Goal: Task Accomplishment & Management: Manage account settings

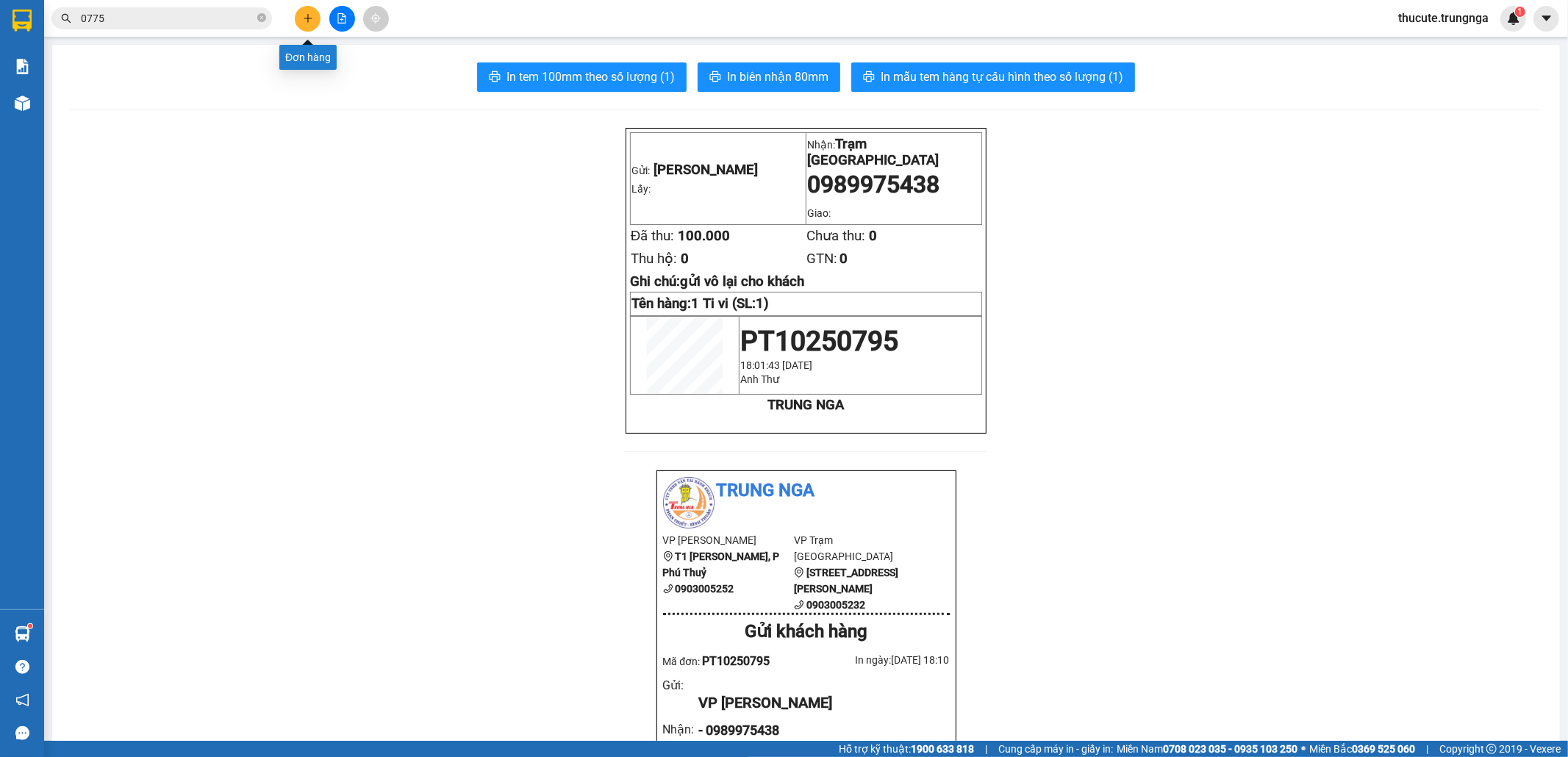
click at [310, 21] on icon "plus" at bounding box center [308, 18] width 10 height 10
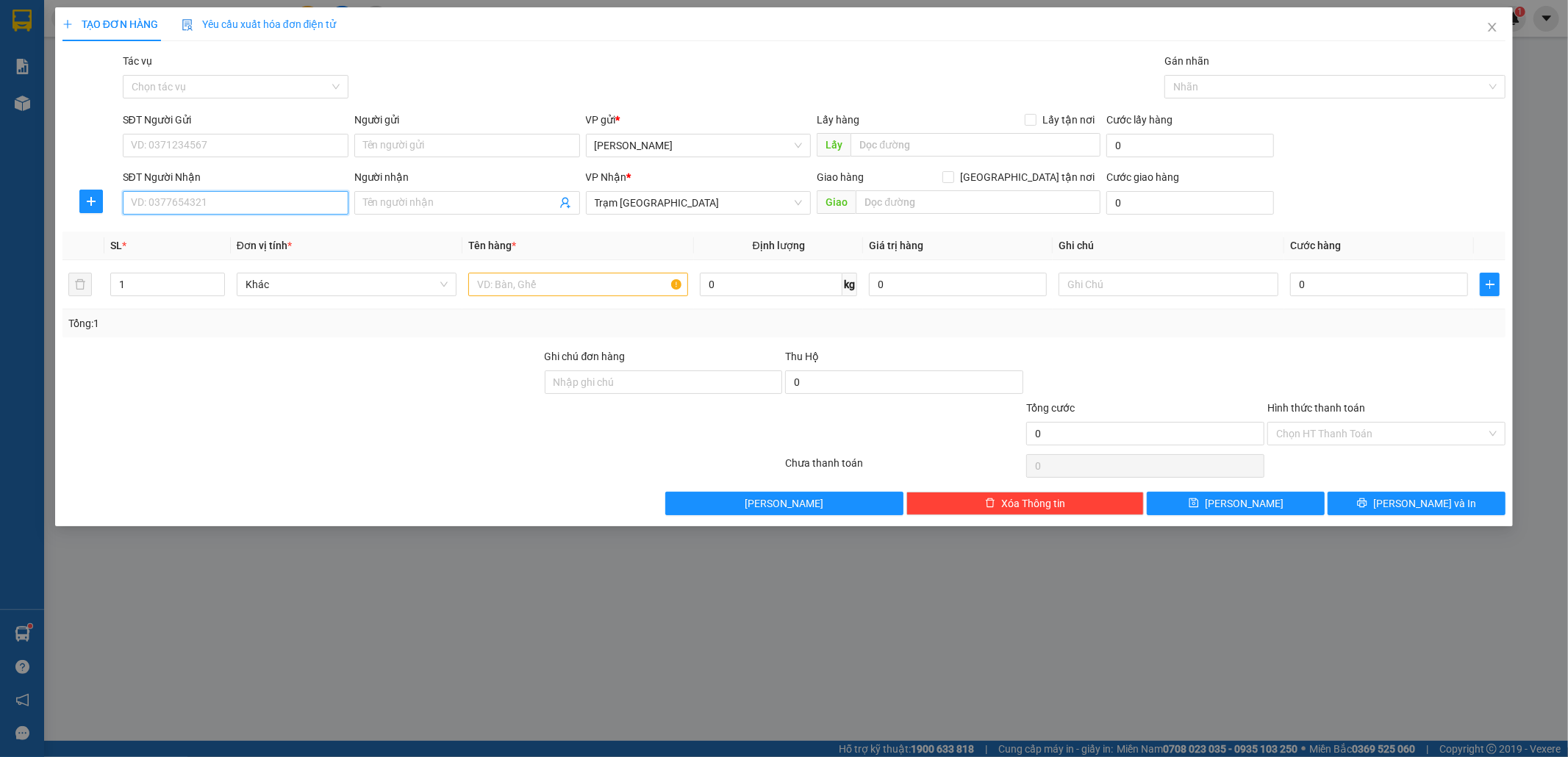
click at [218, 204] on input "SĐT Người Nhận" at bounding box center [236, 202] width 225 height 23
type input "9"
type input "0989674354"
click at [196, 197] on input "0989674354" at bounding box center [236, 202] width 225 height 23
click at [186, 235] on div "0989674354" at bounding box center [236, 233] width 208 height 16
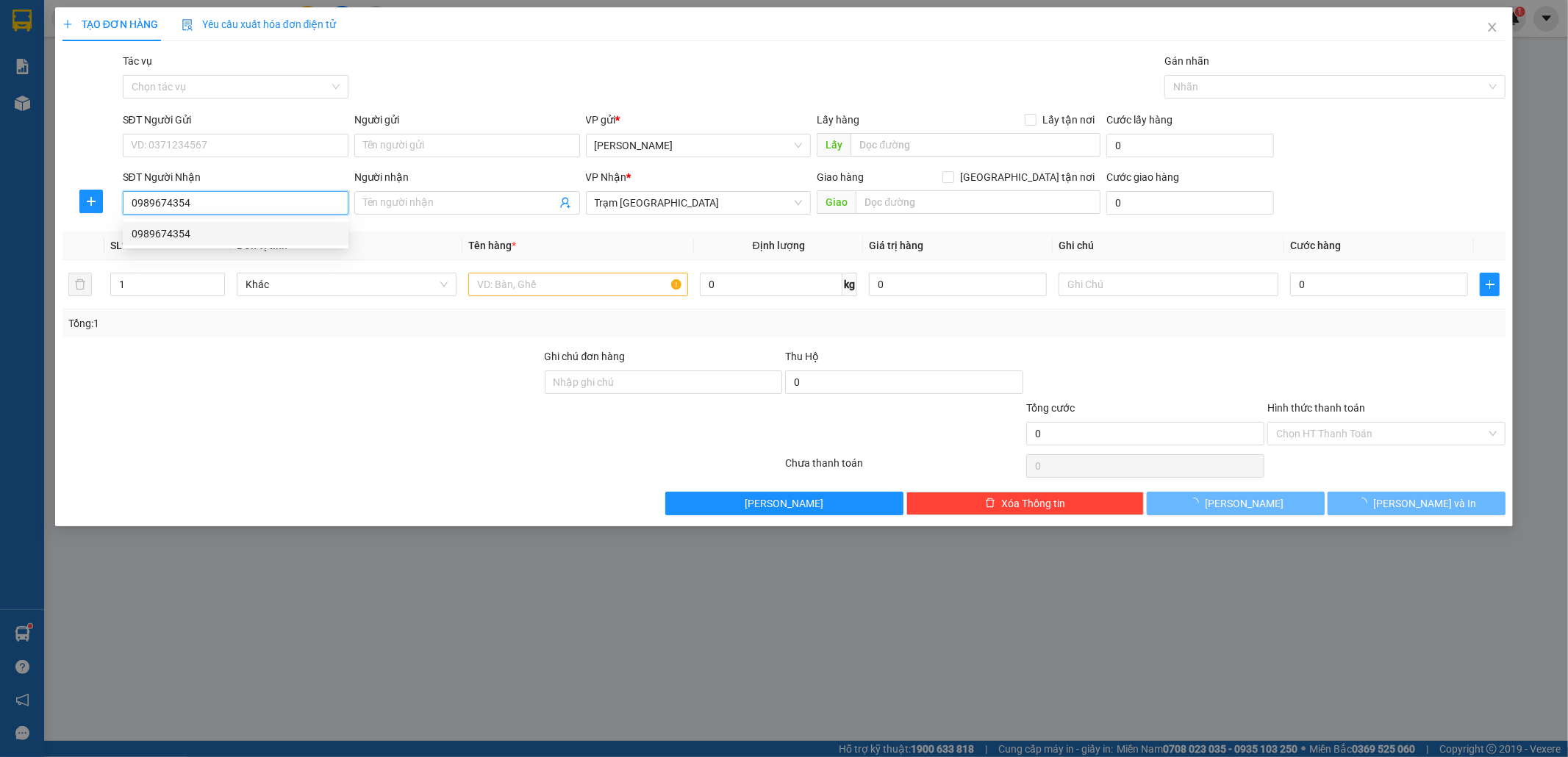
type input "30.000"
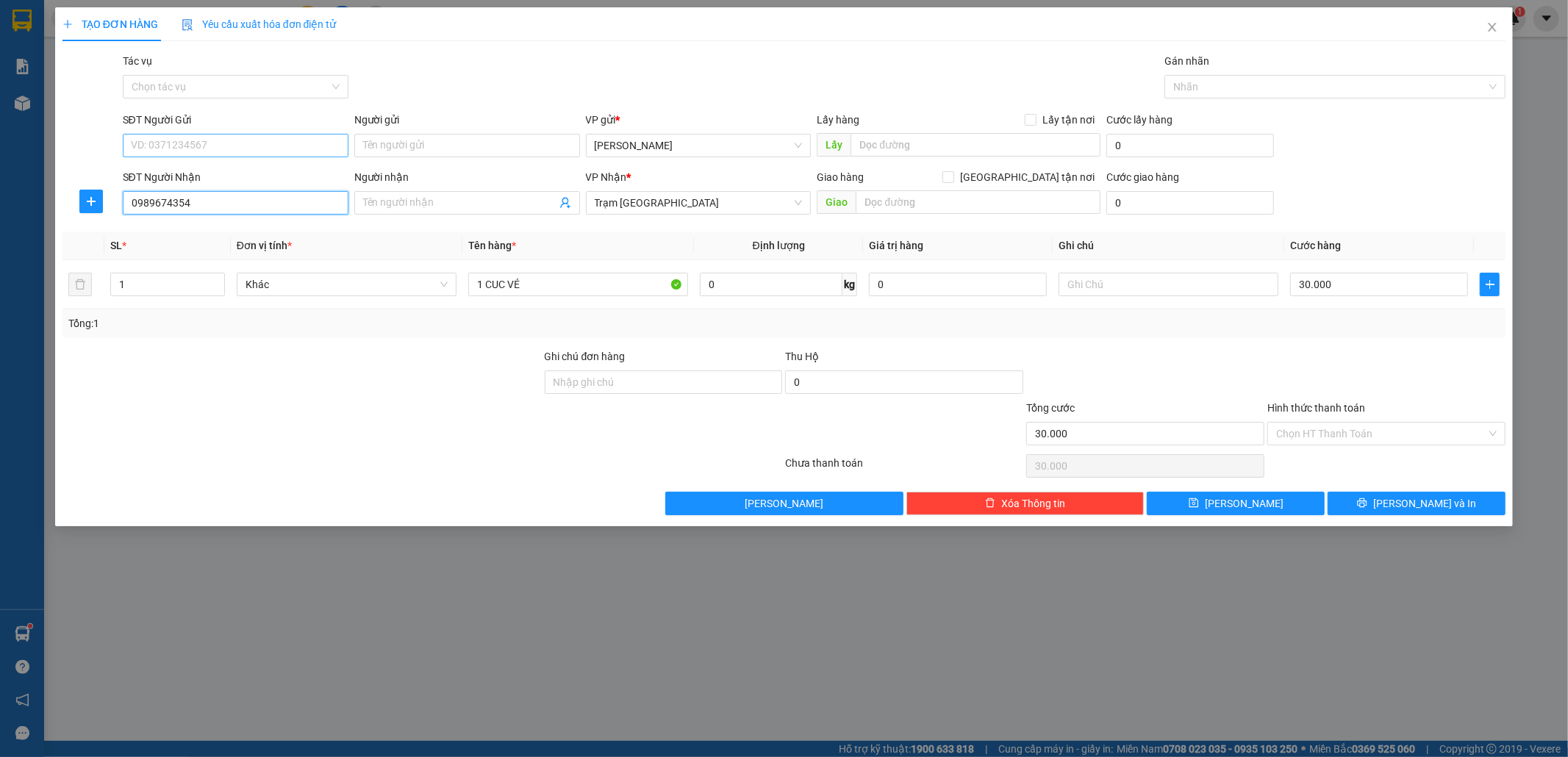
type input "0989674354"
click at [209, 145] on input "SĐT Người Gửi" at bounding box center [236, 145] width 225 height 23
click at [209, 177] on div "0913644077" at bounding box center [236, 176] width 208 height 16
type input "0913644077"
click at [1317, 424] on div "Chọn HT Thanh Toán" at bounding box center [1386, 433] width 238 height 23
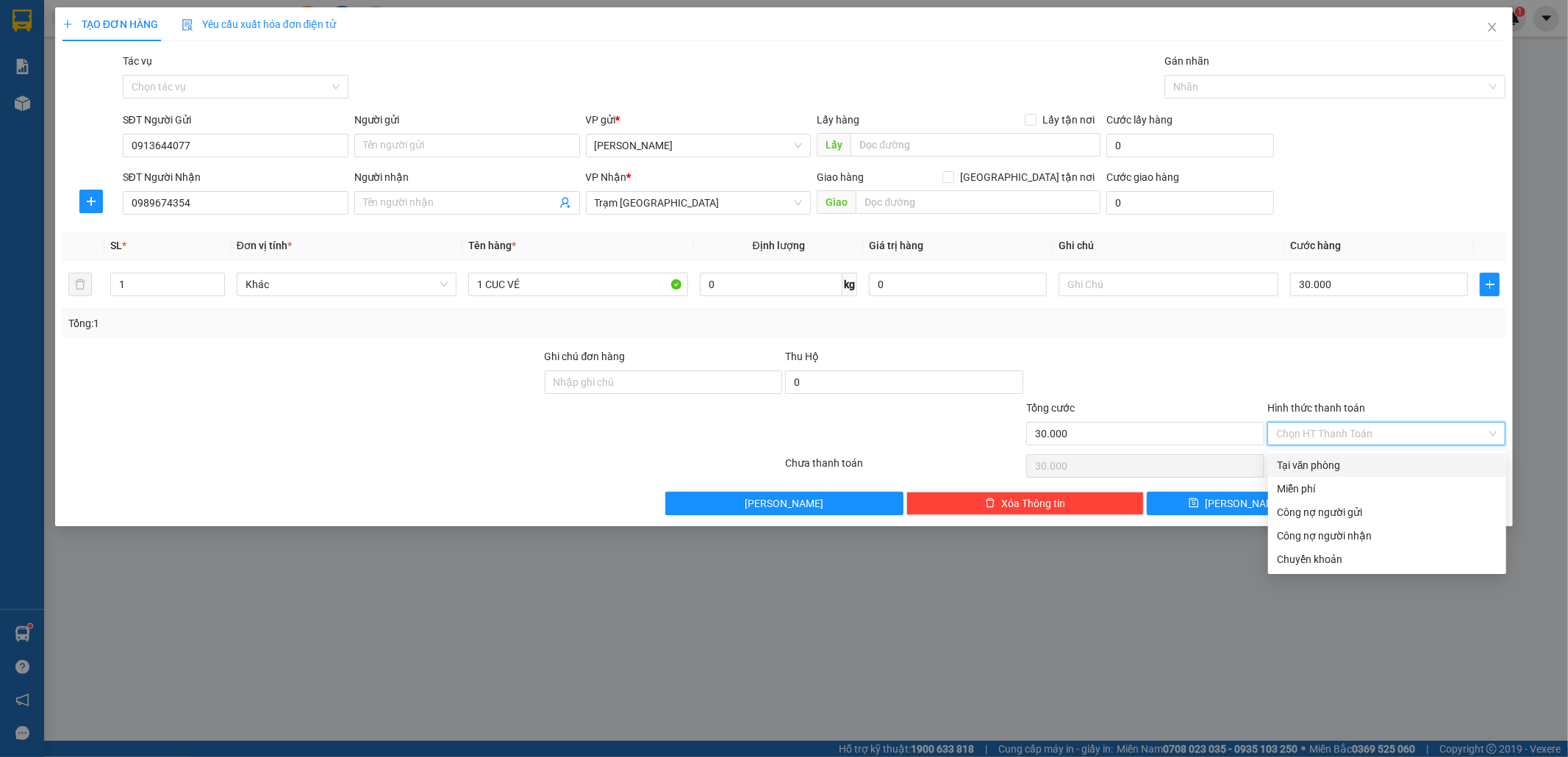
drag, startPoint x: 1316, startPoint y: 451, endPoint x: 1310, endPoint y: 456, distance: 7.8
click at [1315, 451] on div "Transit Pickup Surcharge Ids Transit Deliver Surcharge Ids Transit Deliver Surc…" at bounding box center [784, 284] width 1444 height 462
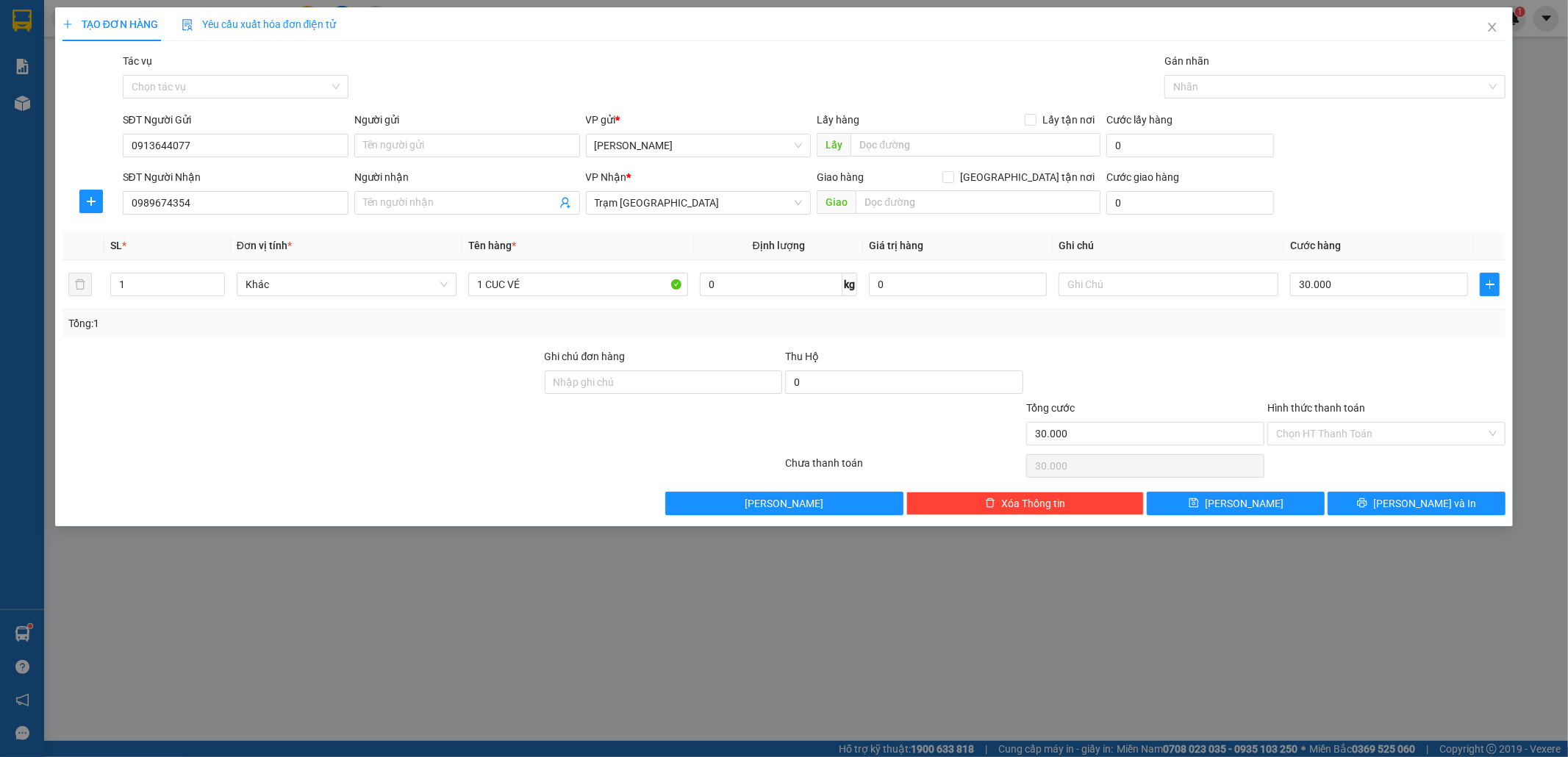
click at [1307, 457] on div "Chọn HT Thanh Toán" at bounding box center [1386, 465] width 241 height 30
click at [1318, 439] on input "Hình thức thanh toán" at bounding box center [1381, 434] width 210 height 22
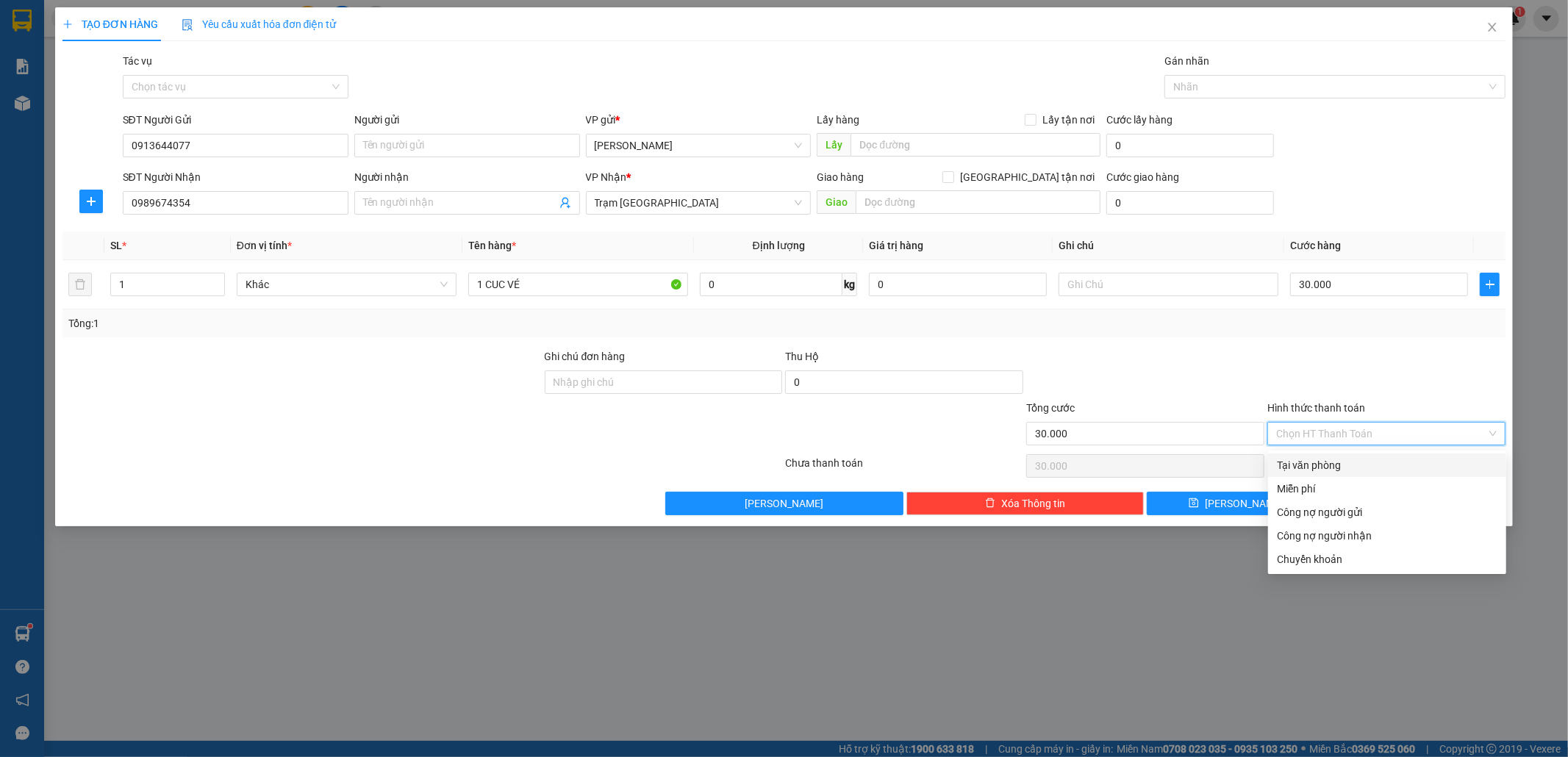
click at [1318, 460] on div "Tại văn phòng" at bounding box center [1387, 465] width 221 height 16
type input "0"
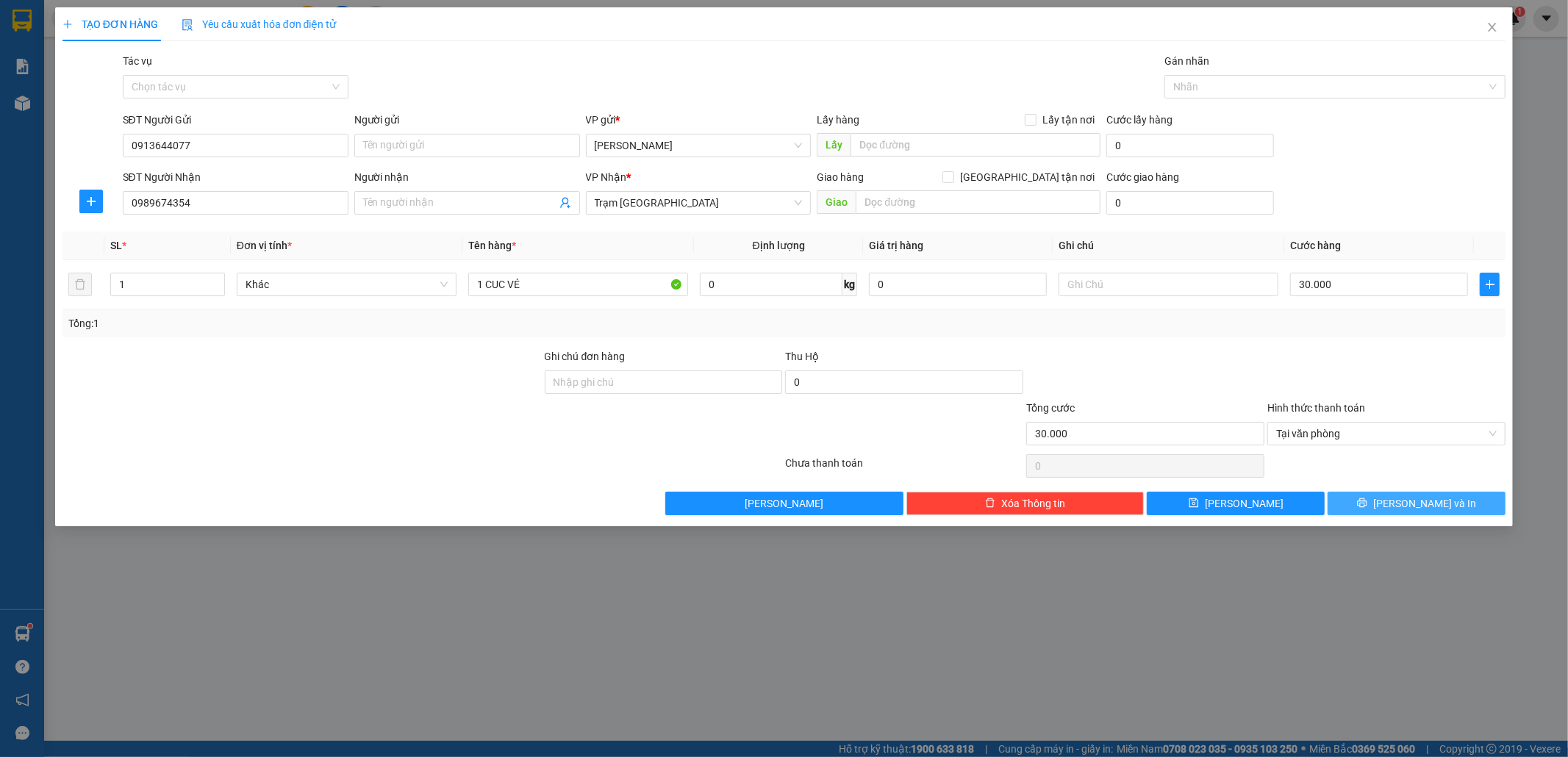
click at [1438, 503] on span "[PERSON_NAME] và In" at bounding box center [1424, 504] width 103 height 16
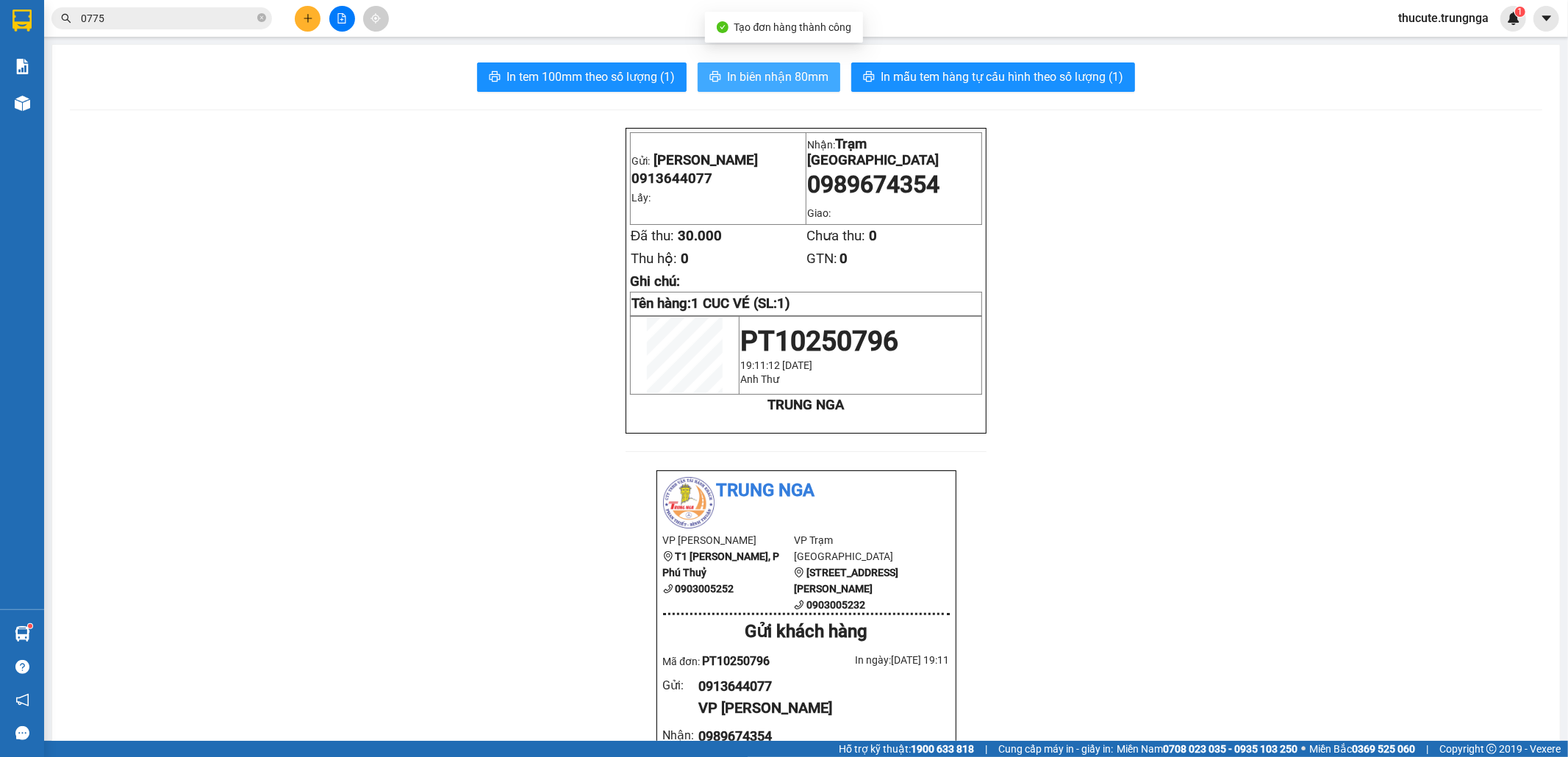
click at [747, 65] on button "In biên nhận 80mm" at bounding box center [768, 77] width 142 height 30
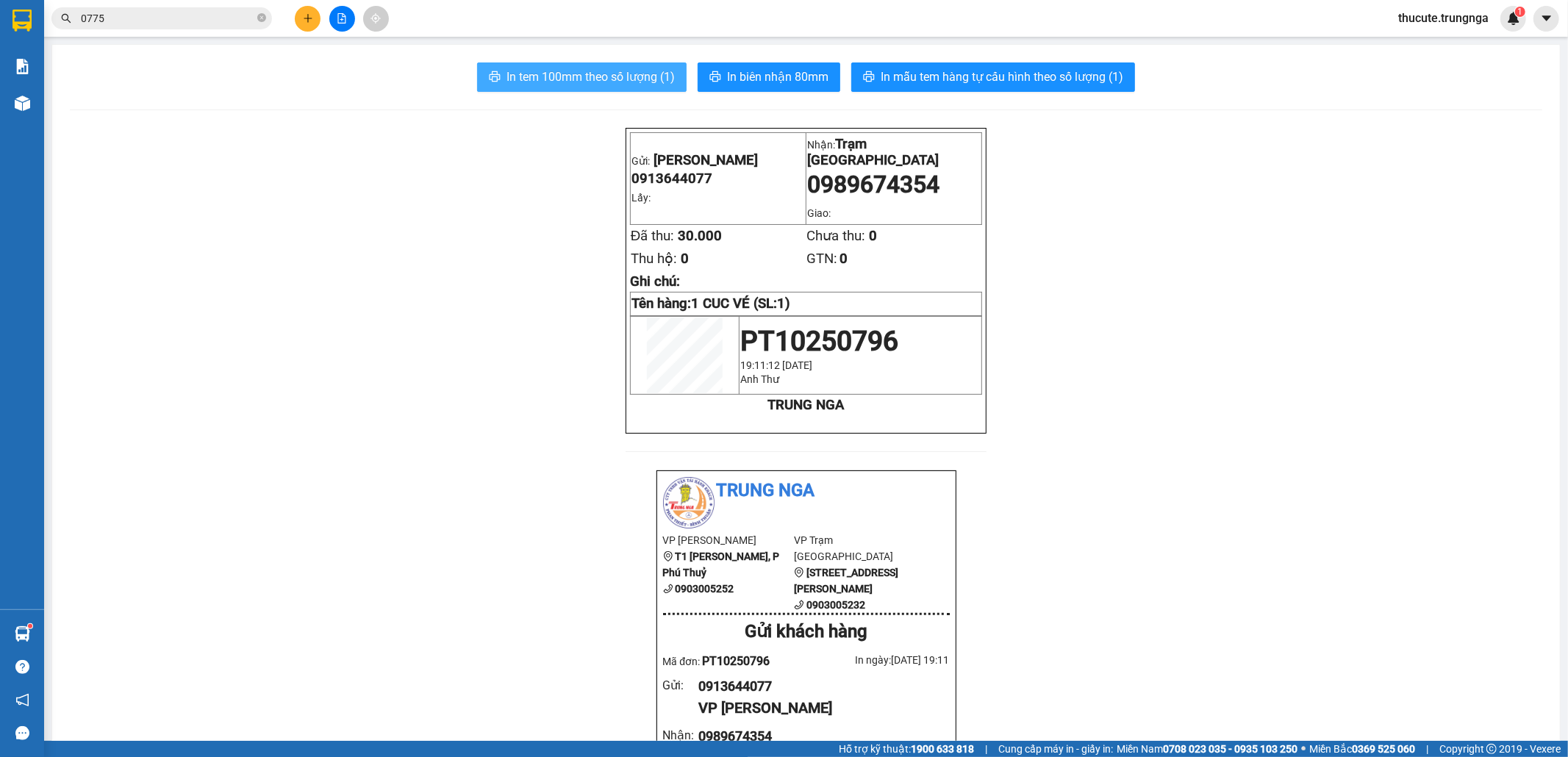
click at [616, 78] on span "In tem 100mm theo số lượng (1)" at bounding box center [590, 77] width 169 height 18
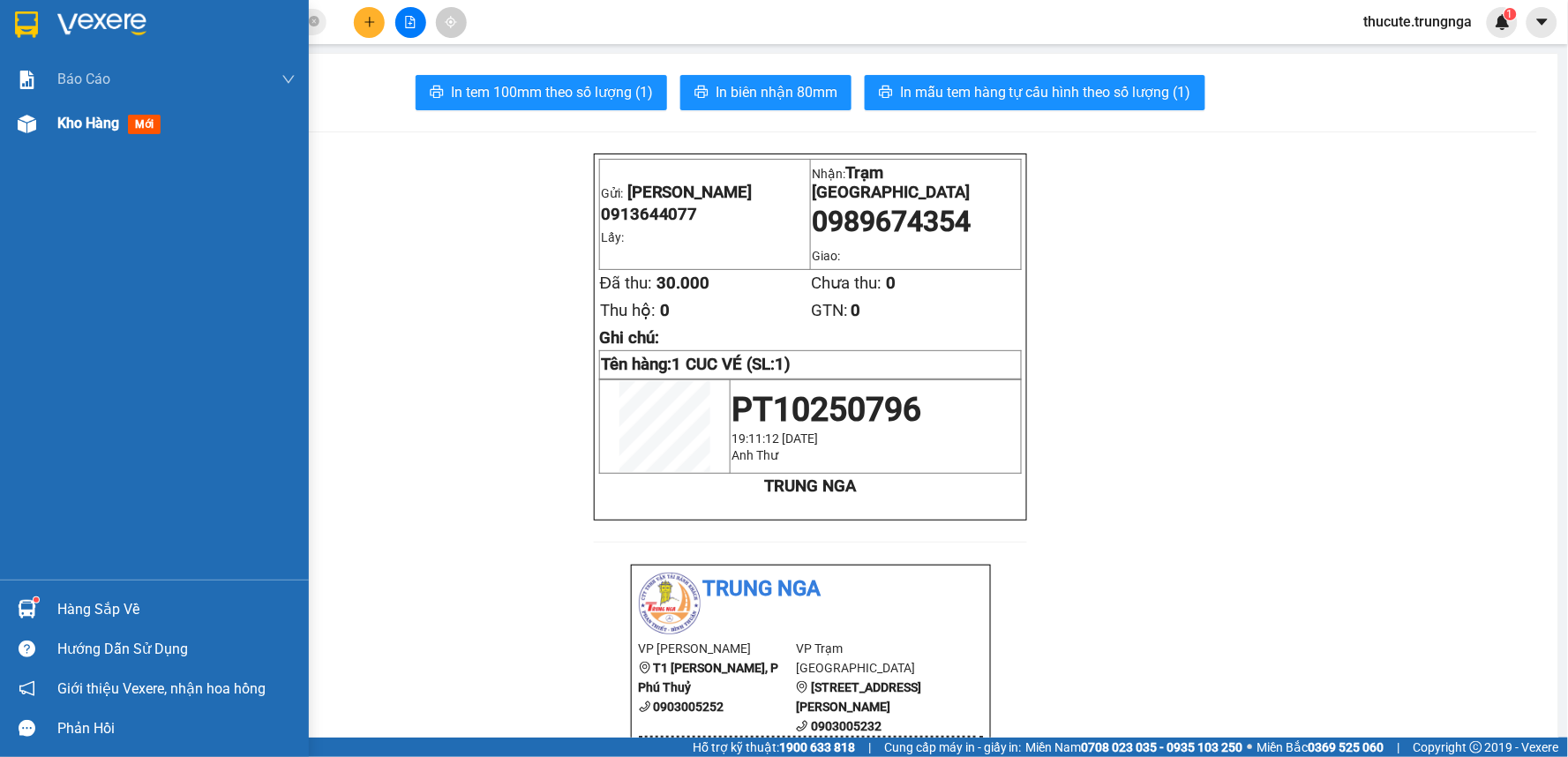
drag, startPoint x: 1881, startPoint y: 0, endPoint x: 36, endPoint y: 132, distance: 1849.7
click at [36, 132] on img at bounding box center [26, 124] width 18 height 18
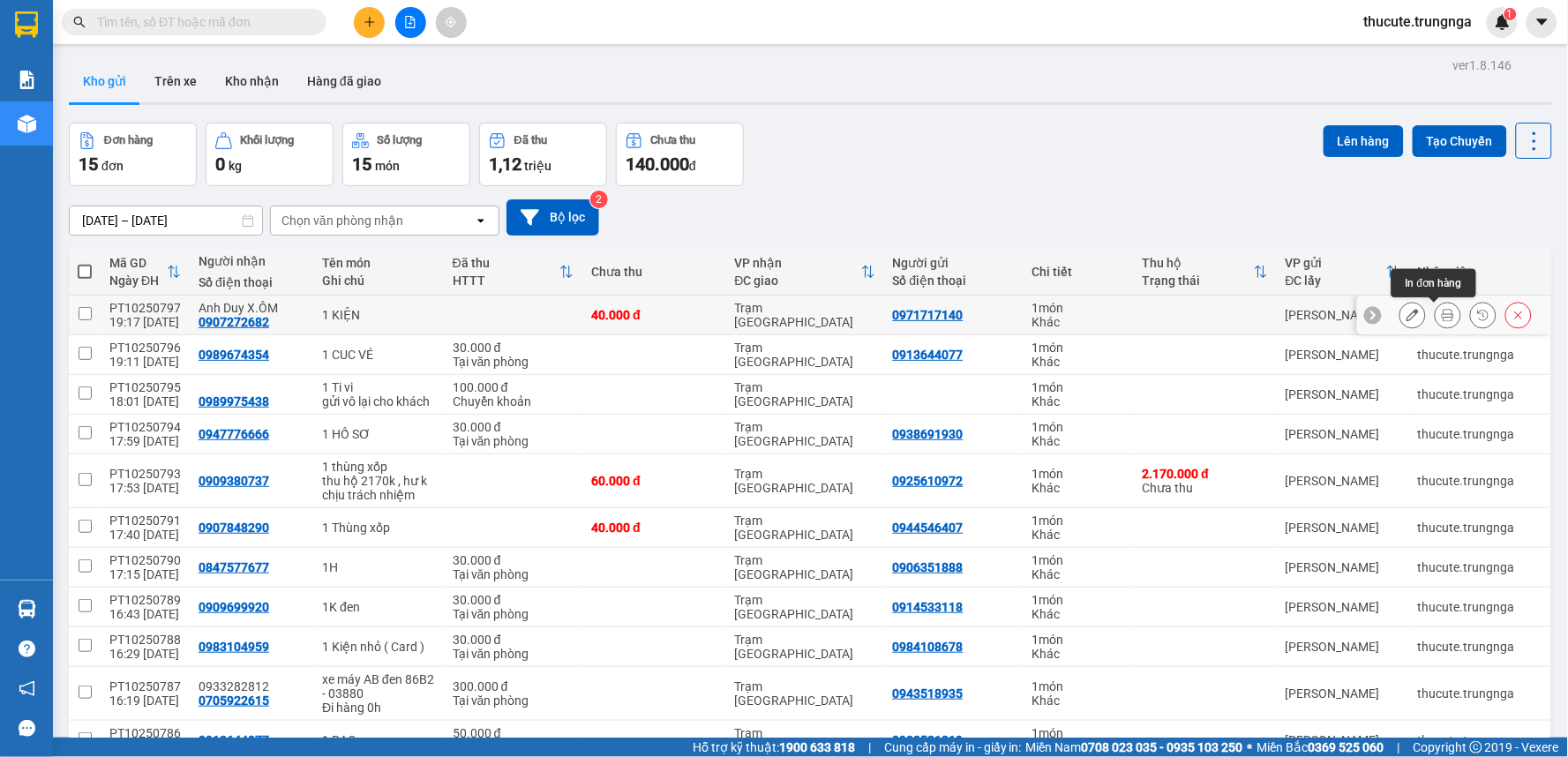
click at [1441, 319] on icon at bounding box center [1447, 315] width 12 height 12
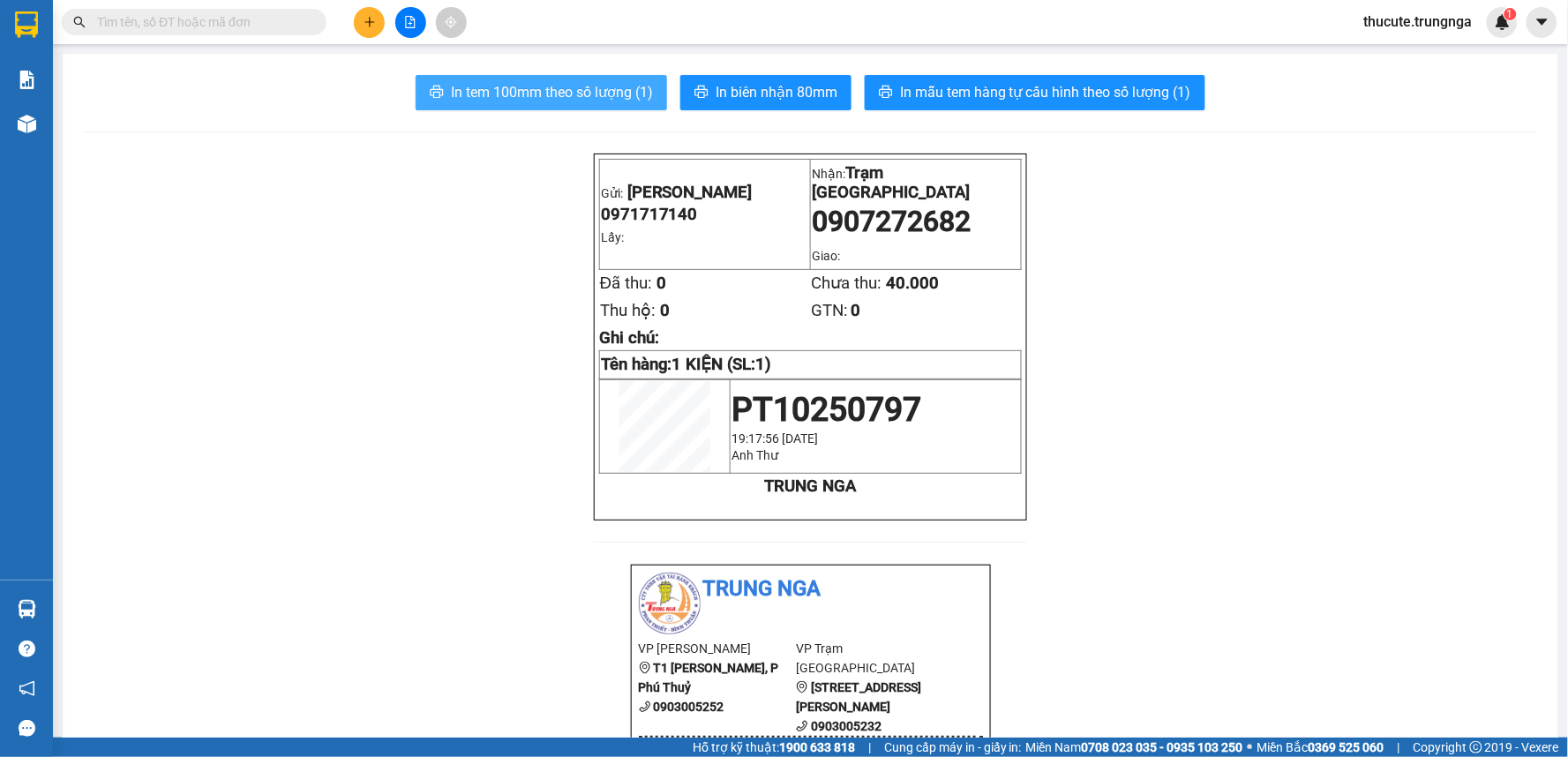
click at [535, 93] on span "In tem 100mm theo số lượng (1)" at bounding box center [552, 92] width 202 height 22
click at [623, 85] on span "In tem 100mm theo số lượng (1)" at bounding box center [552, 92] width 202 height 22
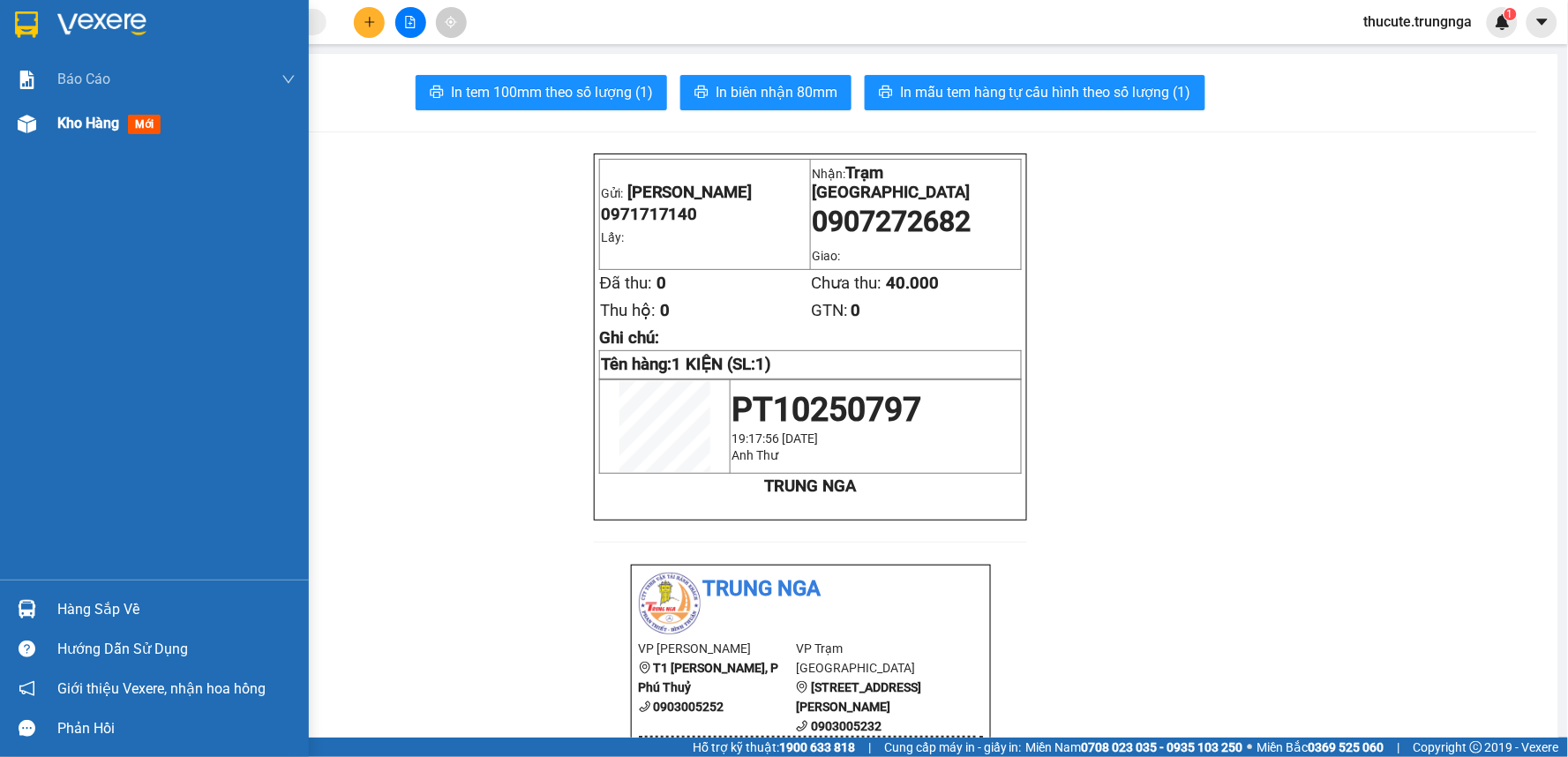
click at [67, 133] on div "Kho hàng mới" at bounding box center [112, 123] width 110 height 22
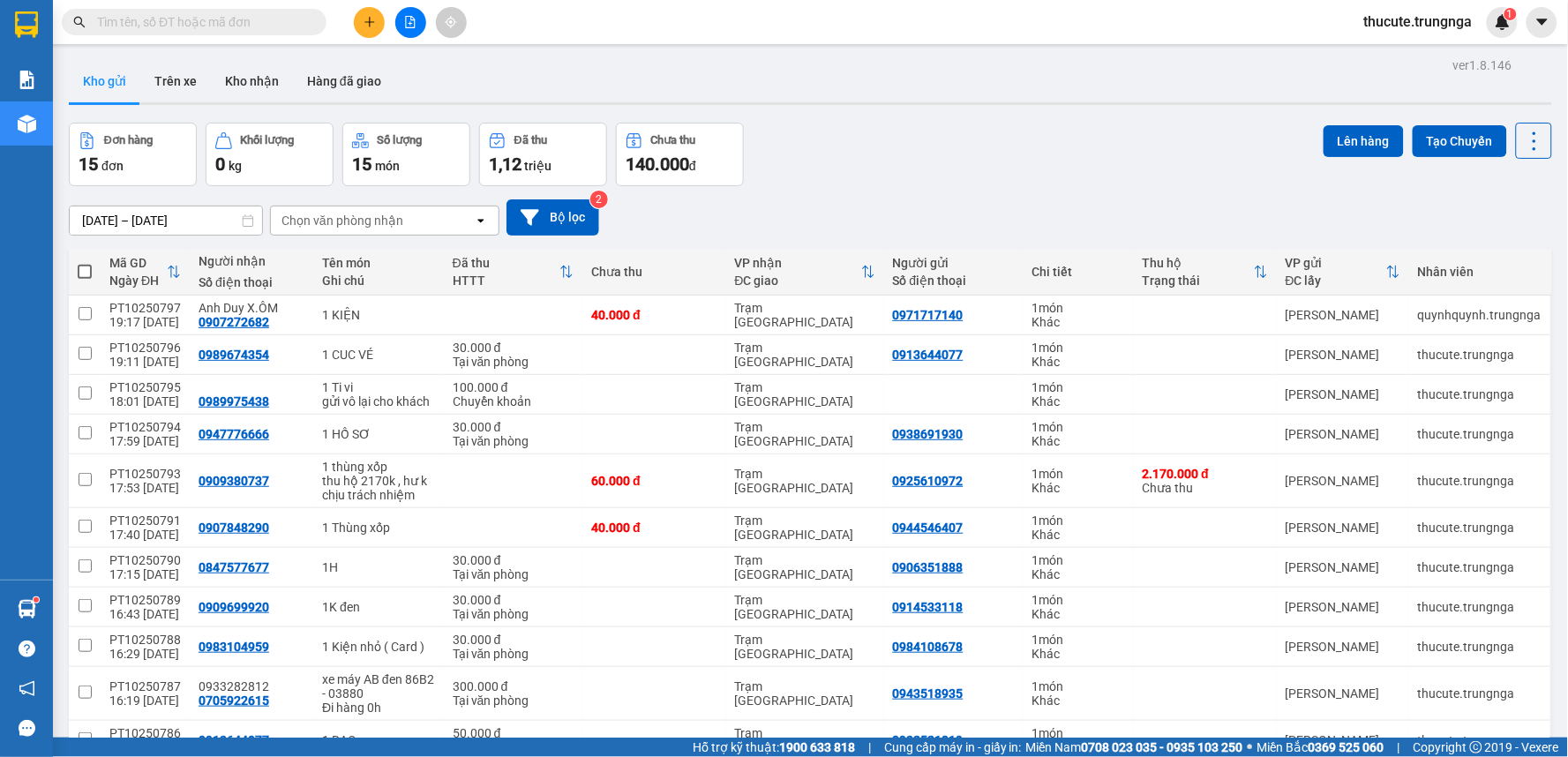
click at [366, 27] on icon "plus" at bounding box center [369, 22] width 12 height 12
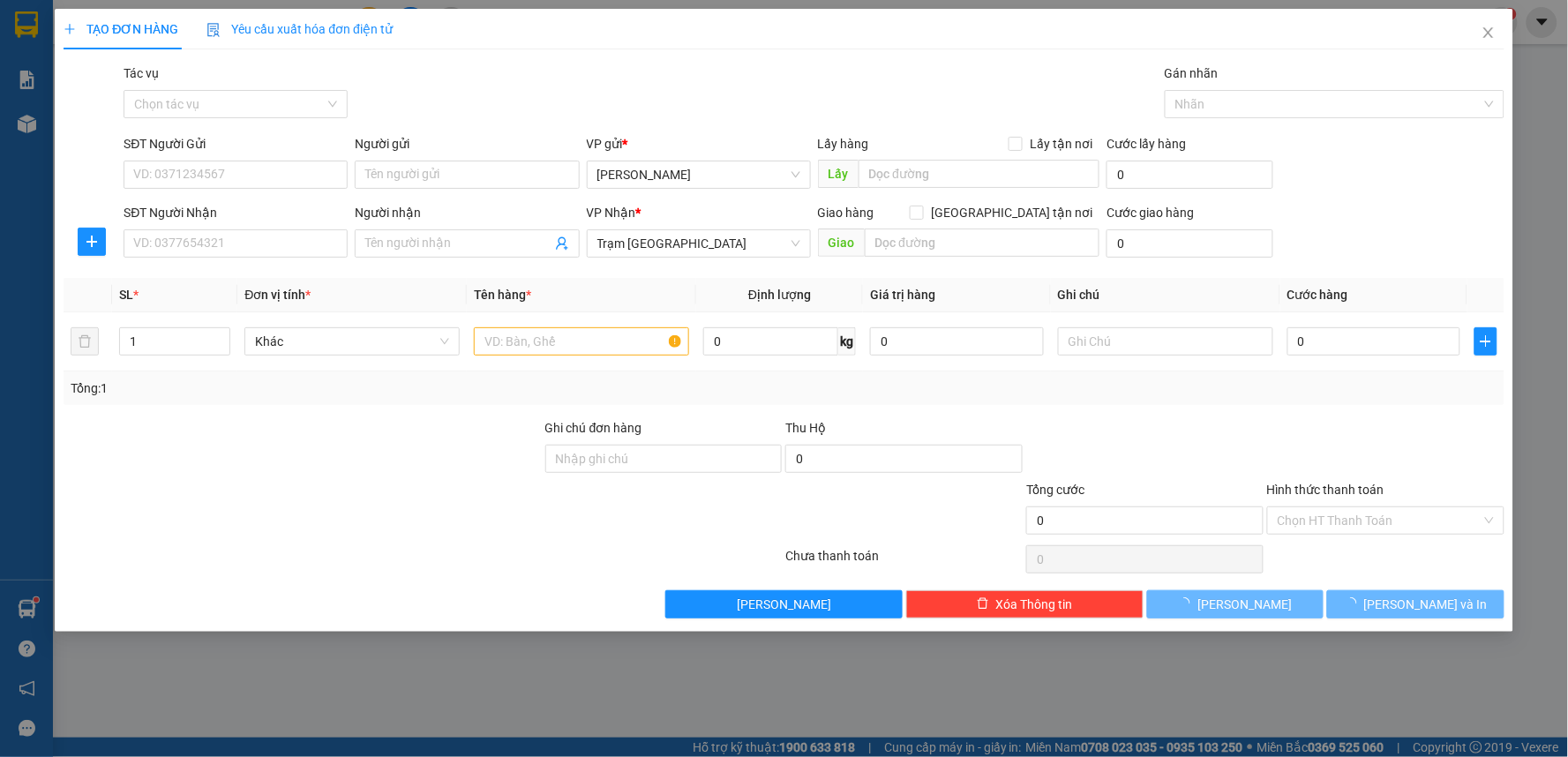
click at [240, 260] on div "SĐT Người Nhận VD: 0377654321" at bounding box center [236, 233] width 225 height 61
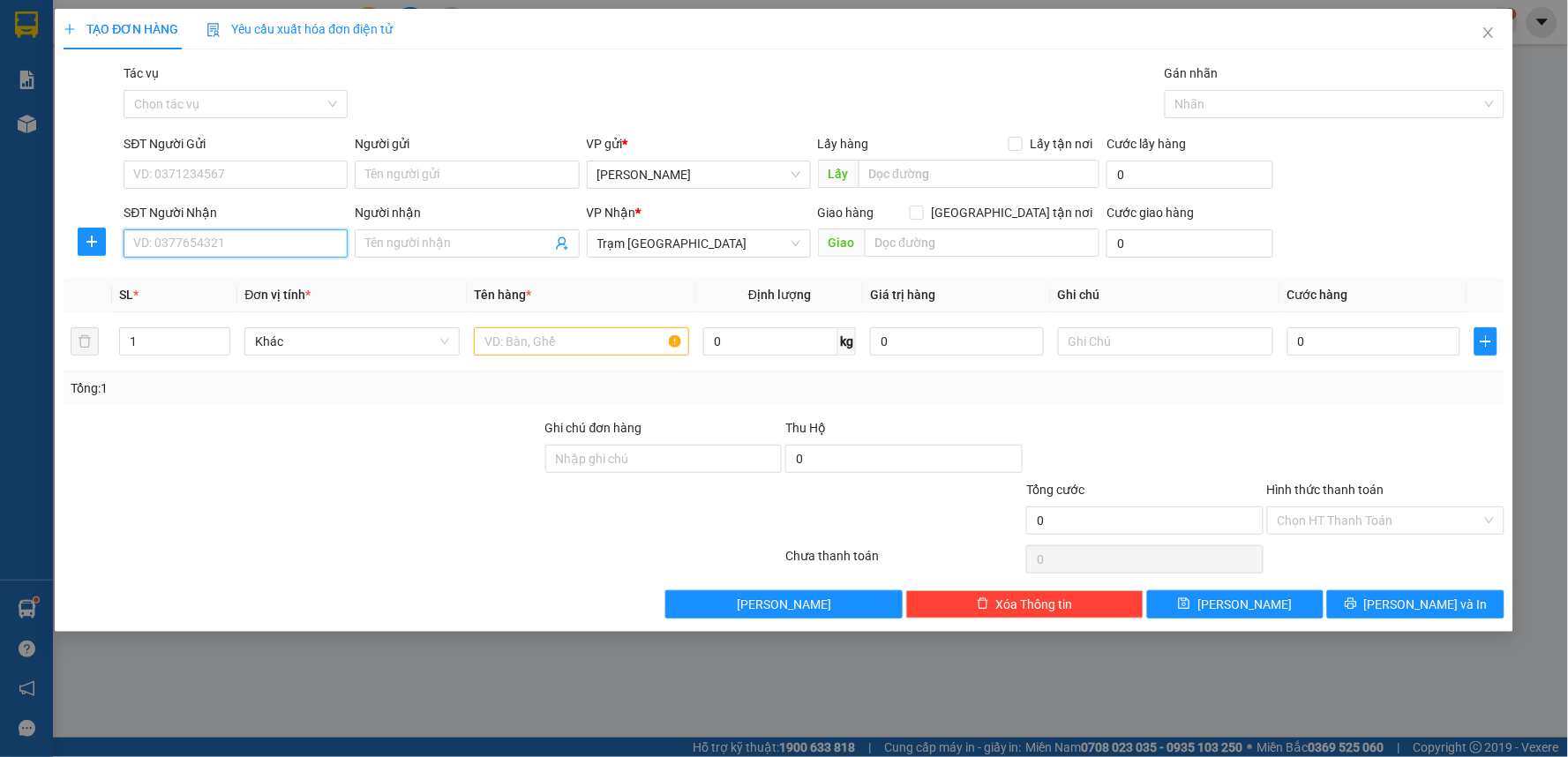
click at [238, 254] on input "SĐT Người Nhận" at bounding box center [236, 243] width 225 height 28
click at [437, 257] on span at bounding box center [467, 243] width 225 height 28
type input "giang"
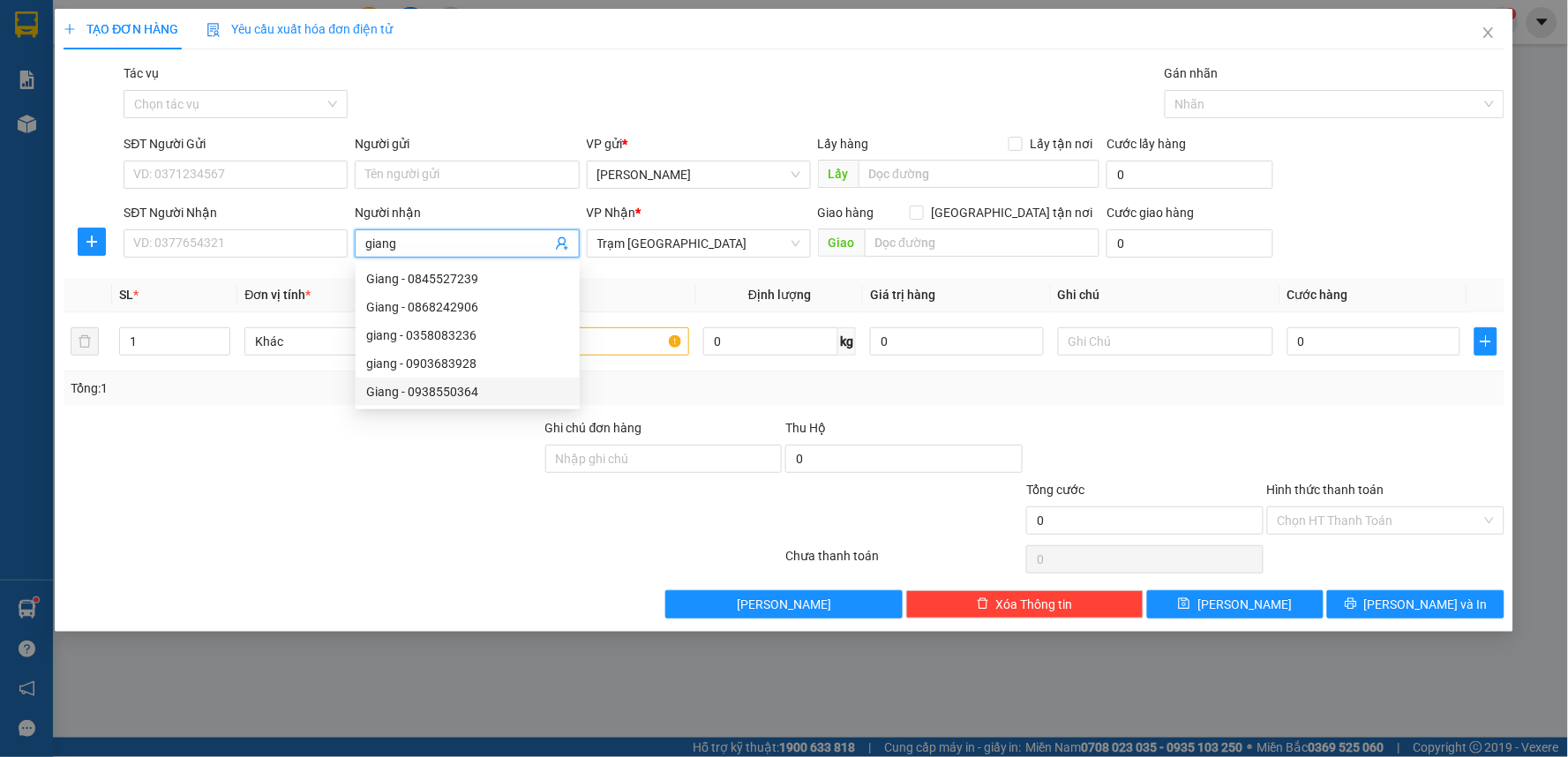
click at [475, 401] on div "Giang - 0938550364" at bounding box center [467, 390] width 225 height 28
type input "0938550364"
type input "Giang"
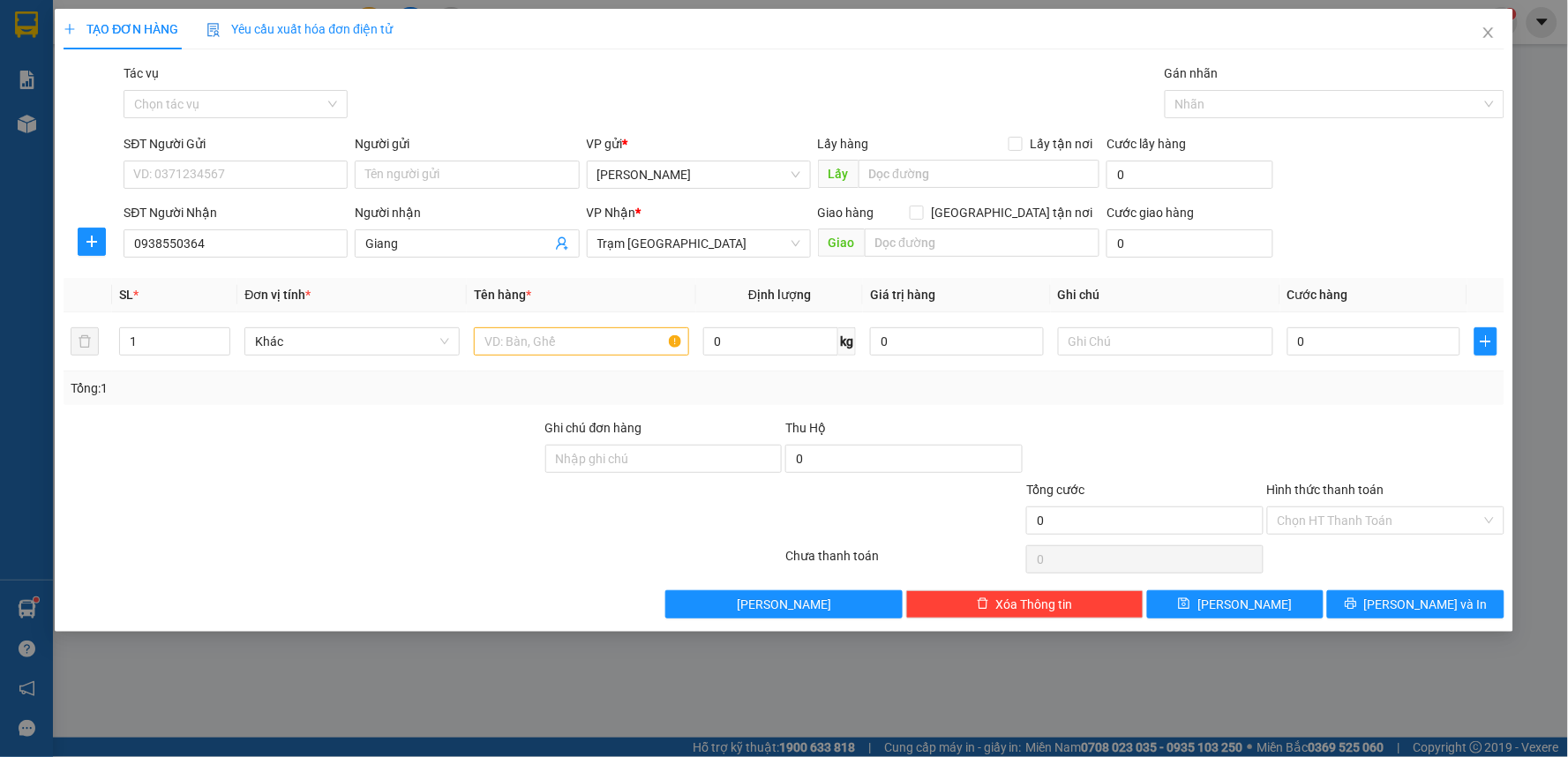
click at [425, 507] on div at bounding box center [302, 510] width 482 height 61
click at [608, 345] on input "text" at bounding box center [582, 341] width 215 height 28
click at [260, 250] on input "0938550364" at bounding box center [236, 243] width 225 height 28
click at [584, 344] on input "text" at bounding box center [582, 341] width 215 height 28
type input "1H"
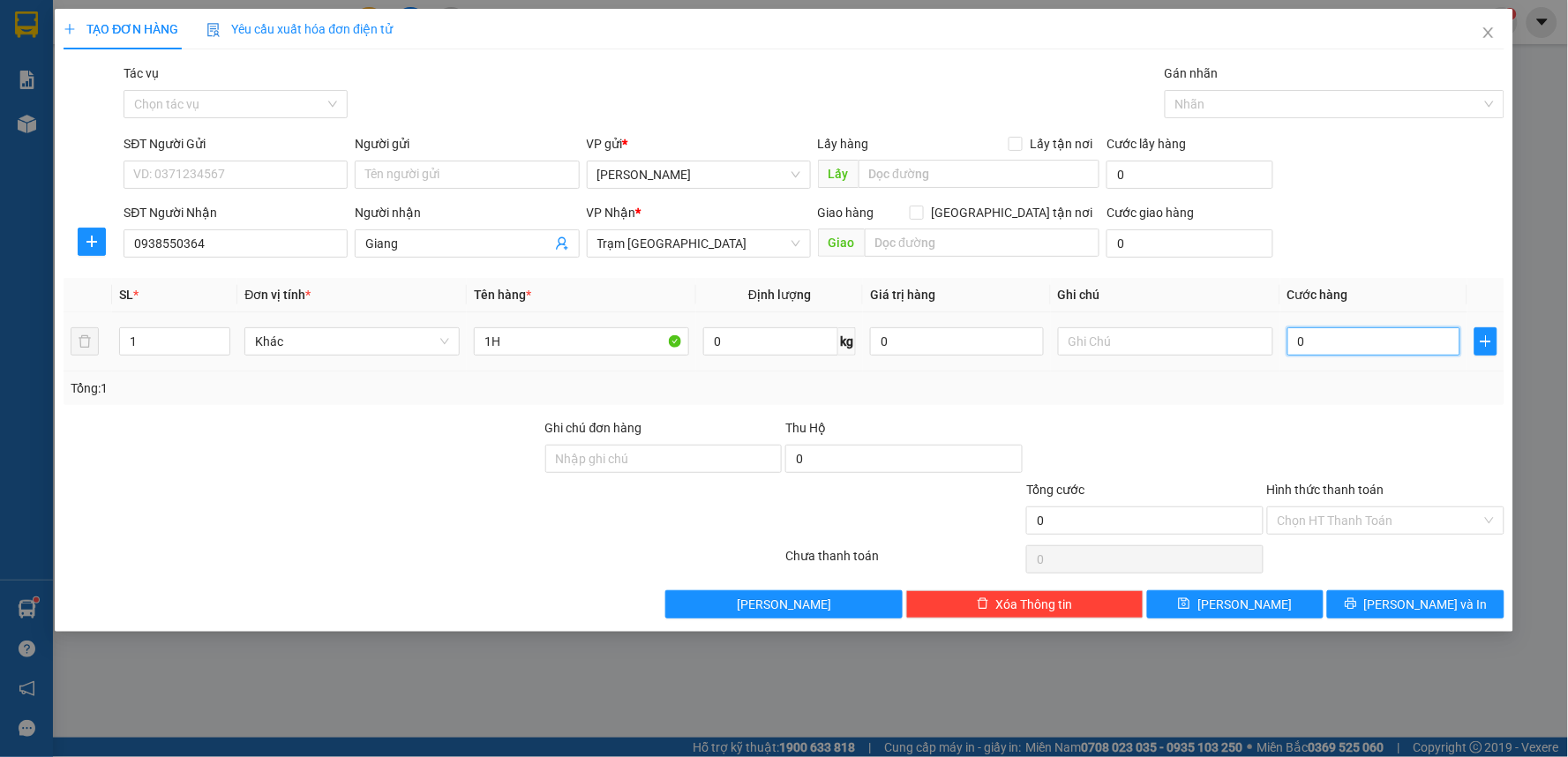
click at [1365, 342] on input "0" at bounding box center [1373, 341] width 174 height 28
type input "3"
type input "30"
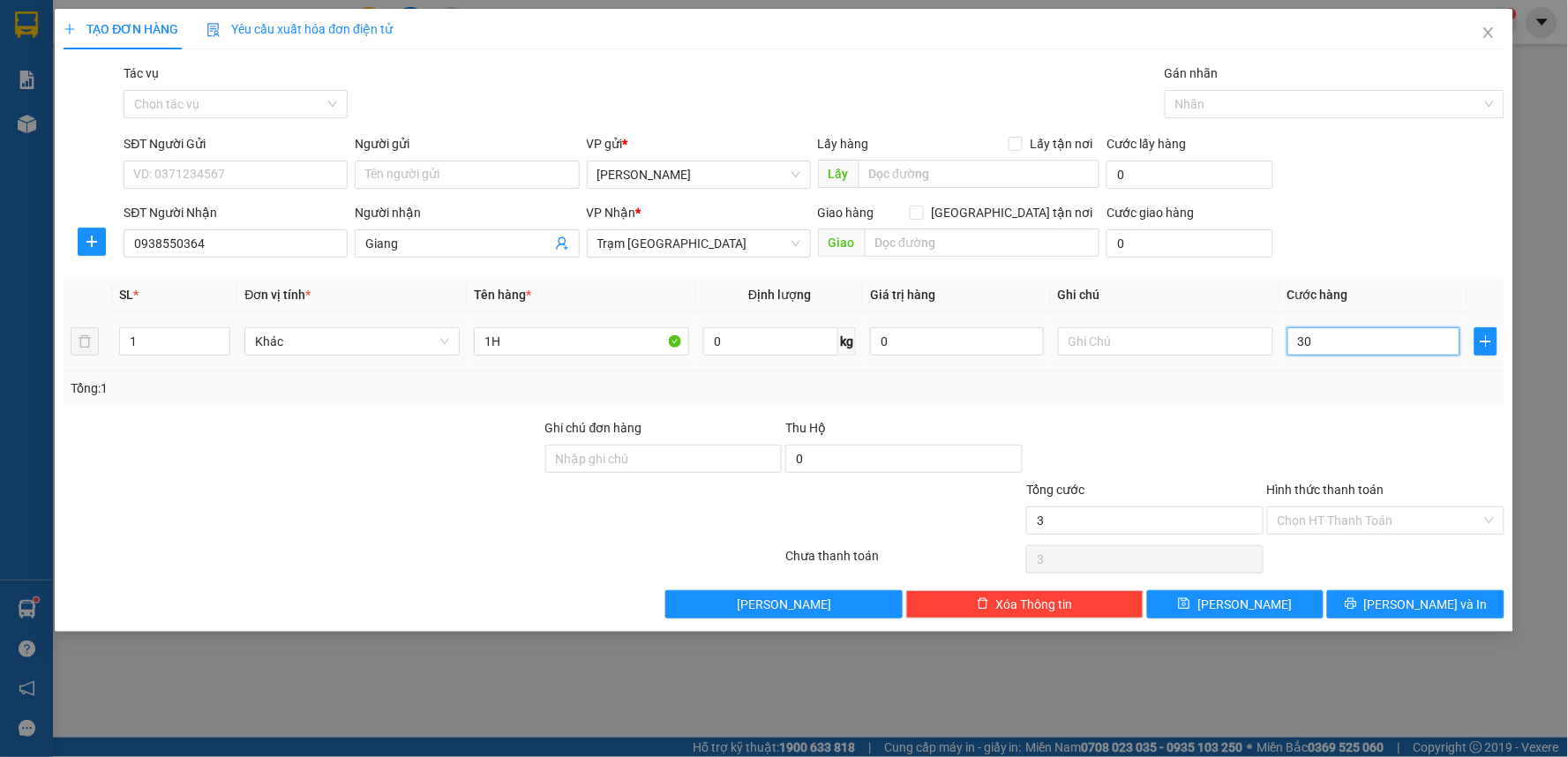
type input "30"
type input "30.000"
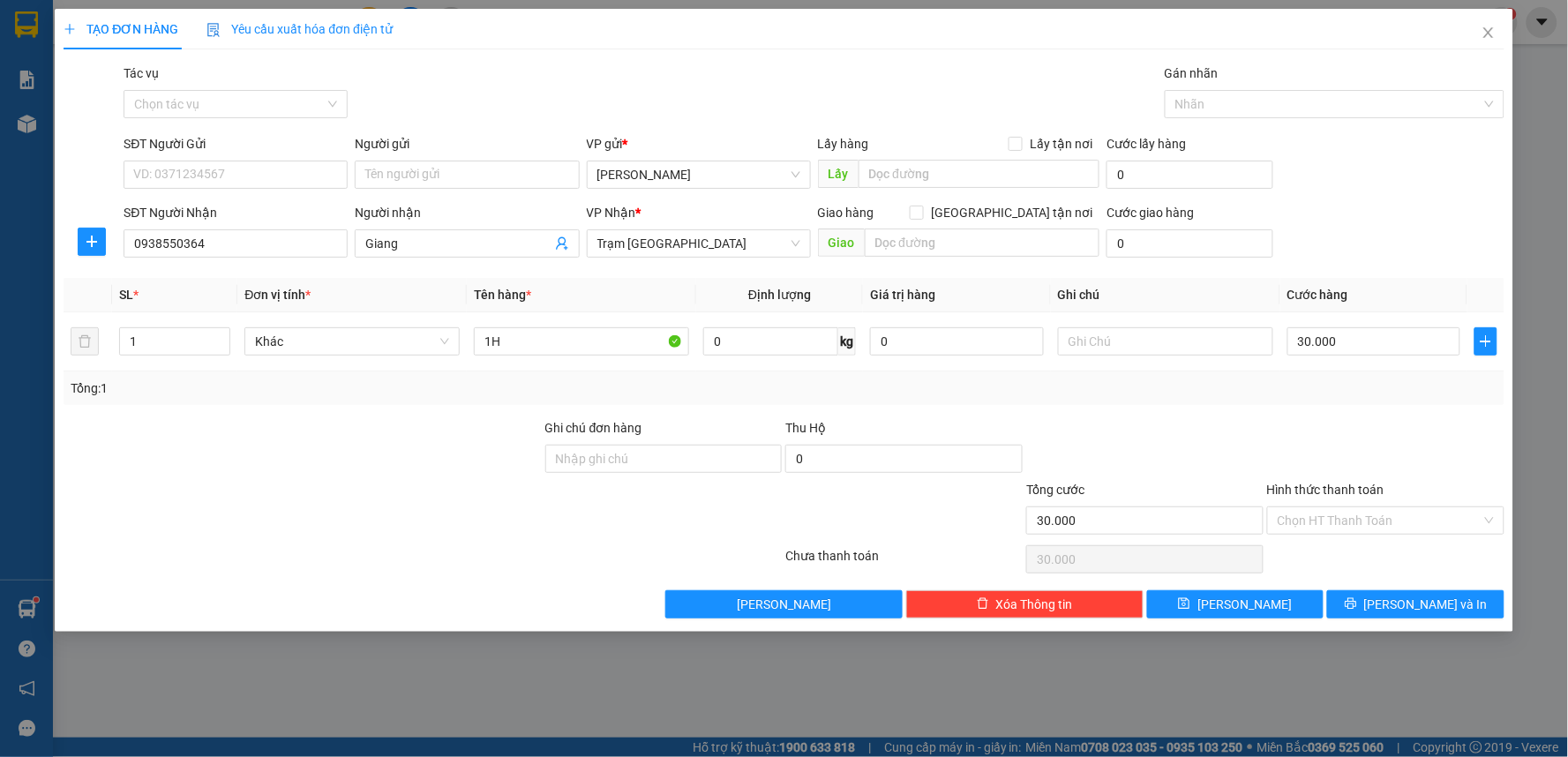
click at [1409, 437] on div at bounding box center [1385, 449] width 241 height 61
click at [1413, 604] on span "[PERSON_NAME] và In" at bounding box center [1425, 604] width 124 height 19
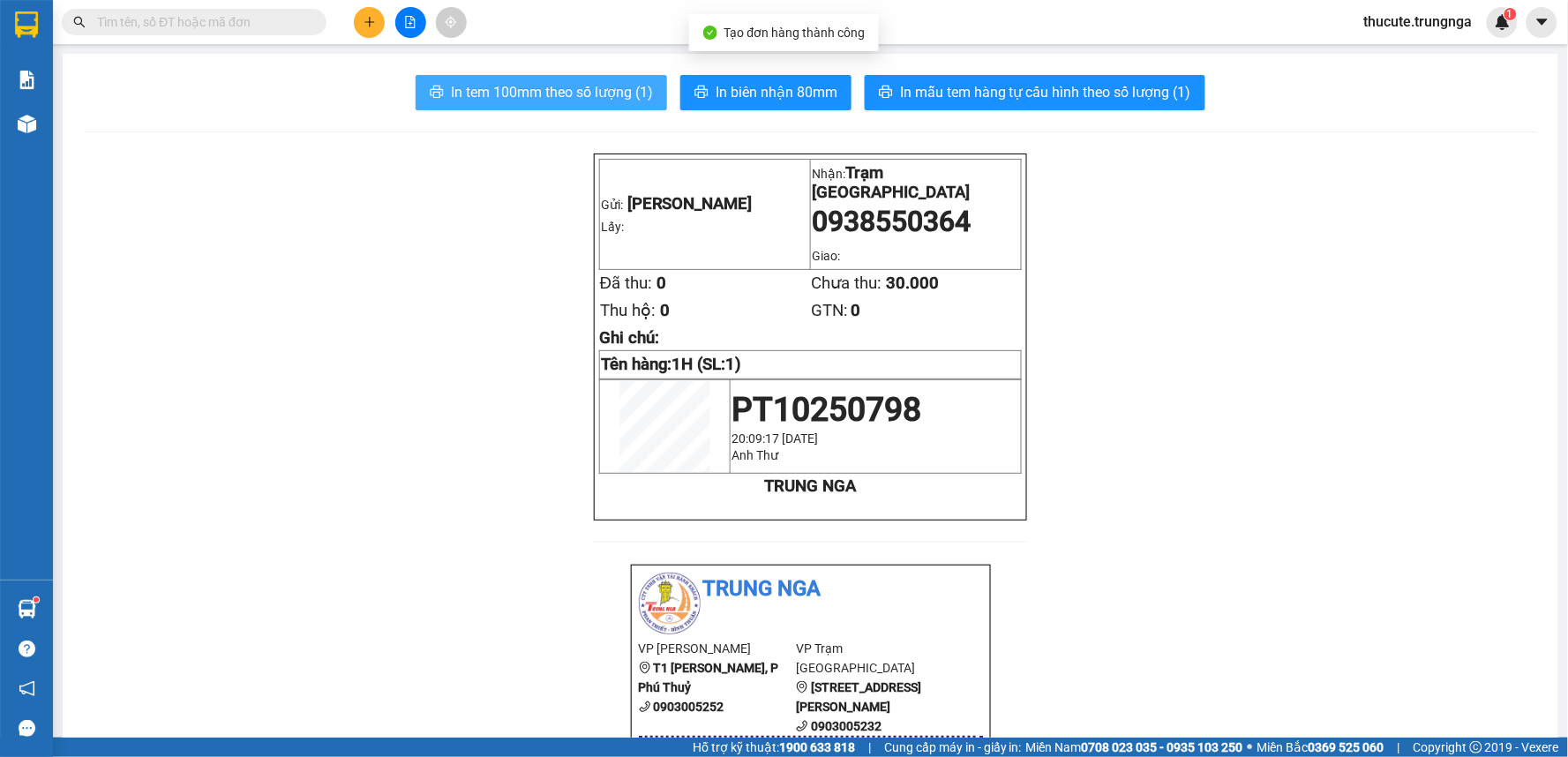
click at [500, 89] on span "In tem 100mm theo số lượng (1)" at bounding box center [552, 92] width 202 height 22
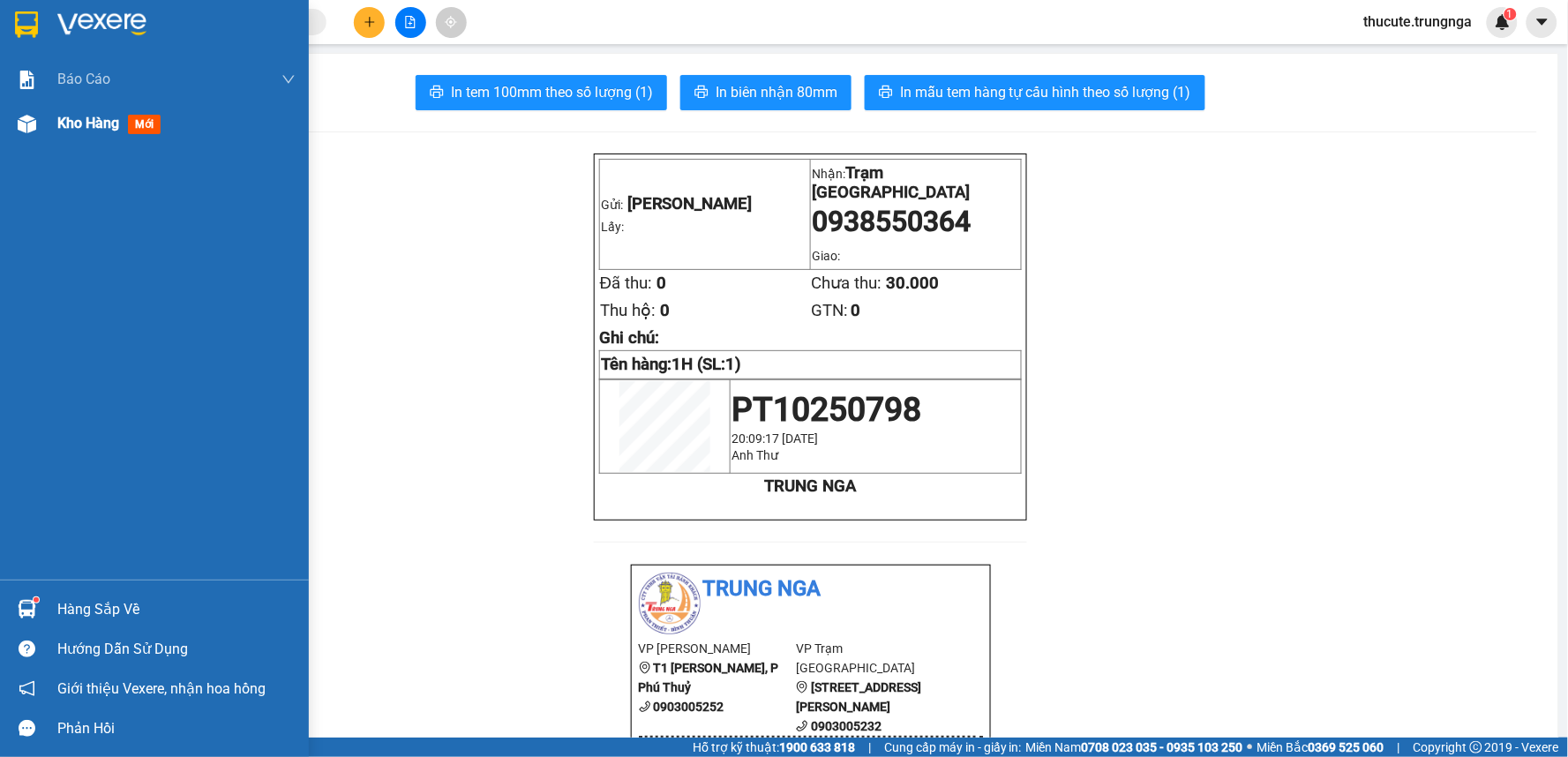
click at [72, 130] on span "Kho hàng" at bounding box center [88, 123] width 61 height 16
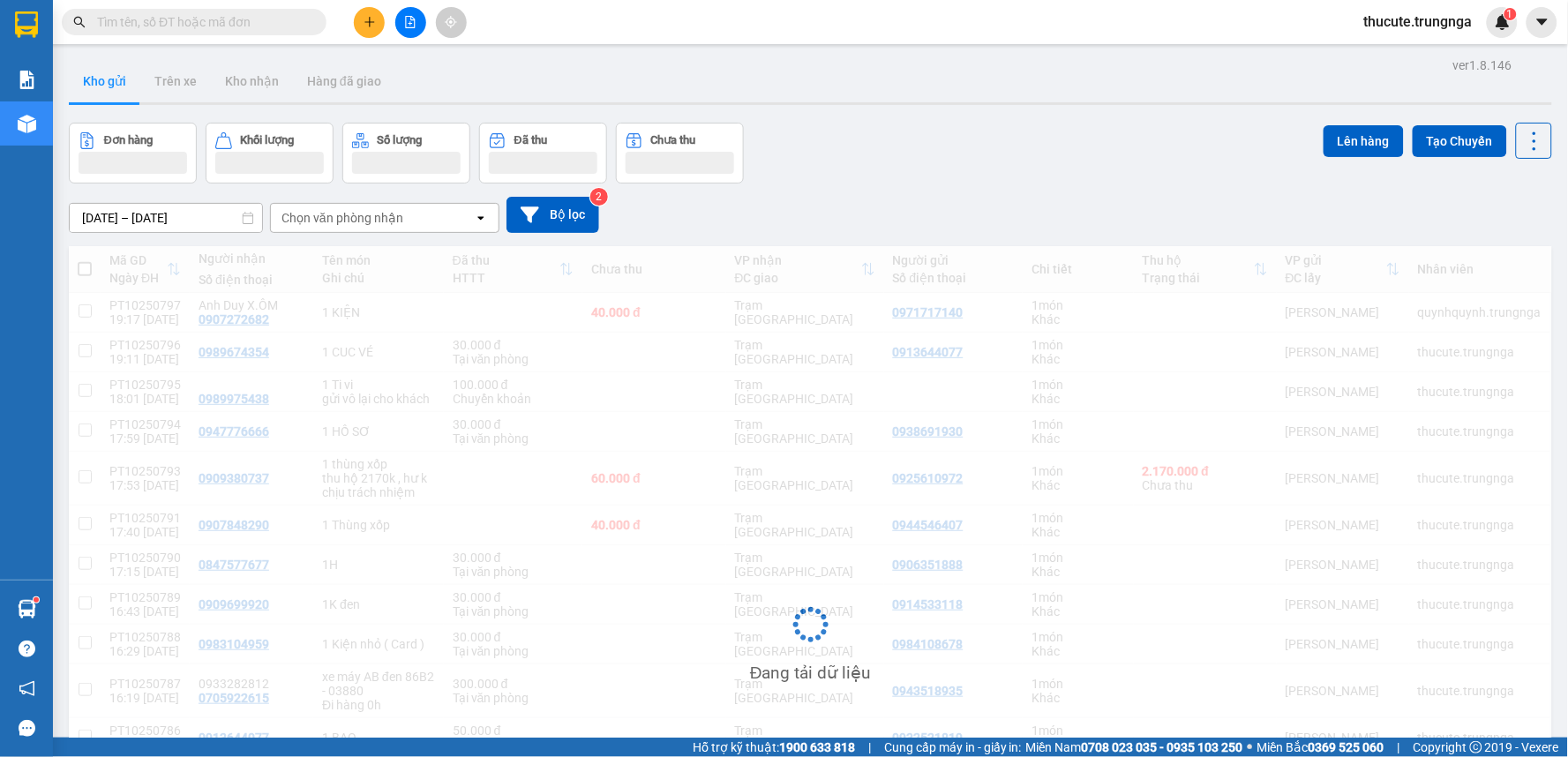
click at [426, 30] on div at bounding box center [411, 22] width 132 height 31
click at [415, 27] on icon "file-add" at bounding box center [411, 22] width 10 height 12
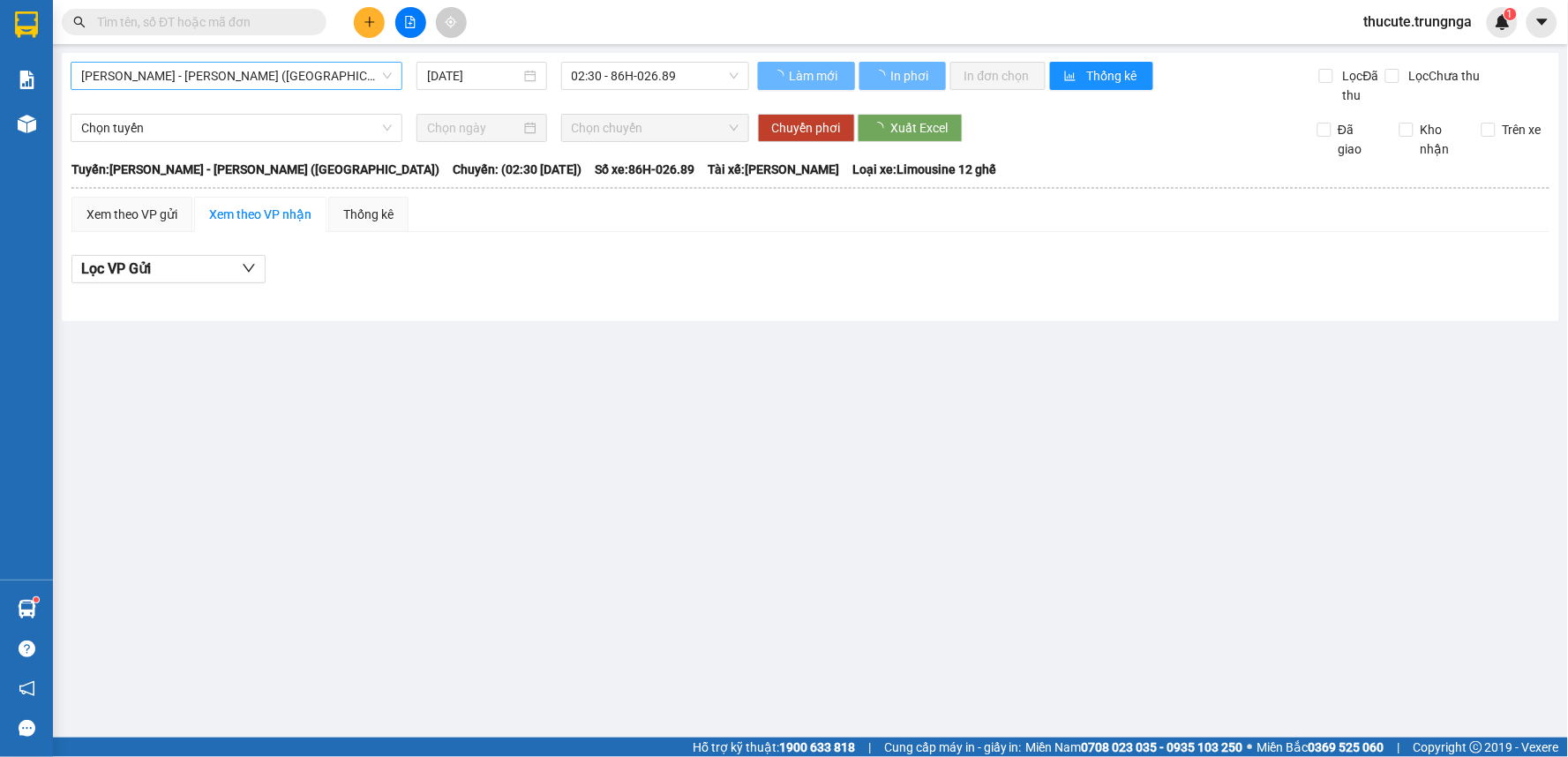
click at [323, 82] on span "[PERSON_NAME] - [PERSON_NAME] ([GEOGRAPHIC_DATA])" at bounding box center [237, 76] width 311 height 27
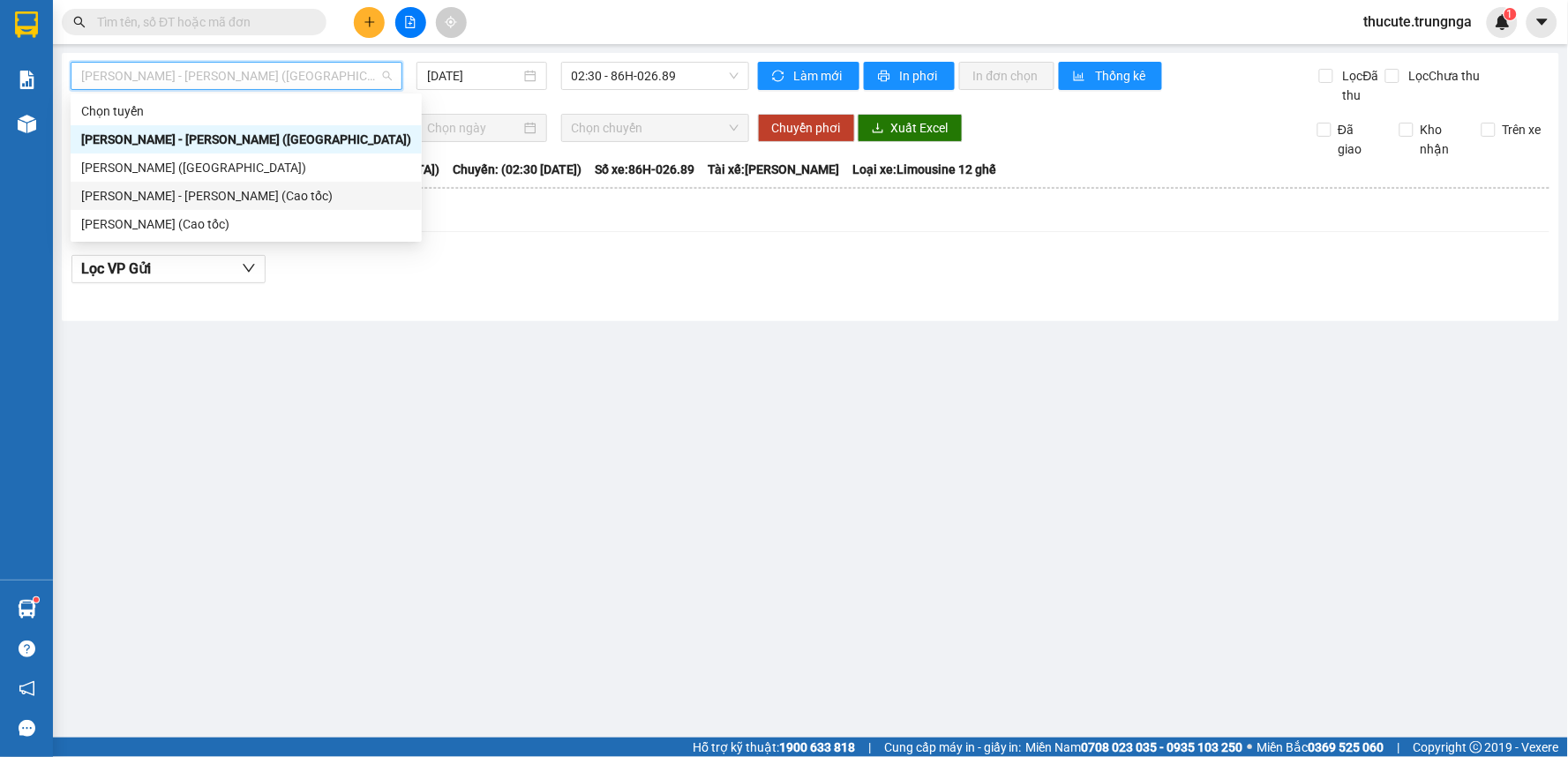
click at [235, 230] on div "[PERSON_NAME] (Cao tốc)" at bounding box center [247, 224] width 330 height 19
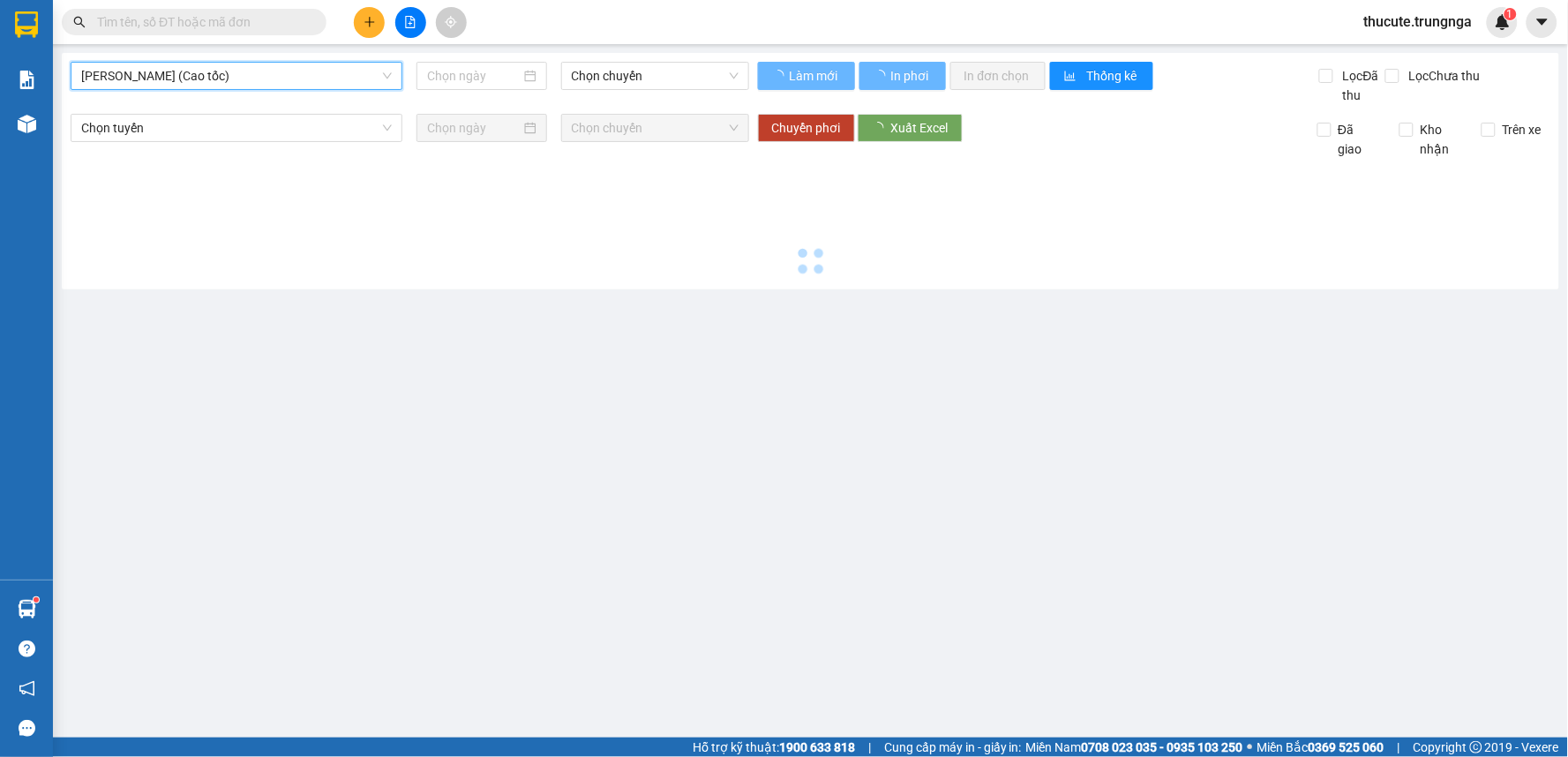
type input "[DATE]"
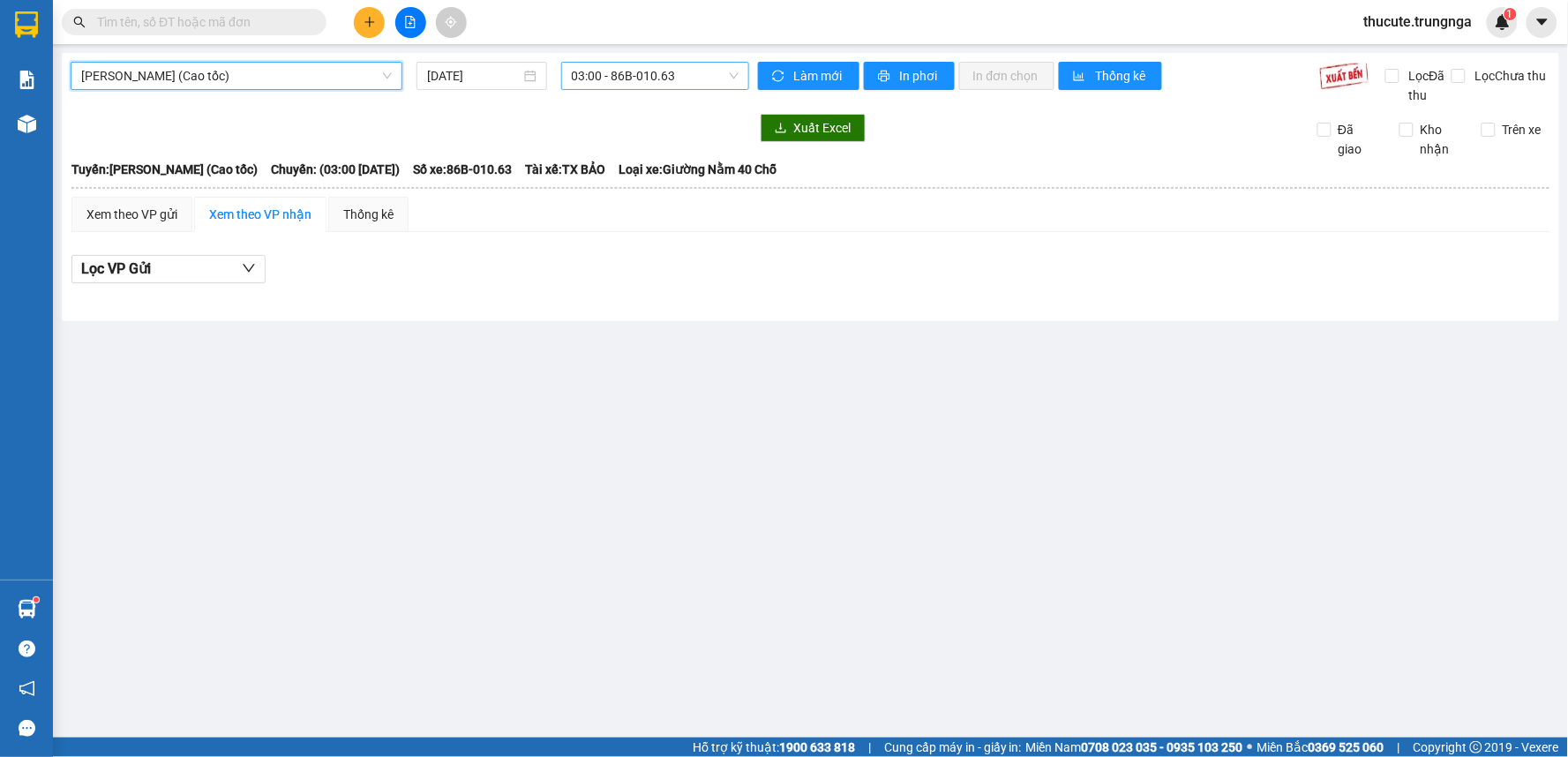
click at [611, 82] on span "03:00 - 86B-010.63" at bounding box center [655, 76] width 167 height 27
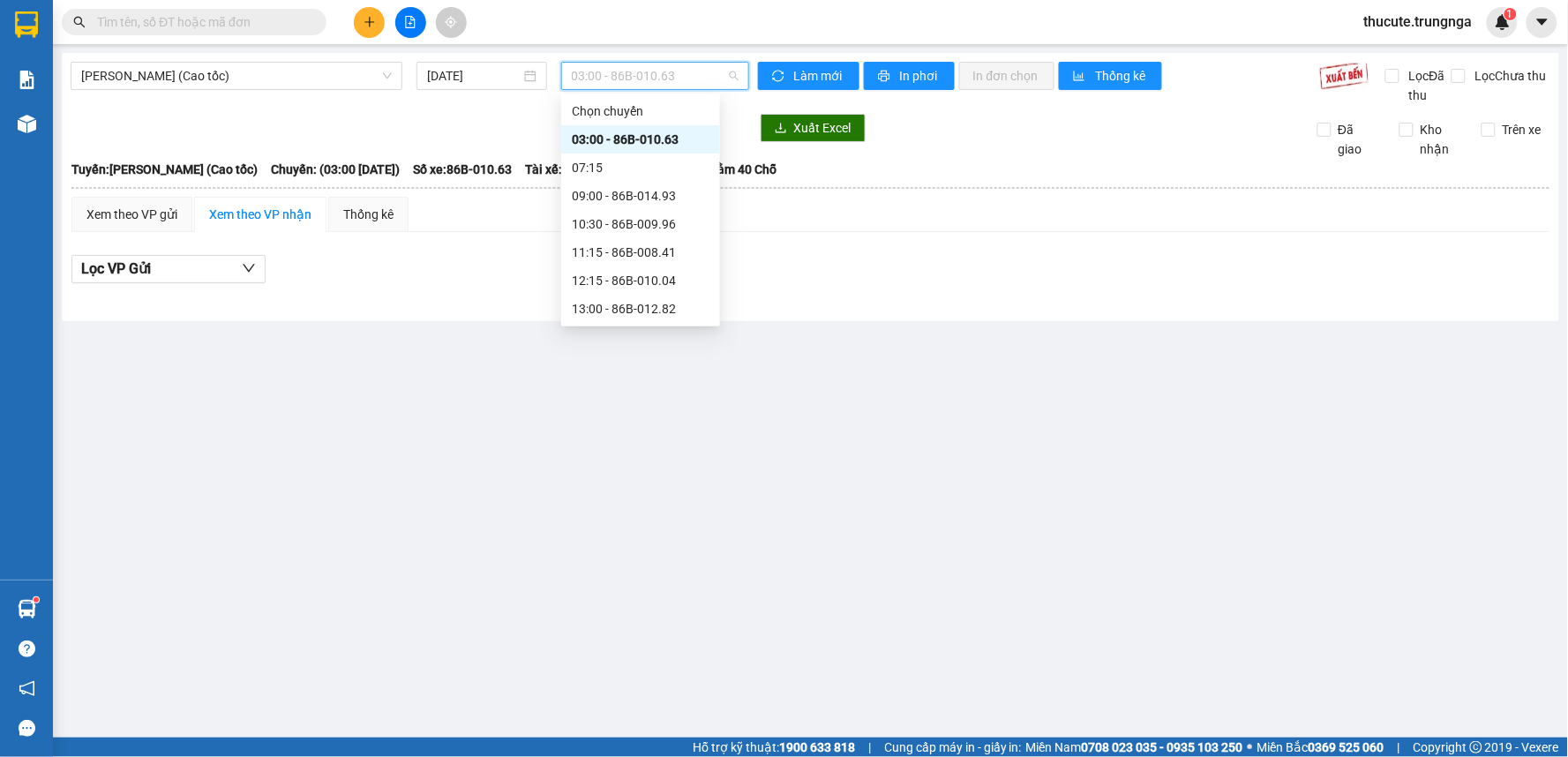
click at [629, 412] on div "19:00 - 86H-024.59" at bounding box center [640, 421] width 137 height 19
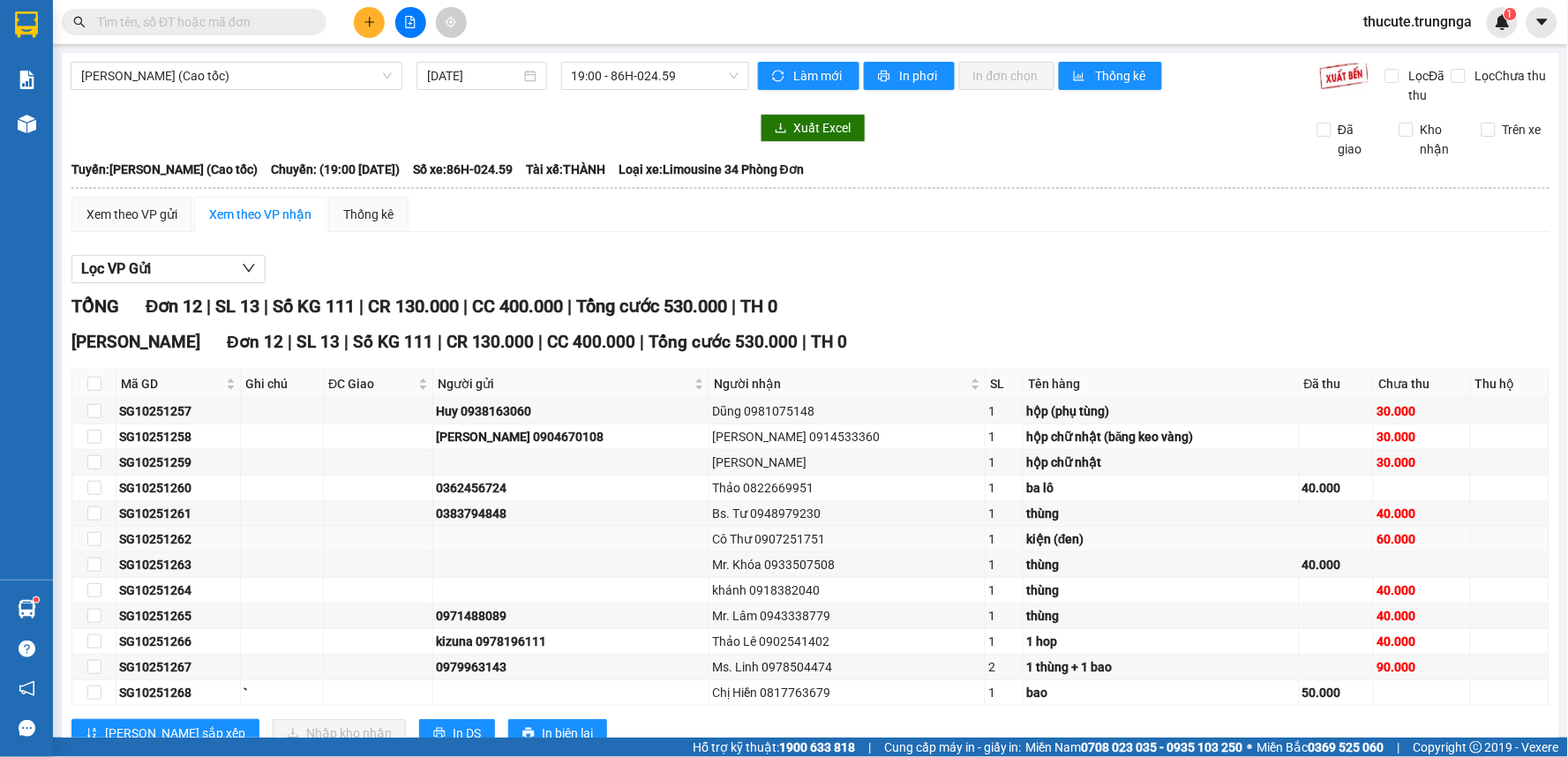
drag, startPoint x: 803, startPoint y: 485, endPoint x: 879, endPoint y: 481, distance: 76.1
click at [879, 530] on div "Cô Thư 0907251751" at bounding box center [846, 539] width 270 height 19
click at [235, 27] on input "text" at bounding box center [201, 22] width 208 height 19
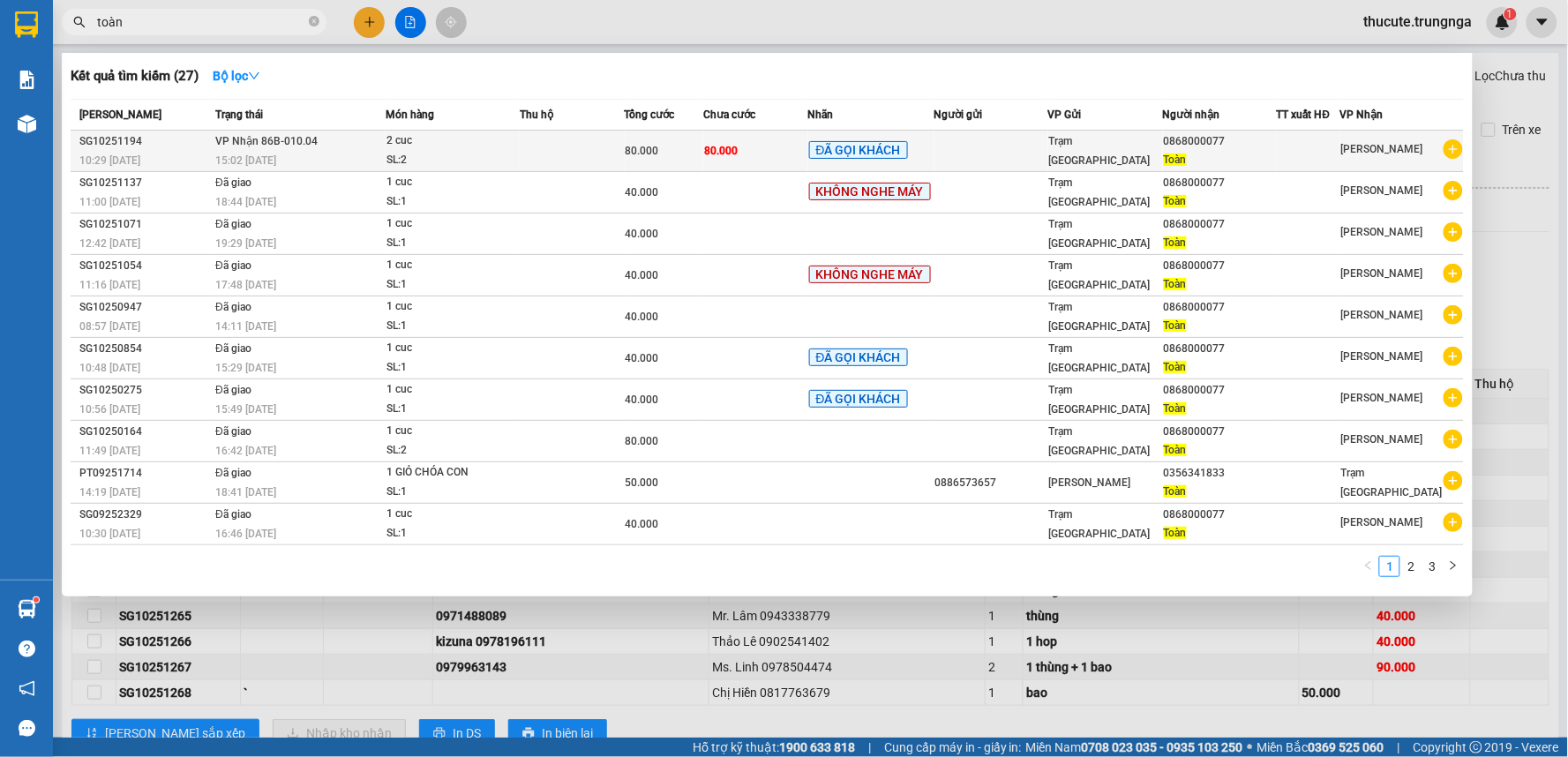
type input "toàn"
drag, startPoint x: 1231, startPoint y: 144, endPoint x: 1174, endPoint y: 136, distance: 57.6
click at [1174, 136] on div "0868000077" at bounding box center [1220, 141] width 112 height 18
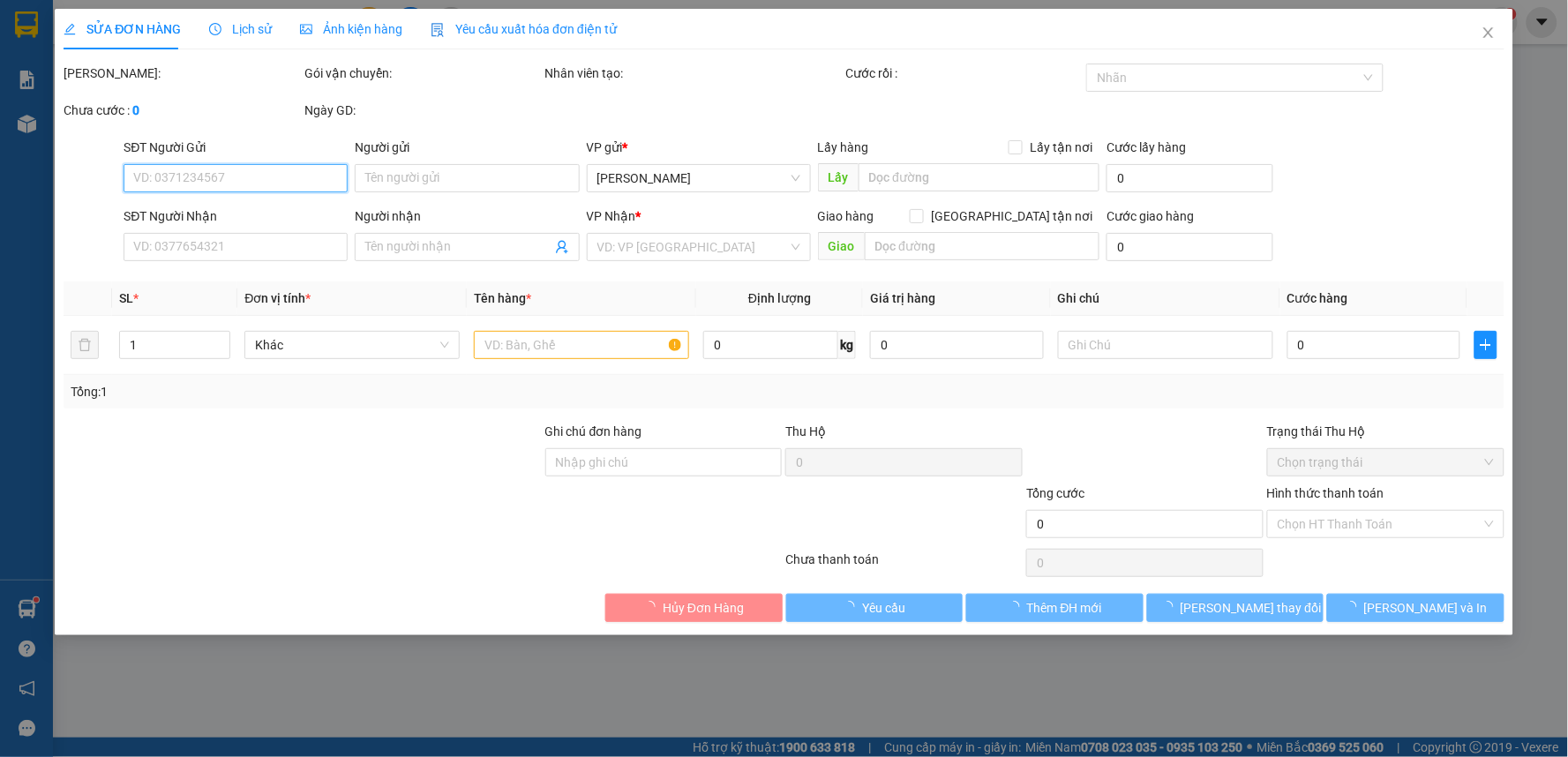
type input "0868000077"
type input "Toàn"
type input "80.000"
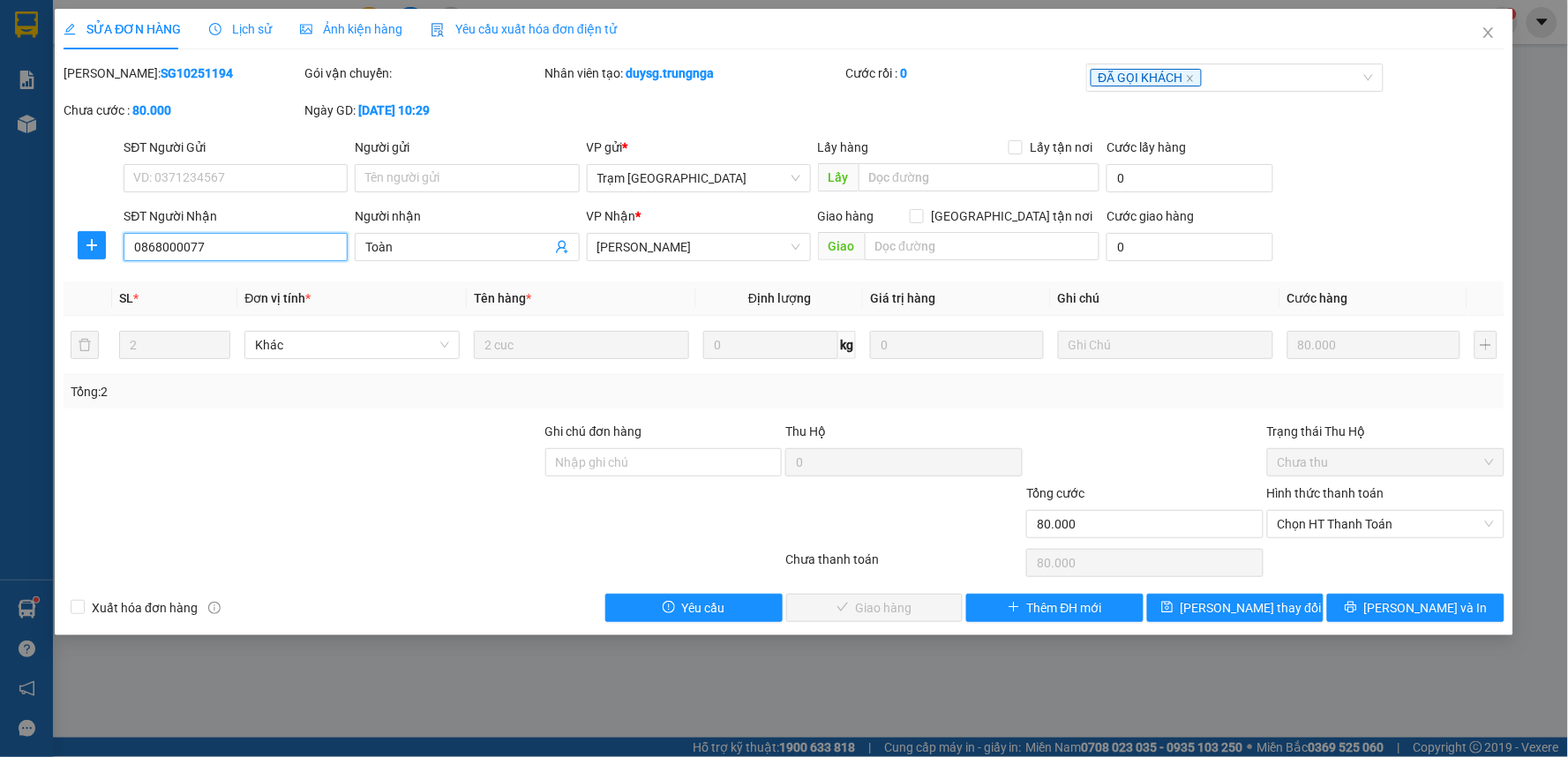
click at [283, 254] on input "0868000077" at bounding box center [236, 247] width 225 height 28
click at [282, 254] on input "0868000077" at bounding box center [236, 247] width 225 height 28
click at [1493, 27] on icon "close" at bounding box center [1488, 33] width 14 height 14
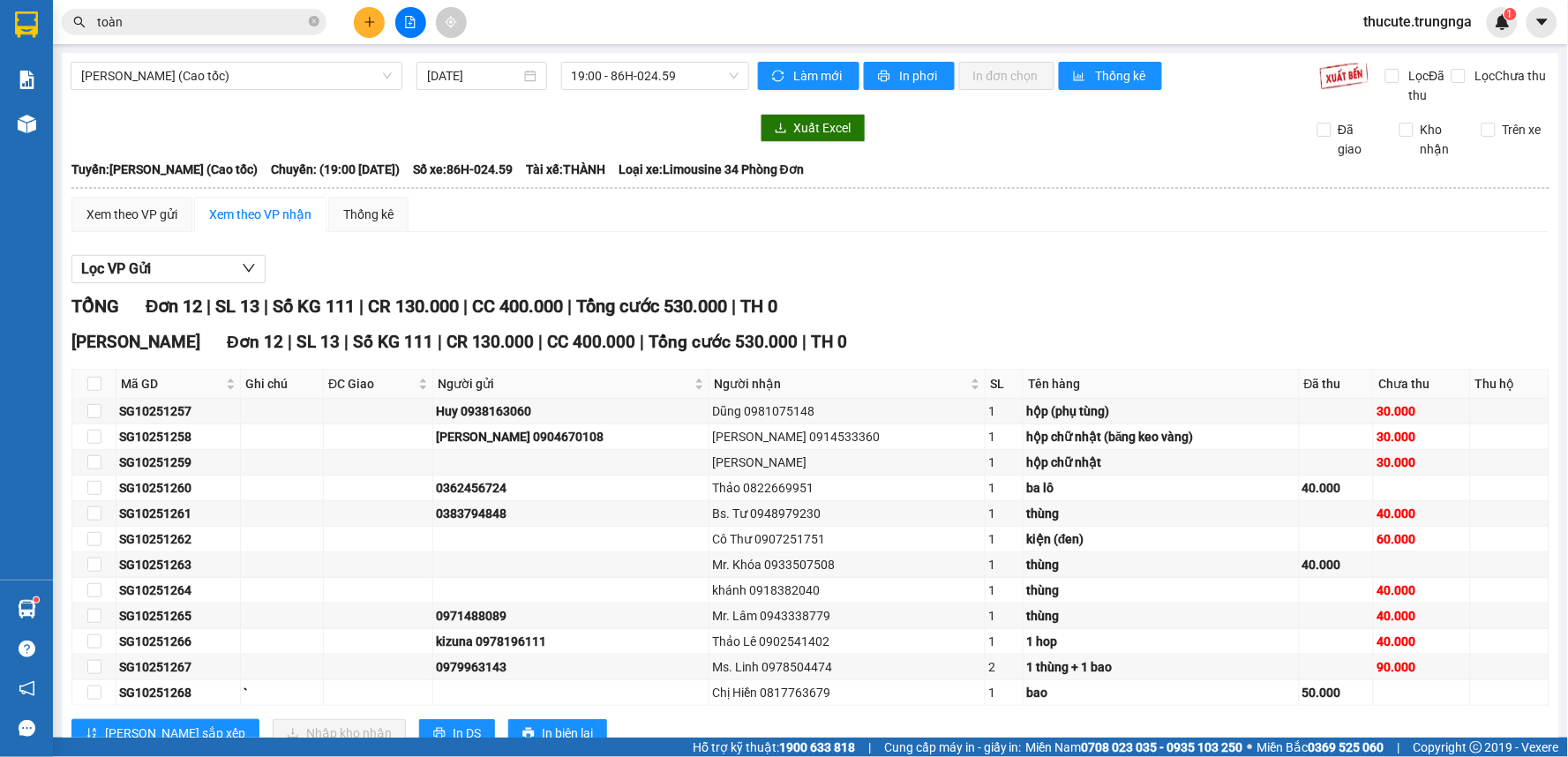
click at [207, 27] on input "toàn" at bounding box center [201, 22] width 208 height 19
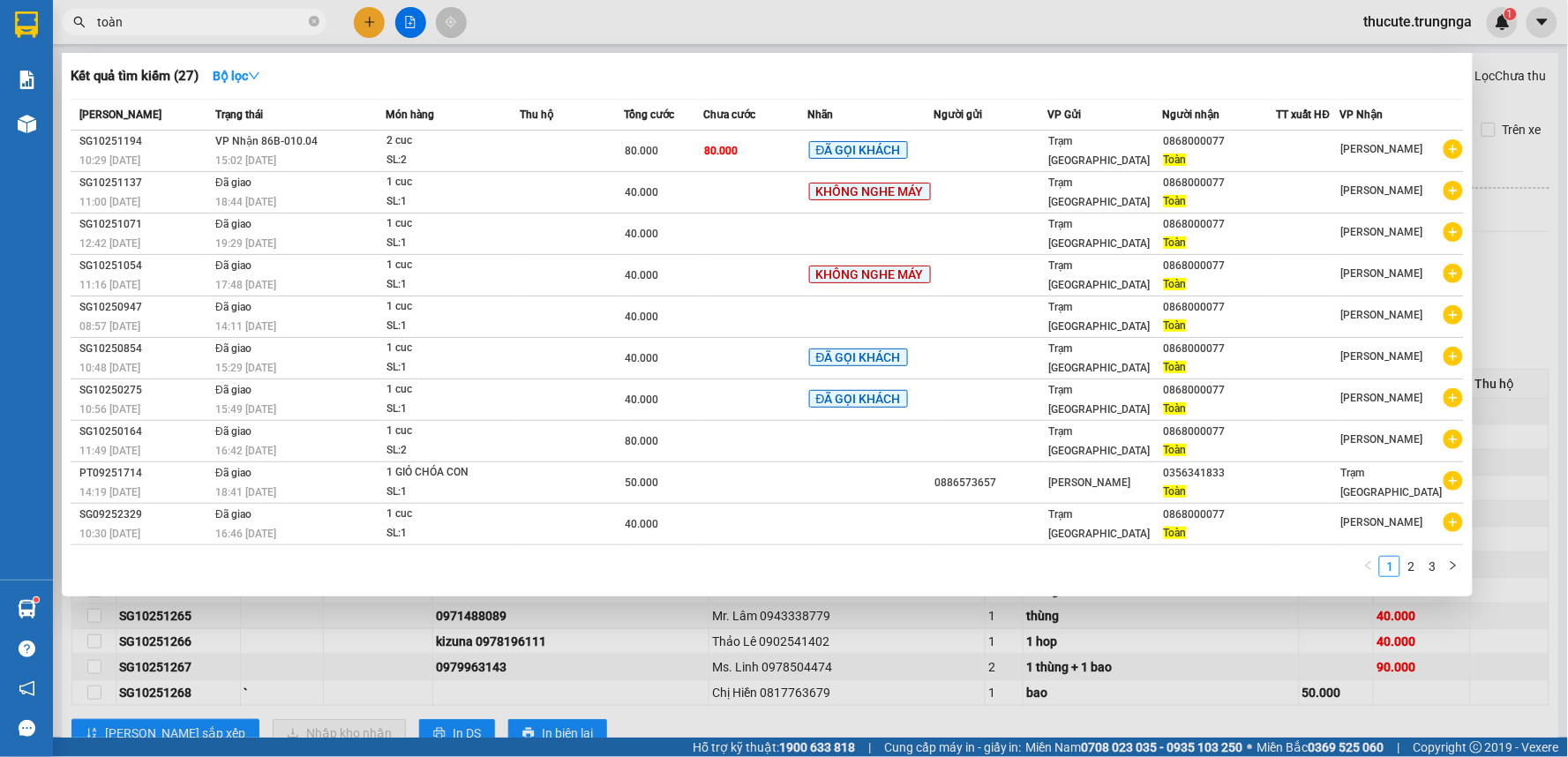
click at [207, 27] on input "toàn" at bounding box center [201, 22] width 208 height 19
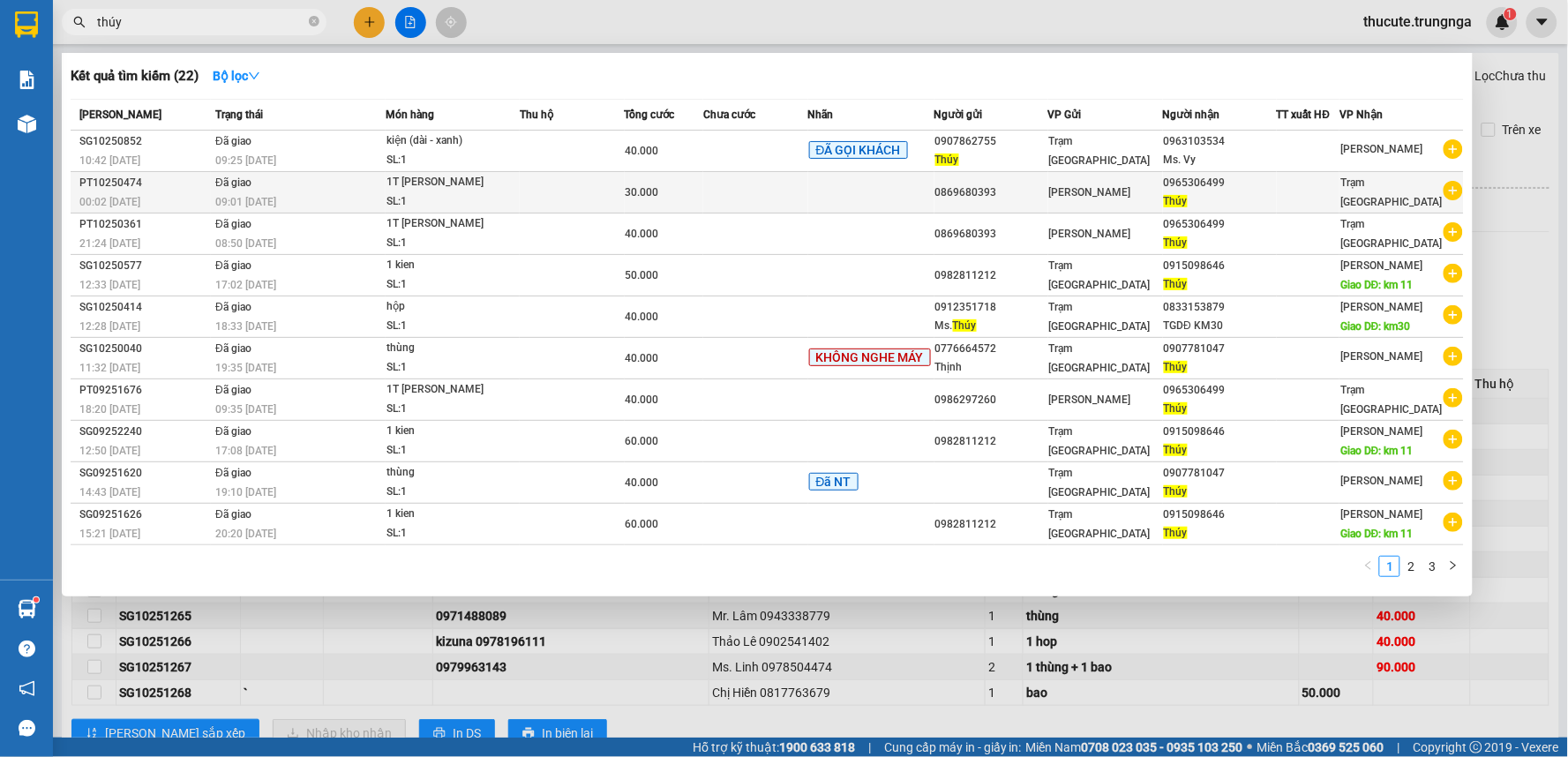
type input "thúy"
drag, startPoint x: 1233, startPoint y: 180, endPoint x: 1174, endPoint y: 180, distance: 59.0
click at [1174, 180] on div "0965306499" at bounding box center [1220, 182] width 112 height 18
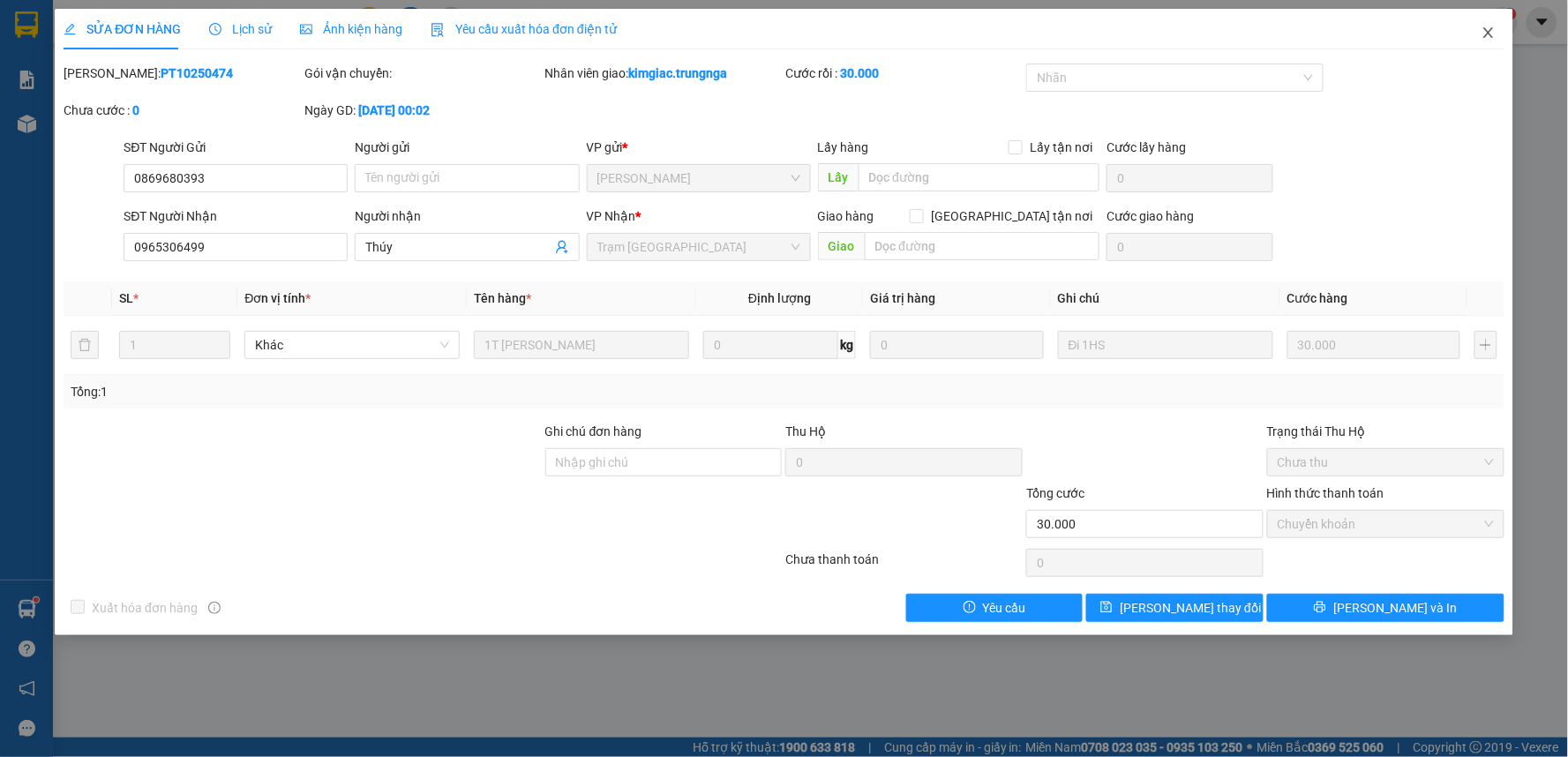
click at [1477, 27] on span "Close" at bounding box center [1487, 33] width 49 height 49
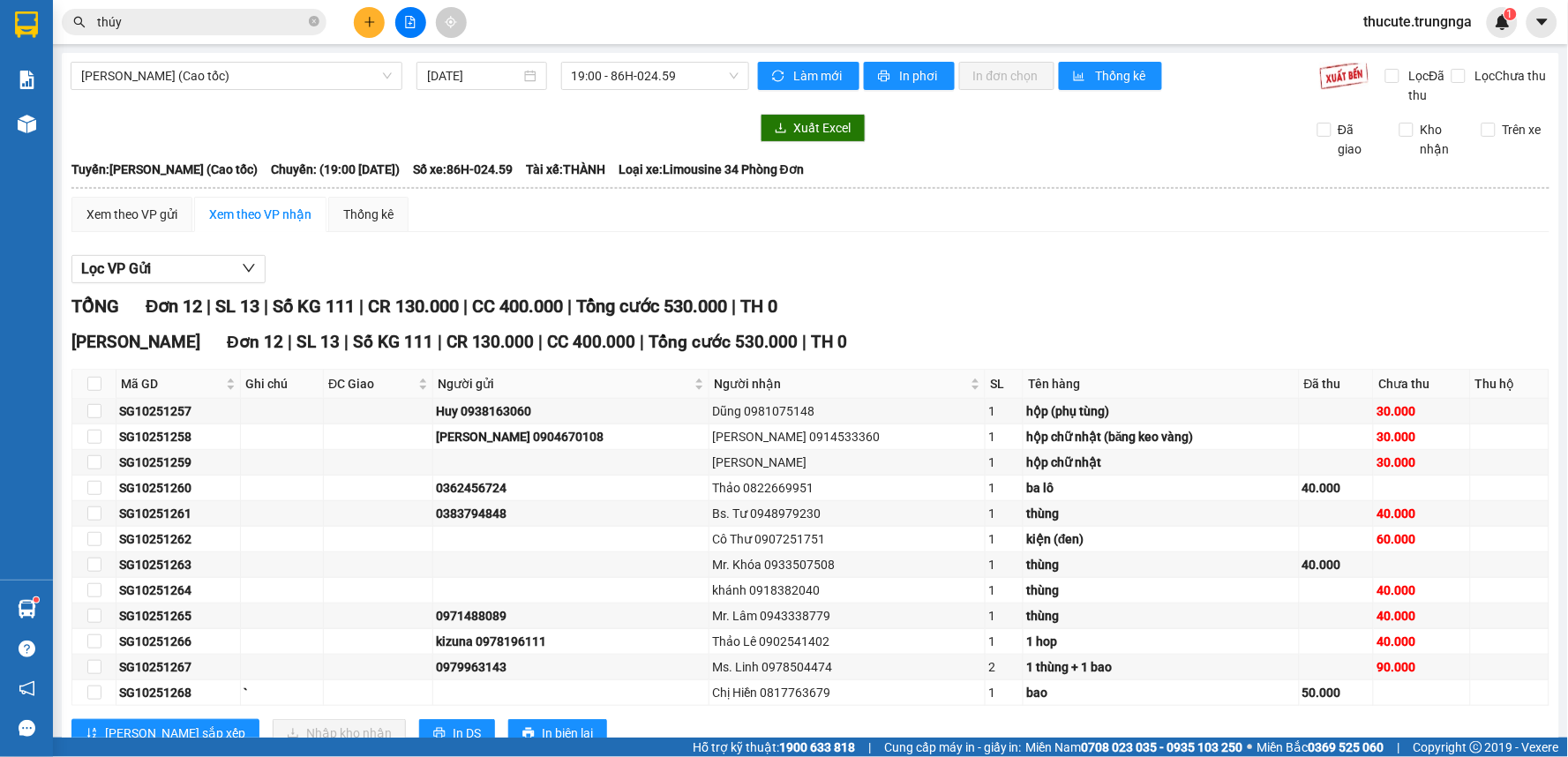
click at [235, 23] on input "thúy" at bounding box center [201, 22] width 208 height 19
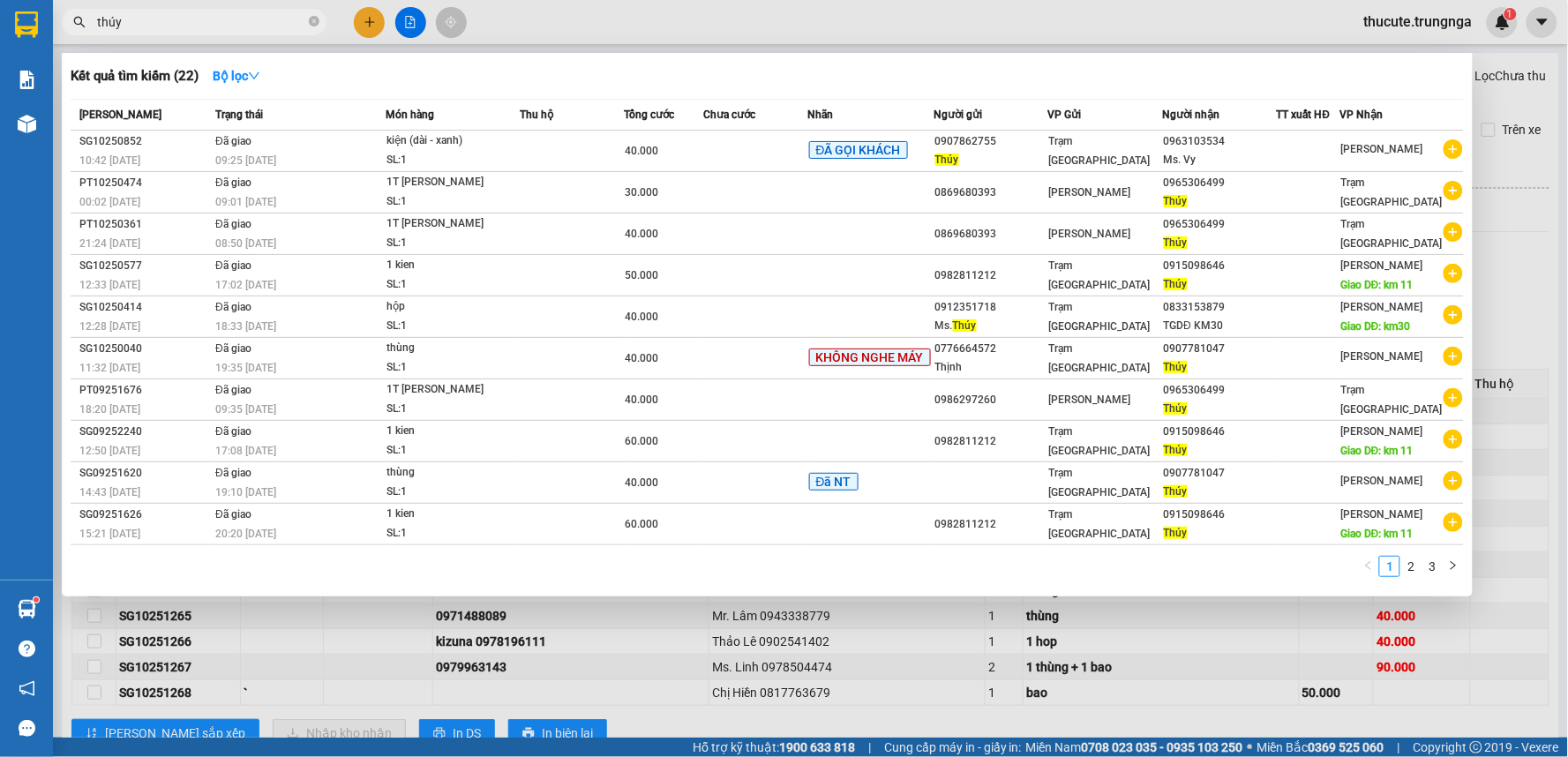
click at [219, 21] on input "thúy" at bounding box center [201, 22] width 208 height 19
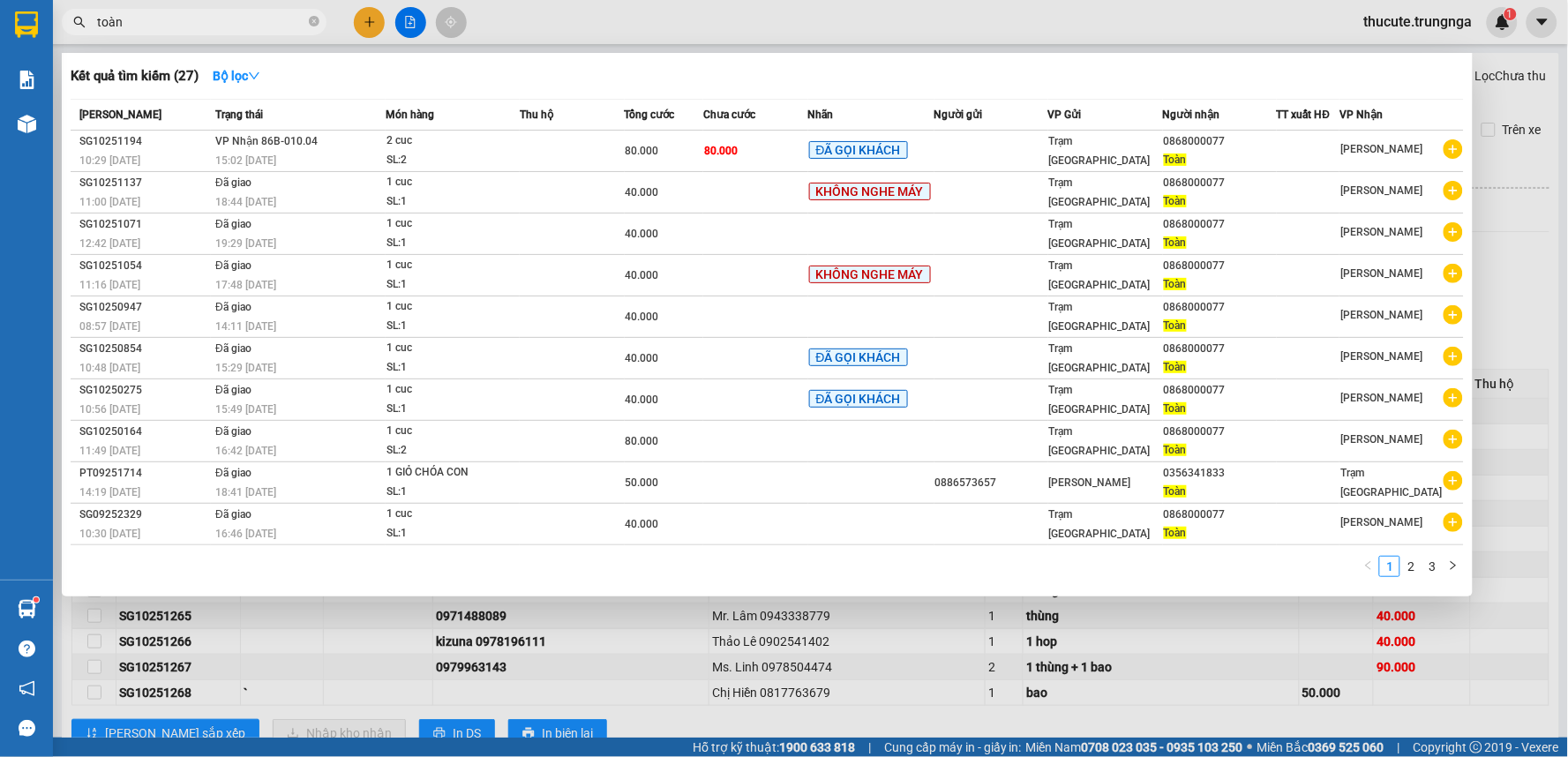
click at [236, 20] on input "toàn" at bounding box center [201, 22] width 208 height 19
click at [202, 27] on input "toàn" at bounding box center [201, 22] width 208 height 19
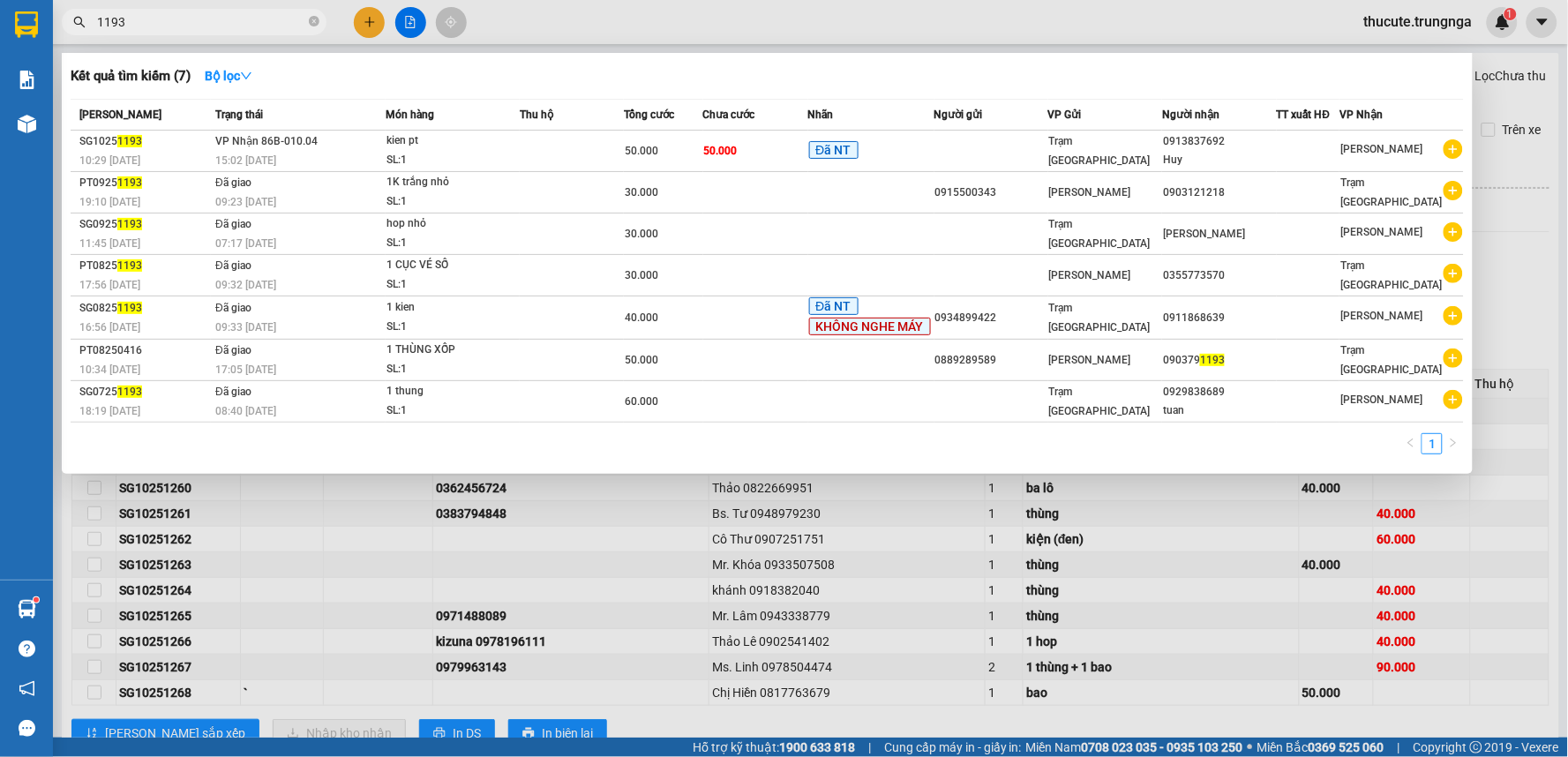
click at [202, 27] on input "1193" at bounding box center [201, 22] width 208 height 19
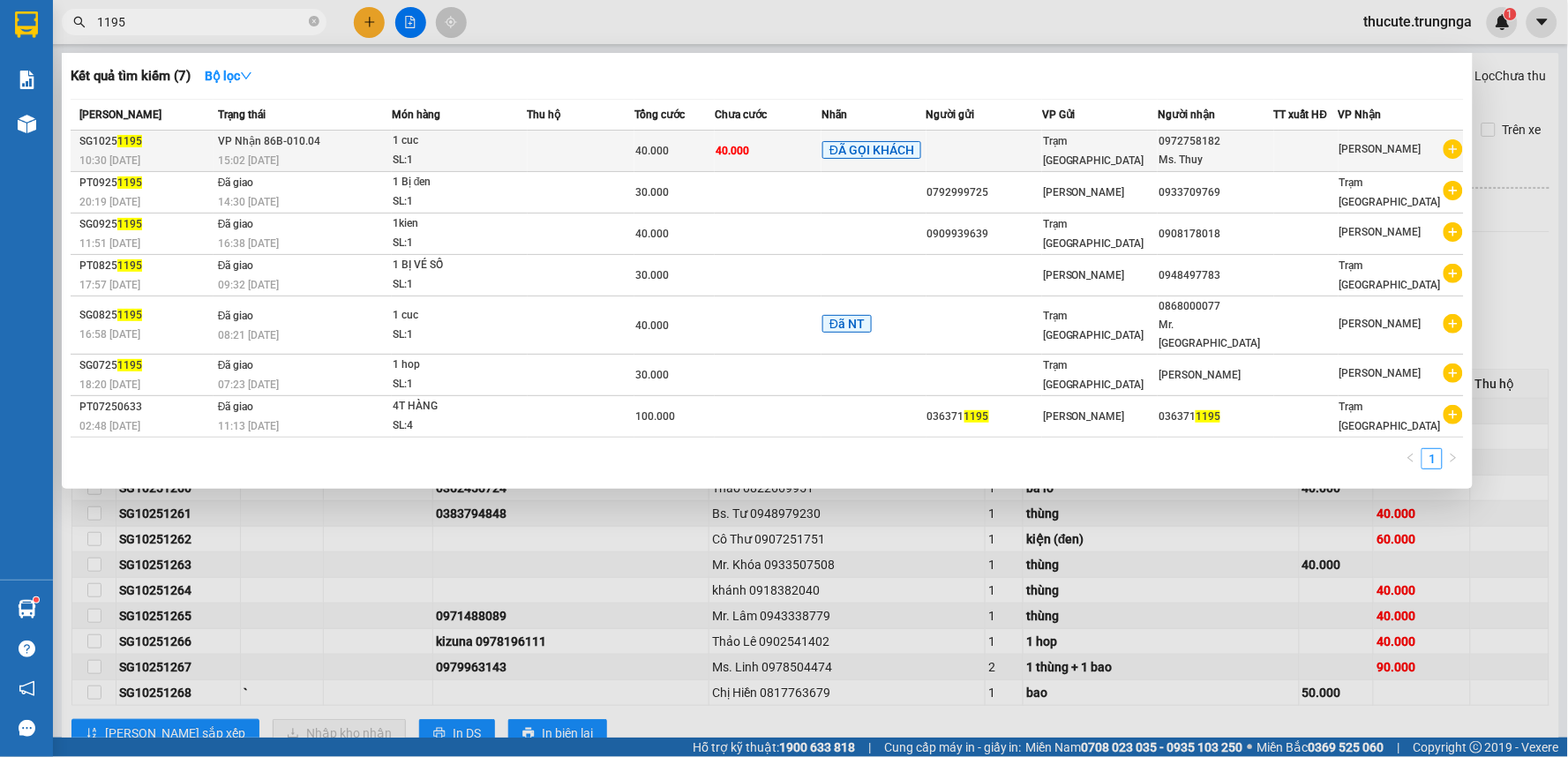
type input "1195"
drag, startPoint x: 1229, startPoint y: 138, endPoint x: 1169, endPoint y: 141, distance: 60.1
click at [1169, 141] on div "0972758182" at bounding box center [1215, 141] width 114 height 18
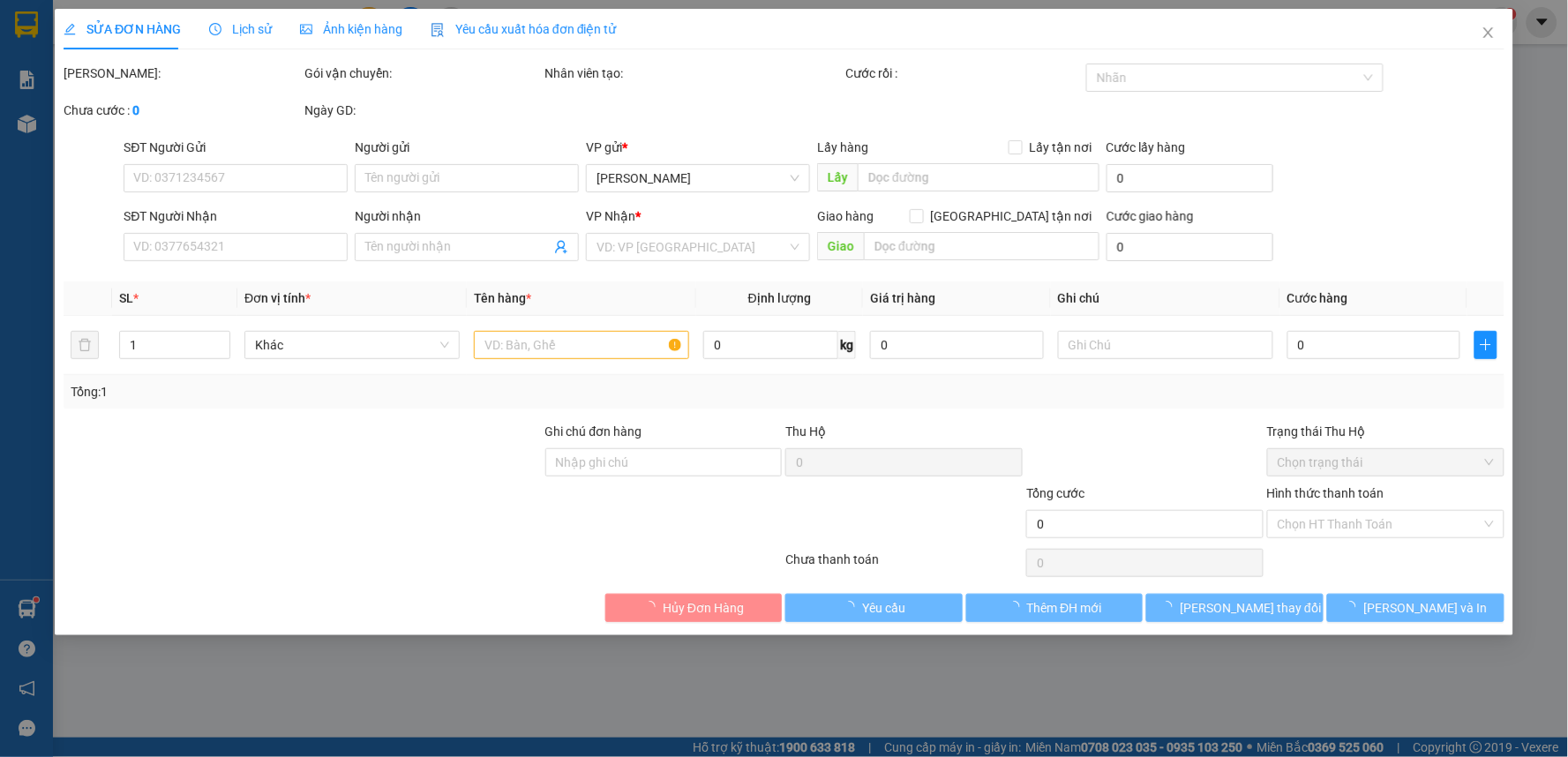
type input "0972758182"
type input "Ms. Thuy"
type input "40.000"
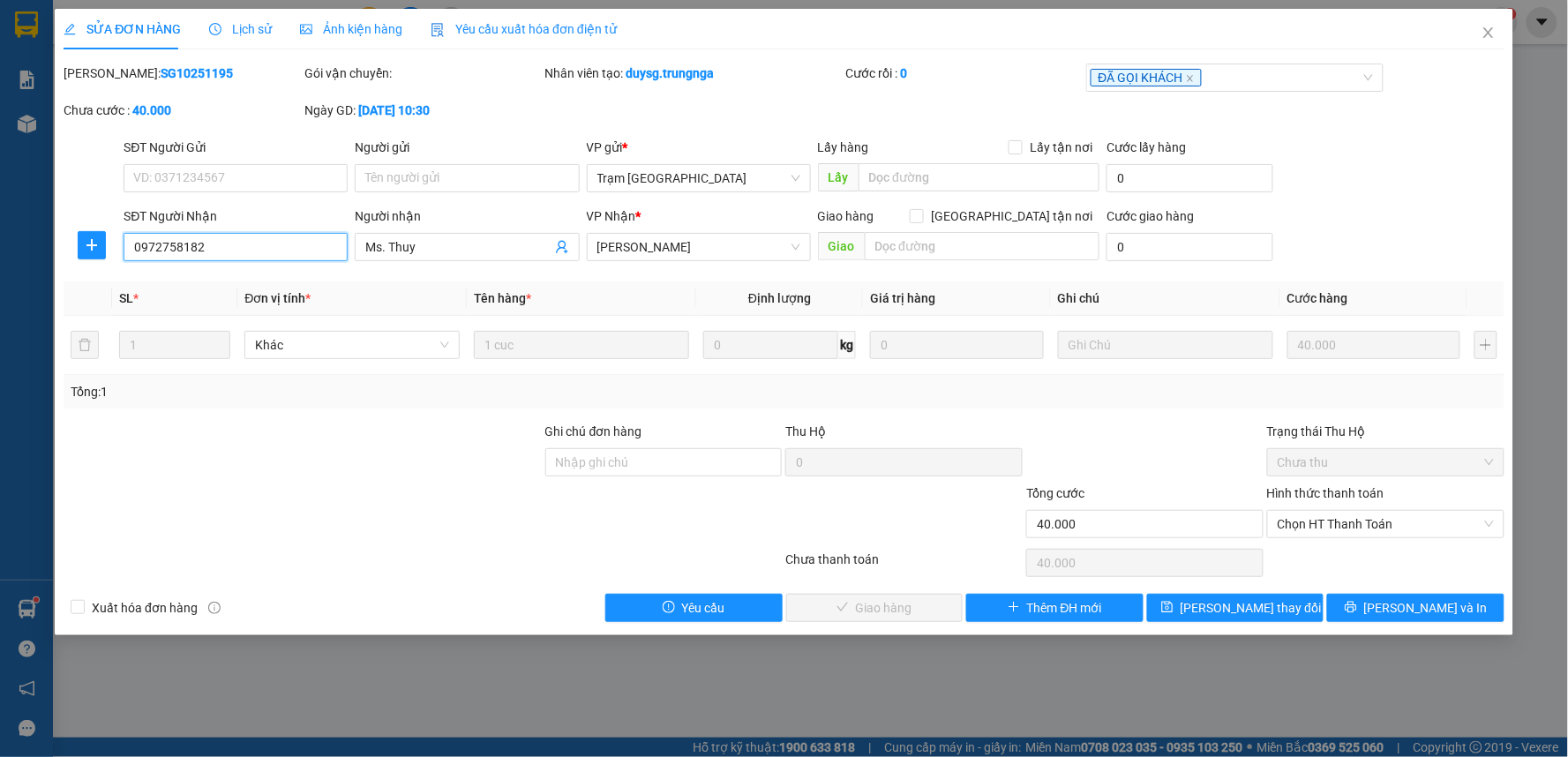
click at [279, 258] on input "0972758182" at bounding box center [236, 247] width 225 height 28
click at [1498, 38] on span "Close" at bounding box center [1487, 33] width 49 height 49
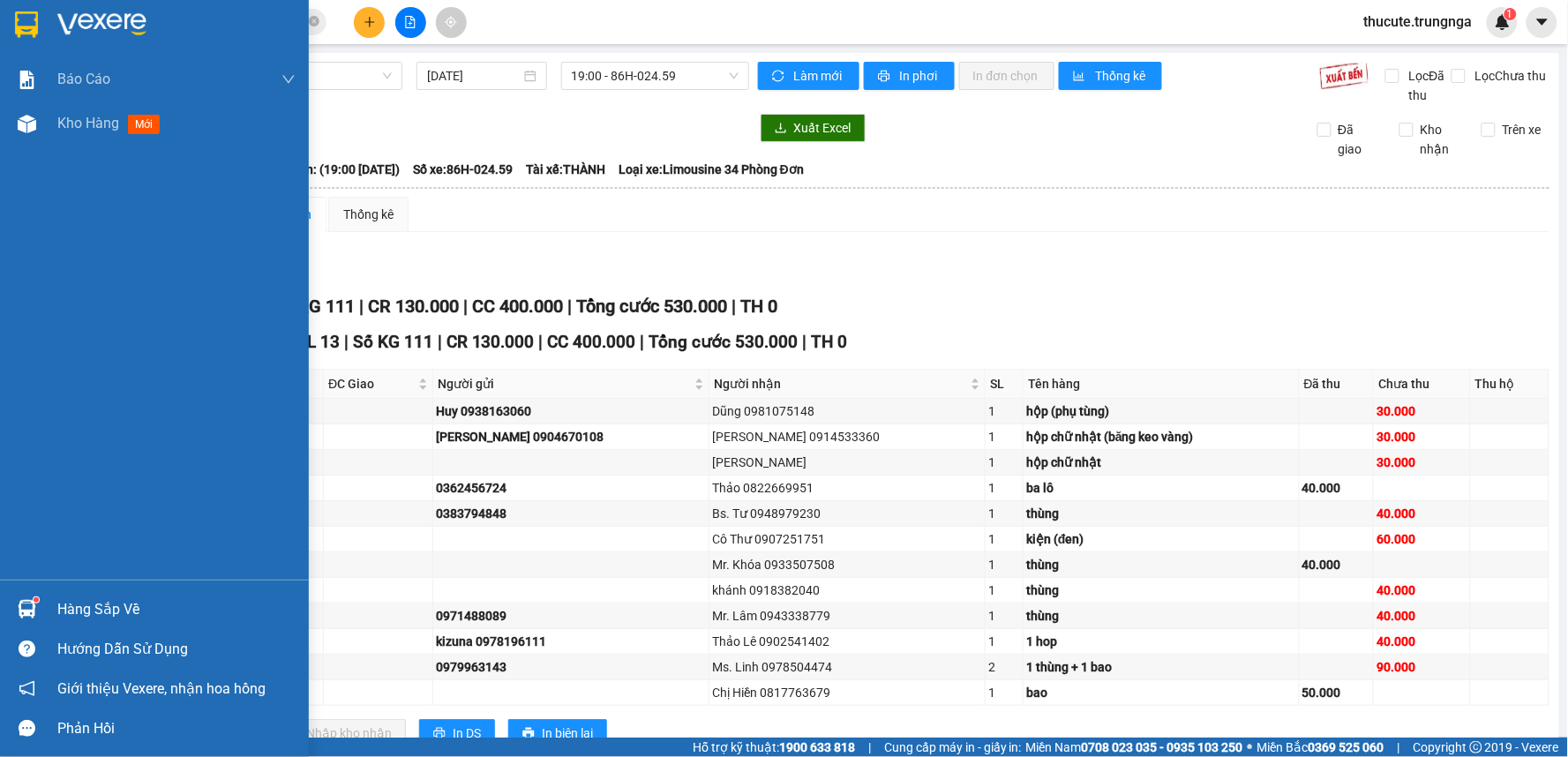
click at [32, 148] on div "Báo cáo Báo cáo dòng tiền (nhân viên) - chỉ tính tiền mặt Kho hàng mới" at bounding box center [154, 319] width 309 height 522
click at [69, 142] on div "Kho hàng mới" at bounding box center [177, 124] width 238 height 44
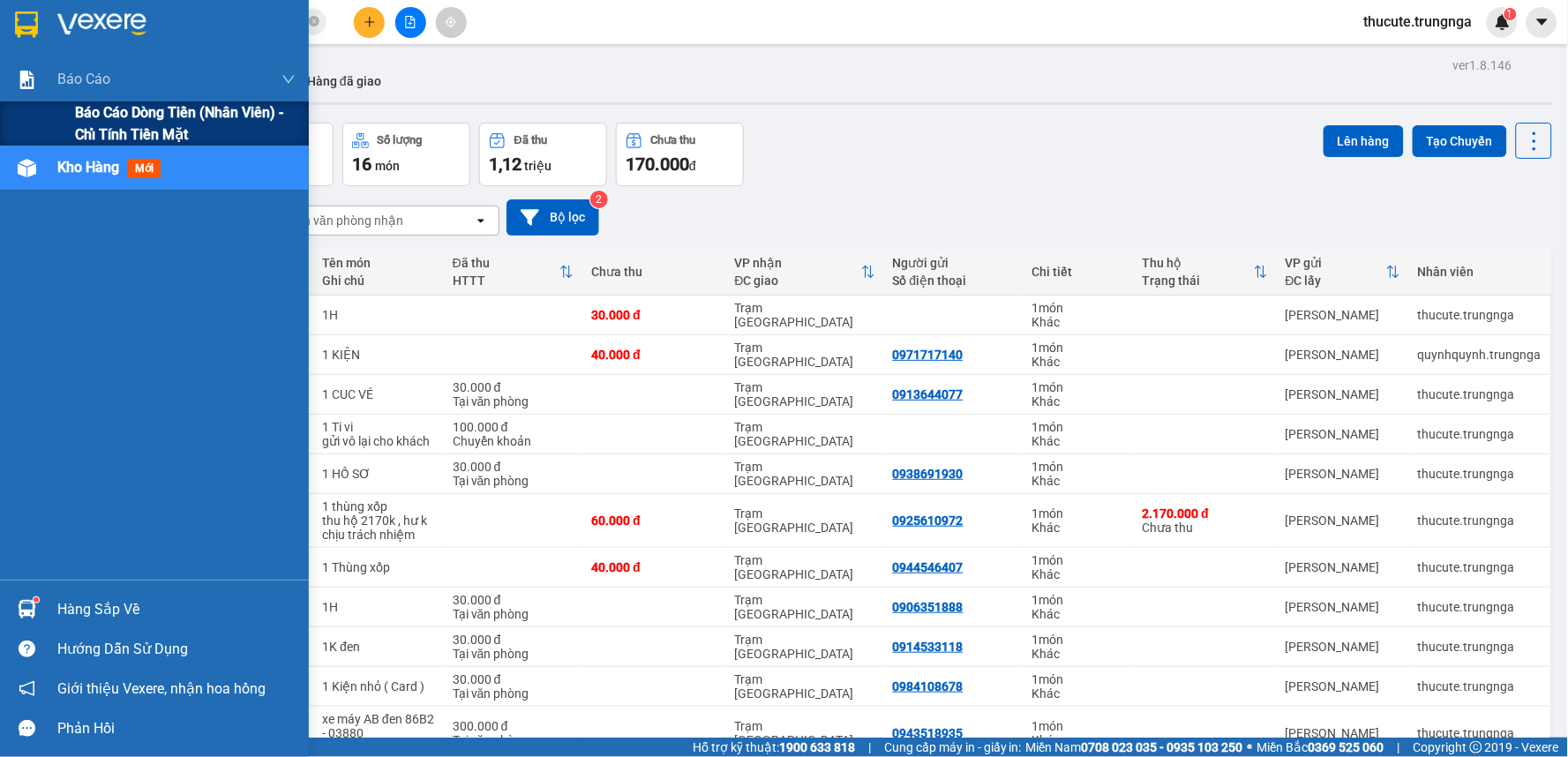
click at [77, 124] on span "Báo cáo dòng tiền (nhân viên) - chỉ tính tiền mặt" at bounding box center [185, 124] width 221 height 44
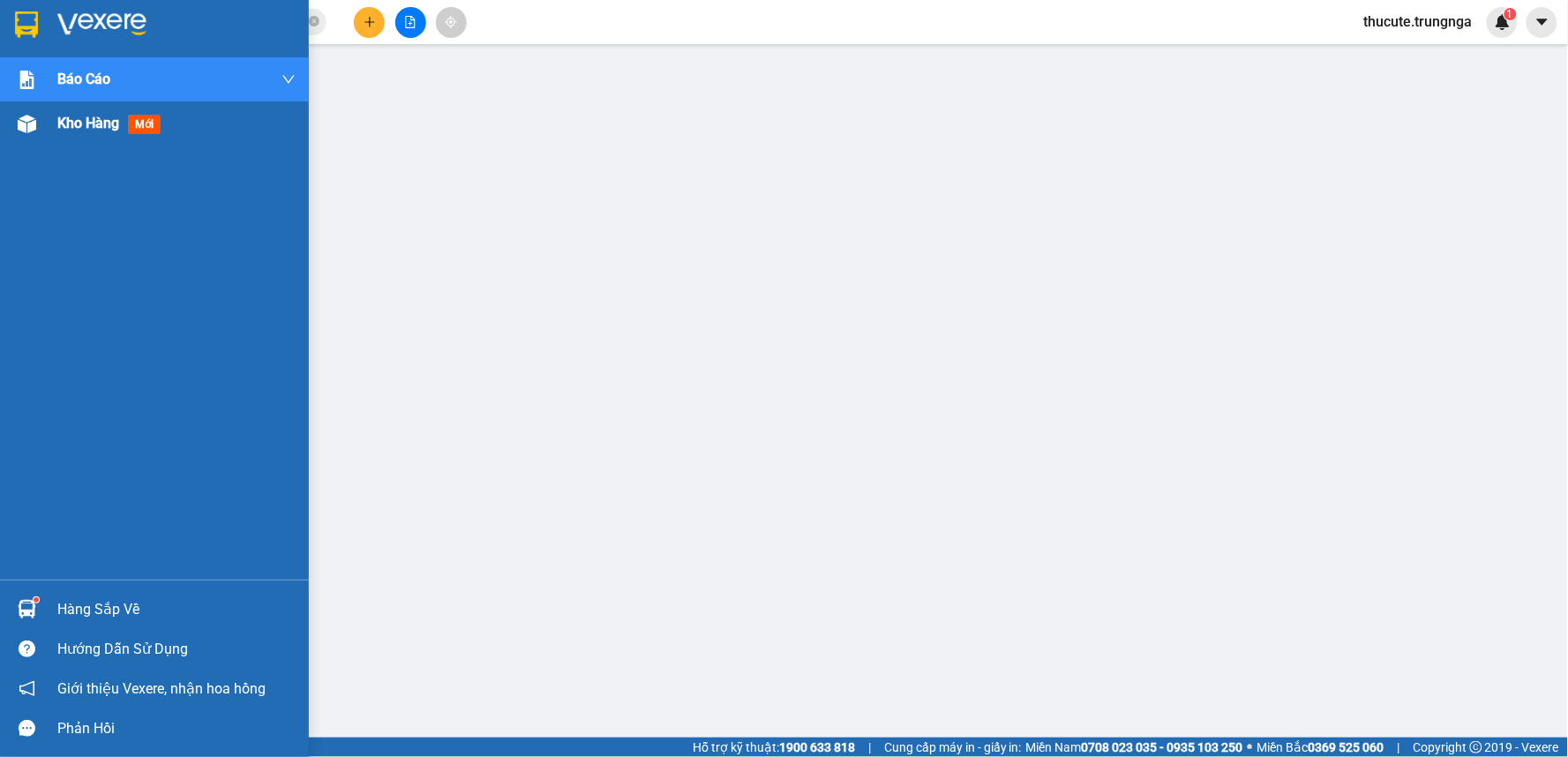
click at [29, 128] on img at bounding box center [26, 124] width 18 height 18
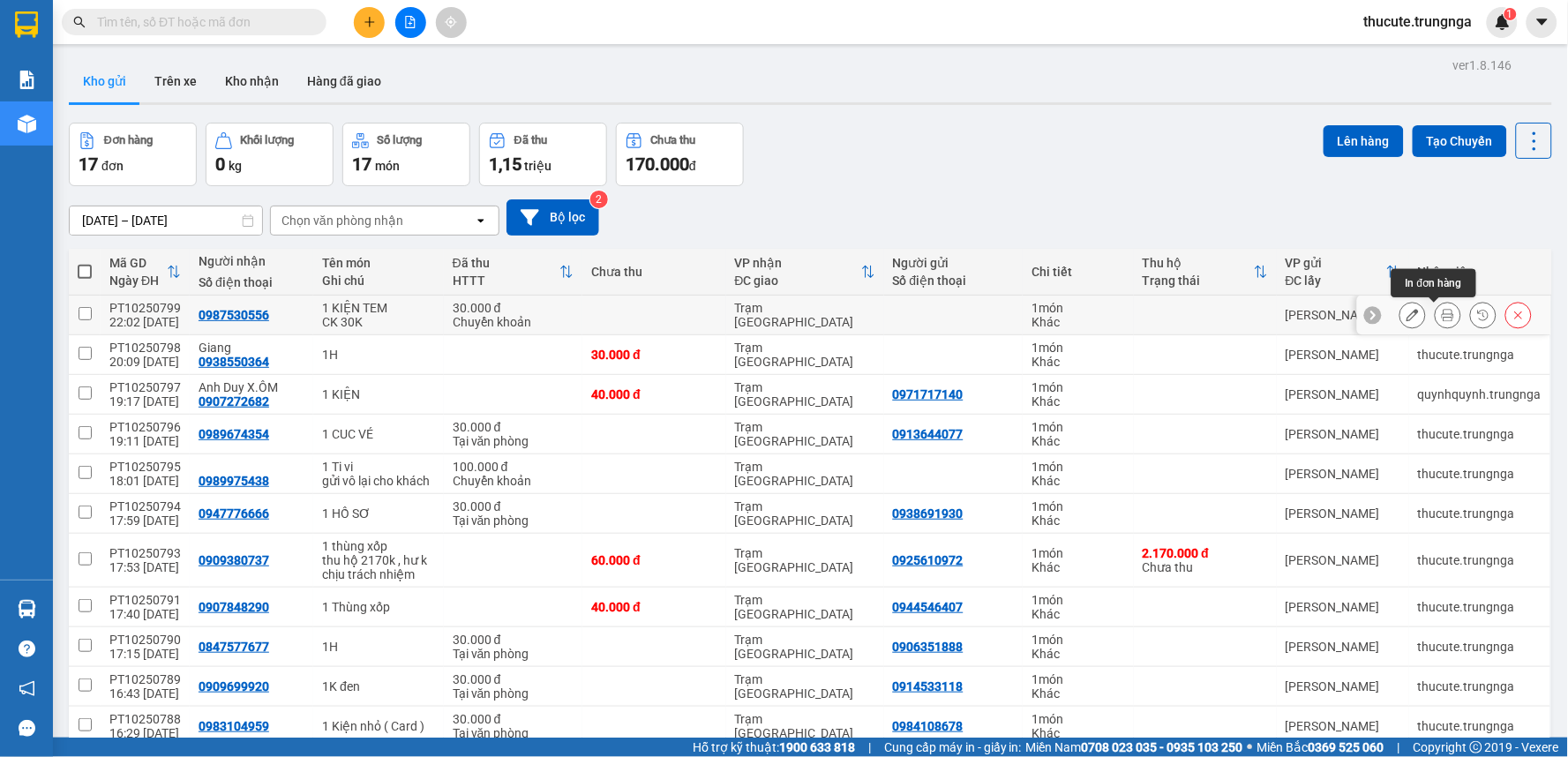
click at [1441, 318] on icon at bounding box center [1447, 315] width 12 height 12
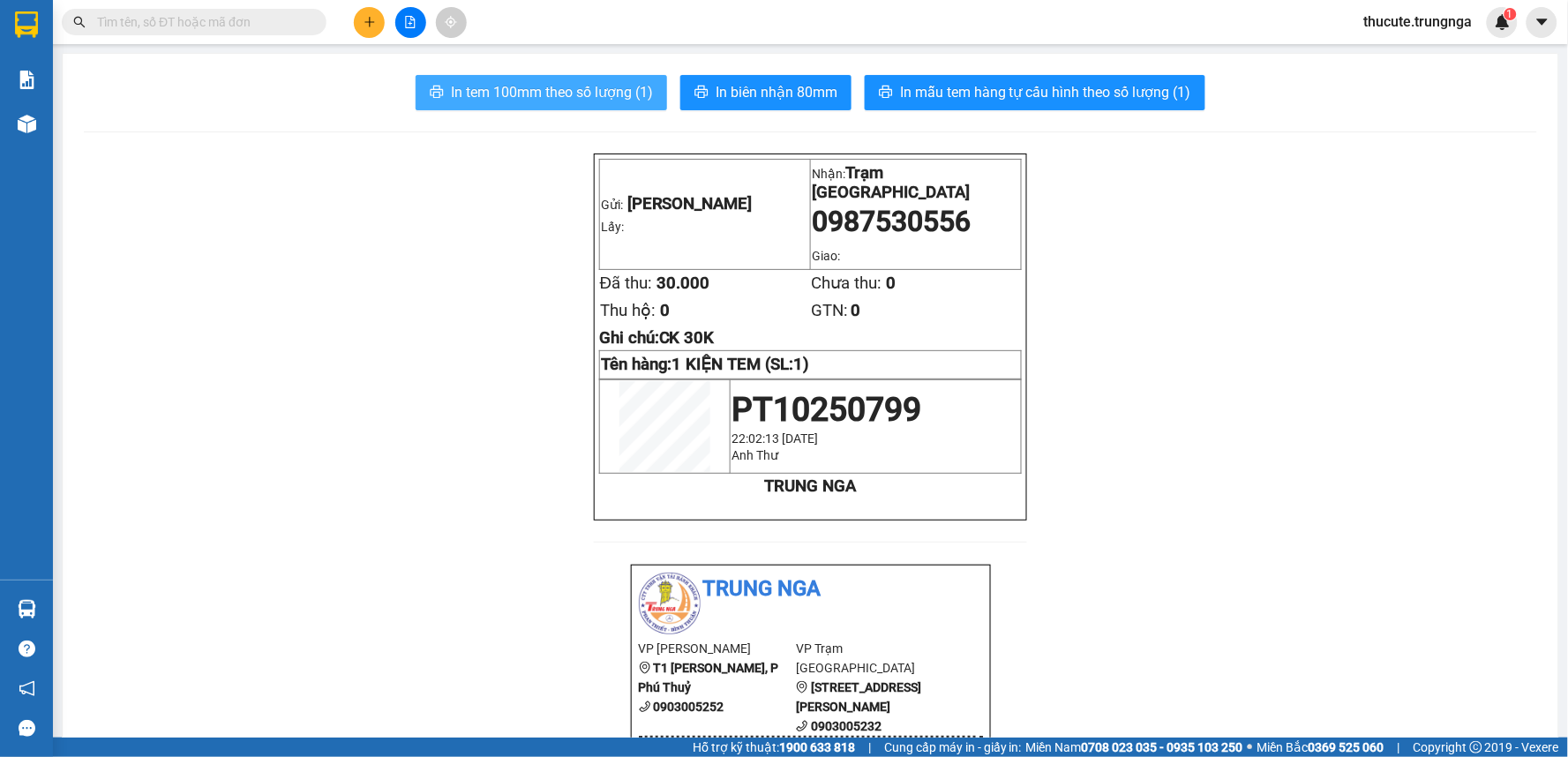
click at [610, 100] on span "In tem 100mm theo số lượng (1)" at bounding box center [552, 92] width 202 height 22
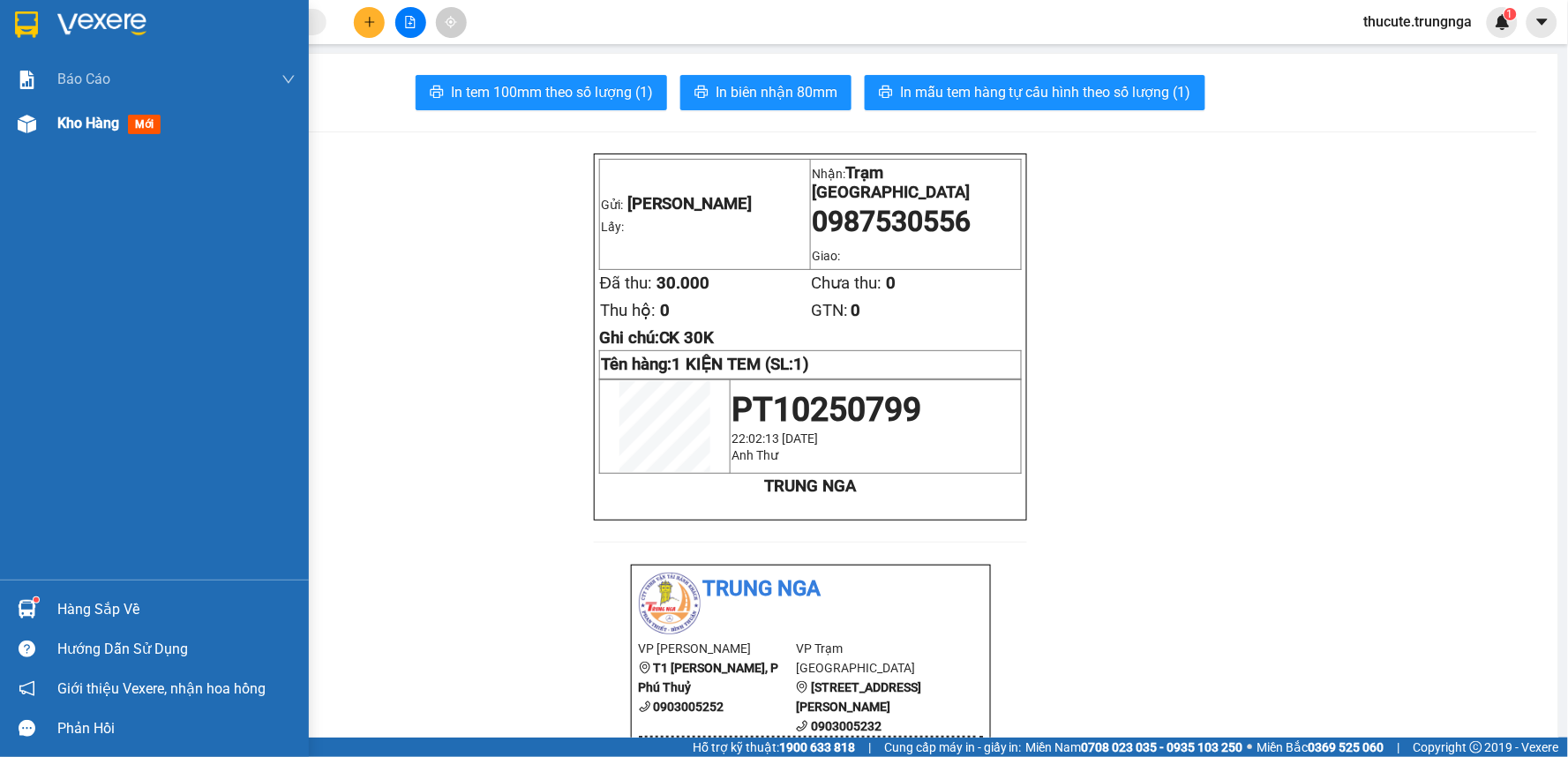
click at [86, 126] on span "Kho hàng" at bounding box center [88, 123] width 61 height 16
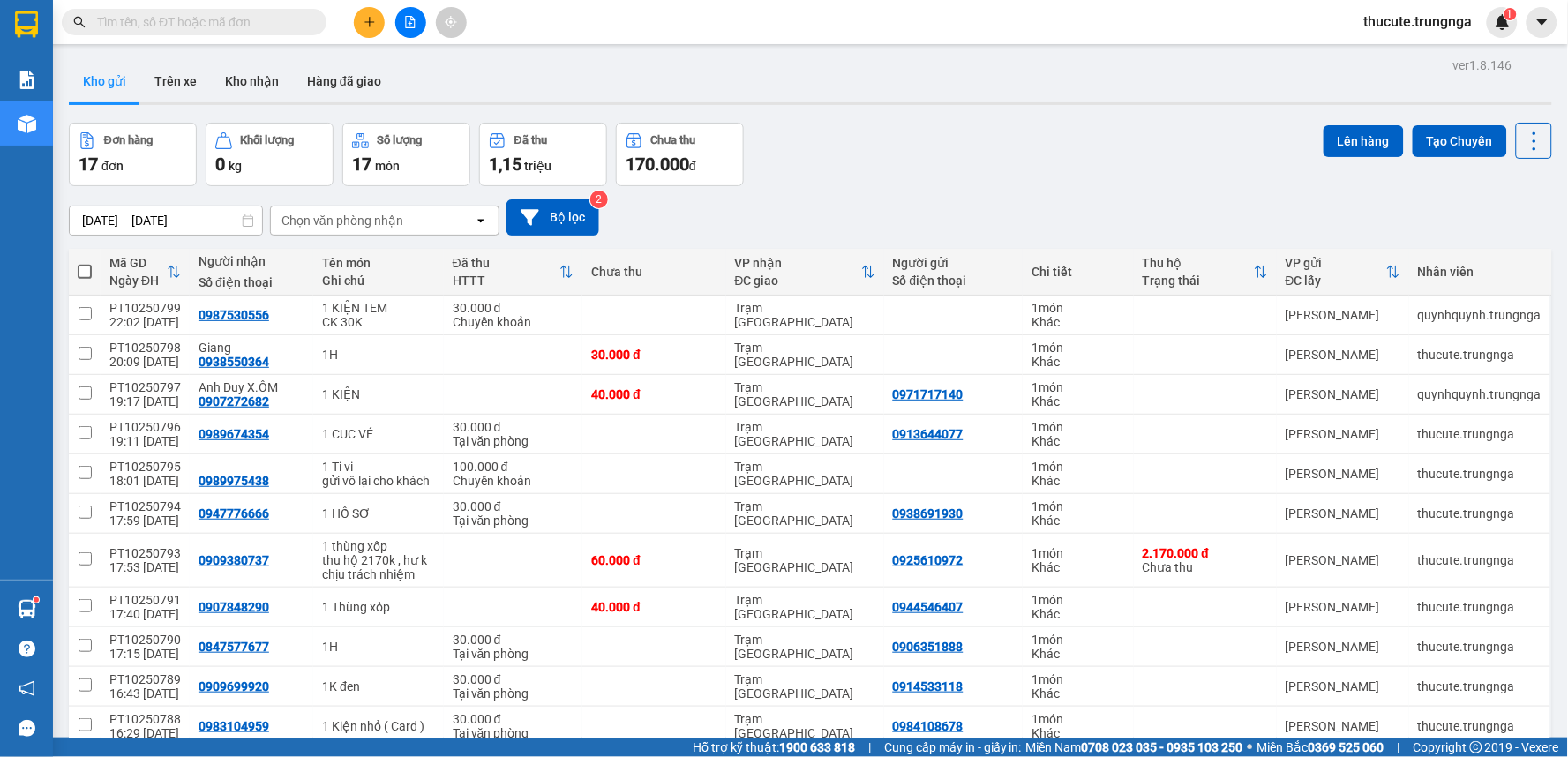
click at [1386, 21] on span "thucute.trungnga" at bounding box center [1418, 21] width 136 height 22
click at [1395, 49] on span "Đăng xuất" at bounding box center [1426, 55] width 102 height 19
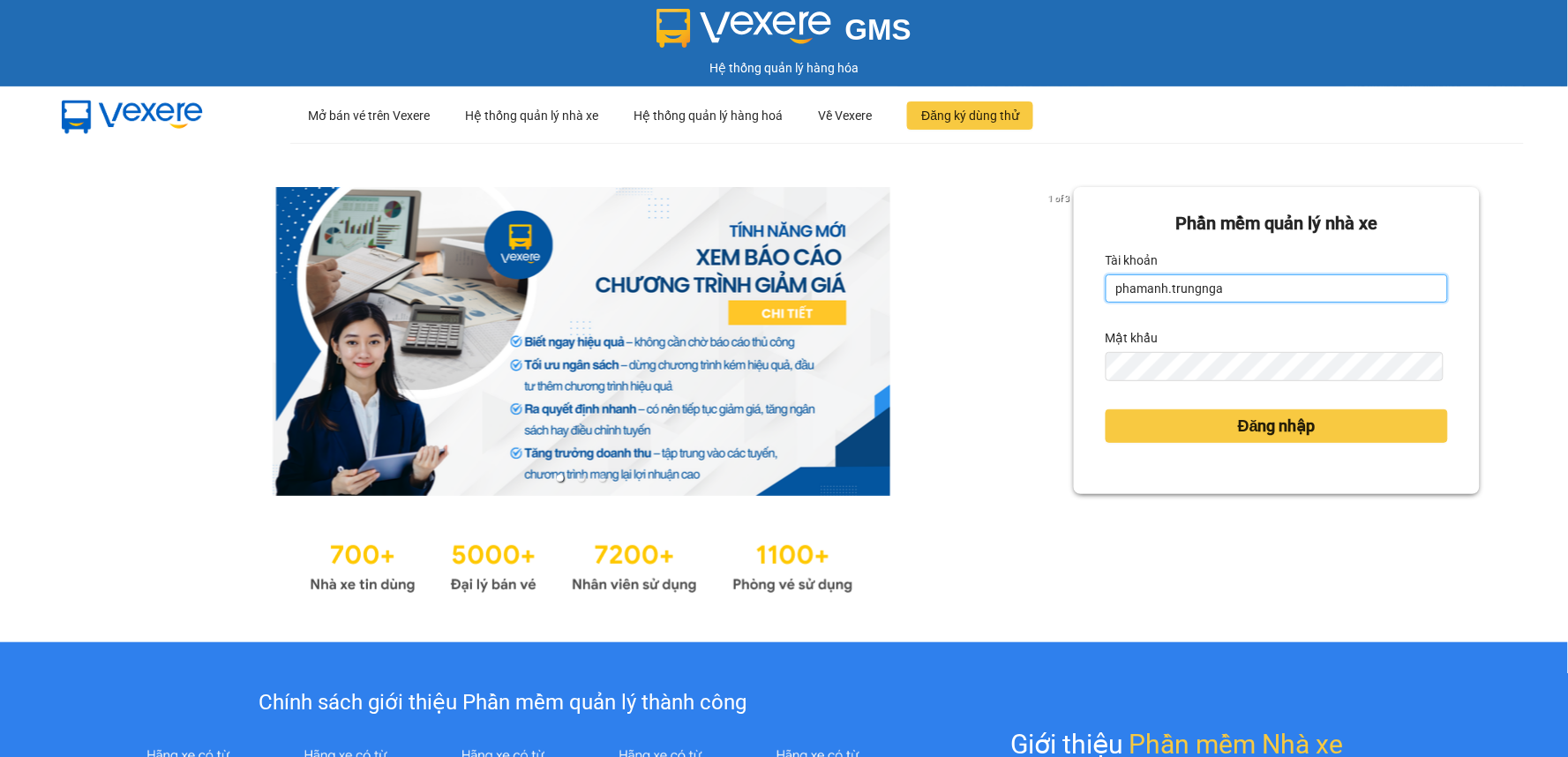
click at [1109, 289] on input "phamanh.trungnga" at bounding box center [1276, 288] width 343 height 28
click at [1117, 289] on input "phamanh.trungnga" at bounding box center [1276, 288] width 343 height 28
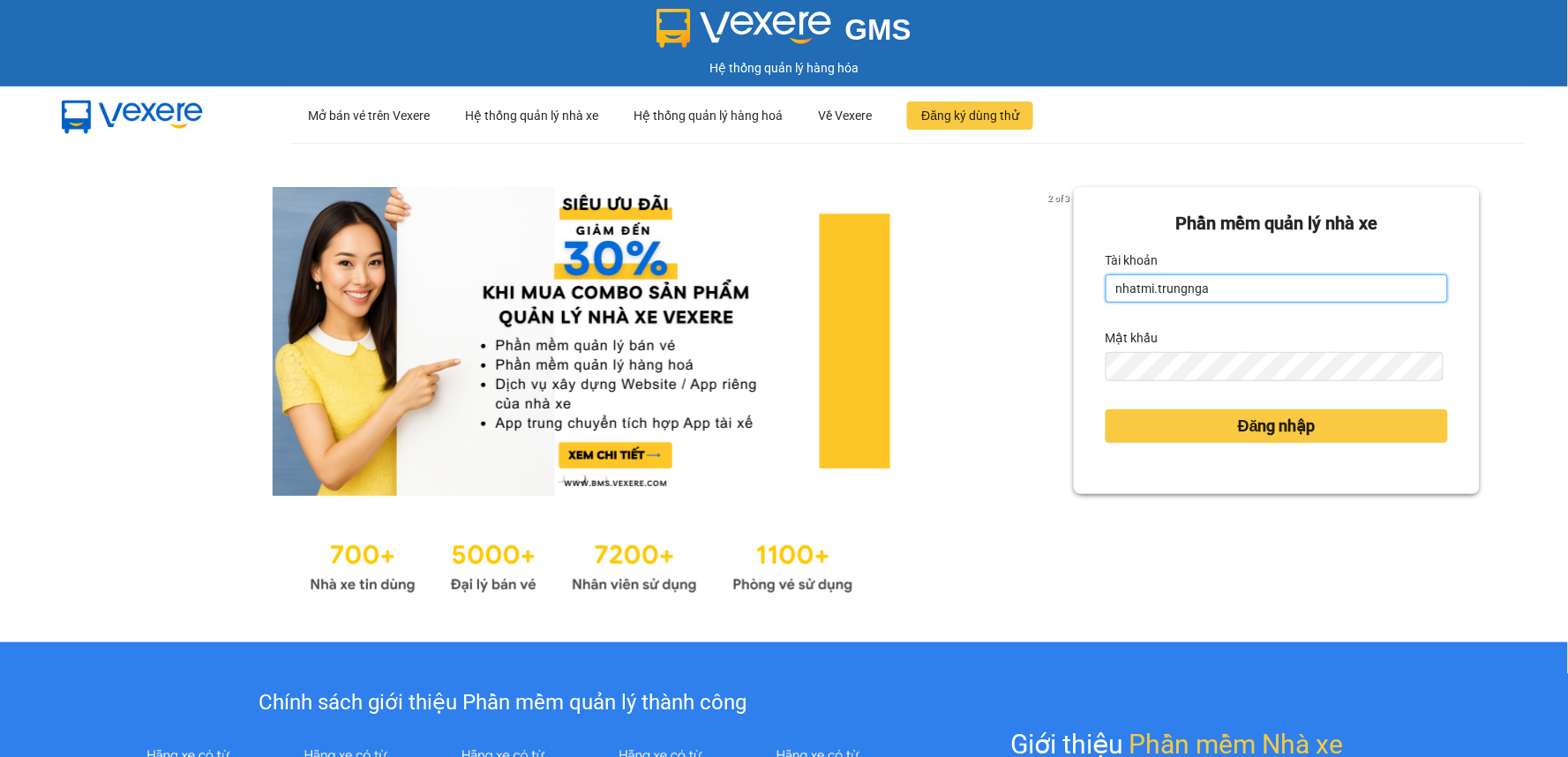
type input "nhatmi.trungnga"
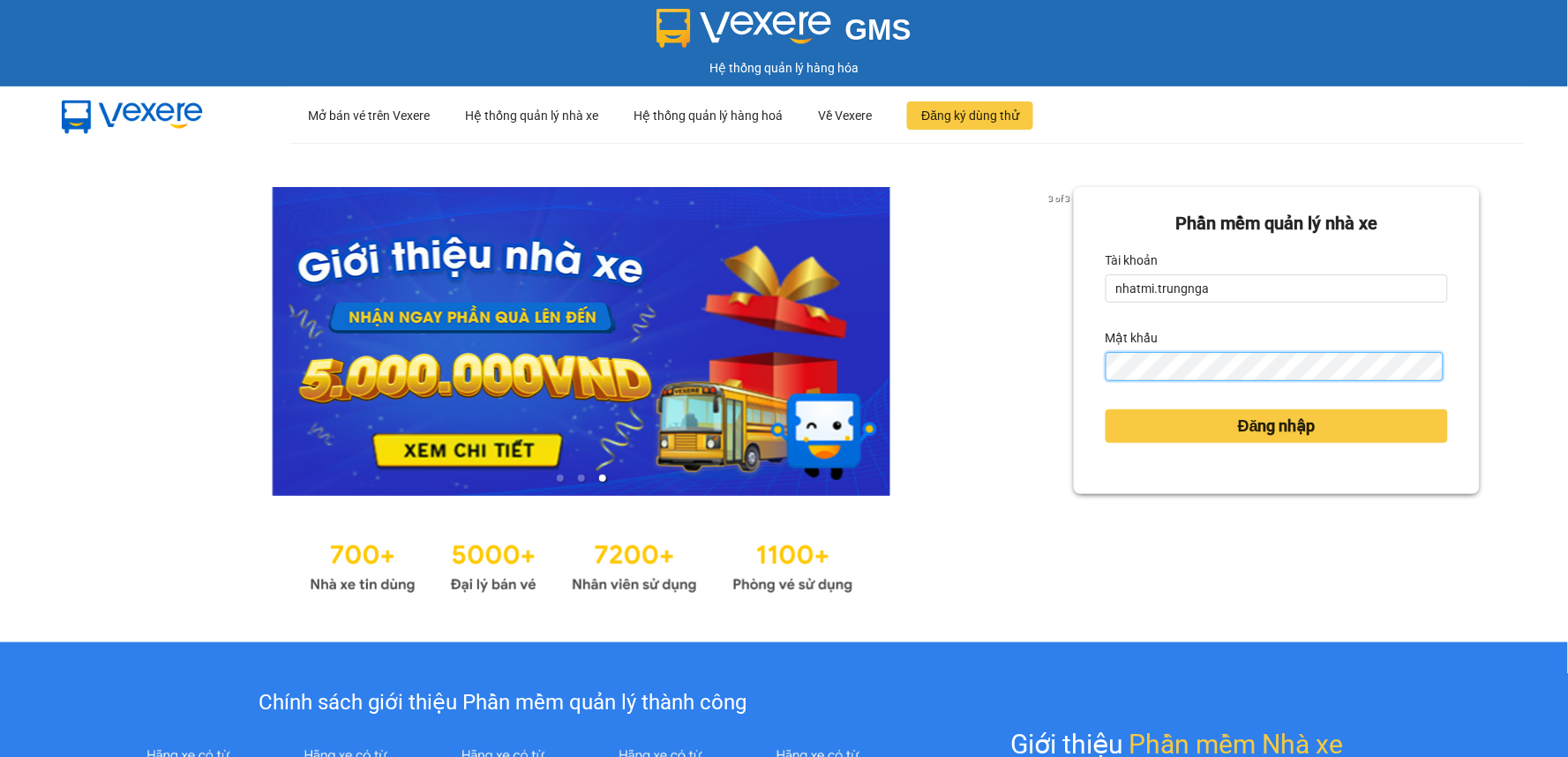
click at [1105, 410] on button "Đăng nhập" at bounding box center [1276, 426] width 343 height 34
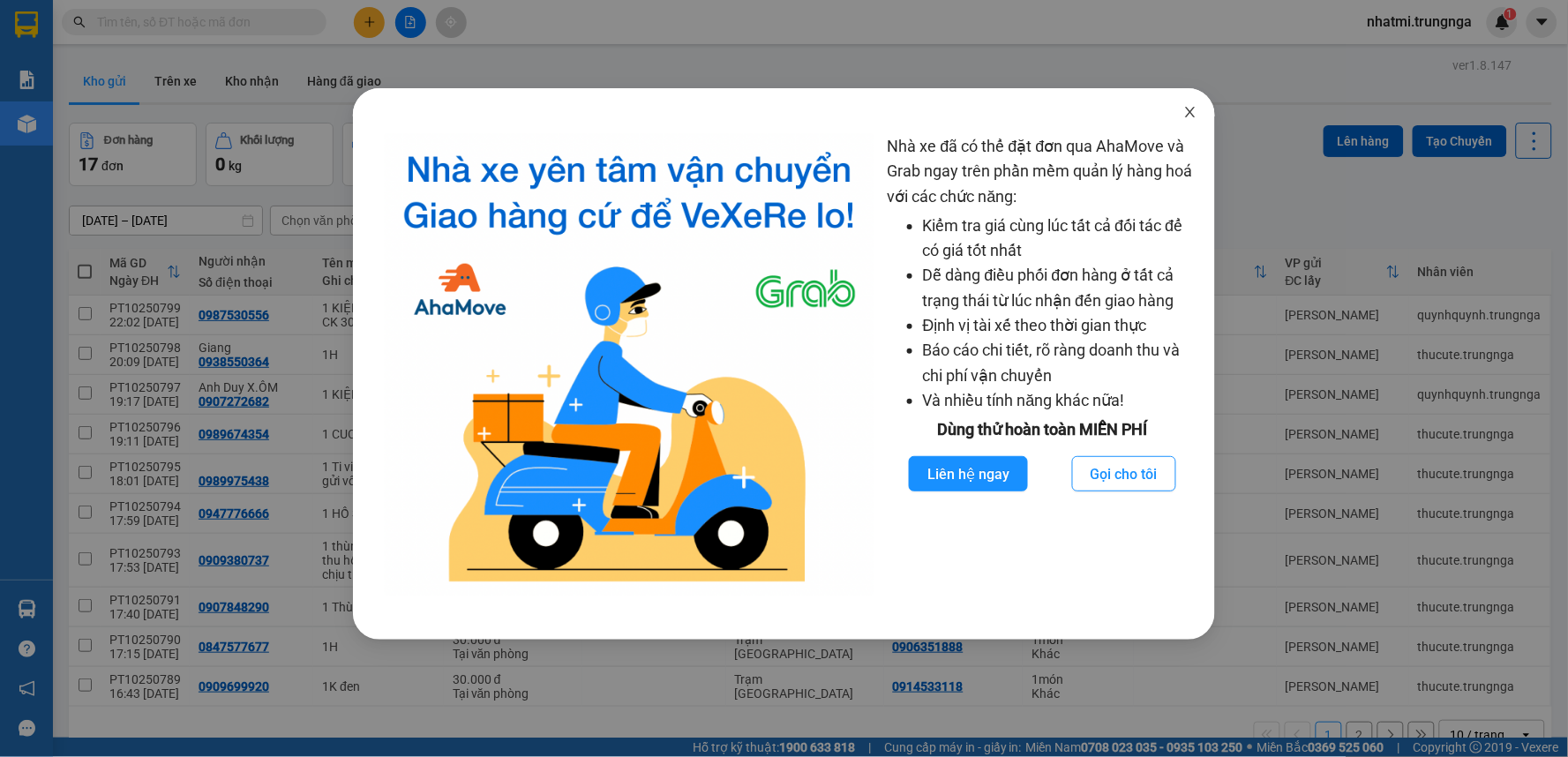
click at [1185, 103] on span "Close" at bounding box center [1189, 112] width 49 height 49
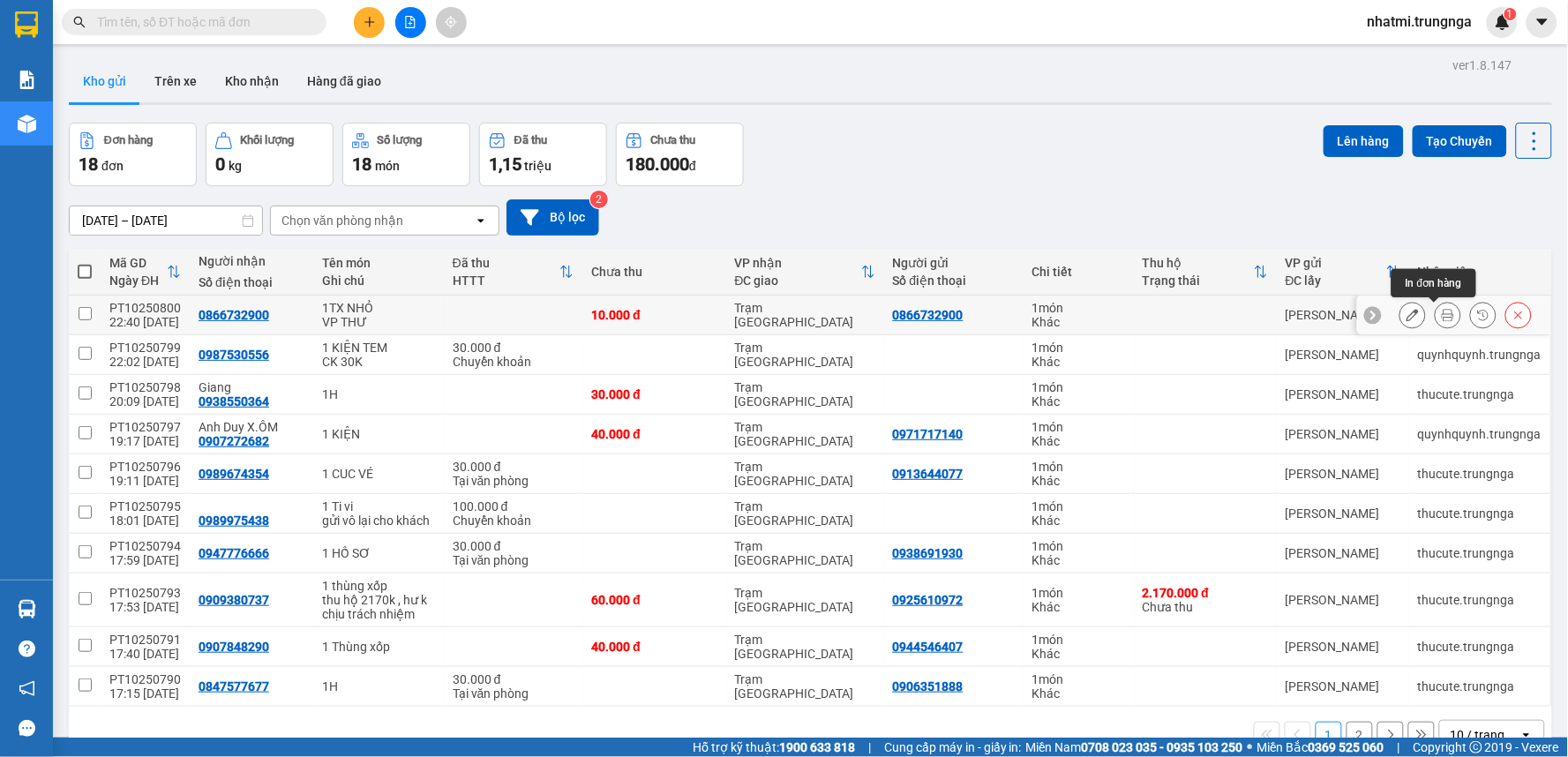
click at [1436, 314] on button at bounding box center [1448, 316] width 25 height 31
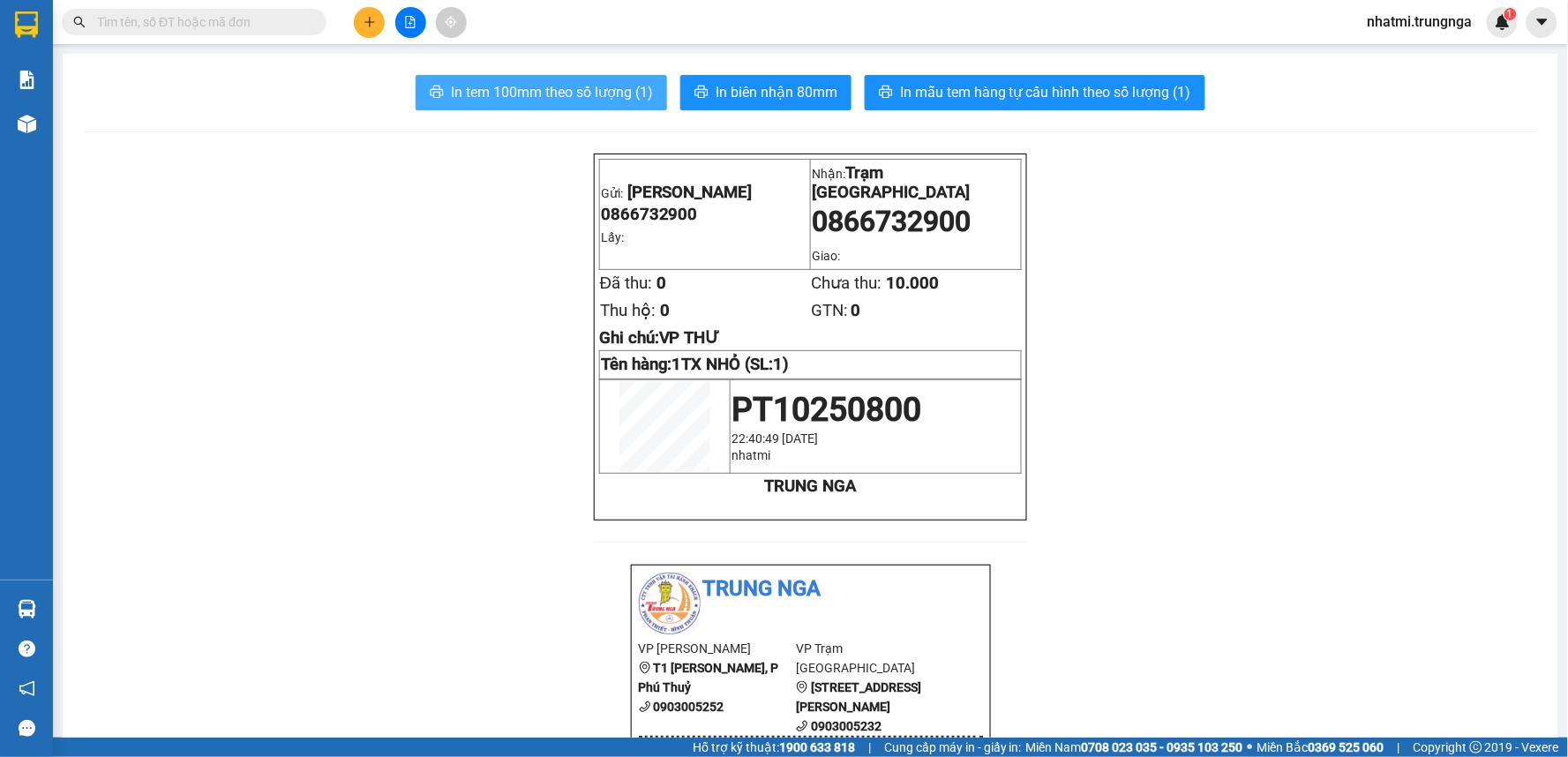
click at [593, 89] on span "In tem 100mm theo số lượng (1)" at bounding box center [552, 92] width 202 height 22
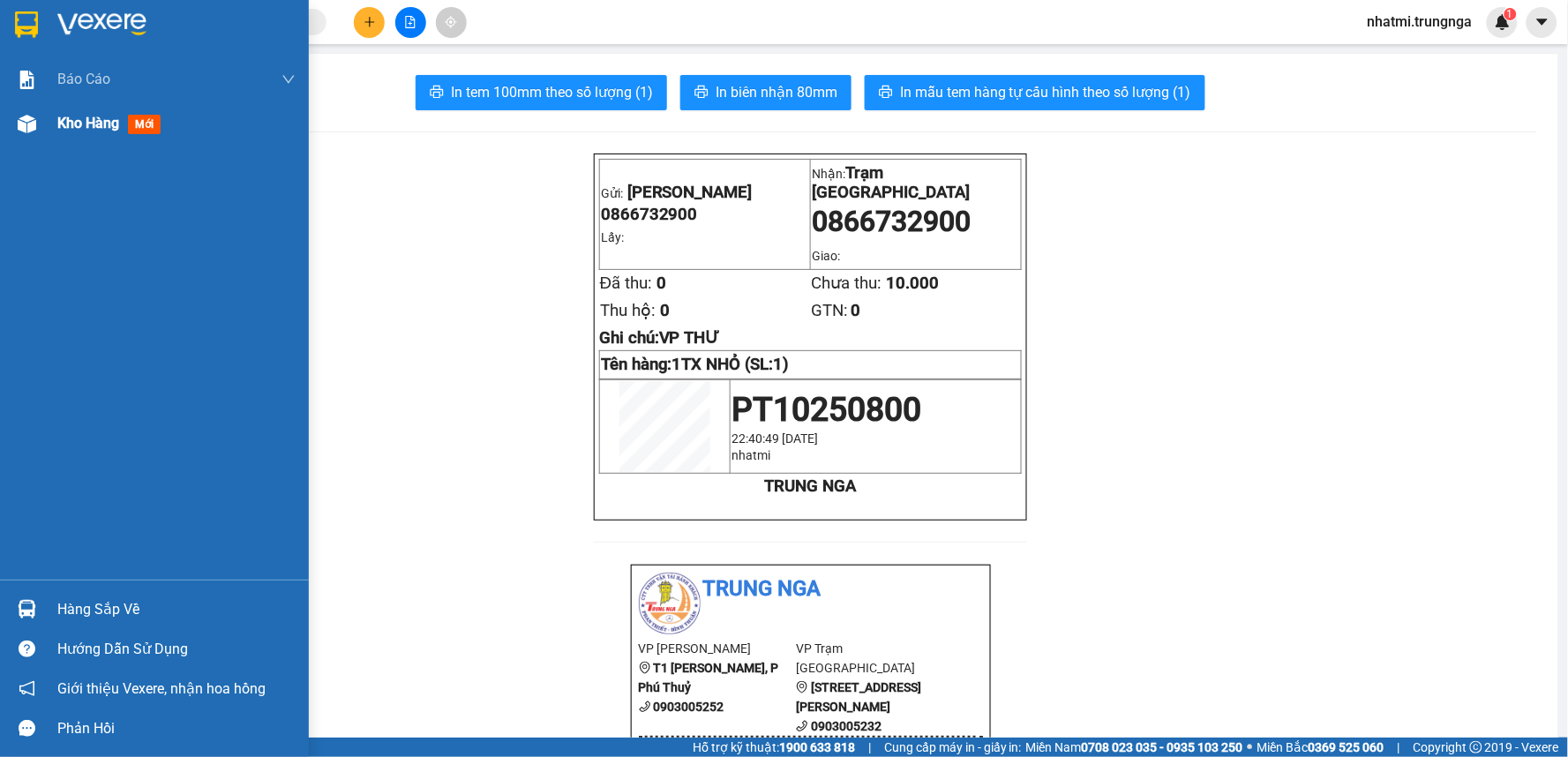
click at [46, 116] on div "Kho hàng mới" at bounding box center [154, 124] width 309 height 44
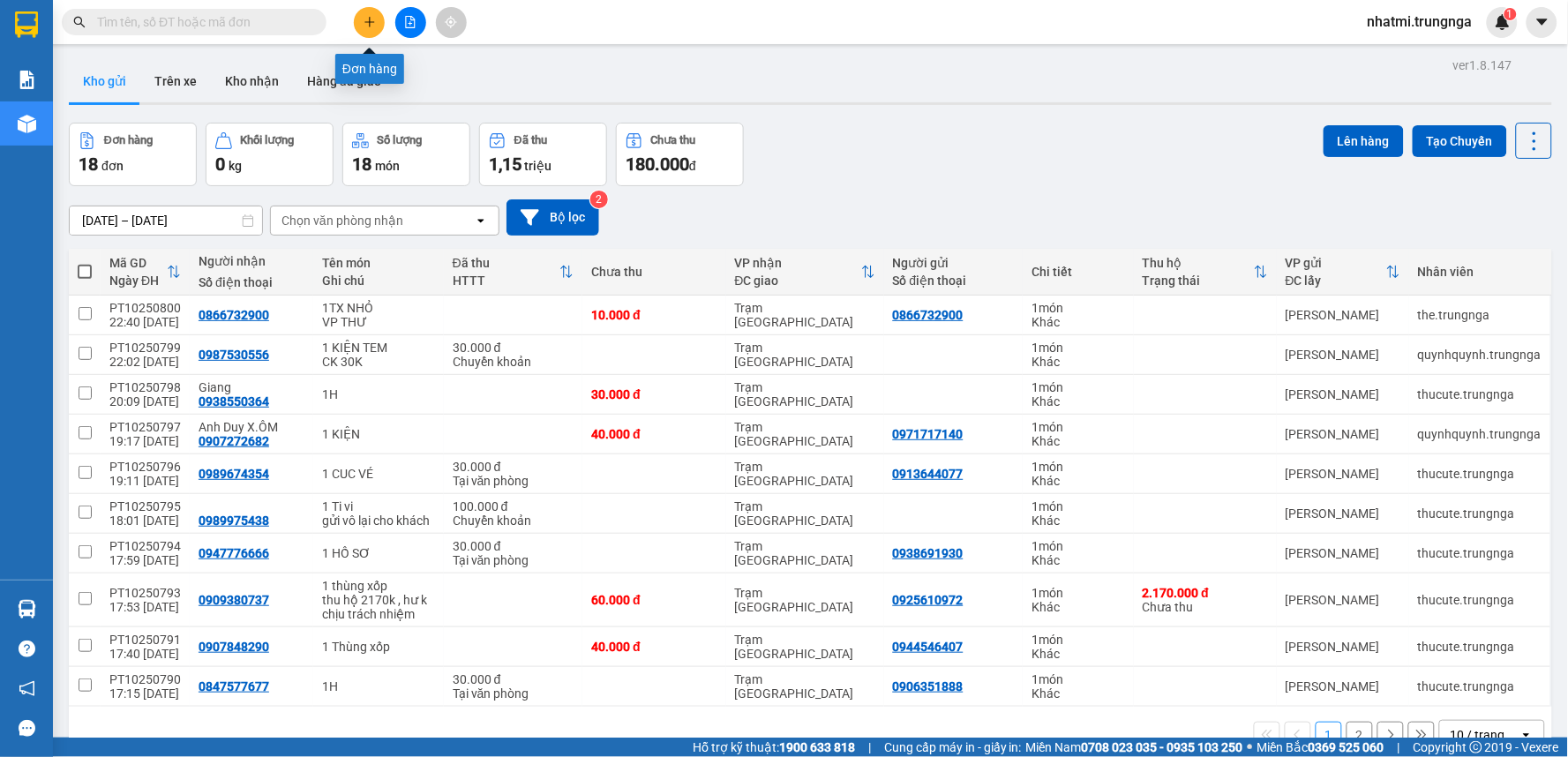
click at [373, 24] on icon "plus" at bounding box center [369, 22] width 12 height 12
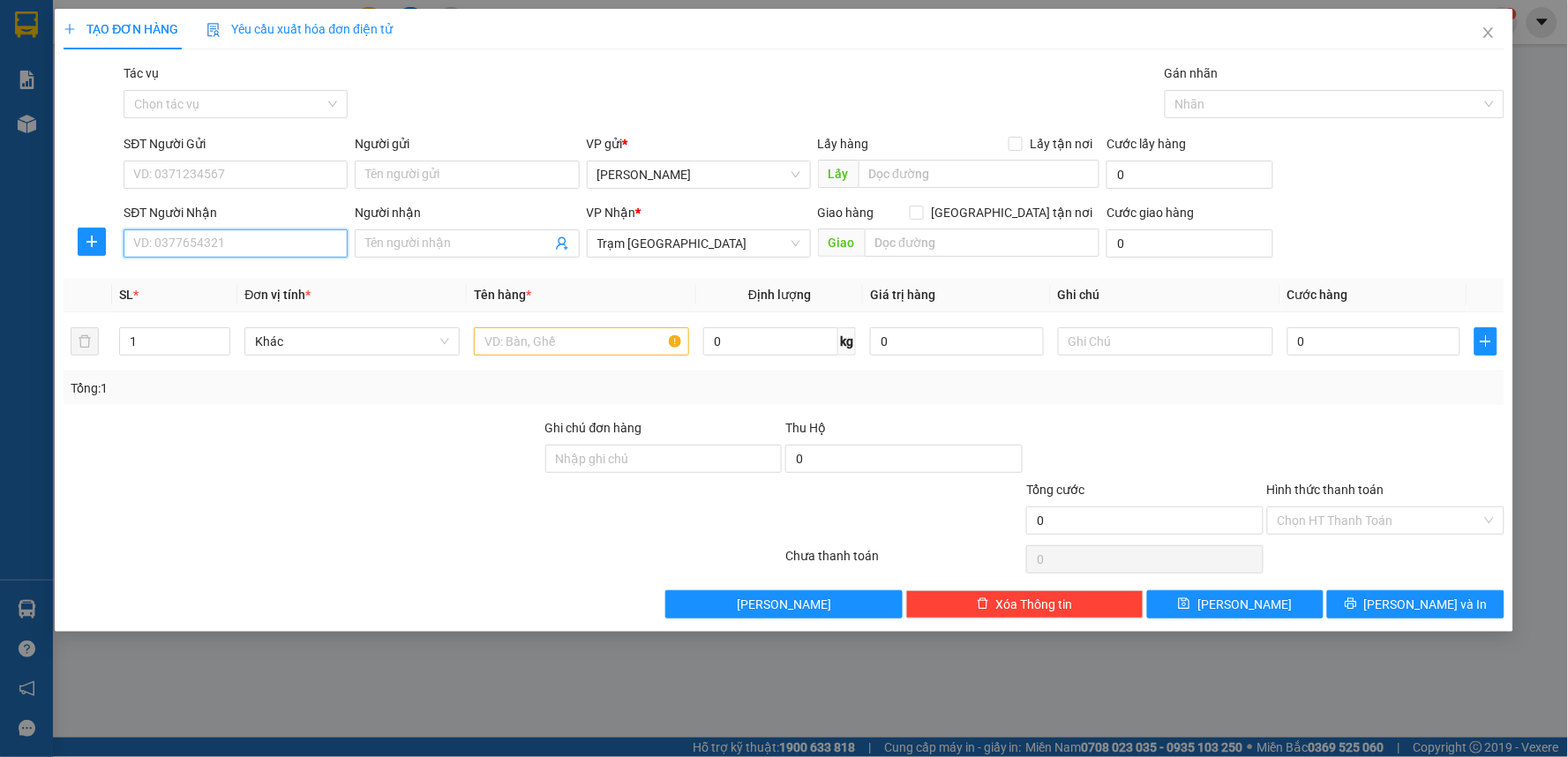
click at [214, 249] on input "SĐT Người Nhận" at bounding box center [236, 243] width 225 height 28
click at [530, 345] on input "text" at bounding box center [582, 341] width 215 height 28
drag, startPoint x: 166, startPoint y: 333, endPoint x: 106, endPoint y: 344, distance: 61.0
click at [106, 344] on tr "1 Khác 0 kg 0 0" at bounding box center [783, 342] width 1440 height 59
type input "2"
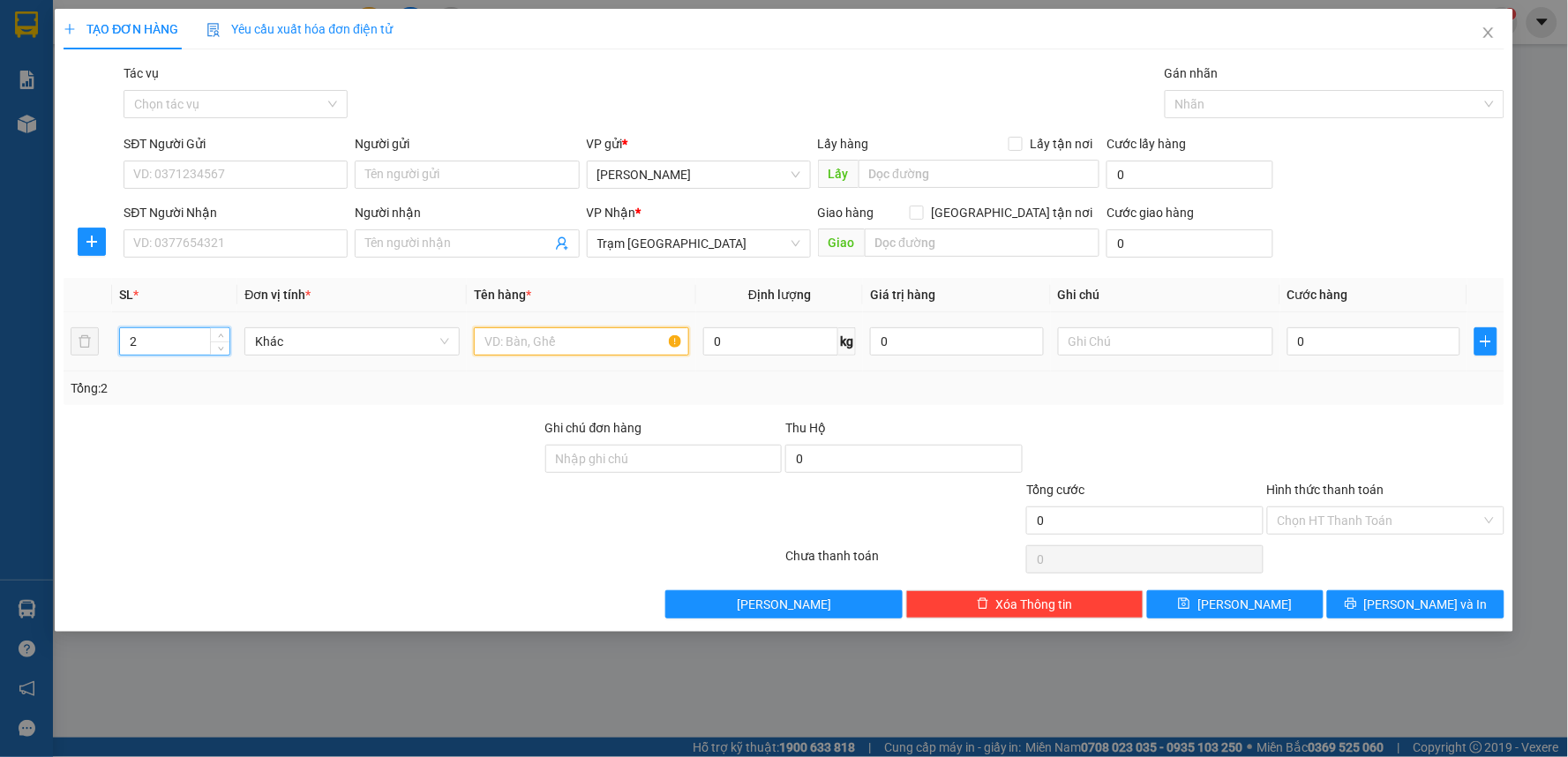
click at [490, 336] on input "text" at bounding box center [582, 341] width 215 height 28
type input "2 Thùng Gà"
click at [1339, 344] on input "0" at bounding box center [1373, 341] width 174 height 28
type input "8"
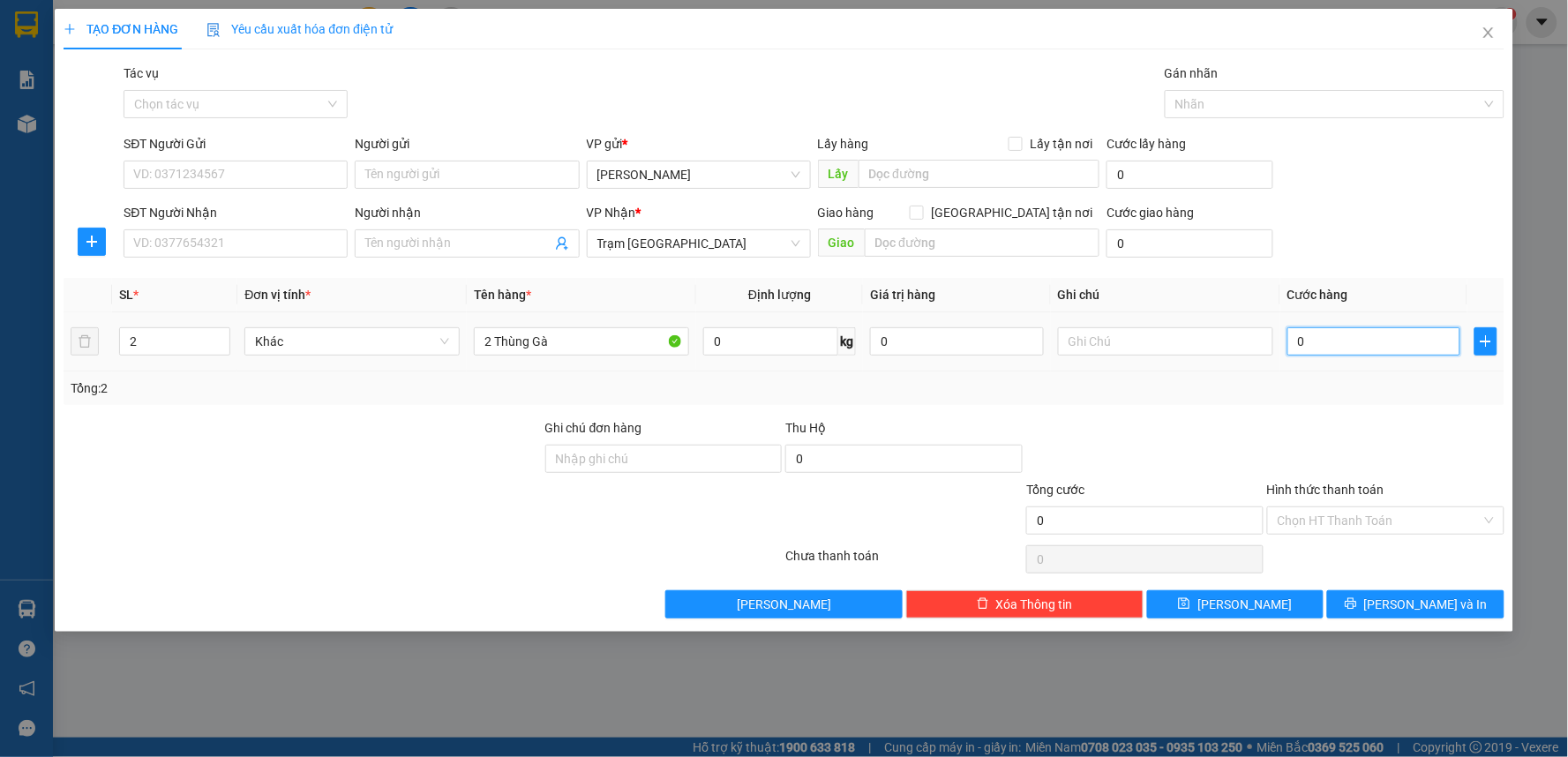
type input "8"
type input "80"
type input "80.000"
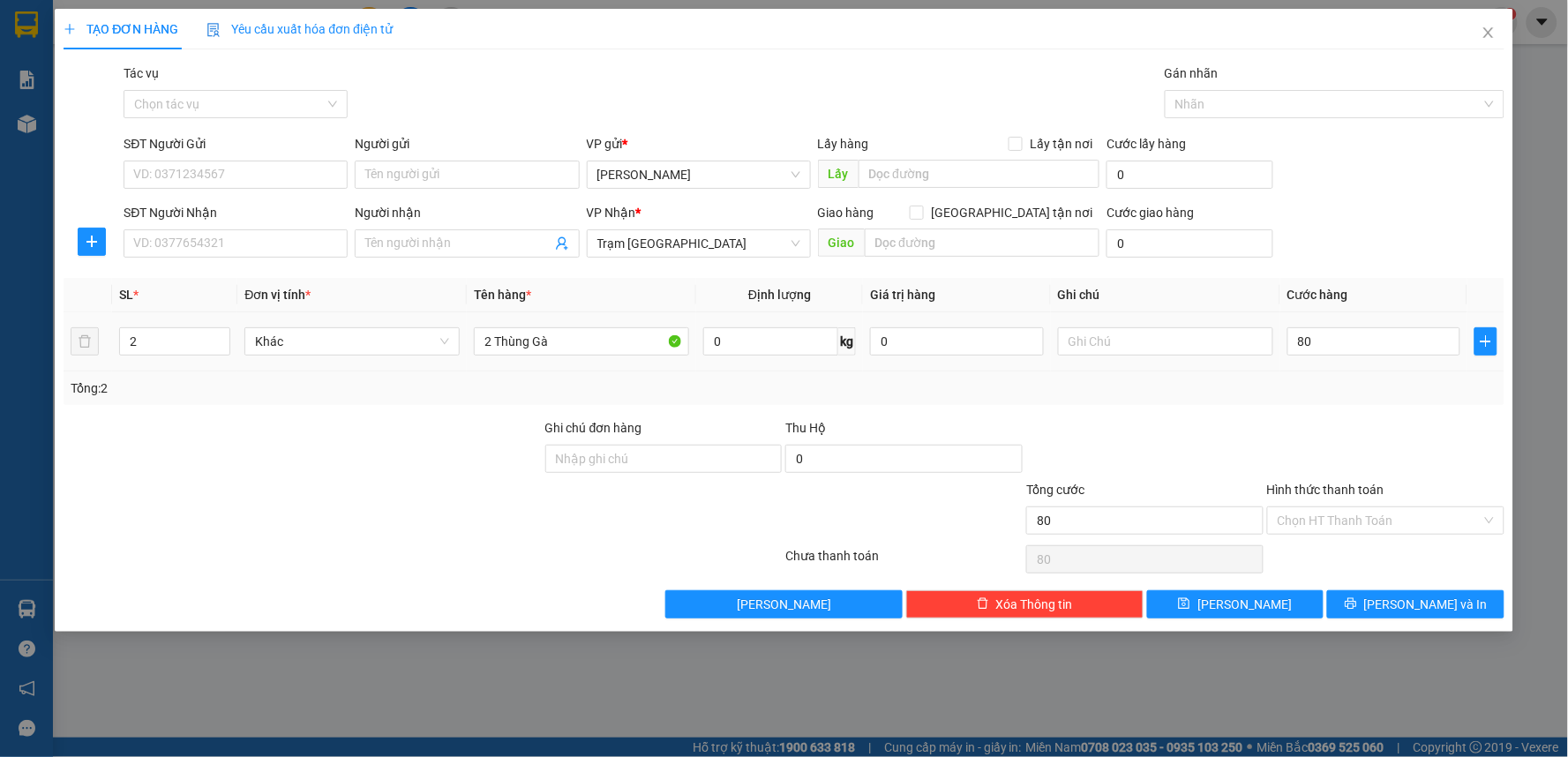
type input "80.000"
click at [1354, 371] on div "SL * Đơn vị tính * Tên hàng * Định lượng Giá trị hàng Ghi chú Cước hàng 2 Khác …" at bounding box center [783, 342] width 1440 height 127
click at [178, 246] on input "SĐT Người Nhận" at bounding box center [236, 243] width 225 height 28
type input "0961939968"
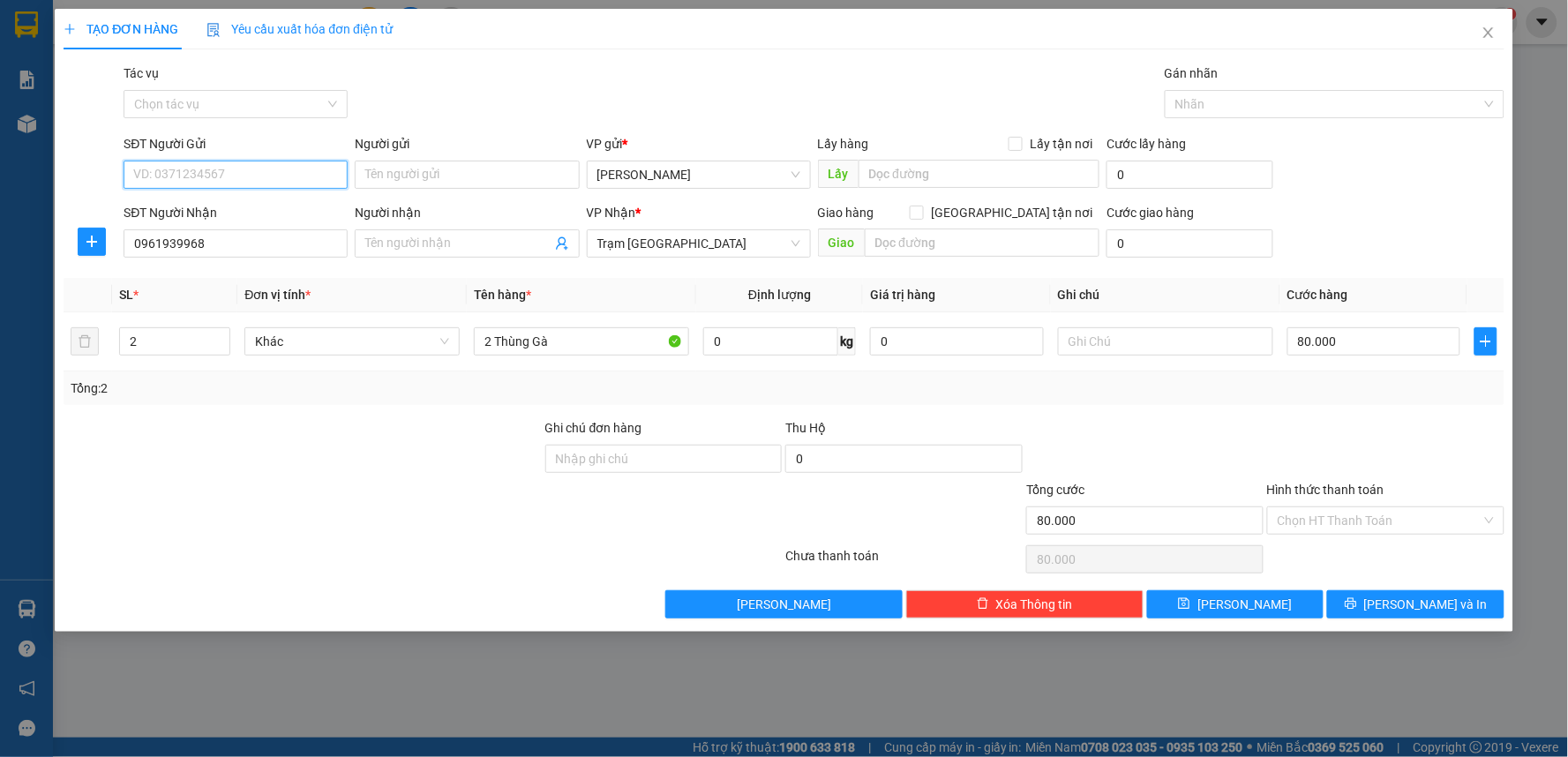
click at [240, 163] on input "SĐT Người Gửi" at bounding box center [236, 174] width 225 height 28
click at [257, 218] on div "0913547049" at bounding box center [235, 210] width 202 height 19
type input "0913547049"
type input "550.000"
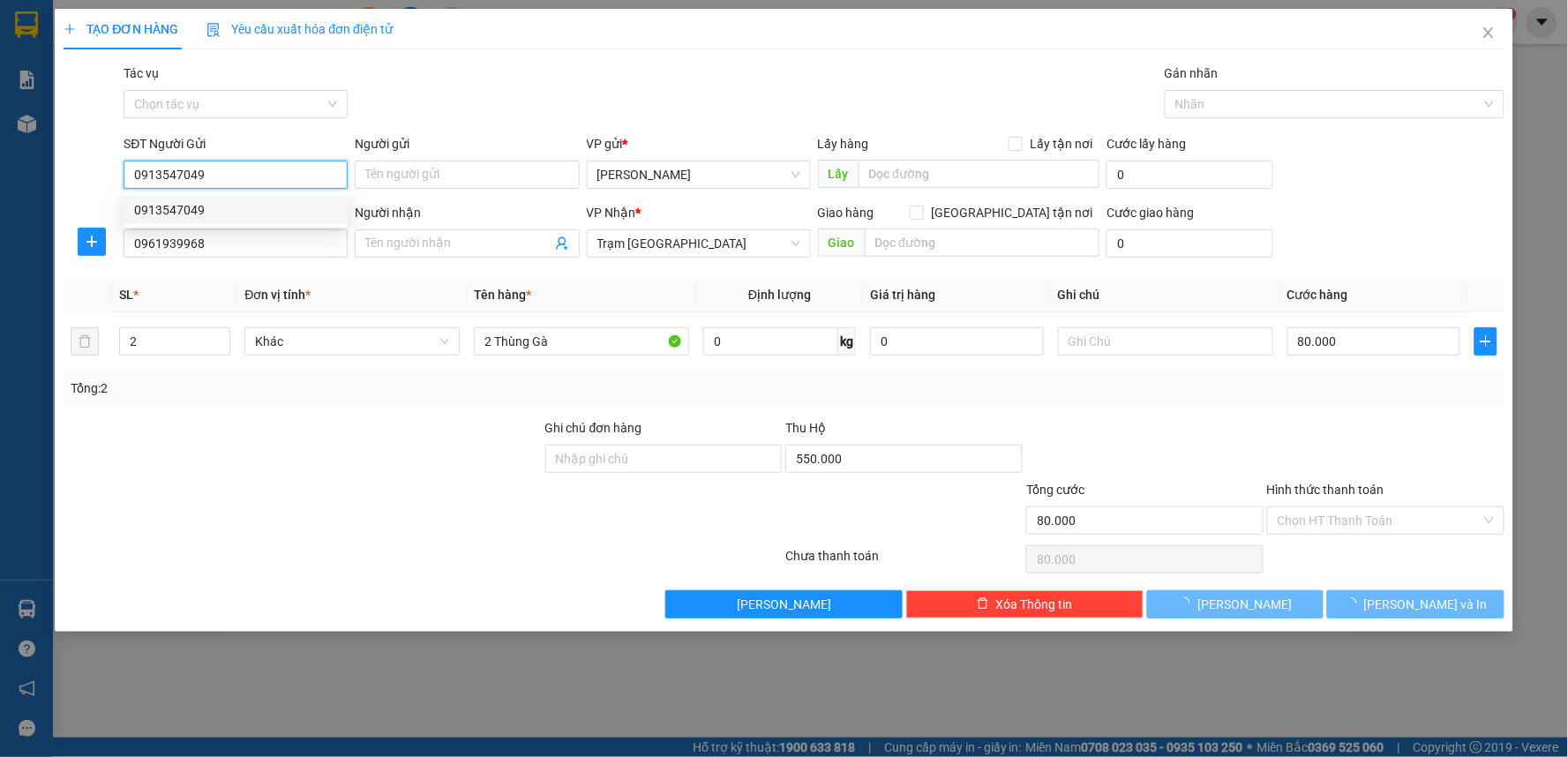
type input "40.000"
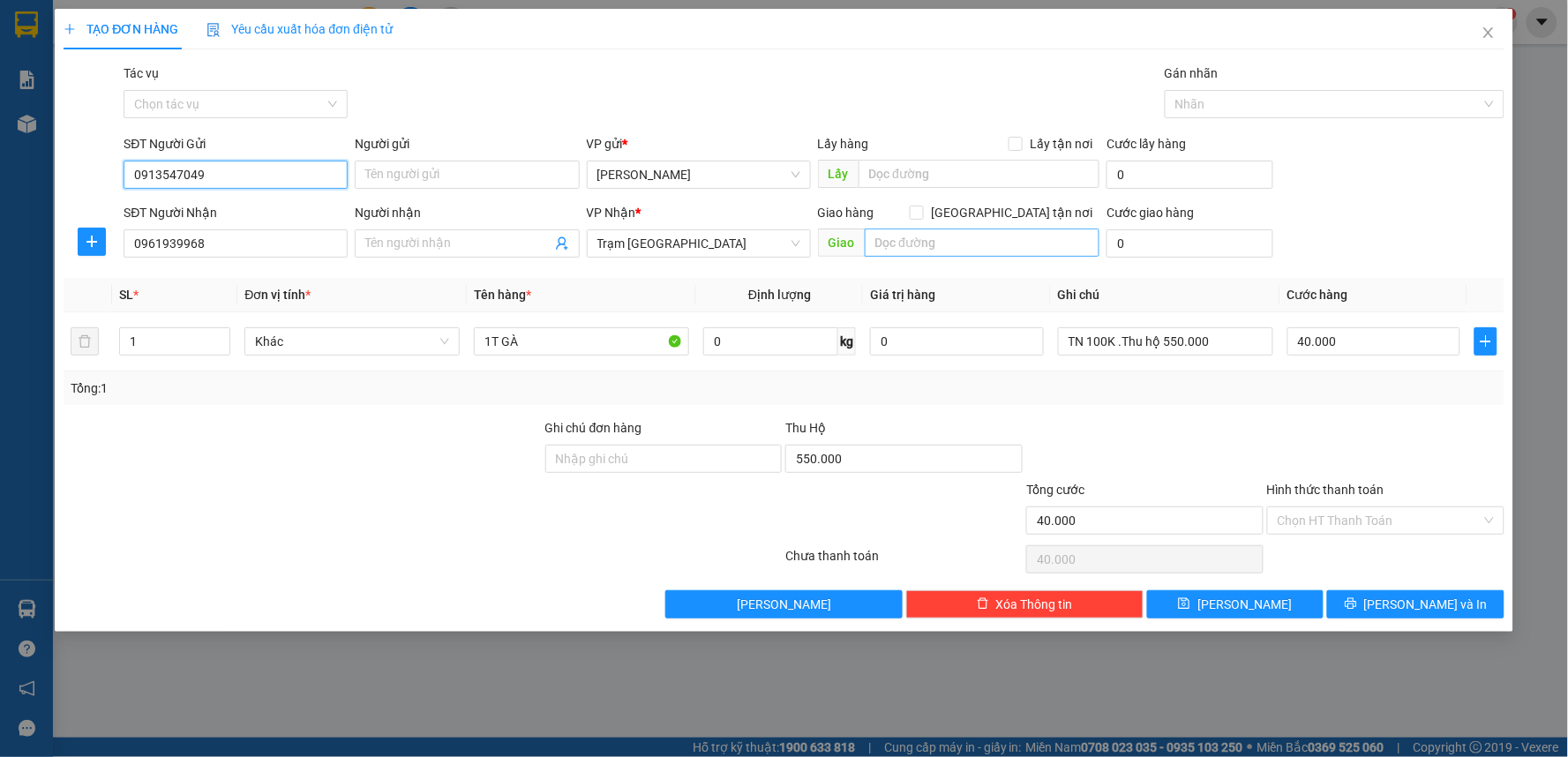
type input "0913547049"
click at [974, 253] on input "text" at bounding box center [982, 242] width 235 height 28
click at [922, 217] on input "[GEOGRAPHIC_DATA] tận nơi" at bounding box center [915, 211] width 12 height 12
checkbox input "true"
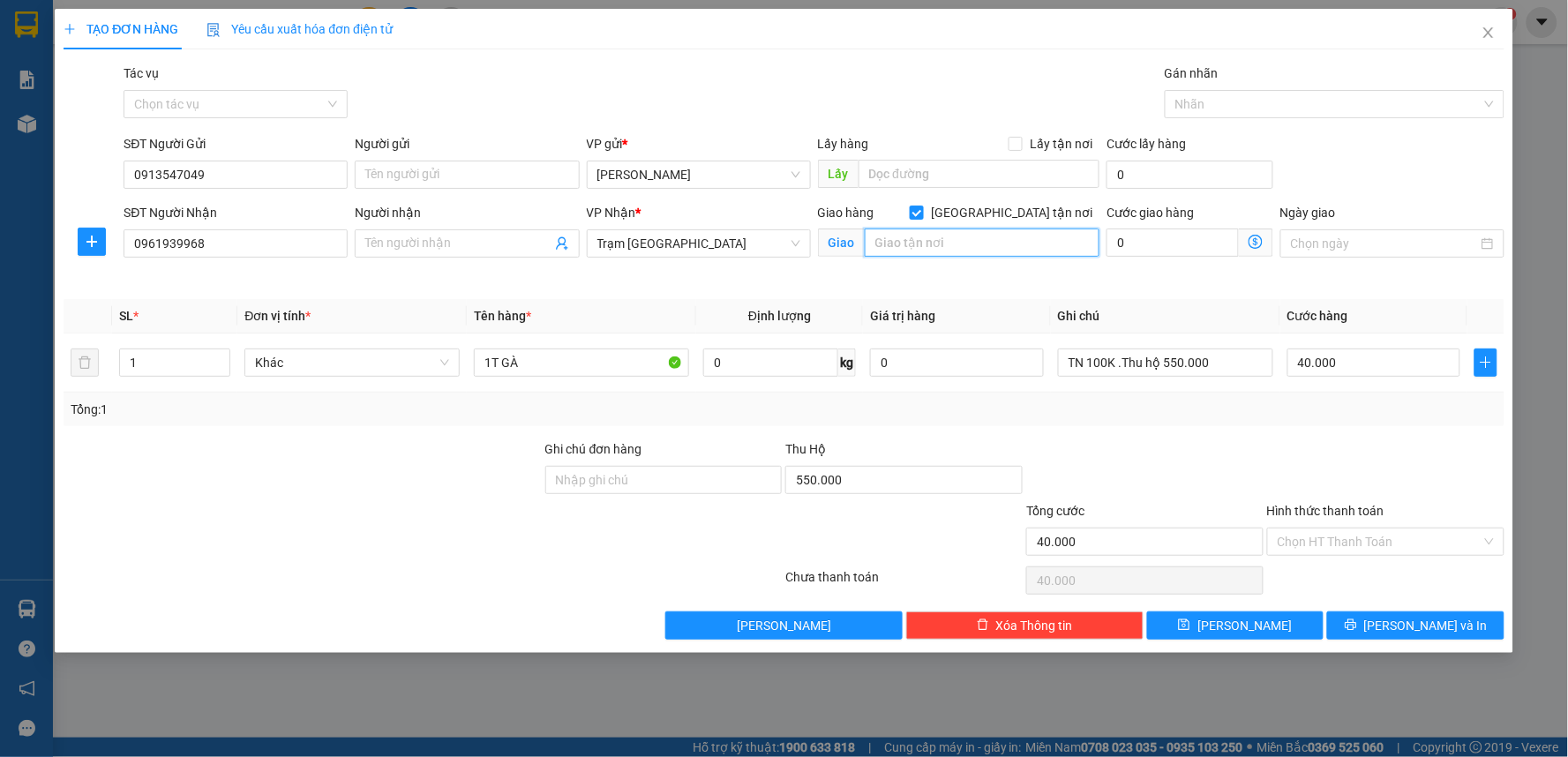
click at [923, 251] on input "text" at bounding box center [982, 242] width 235 height 28
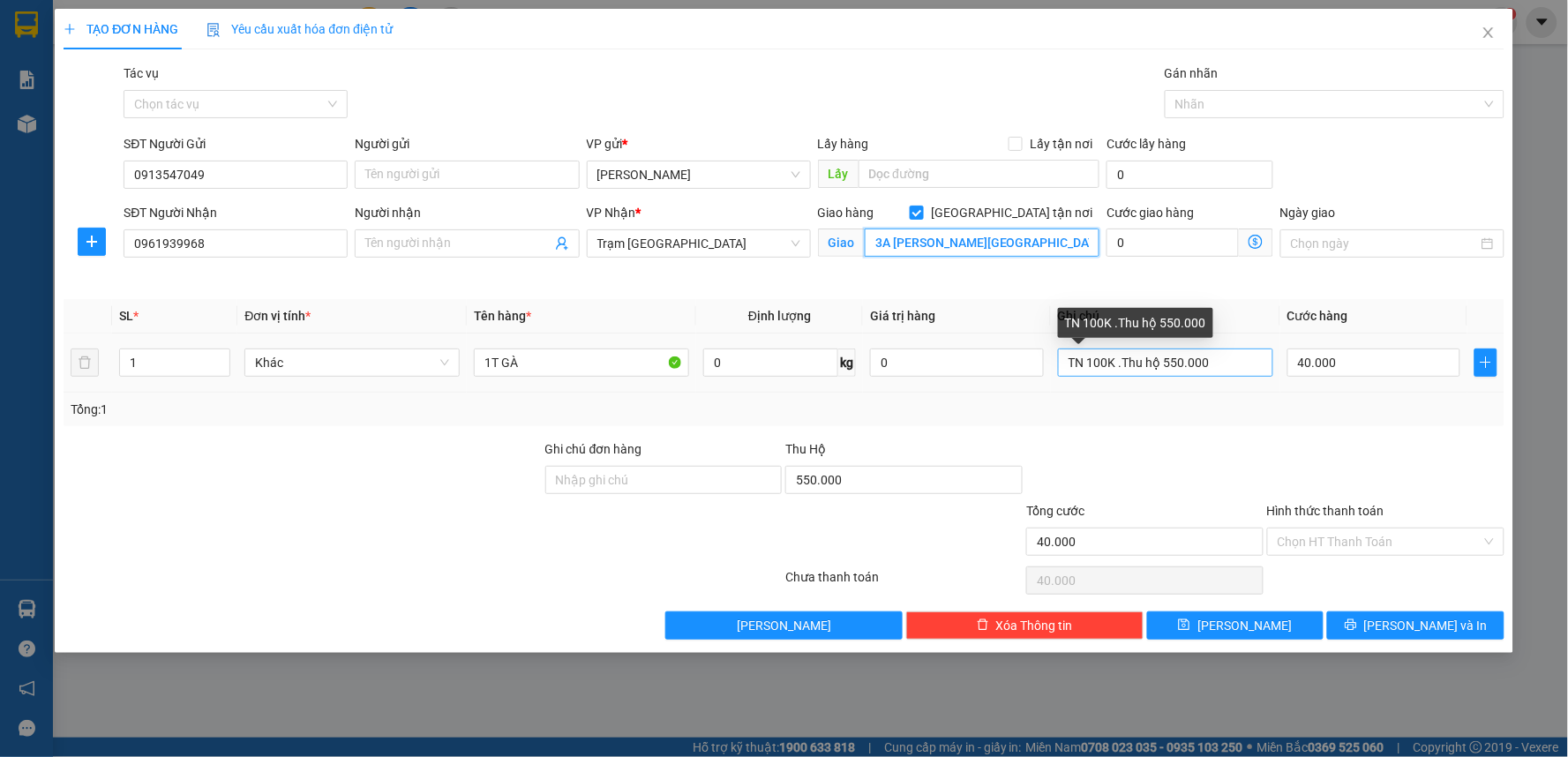
type input "3A [PERSON_NAME][GEOGRAPHIC_DATA]"
drag, startPoint x: 1215, startPoint y: 367, endPoint x: 1117, endPoint y: 373, distance: 98.2
click at [1117, 373] on input "TN 100K .Thu hộ 550.000" at bounding box center [1165, 362] width 215 height 28
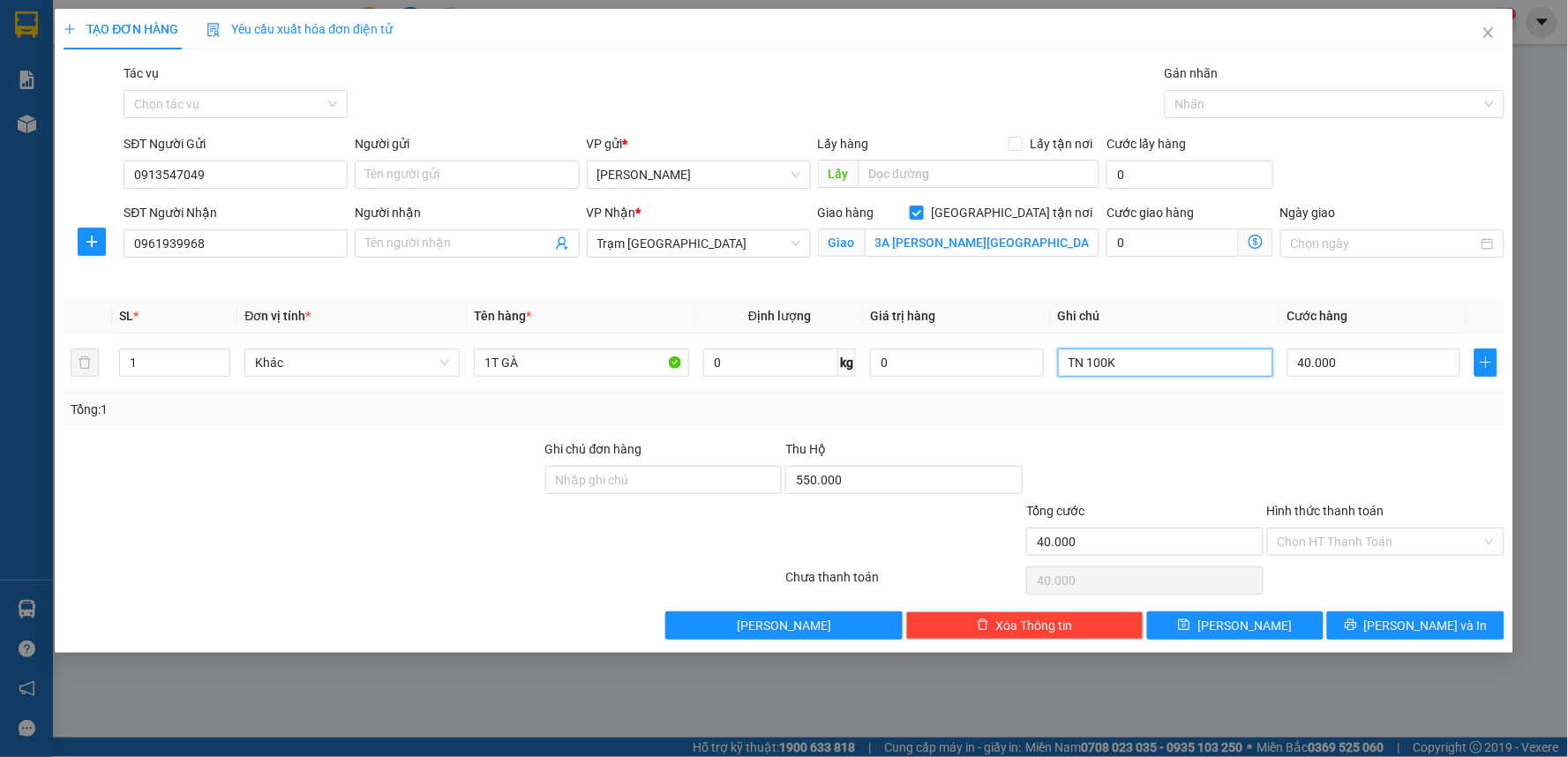
type input "TN 100K"
click at [1249, 464] on div at bounding box center [1144, 470] width 241 height 61
click at [488, 359] on input "1T GÀ" at bounding box center [582, 362] width 215 height 28
type input "2T GÀ"
drag, startPoint x: 159, startPoint y: 363, endPoint x: 121, endPoint y: 367, distance: 38.2
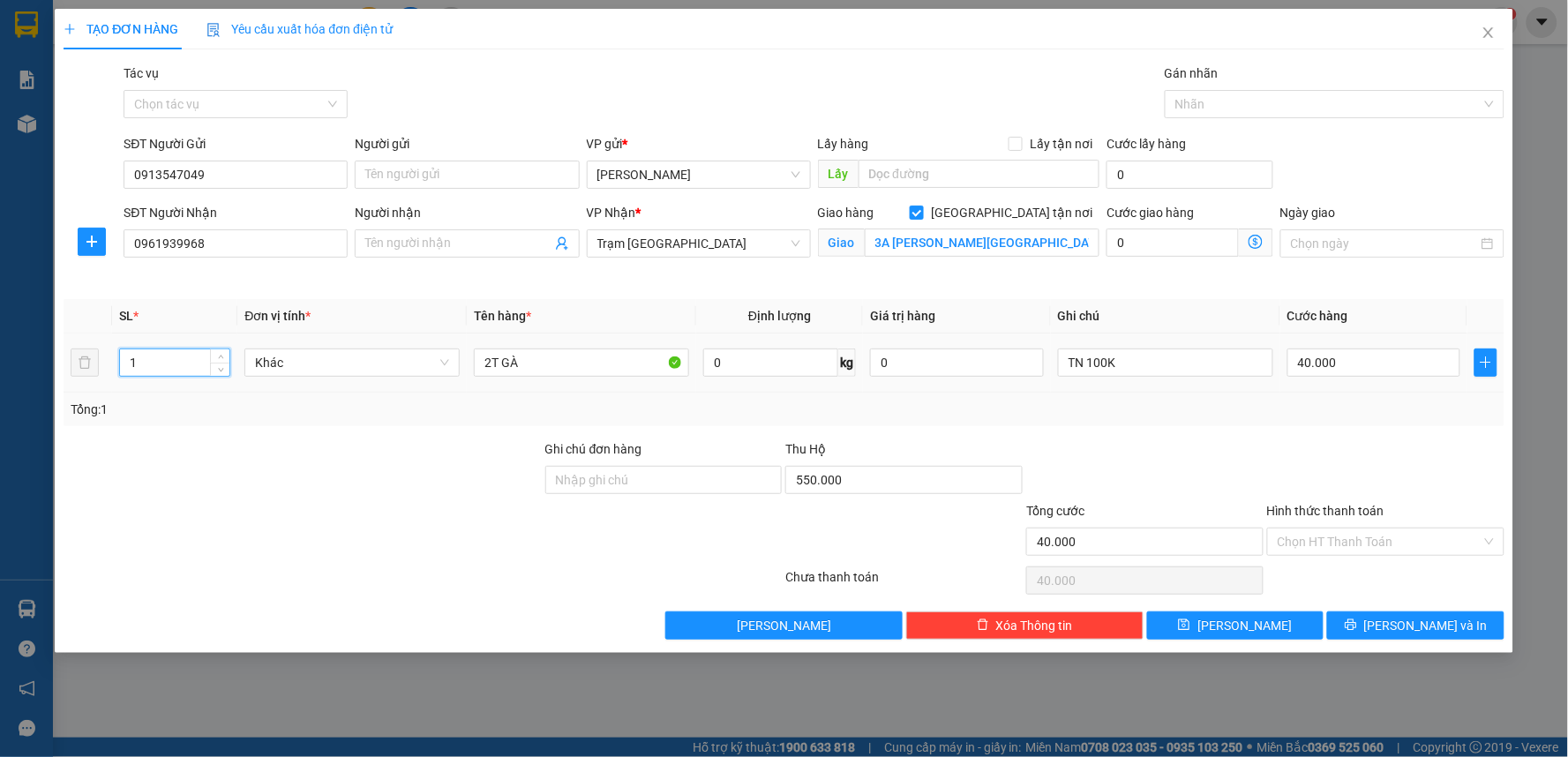
click at [129, 367] on input "1" at bounding box center [175, 363] width 109 height 27
type input "2"
click at [283, 429] on div "Transit Pickup Surcharge Ids Transit Deliver Surcharge Ids Transit Deliver Surc…" at bounding box center [783, 351] width 1440 height 576
type input "620.000"
click at [1275, 436] on div "Transit Pickup Surcharge Ids Transit Deliver Surcharge Ids Transit Deliver Surc…" at bounding box center [783, 351] width 1440 height 576
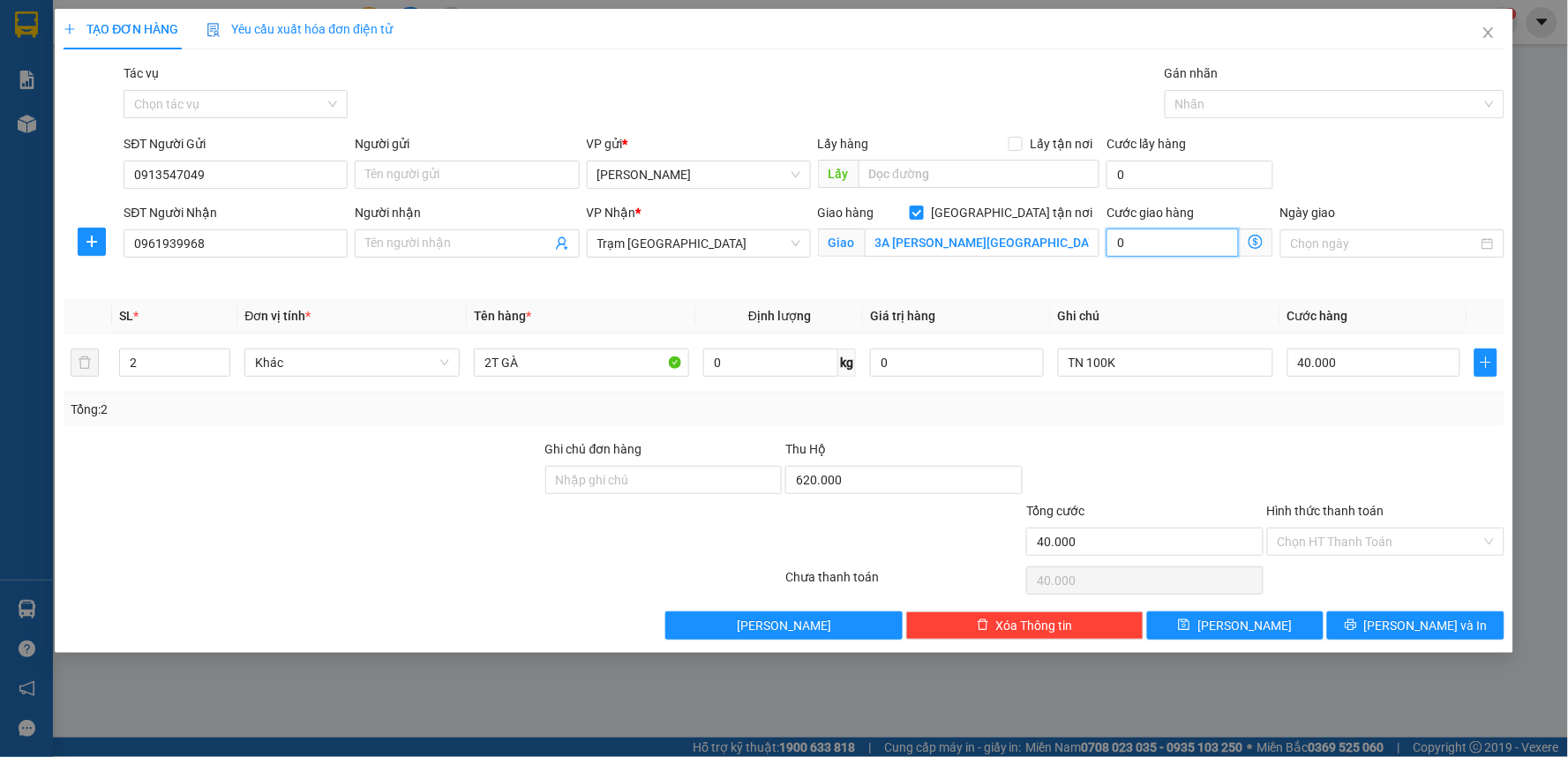
click at [1163, 247] on input "0" at bounding box center [1173, 242] width 132 height 28
type input "40.001"
type input "1"
type input "40.010"
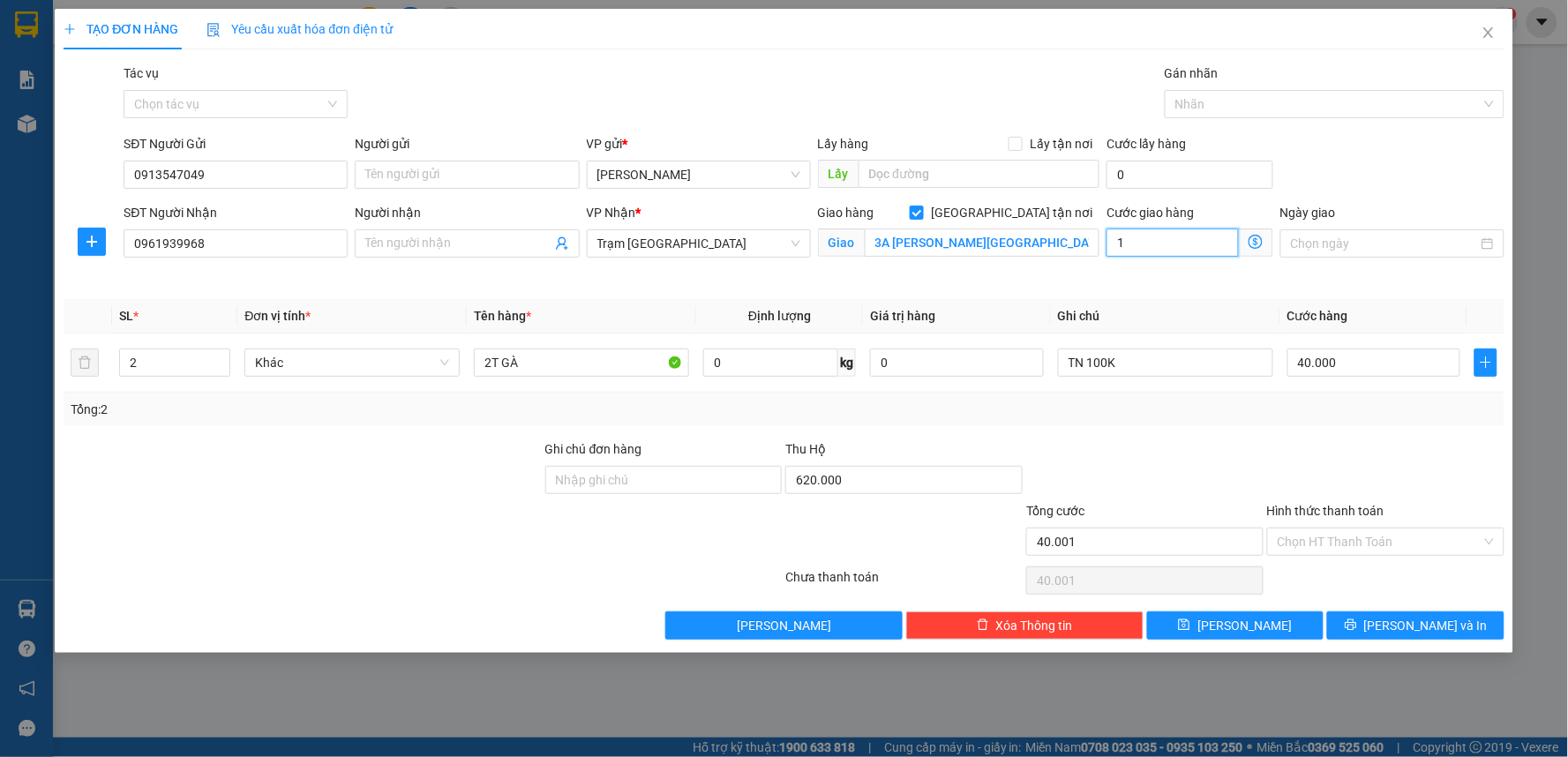
type input "40.010"
type input "10"
type input "40.100"
type input "100"
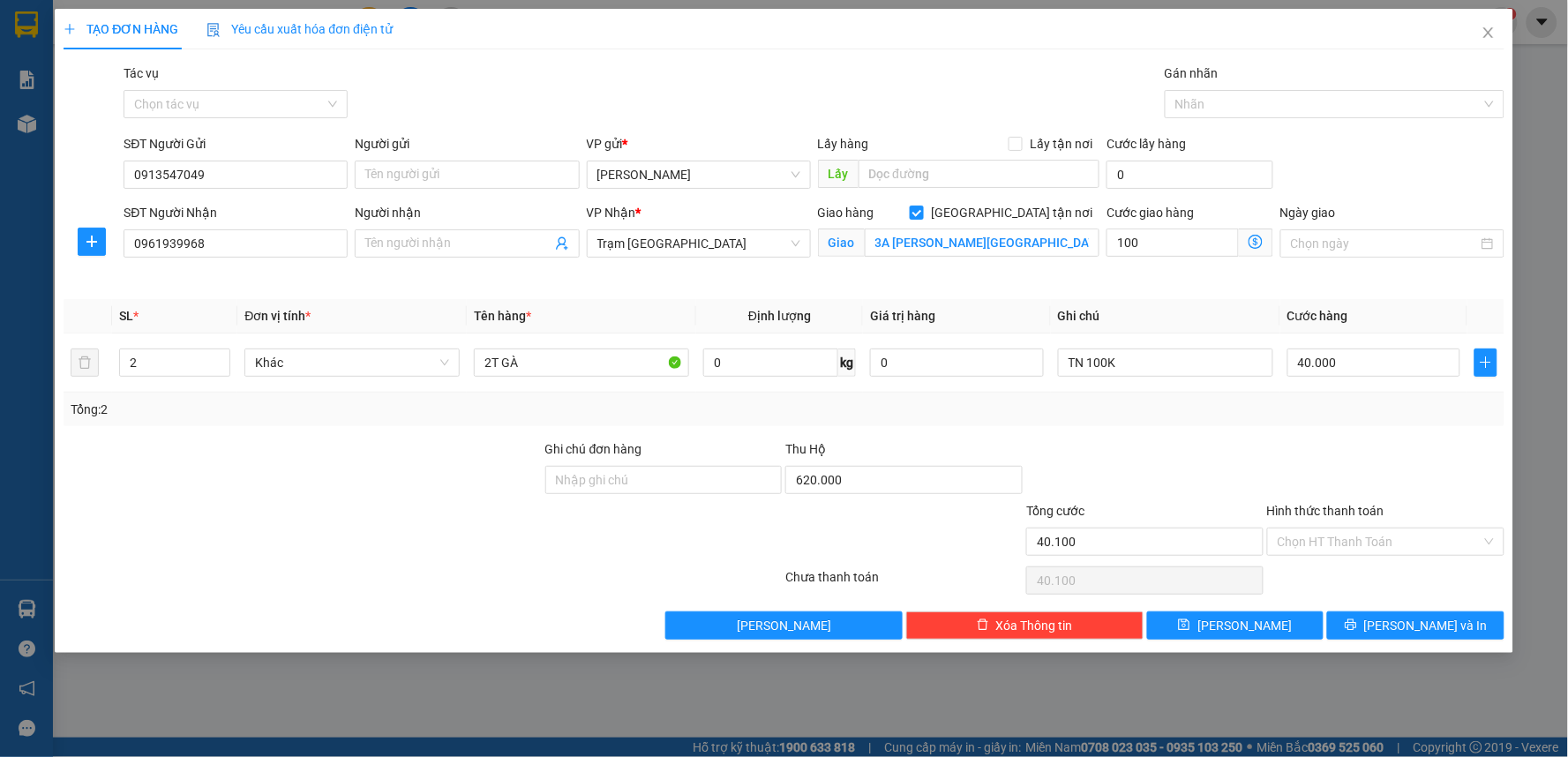
type input "140.000"
type input "100.000"
click at [1353, 410] on div "Tổng: 2" at bounding box center [784, 409] width 1427 height 19
click at [1344, 365] on input "40.000" at bounding box center [1373, 362] width 174 height 28
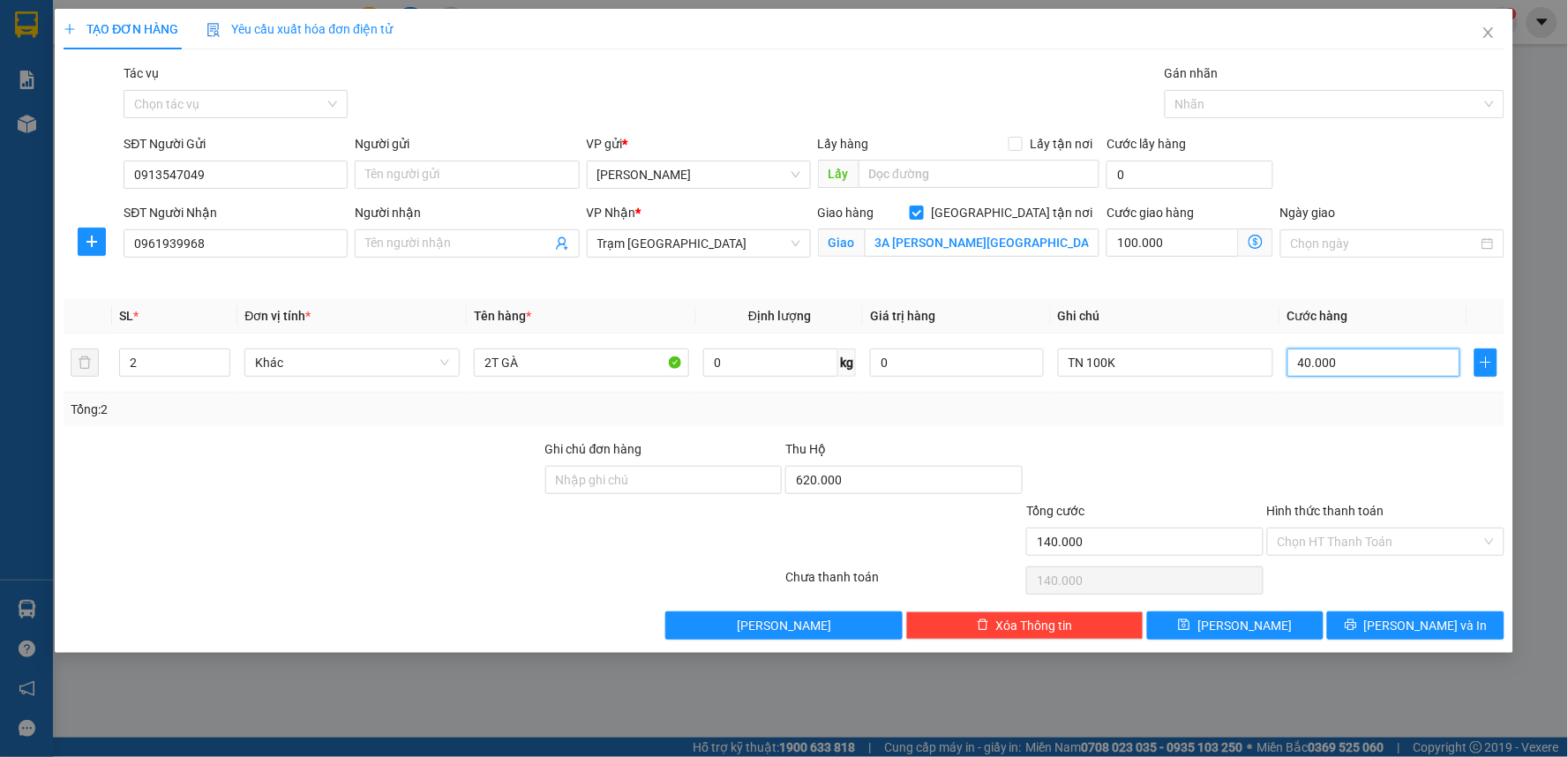
type input "100.008"
type input "8"
type input "100.080"
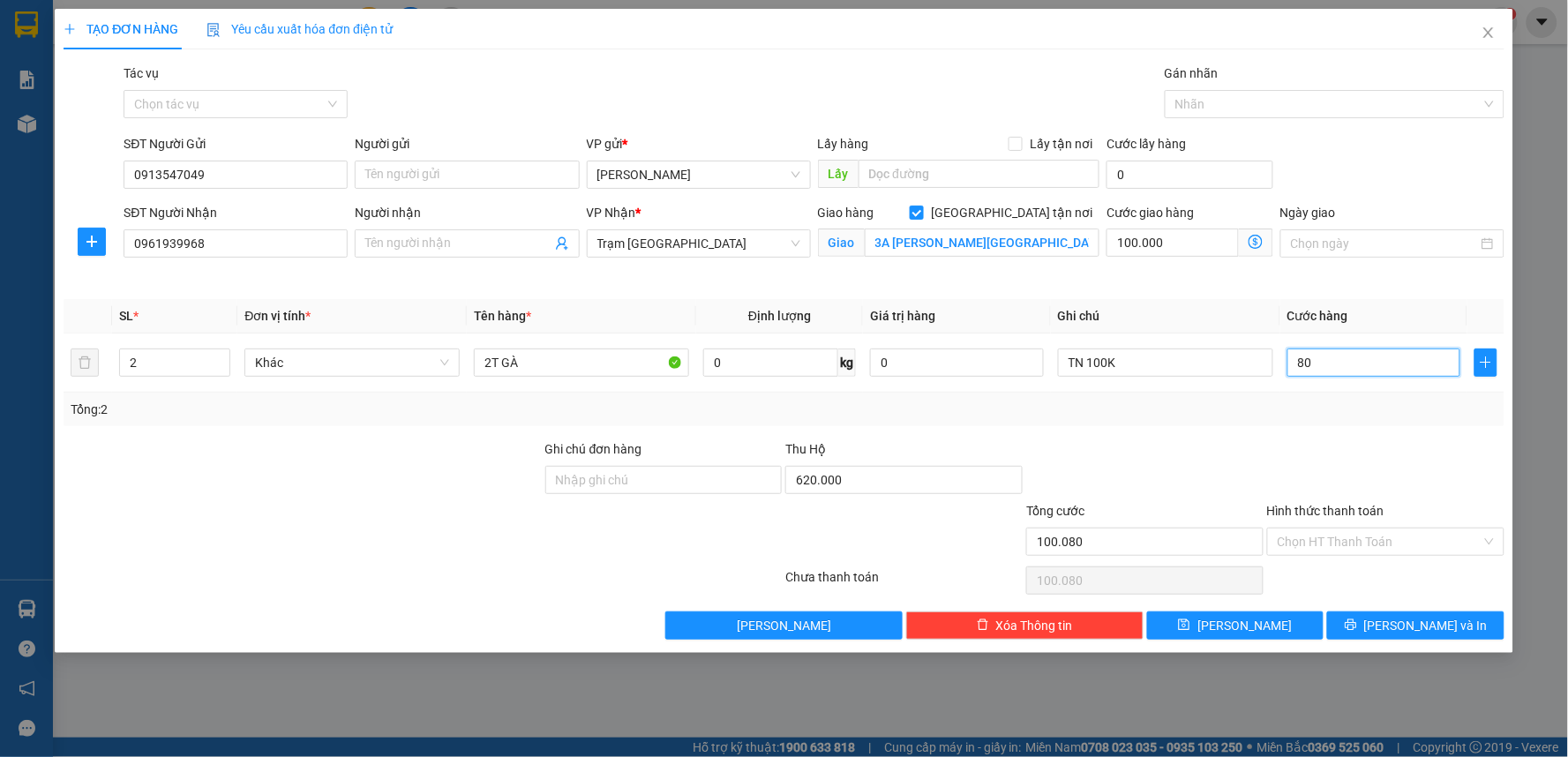
type input "80"
type input "180.000"
type input "80.000"
click at [1191, 445] on div at bounding box center [1144, 470] width 241 height 61
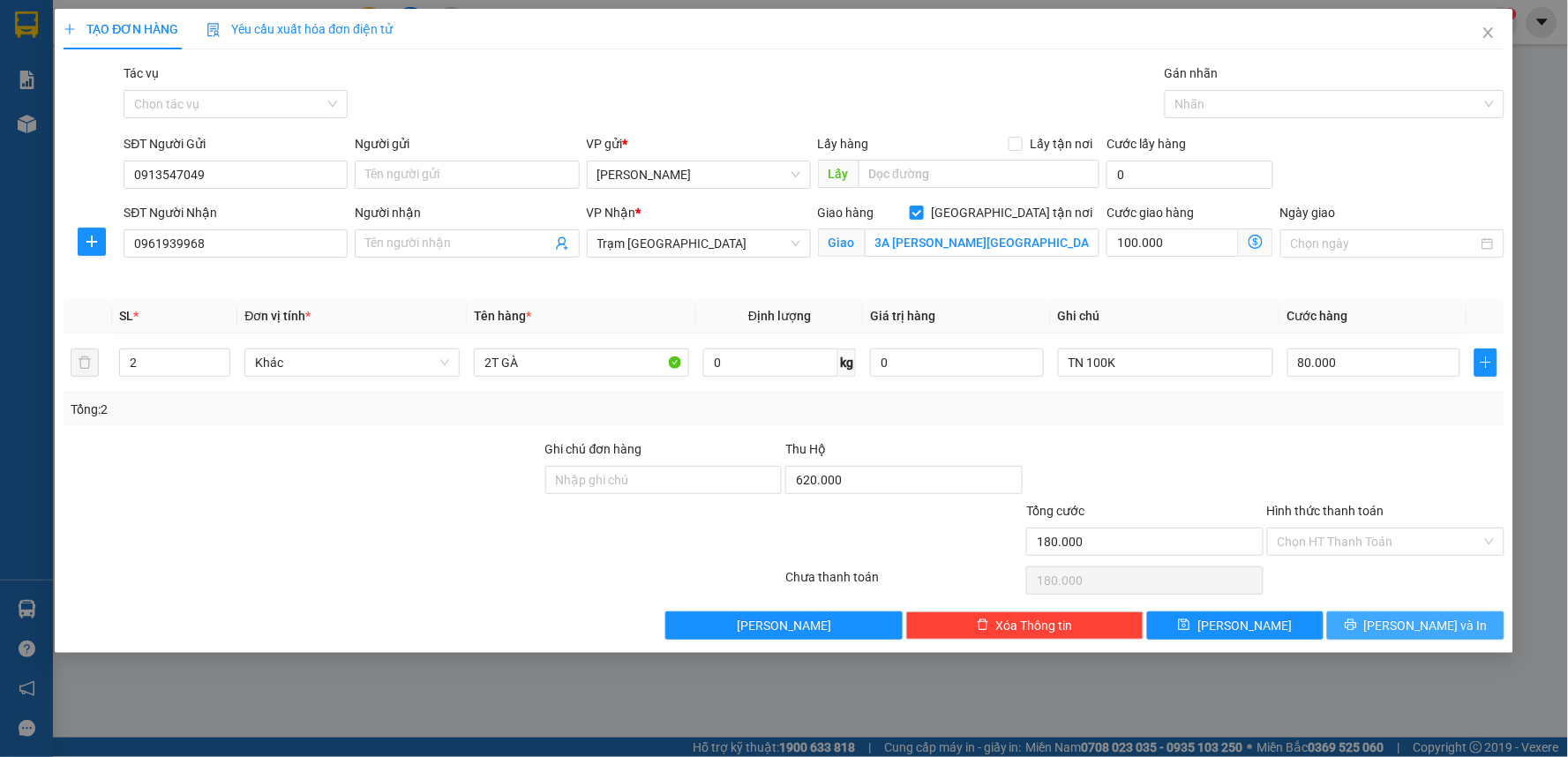
click at [1357, 627] on icon "printer" at bounding box center [1350, 624] width 12 height 12
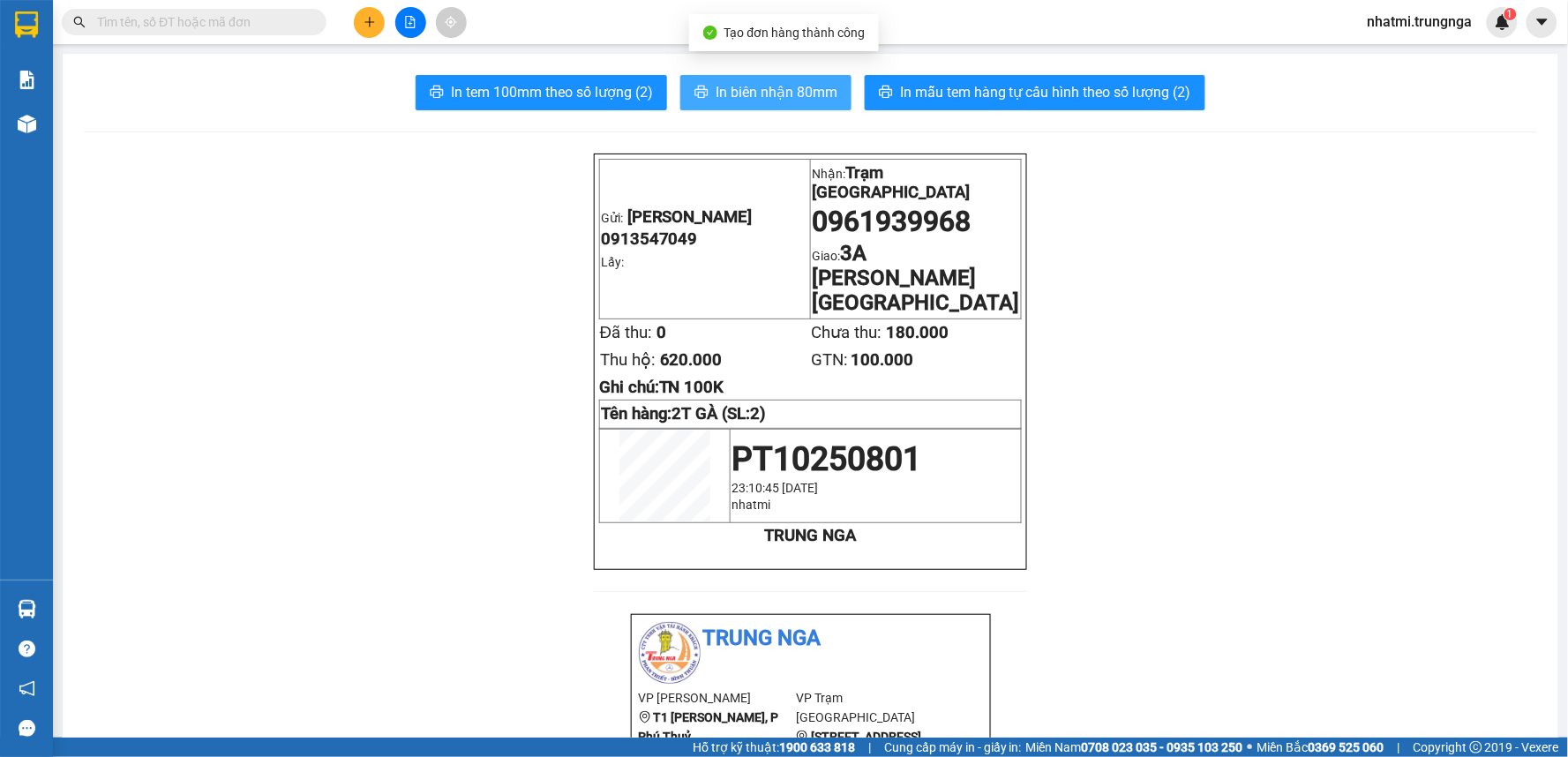
click at [739, 90] on span "In biên nhận 80mm" at bounding box center [776, 92] width 122 height 22
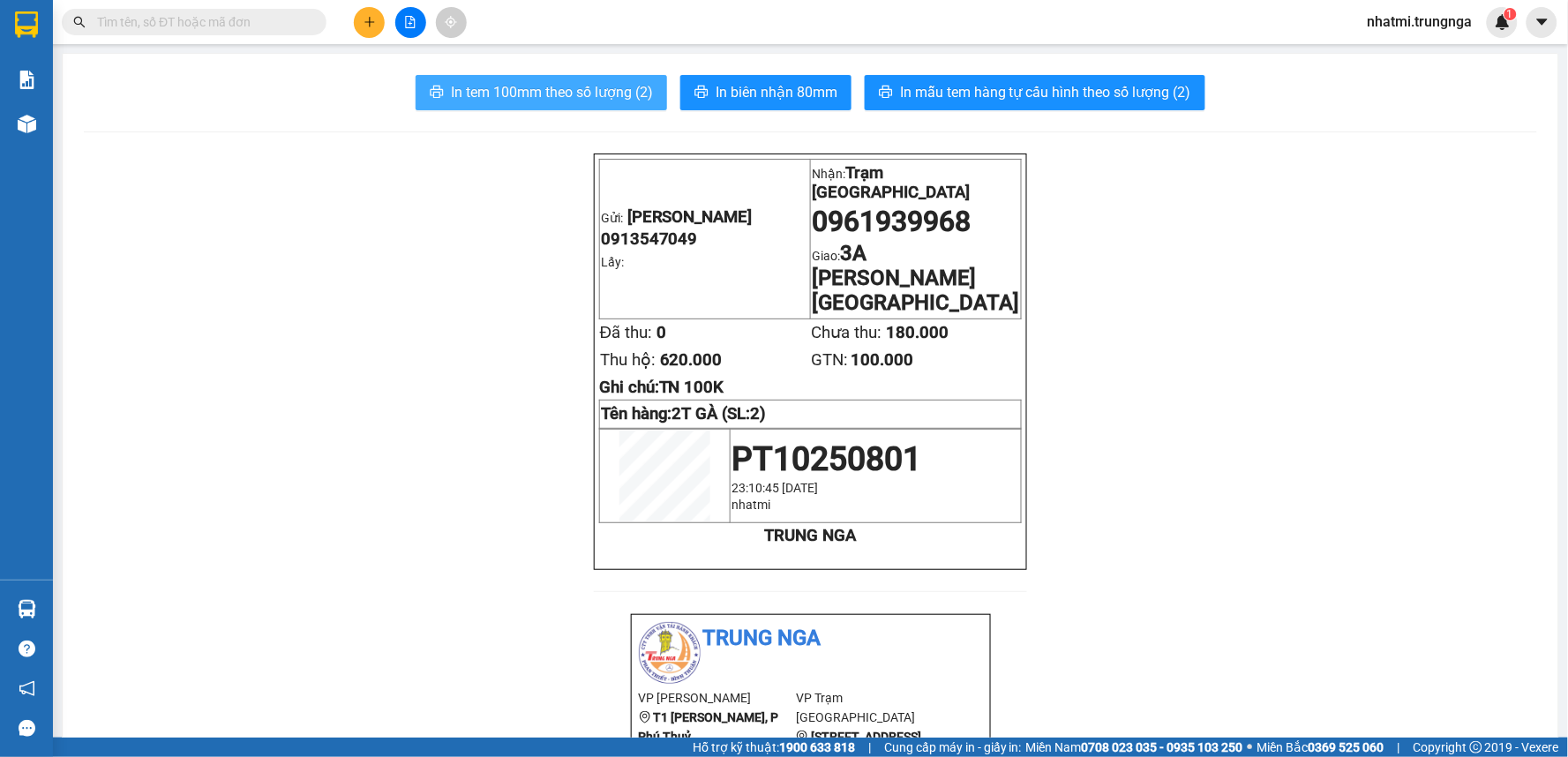
click at [548, 93] on span "In tem 100mm theo số lượng (2)" at bounding box center [552, 92] width 202 height 22
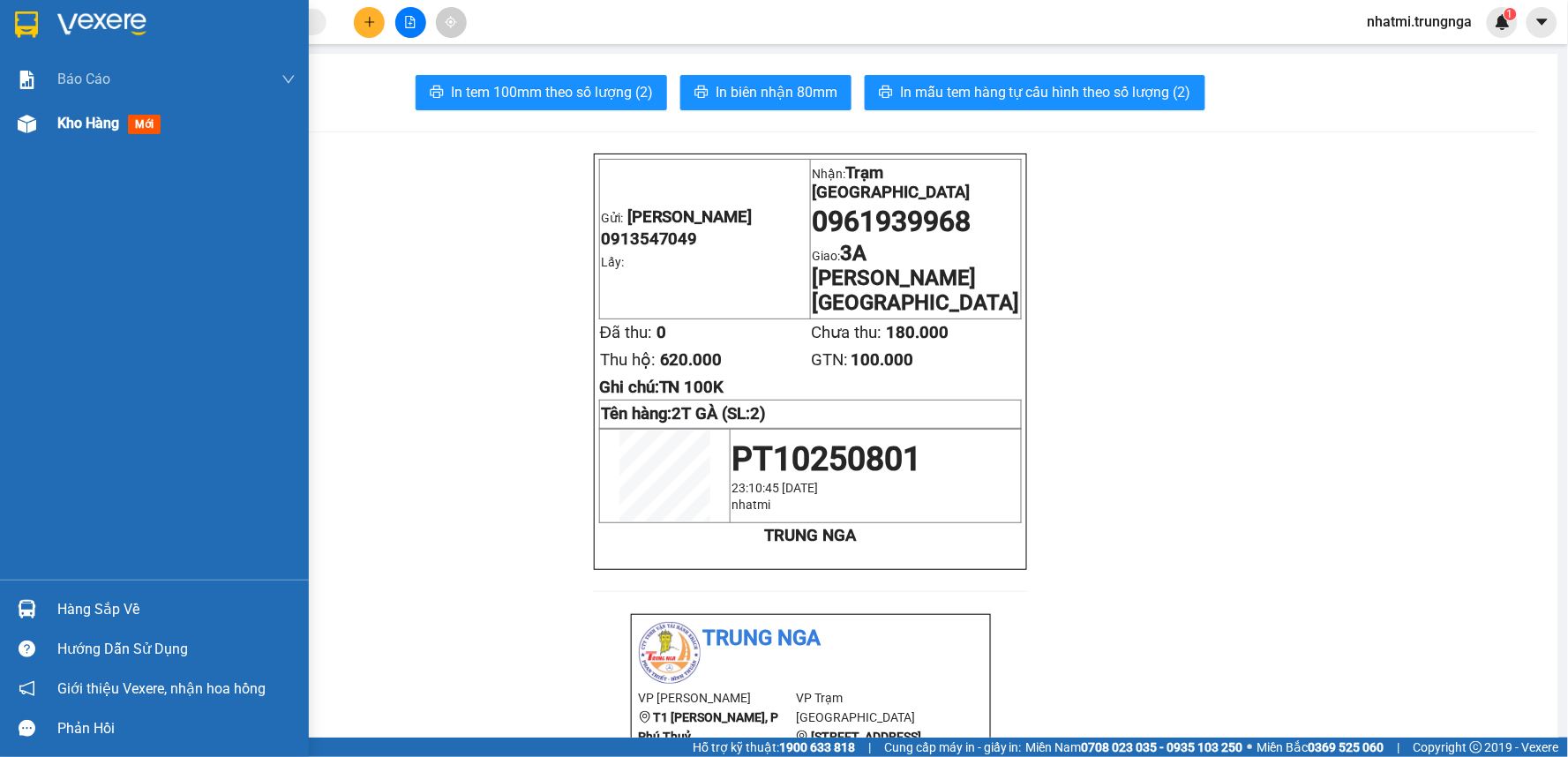
click at [110, 129] on span "Kho hàng" at bounding box center [88, 123] width 61 height 16
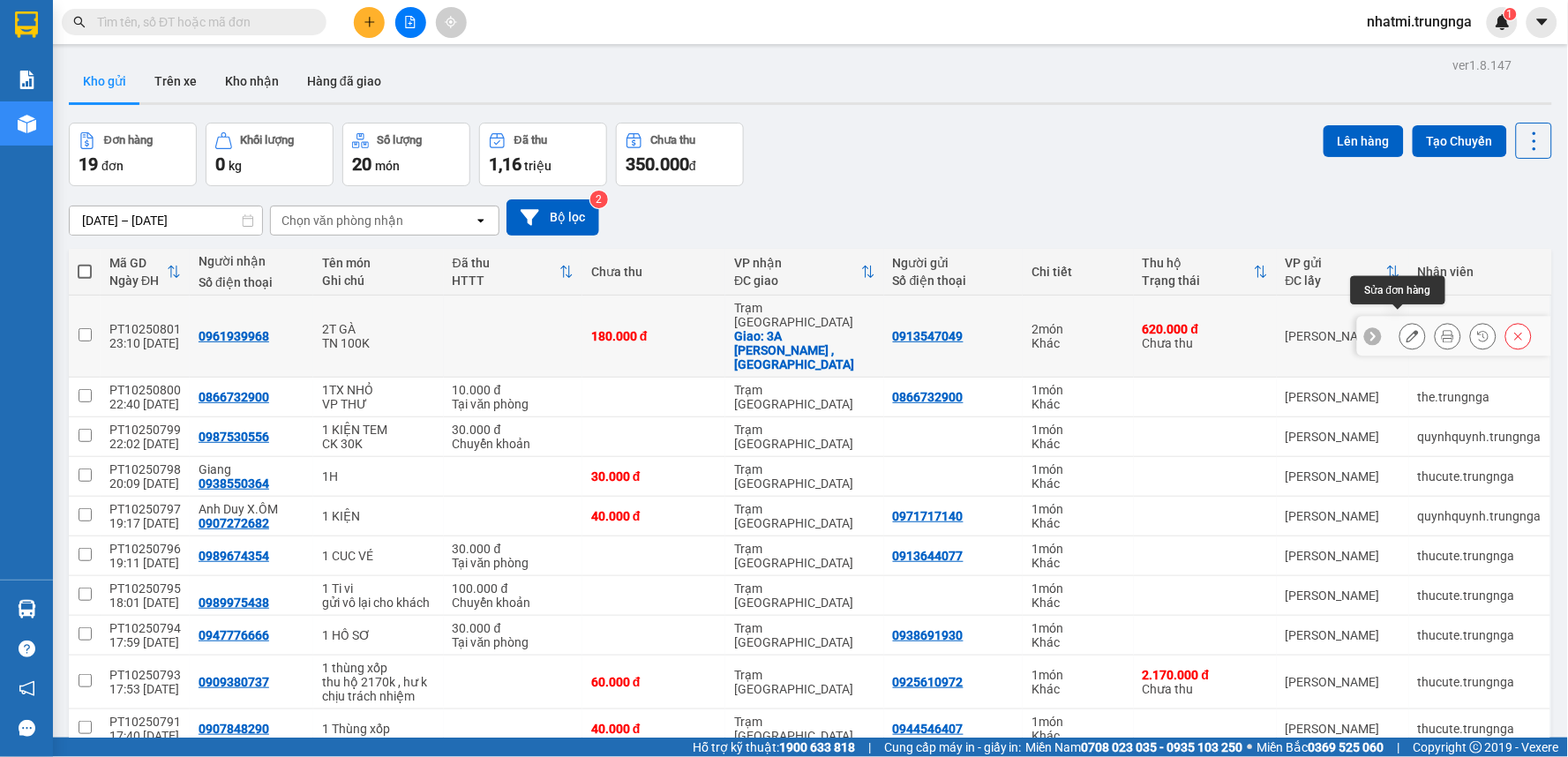
click at [1405, 326] on button at bounding box center [1413, 337] width 25 height 31
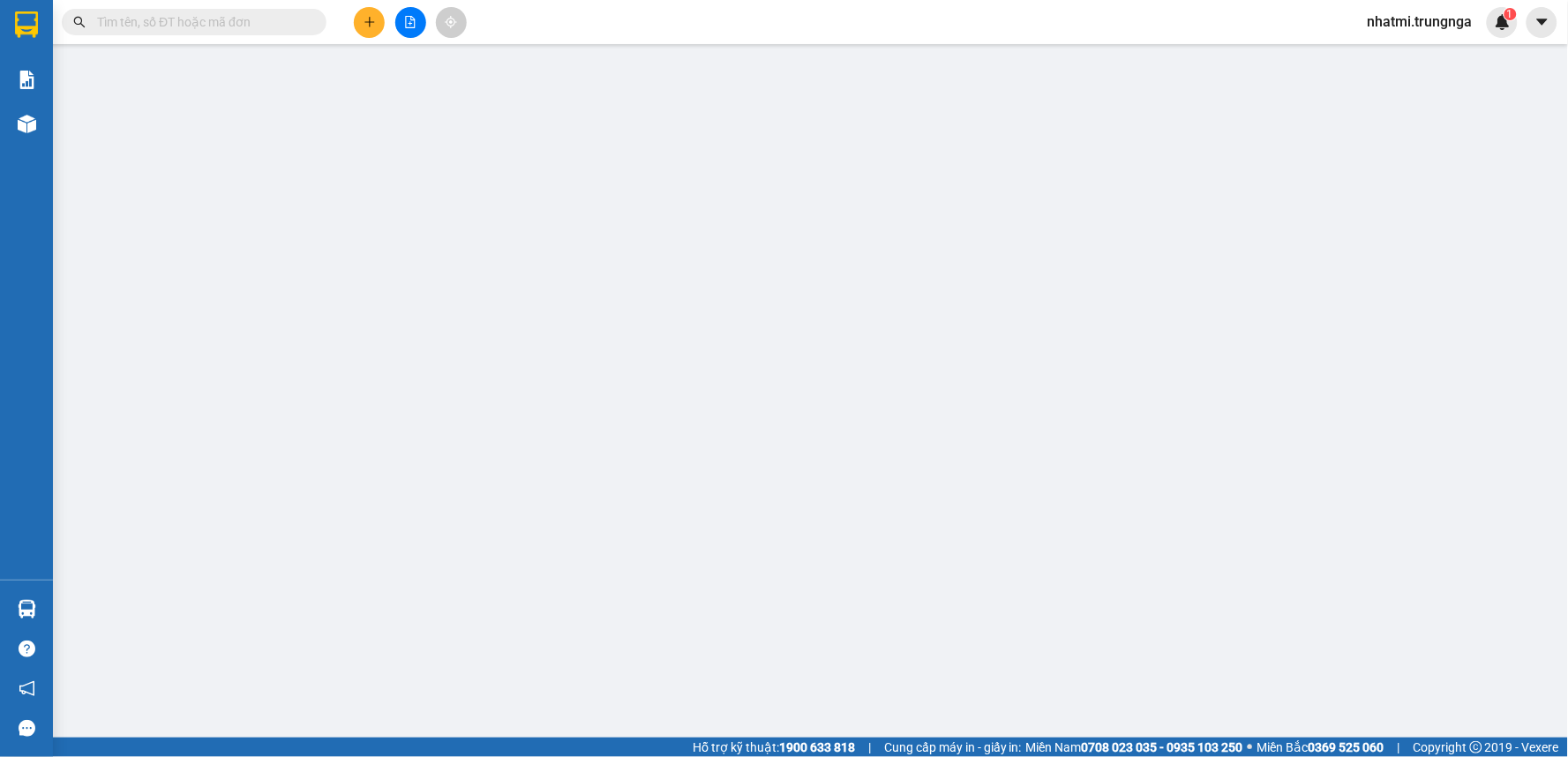
type input "0913547049"
type input "0961939968"
checkbox input "true"
type input "3A [PERSON_NAME][GEOGRAPHIC_DATA]"
type input "180.000"
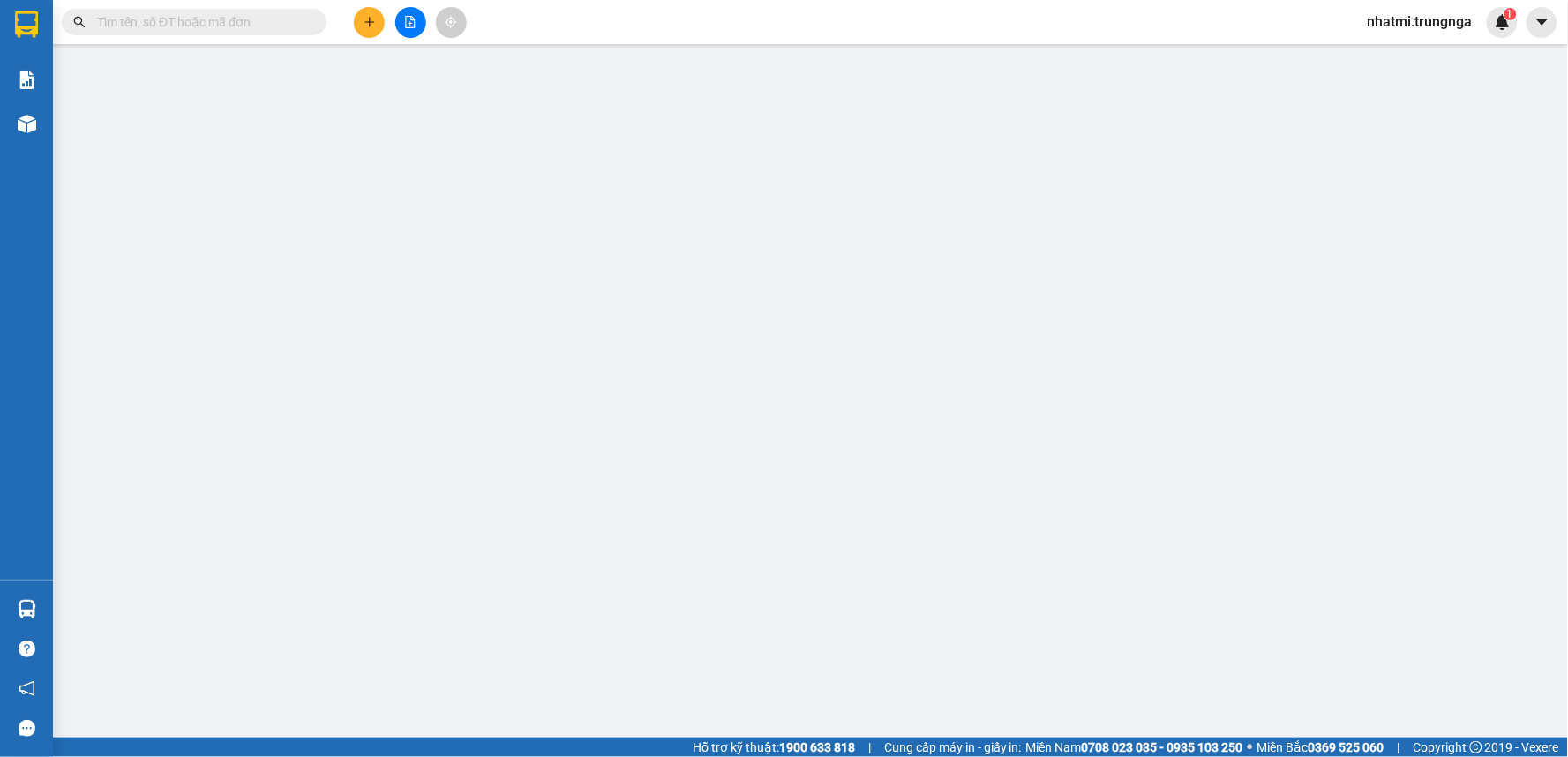
type input "180.000"
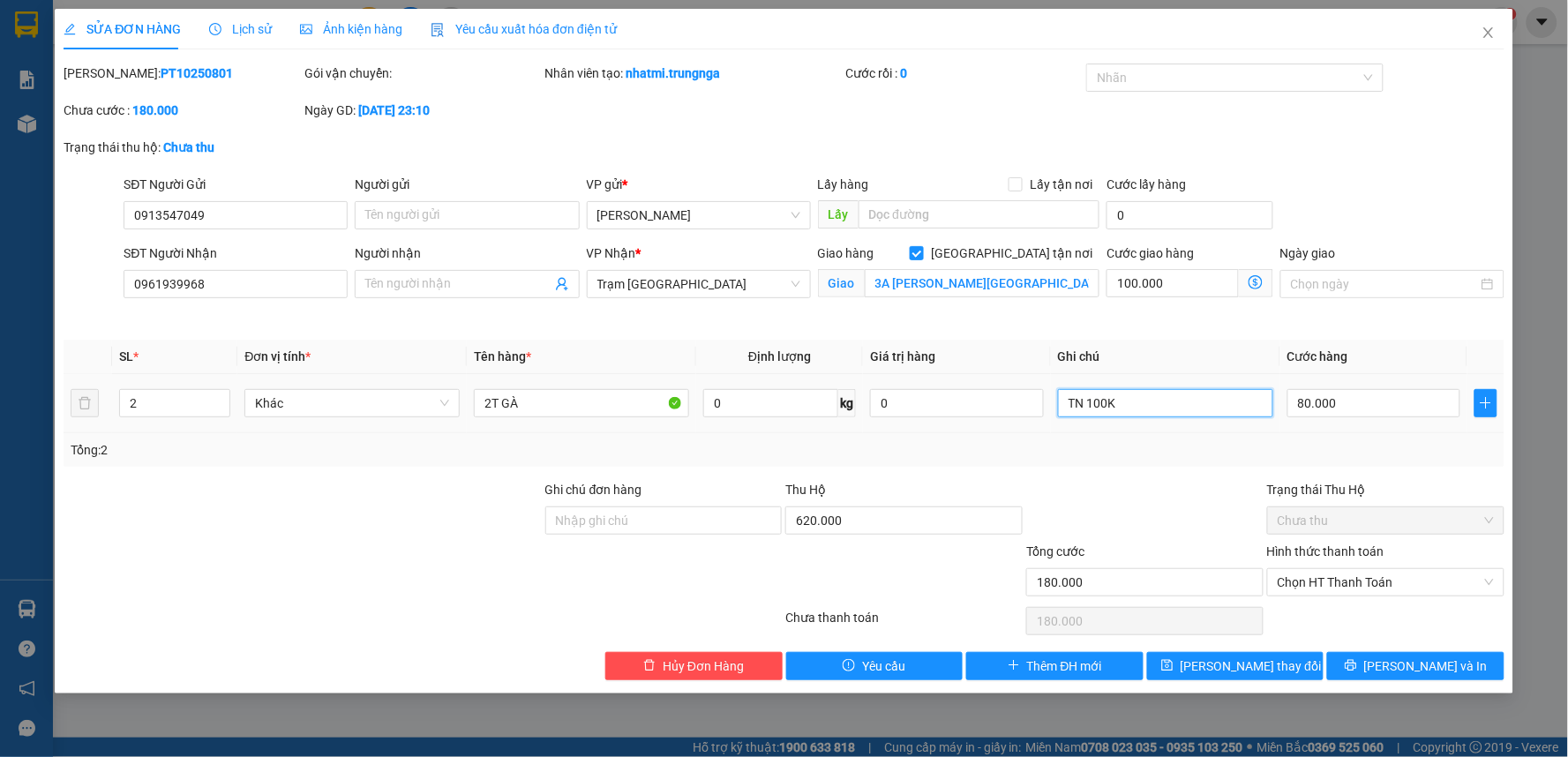
click at [1144, 393] on input "TN 100K" at bounding box center [1165, 402] width 215 height 28
type input "T"
type input "6H30 giao"
click at [1275, 666] on span "[PERSON_NAME] thay đổi" at bounding box center [1250, 666] width 141 height 19
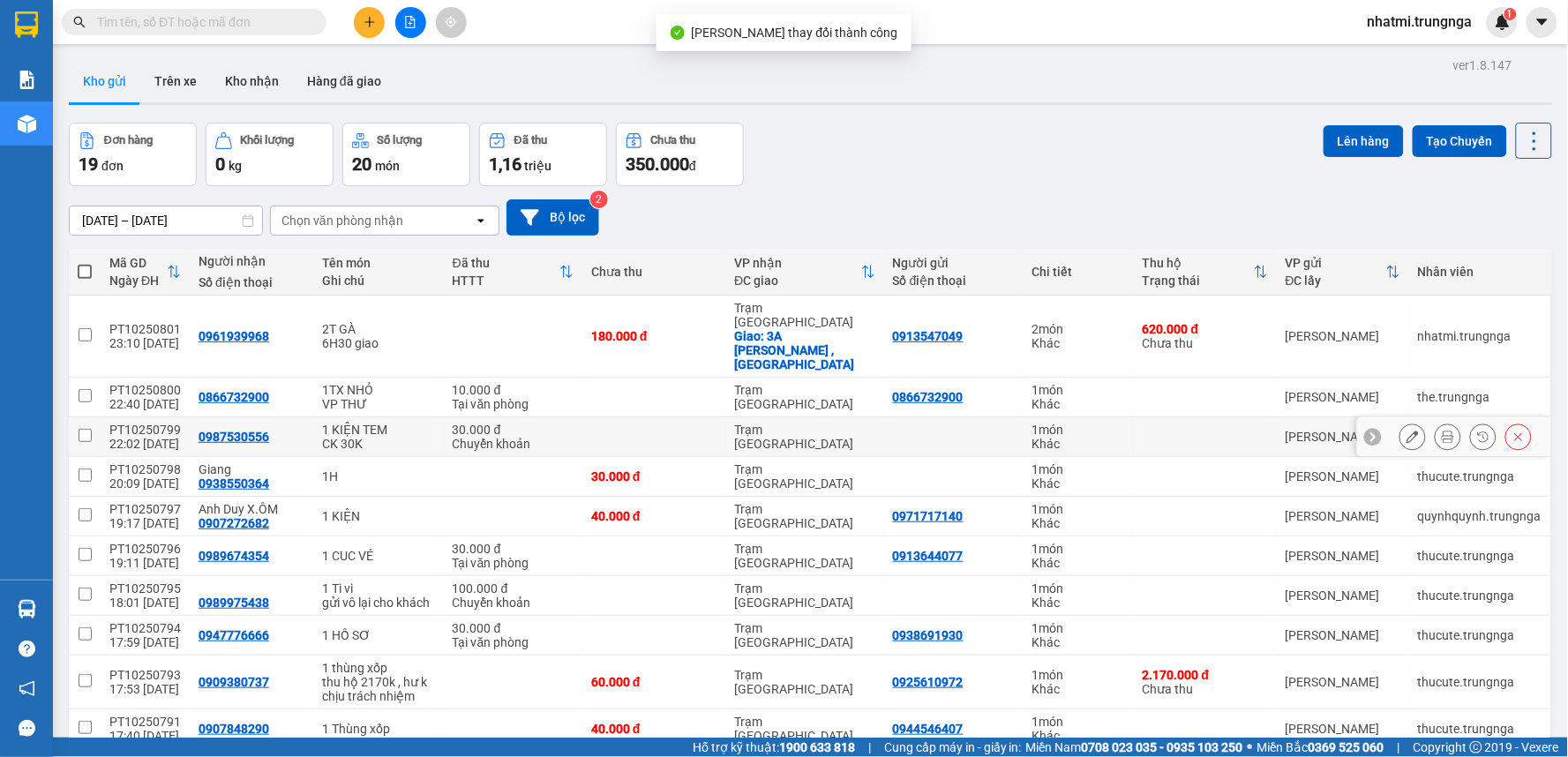
scroll to position [82, 0]
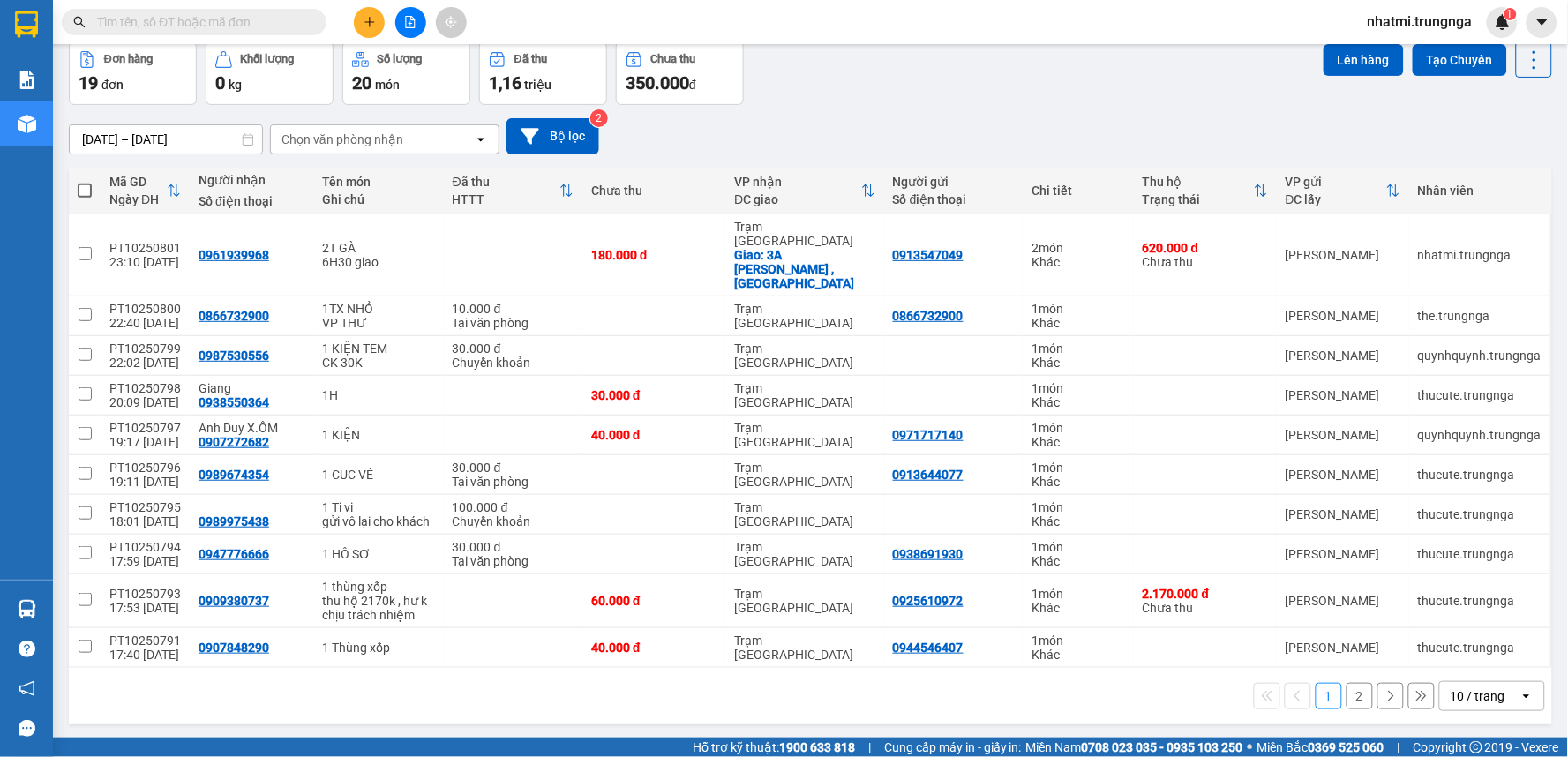
click at [1466, 687] on div "10 / trang" at bounding box center [1477, 696] width 55 height 17
click at [1459, 623] on span "100 / trang" at bounding box center [1470, 630] width 63 height 17
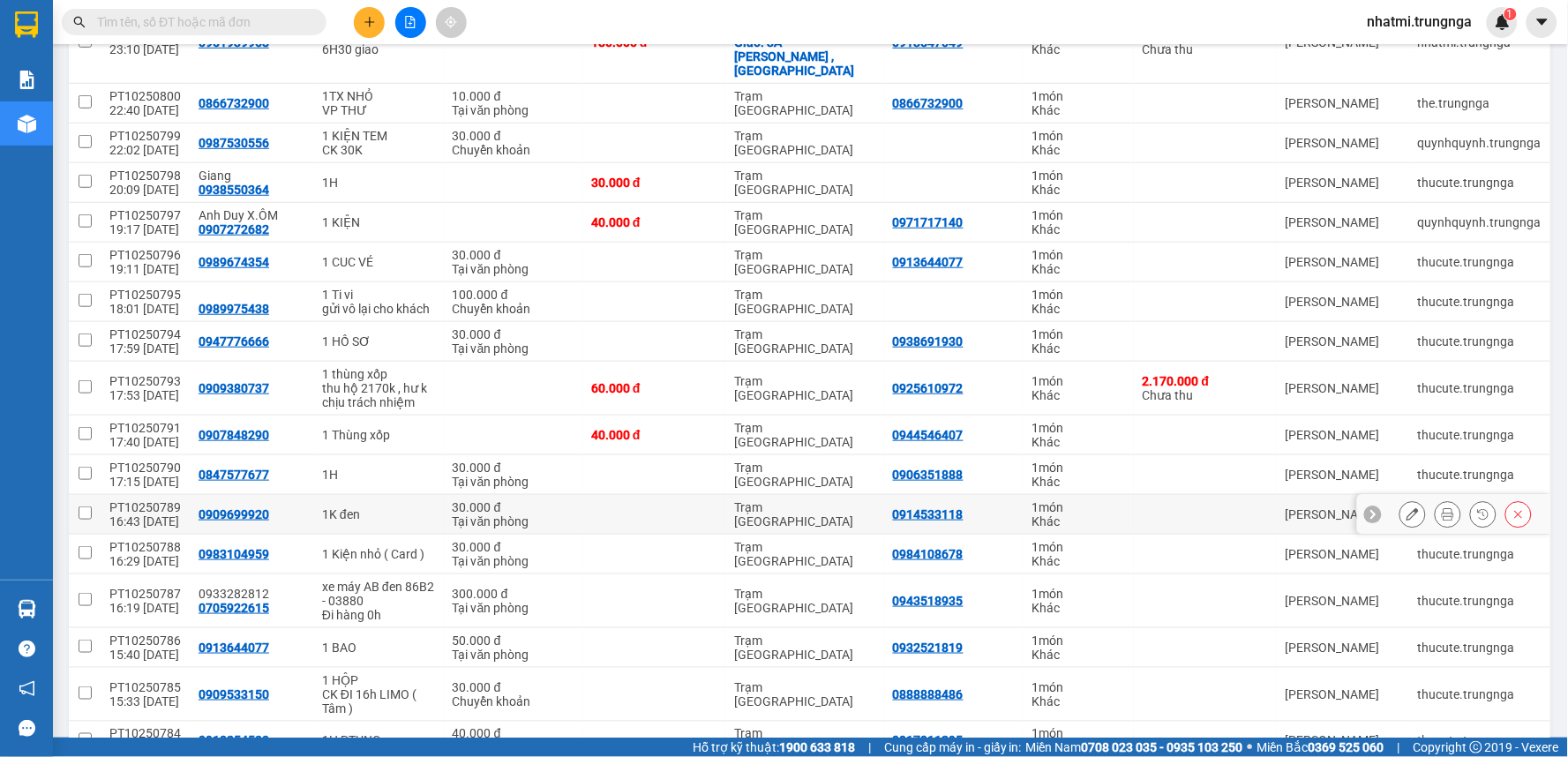
scroll to position [456, 0]
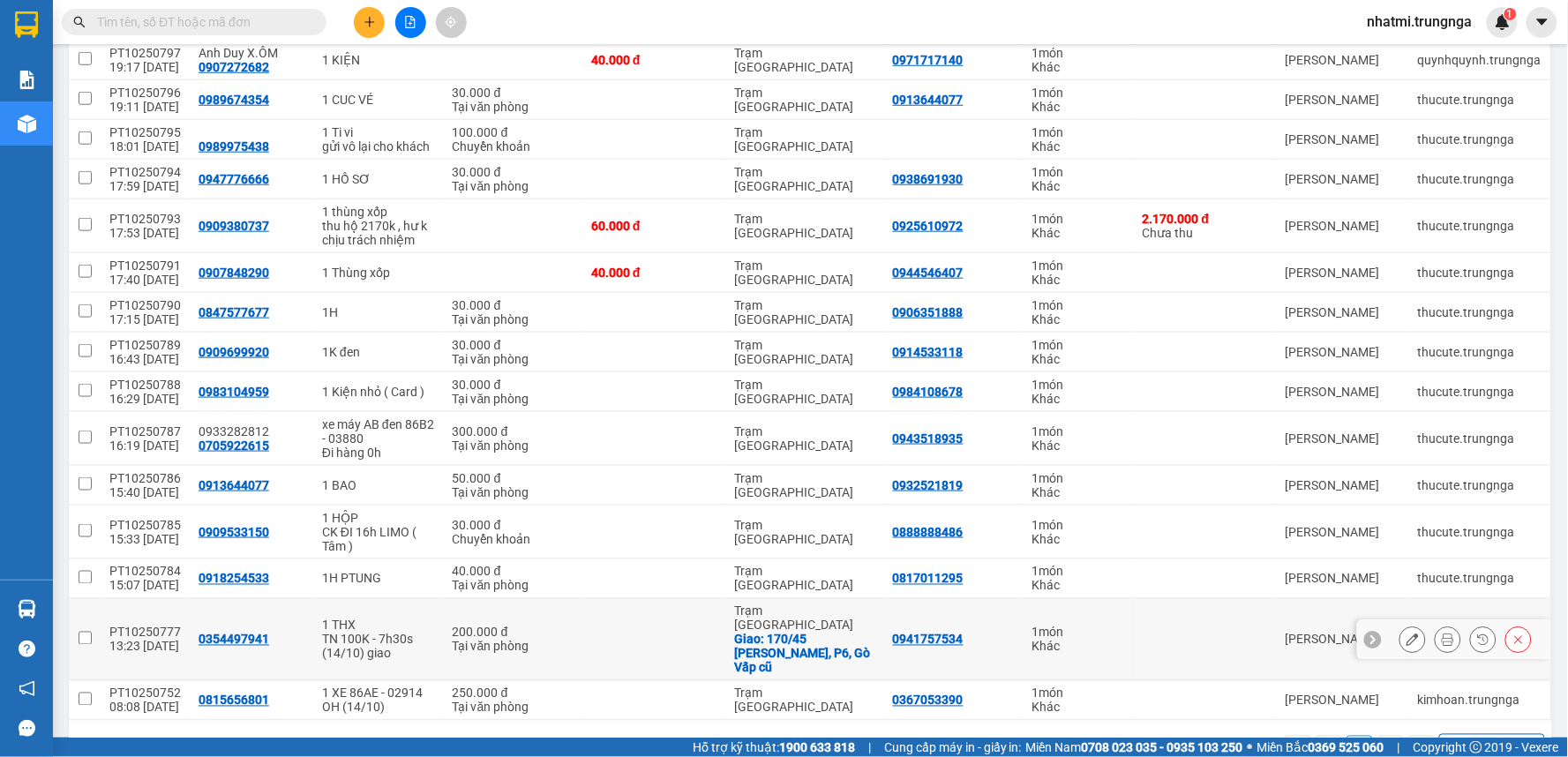
click at [1399, 627] on div at bounding box center [1413, 640] width 27 height 27
click at [1413, 627] on div at bounding box center [1465, 640] width 132 height 27
click at [1406, 633] on icon at bounding box center [1412, 639] width 12 height 12
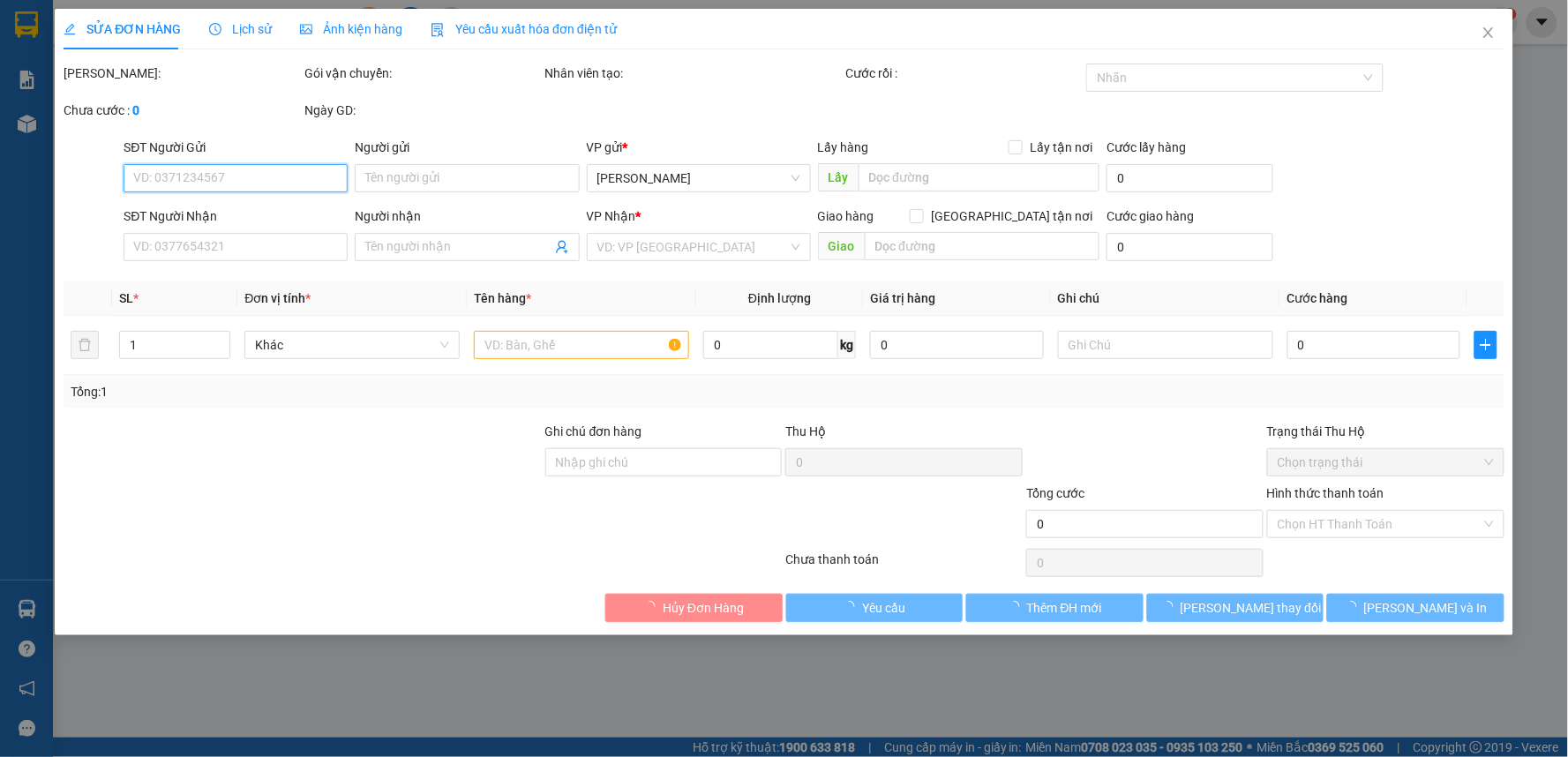
type input "0941757534"
type input "0354497941"
checkbox input "true"
type input "170/45 [PERSON_NAME], P6, Gò Vấp cũ"
type input "200.000"
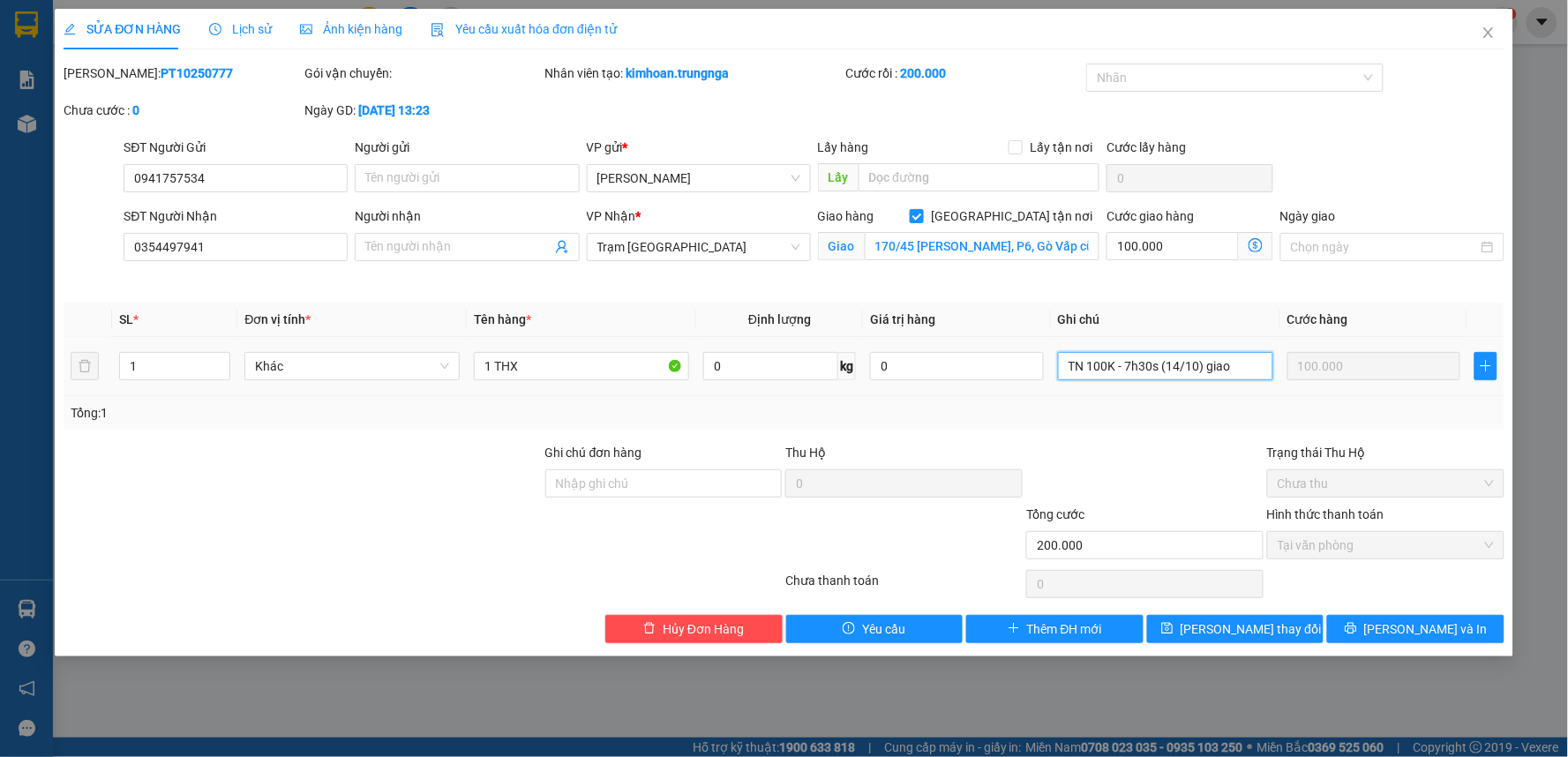
click at [1236, 364] on input "TN 100K - 7h30s (14/10) giao" at bounding box center [1165, 366] width 215 height 28
click at [1503, 25] on span "Close" at bounding box center [1487, 33] width 49 height 49
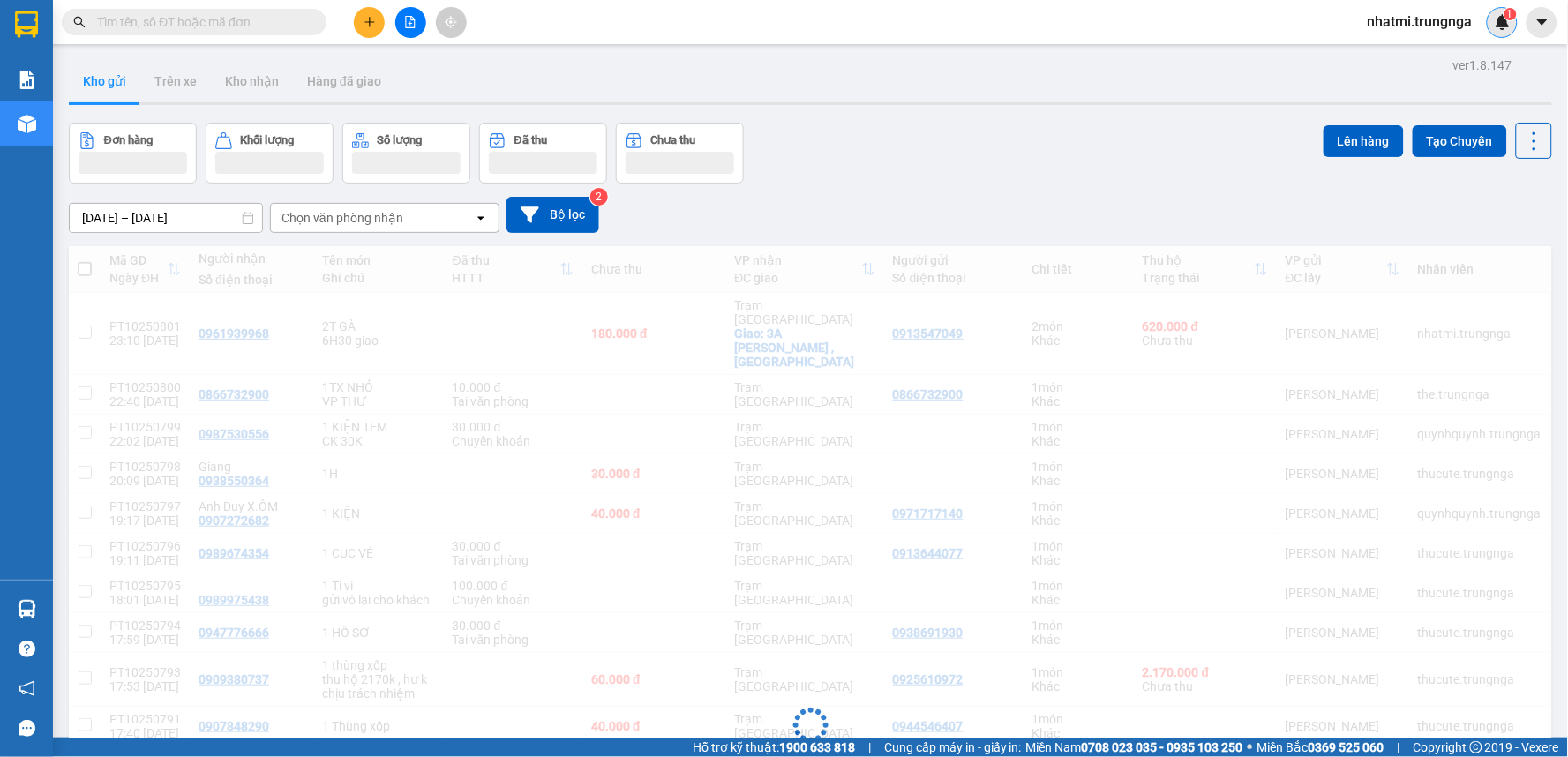
click at [1491, 29] on div "1" at bounding box center [1502, 22] width 31 height 31
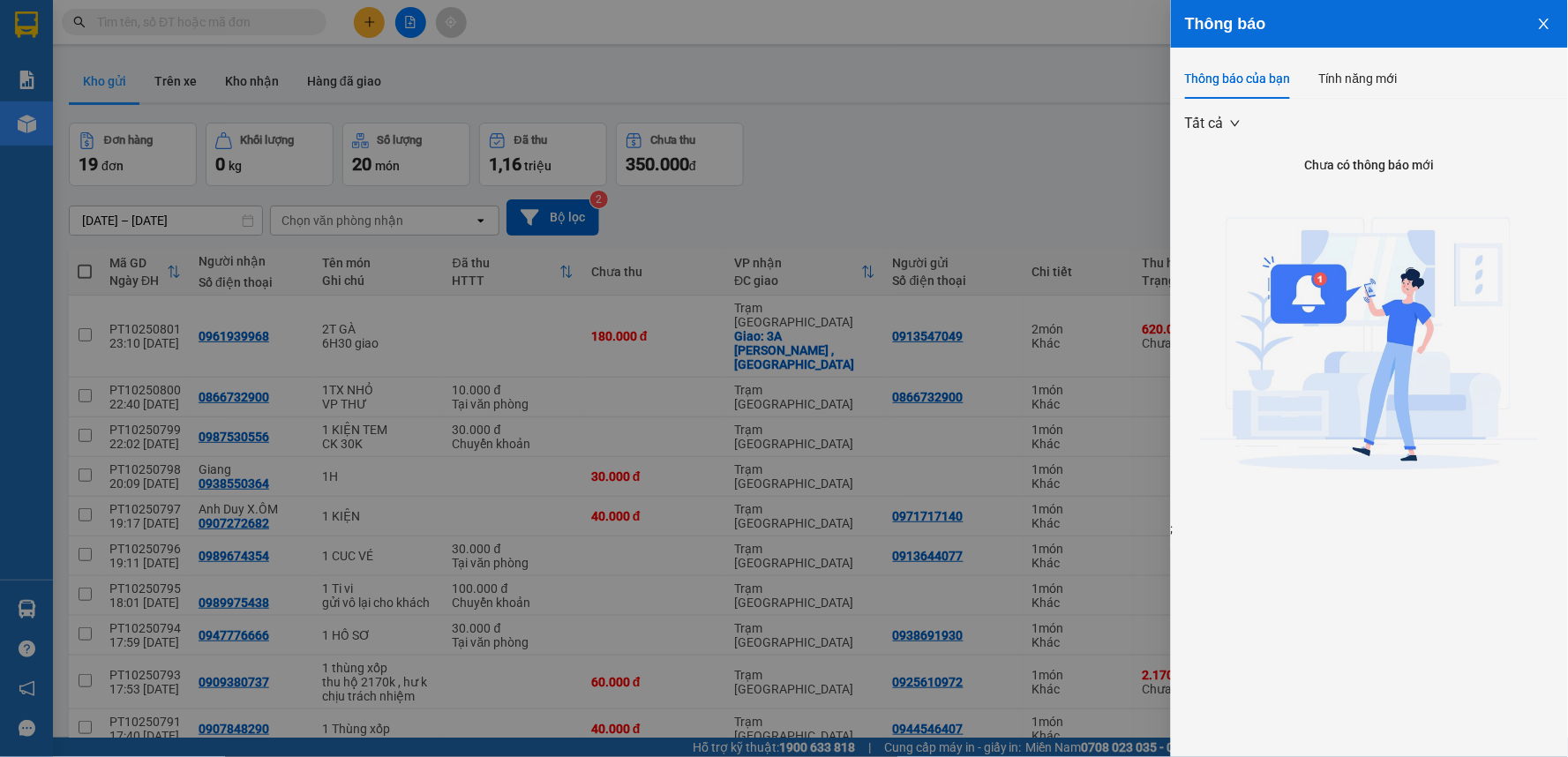
click at [1536, 16] on icon "close" at bounding box center [1543, 23] width 14 height 14
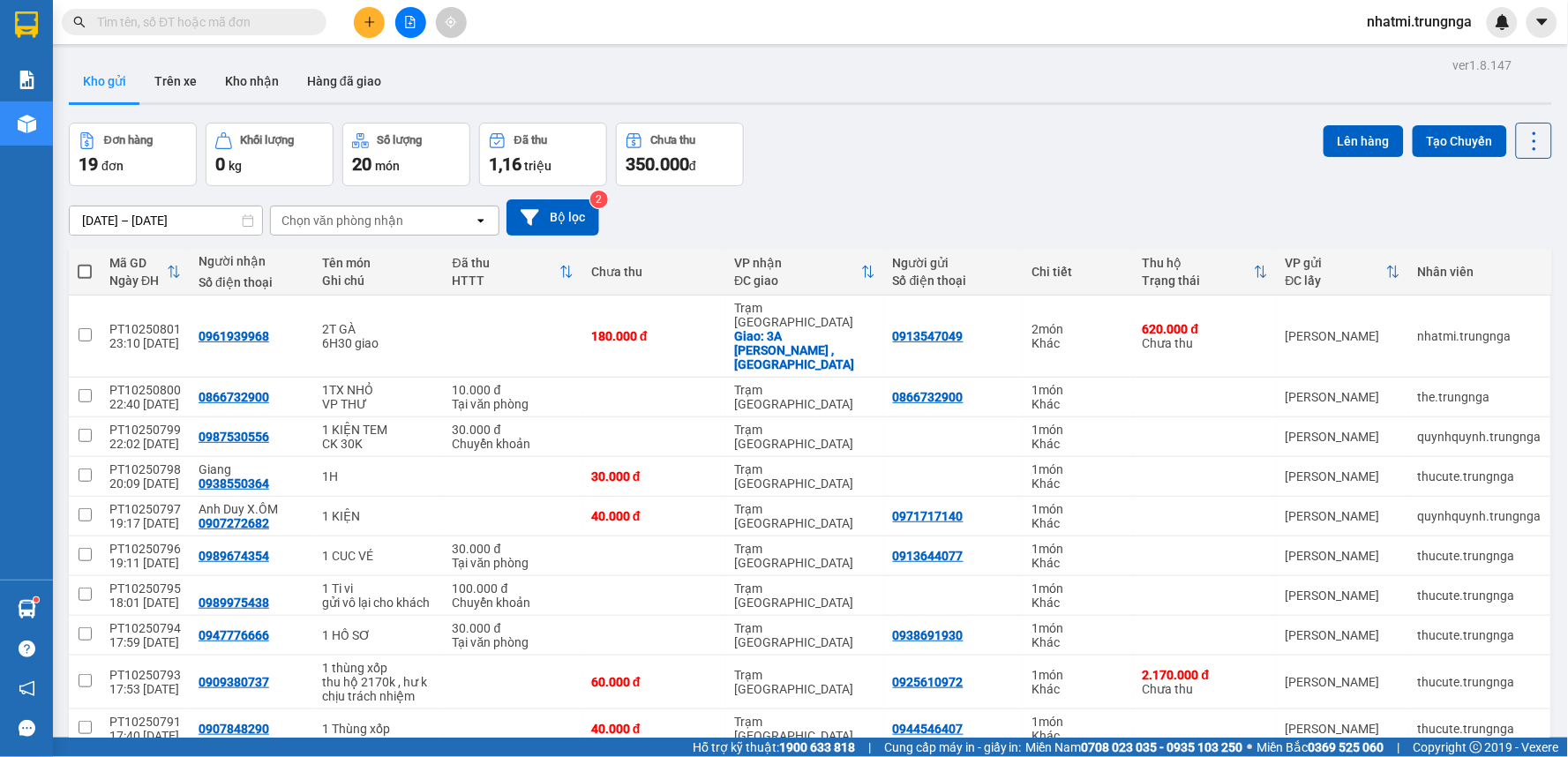
click at [75, 269] on th at bounding box center [84, 272] width 32 height 47
click at [82, 267] on span at bounding box center [84, 272] width 14 height 14
click at [84, 263] on input "checkbox" at bounding box center [84, 263] width 0 height 0
checkbox input "true"
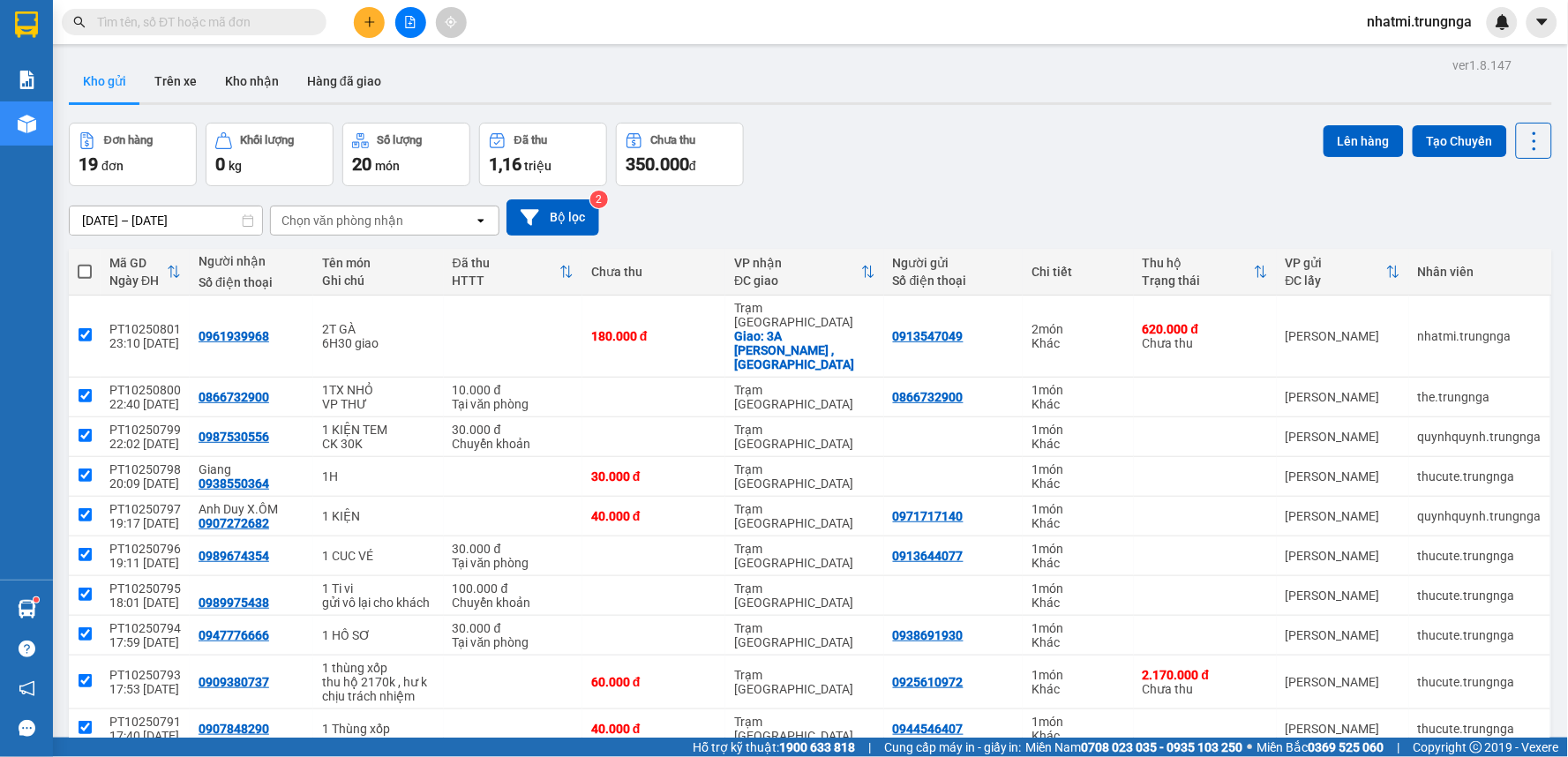
checkbox input "true"
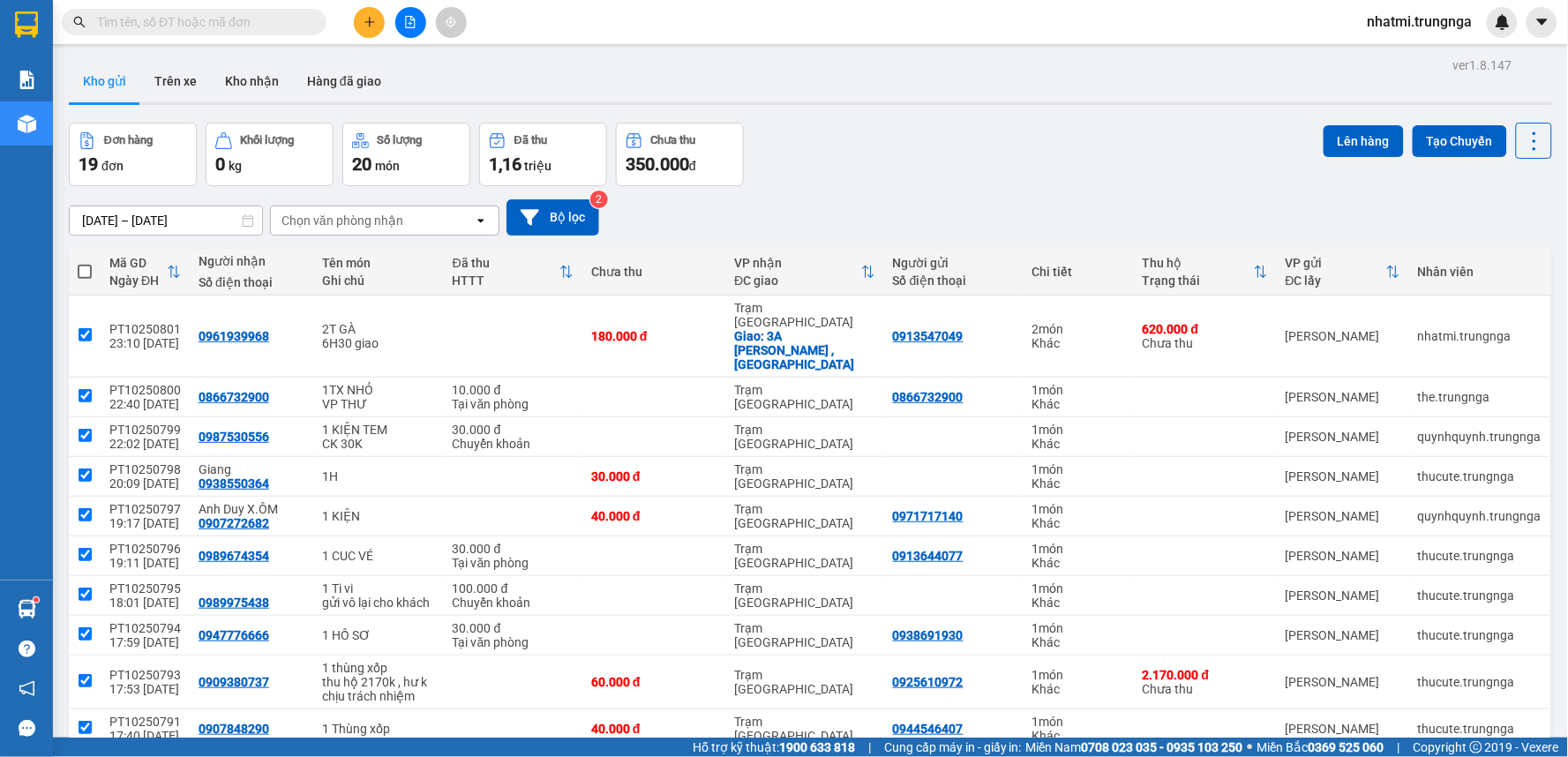
checkbox input "true"
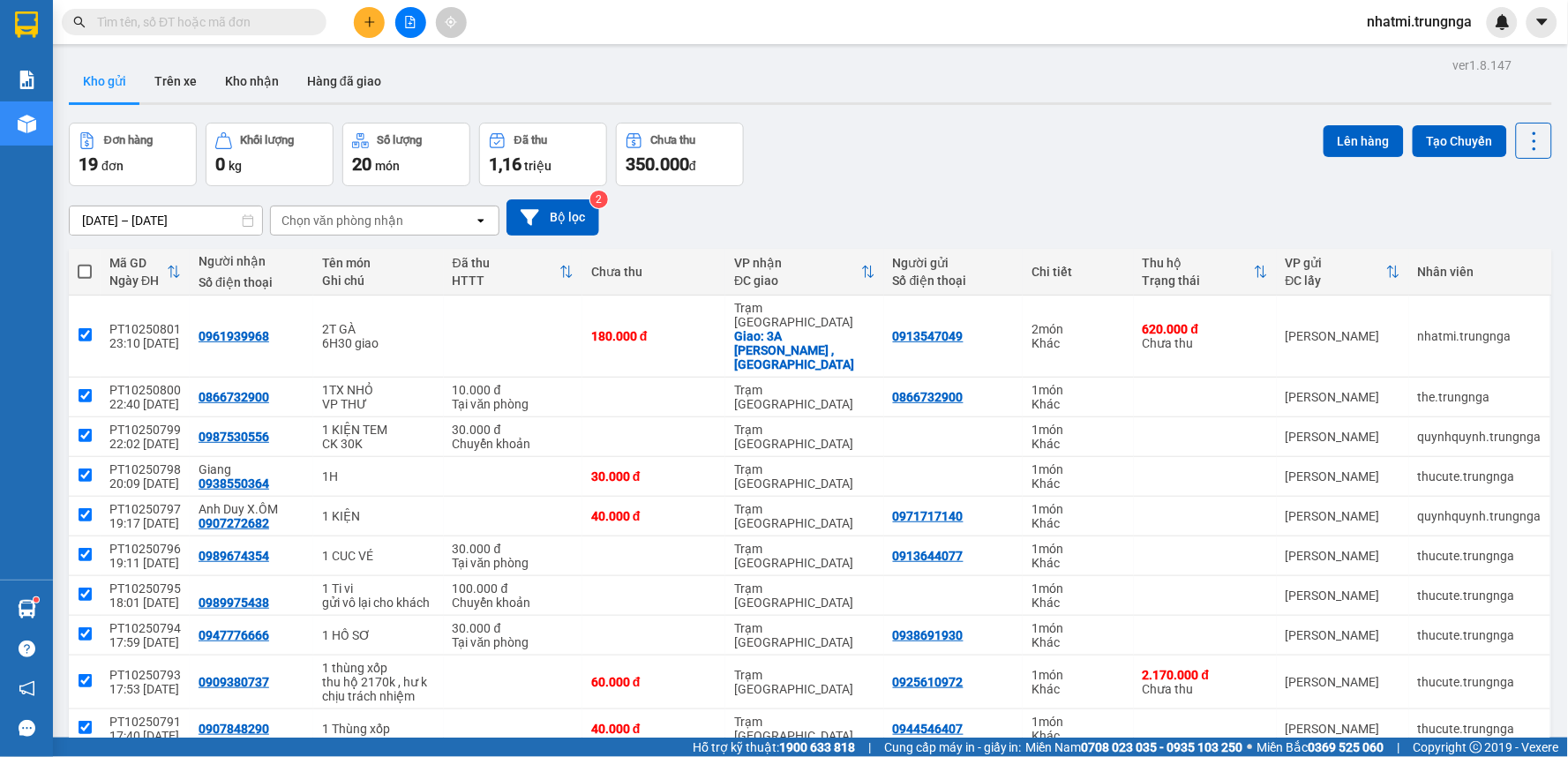
checkbox input "true"
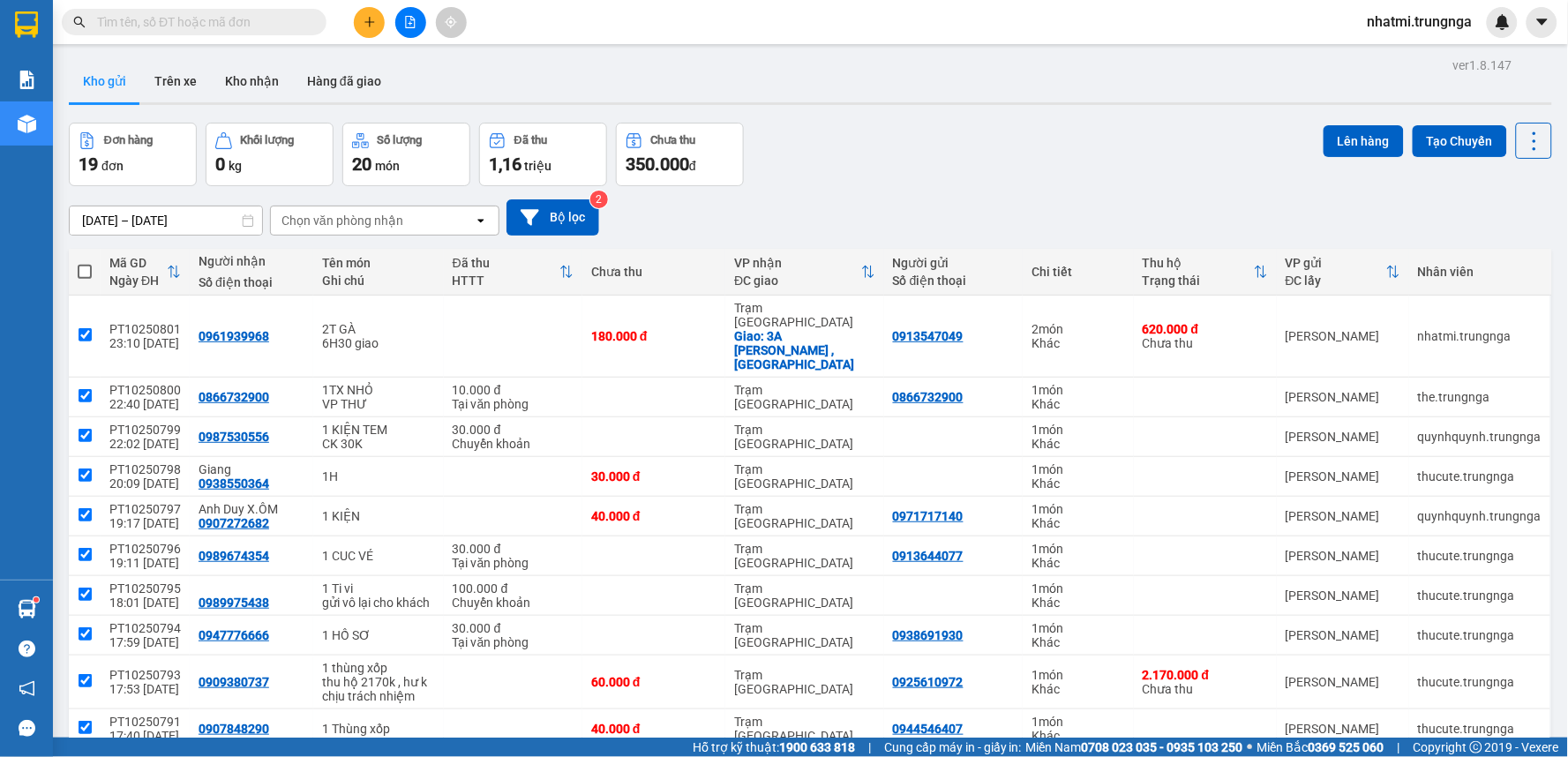
checkbox input "true"
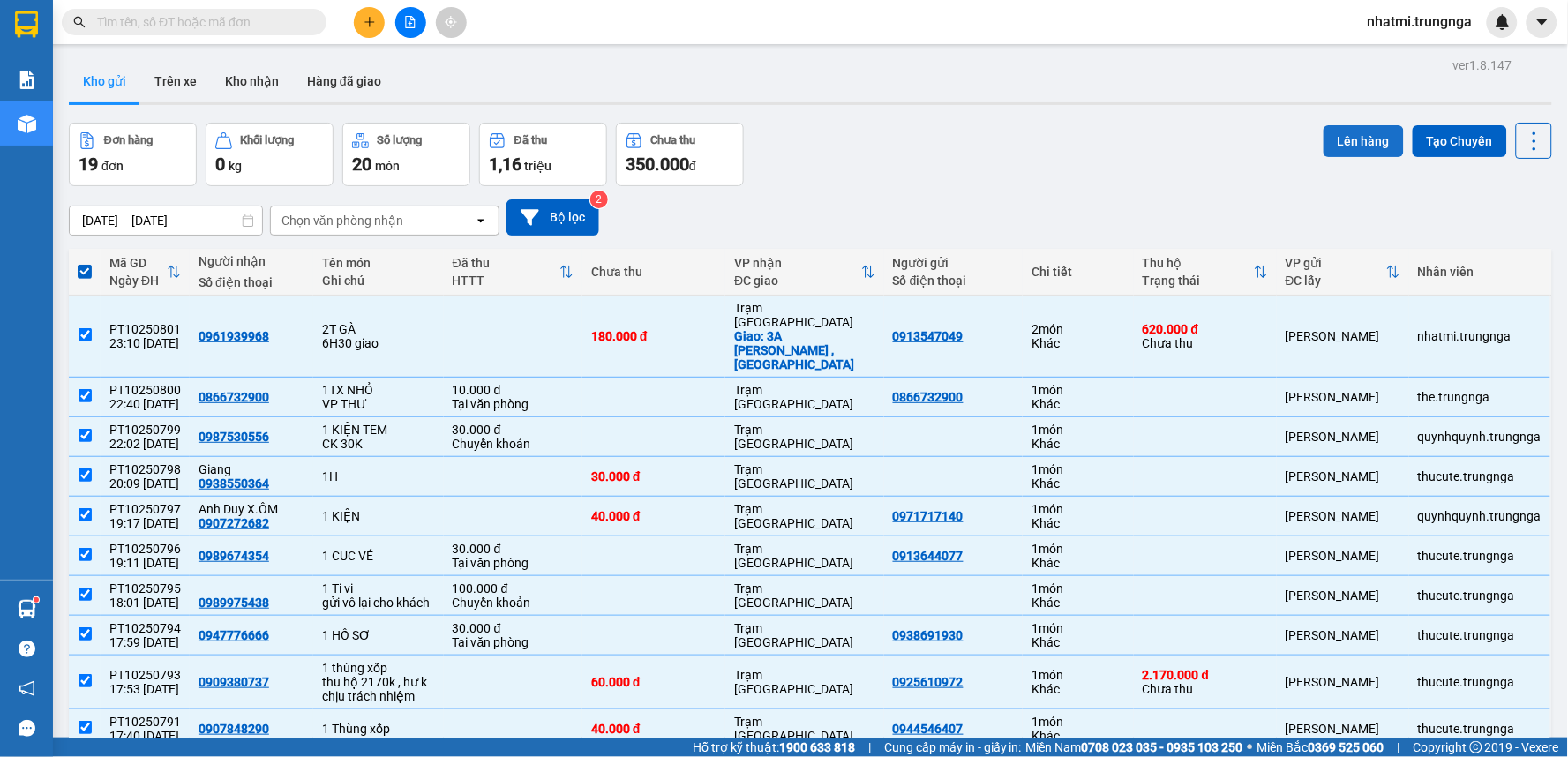
click at [1336, 141] on button "Lên hàng" at bounding box center [1364, 141] width 81 height 32
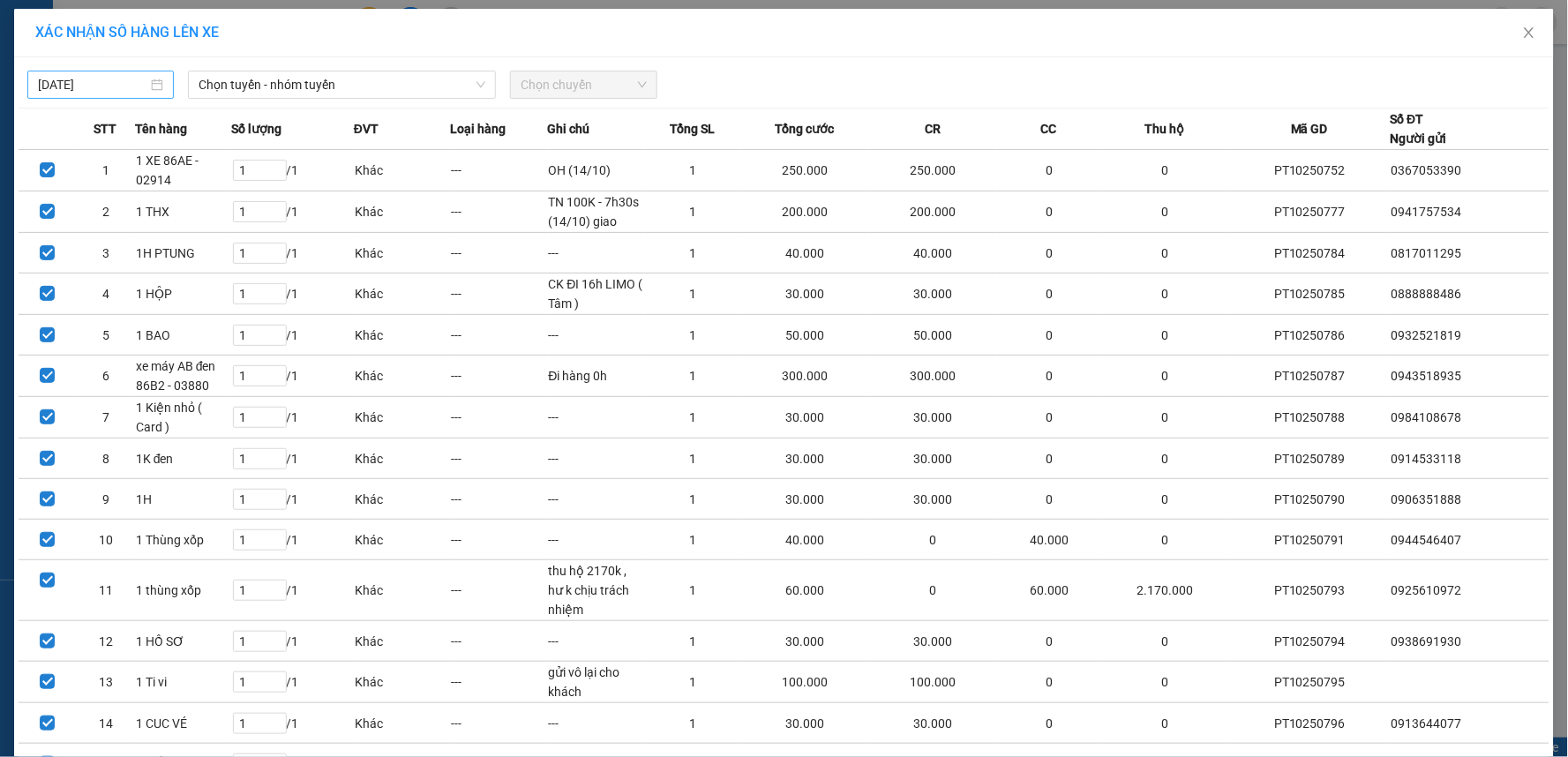
click at [91, 89] on input "[DATE]" at bounding box center [93, 84] width 109 height 19
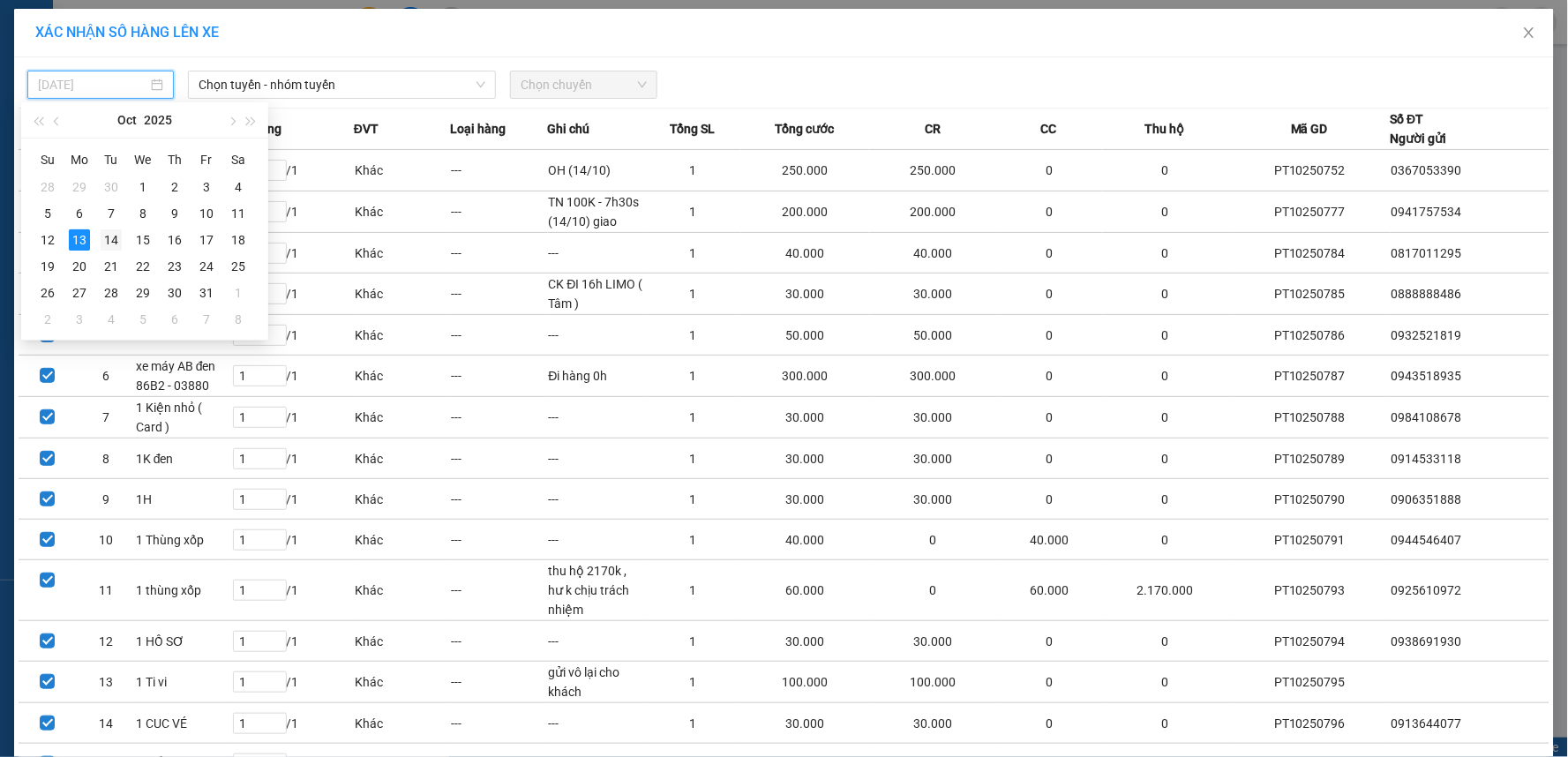
click at [107, 242] on div "14" at bounding box center [111, 240] width 21 height 21
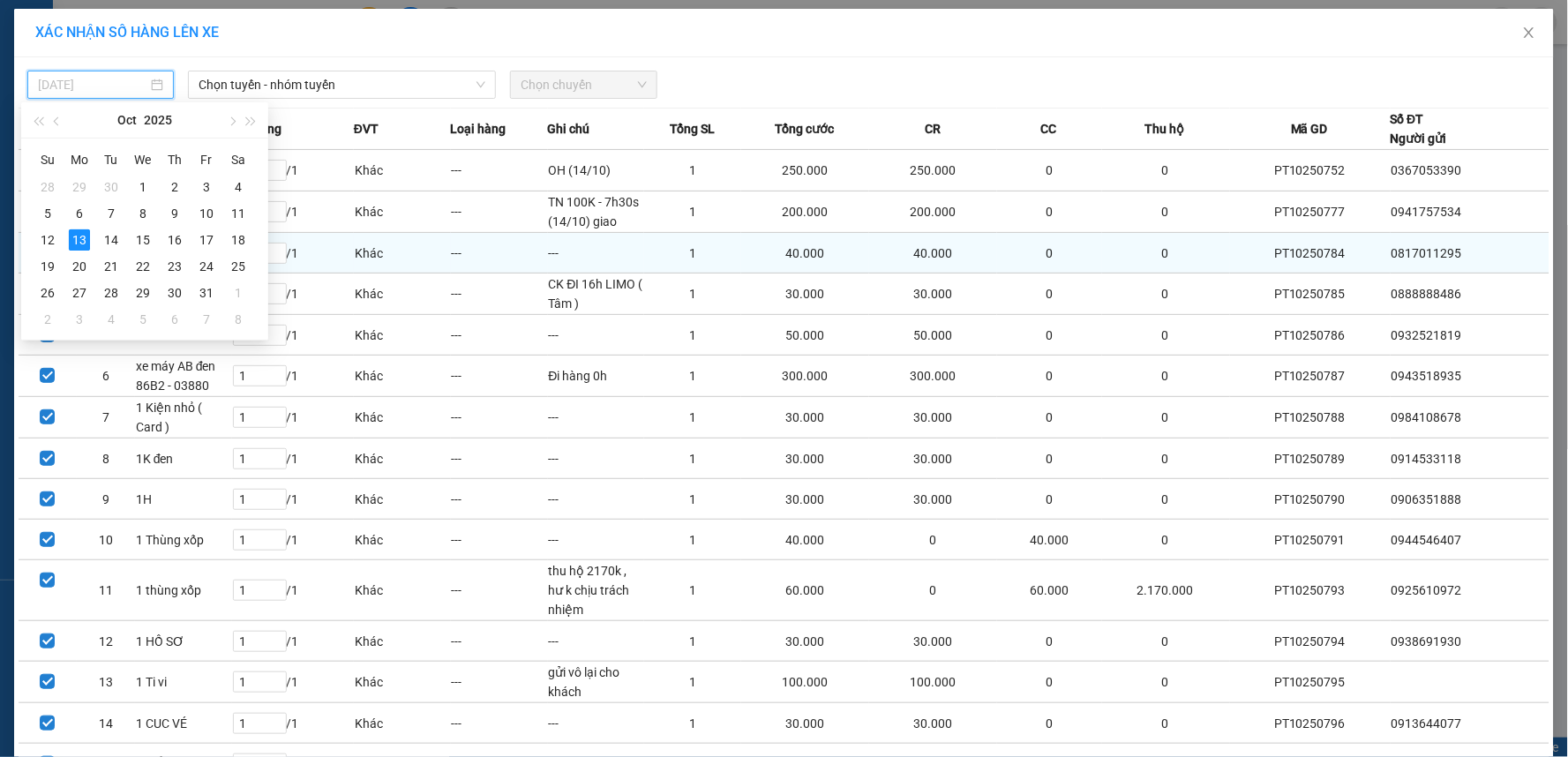
type input "[DATE]"
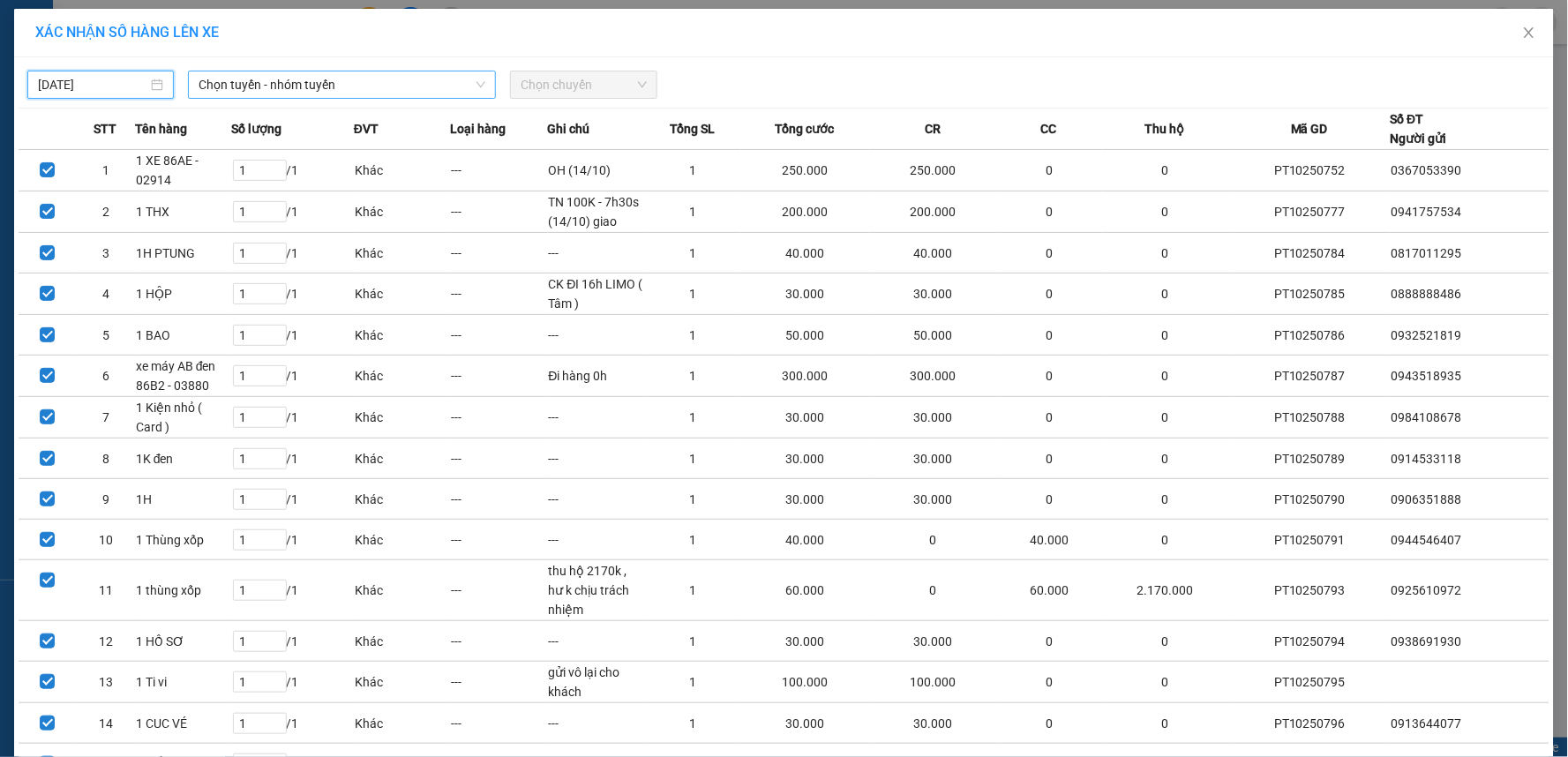
click at [291, 89] on span "Chọn tuyến - nhóm tuyến" at bounding box center [342, 84] width 287 height 27
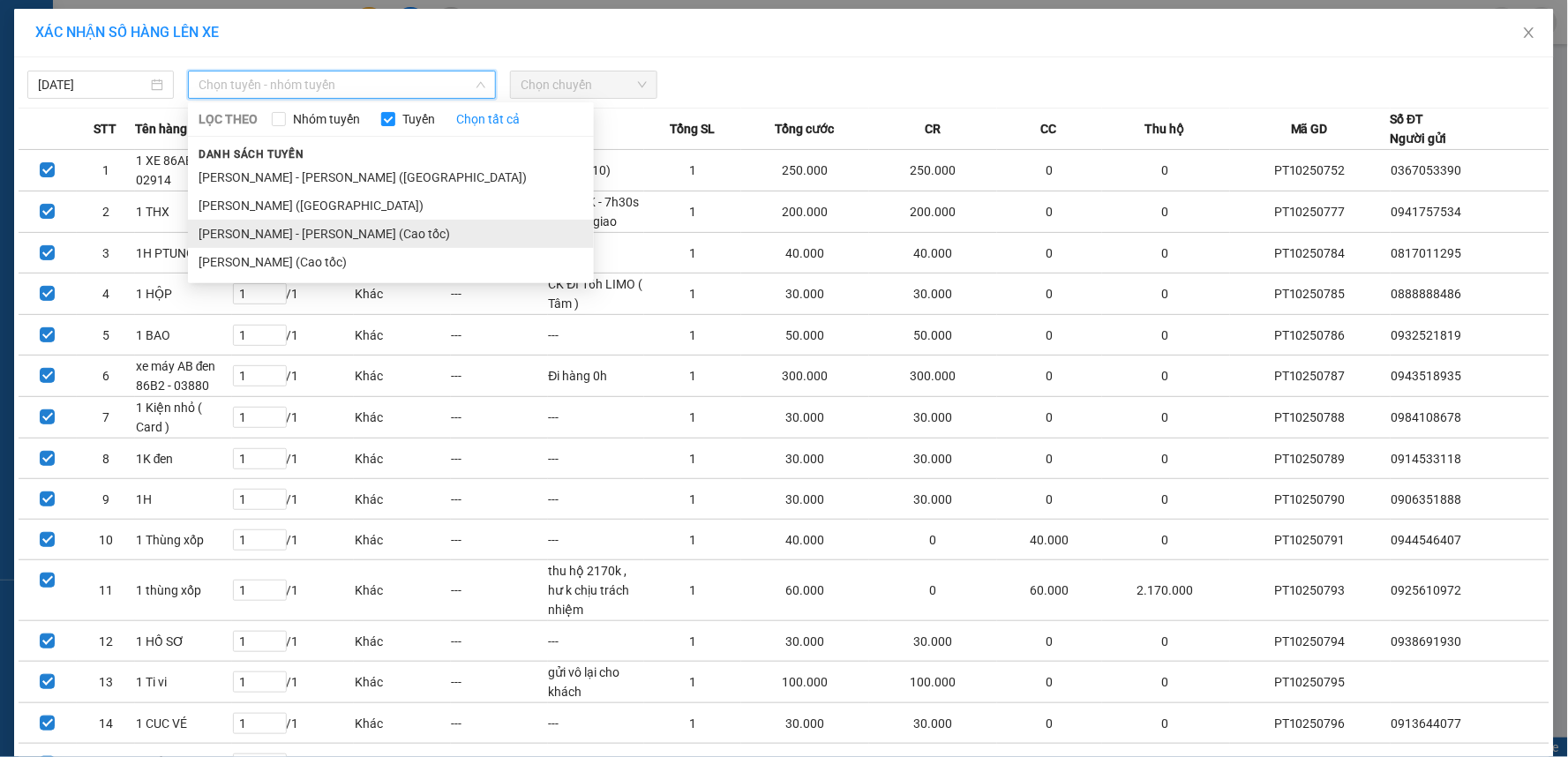
click at [306, 232] on li "[PERSON_NAME] - [PERSON_NAME] (Cao tốc)" at bounding box center [391, 233] width 406 height 28
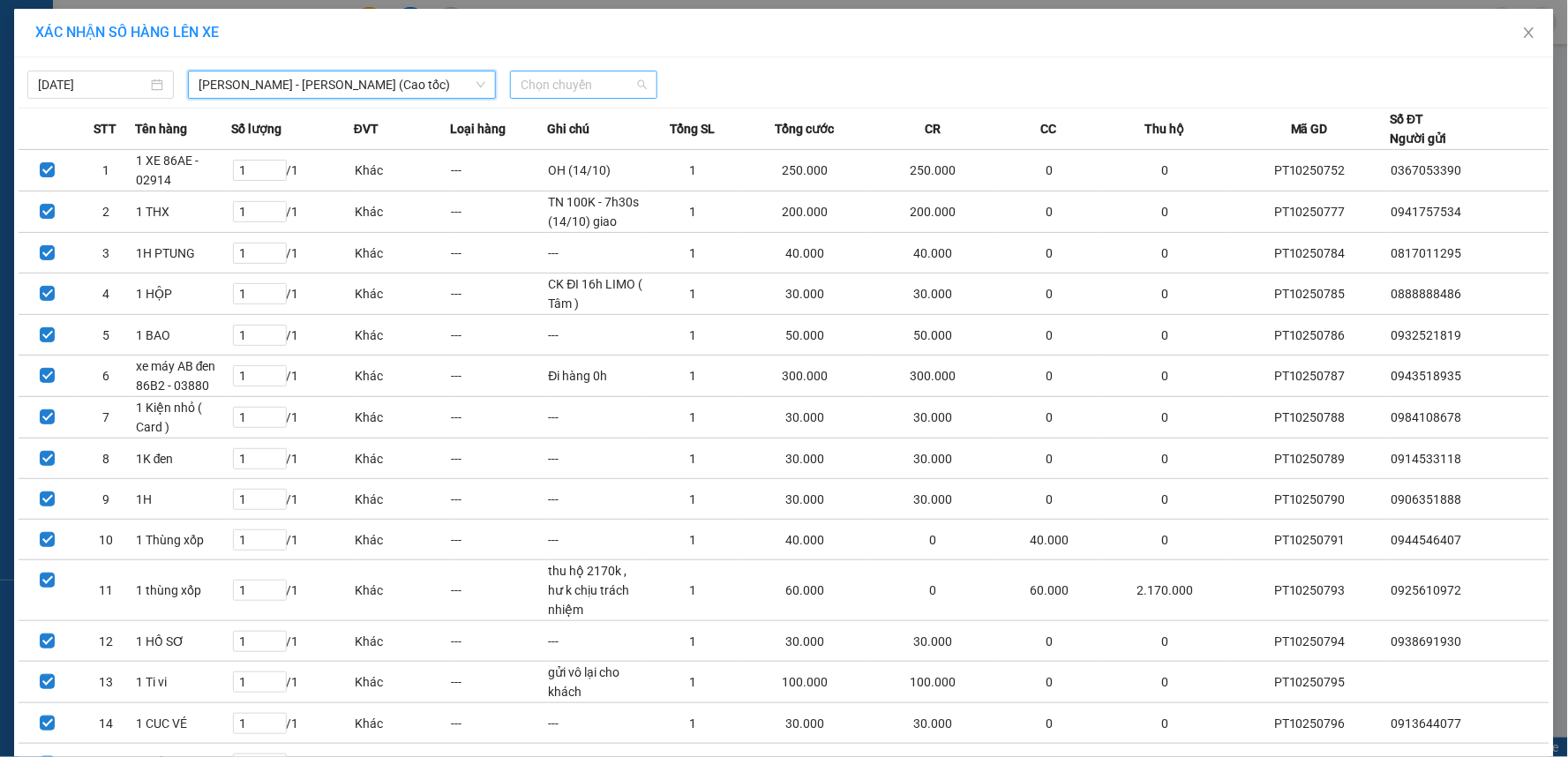
click at [568, 92] on span "Chọn chuyến" at bounding box center [582, 84] width 126 height 27
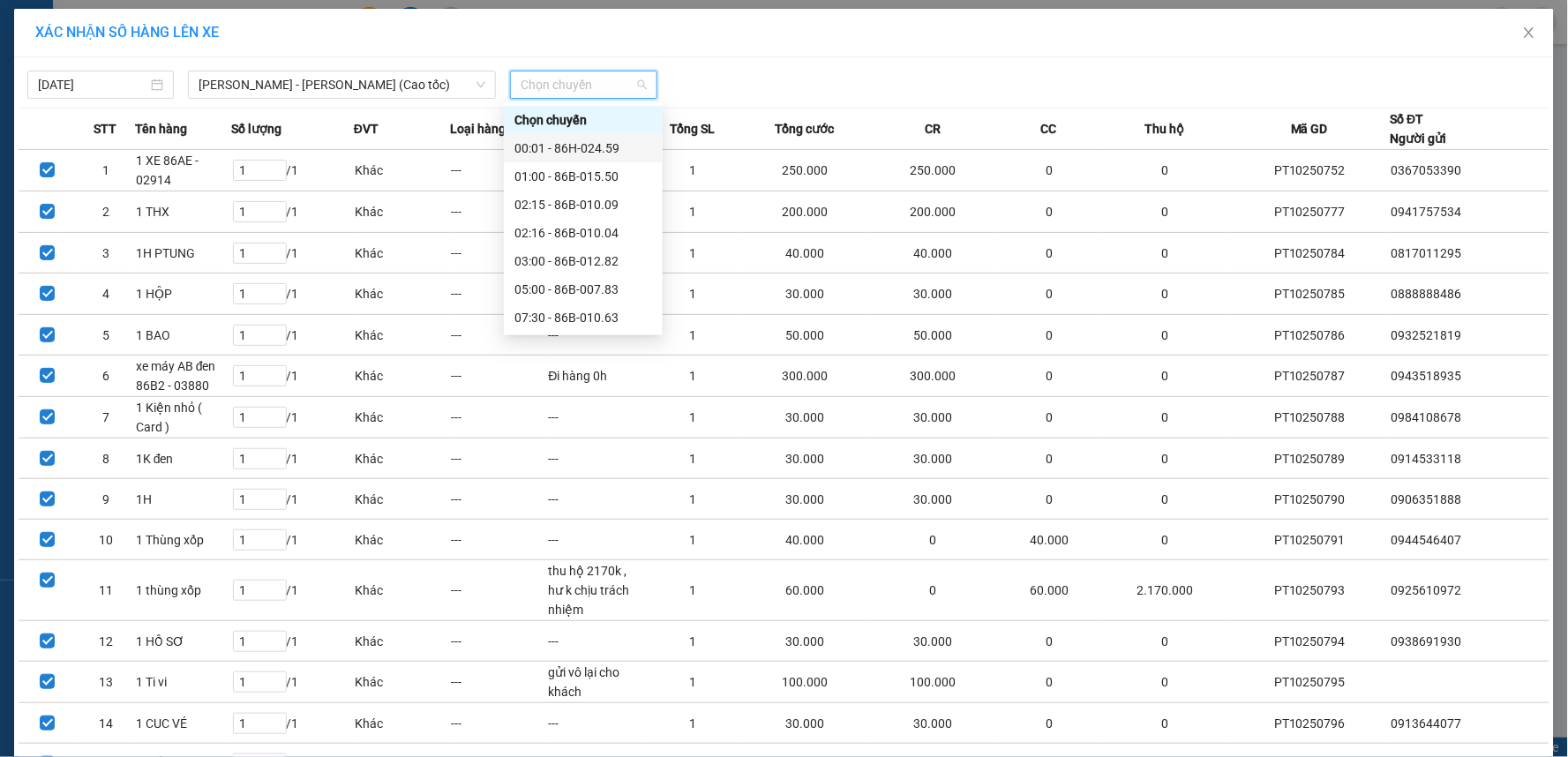
click at [563, 154] on div "00:01 - 86H-024.59" at bounding box center [582, 148] width 137 height 19
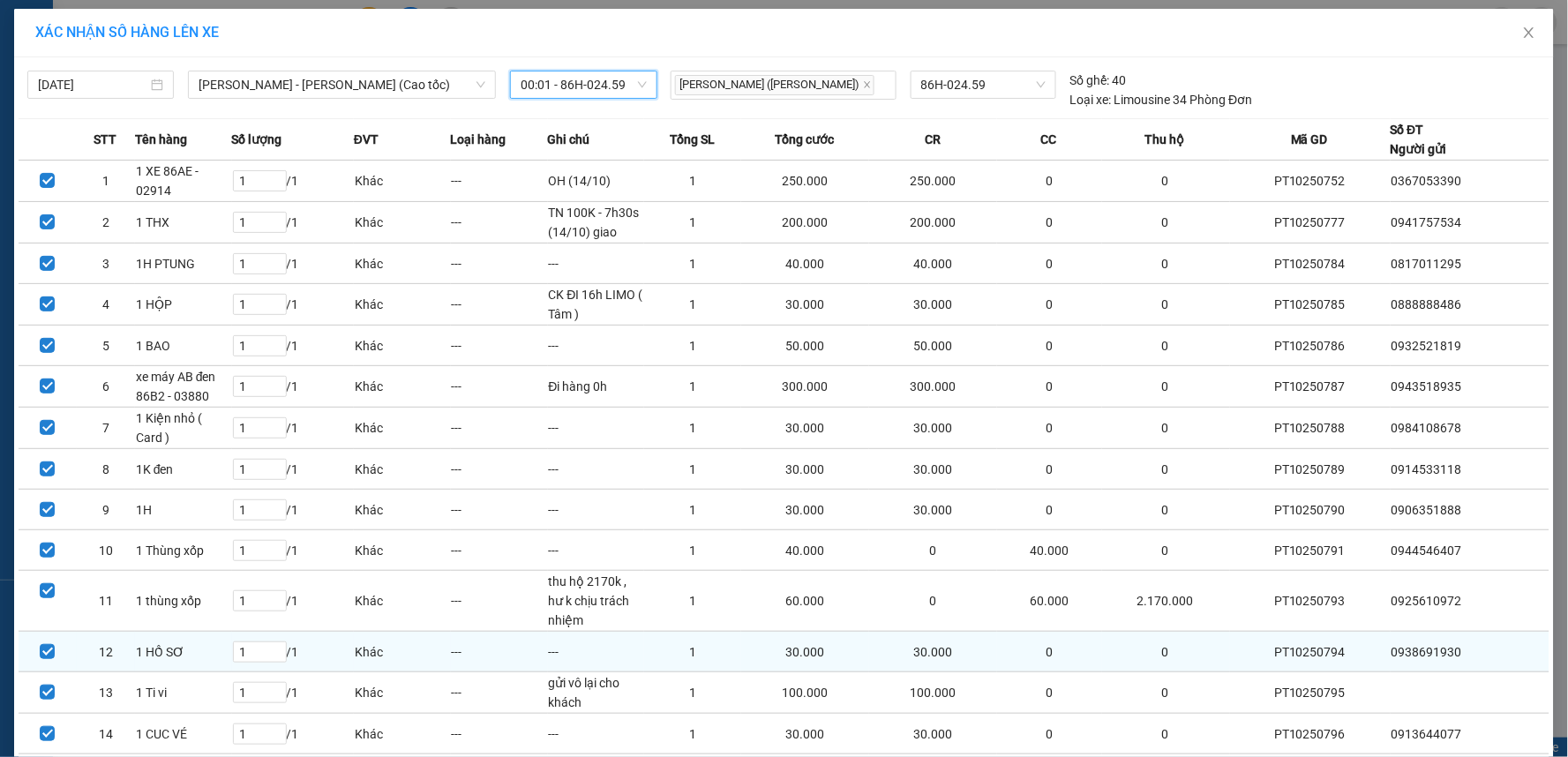
scroll to position [321, 0]
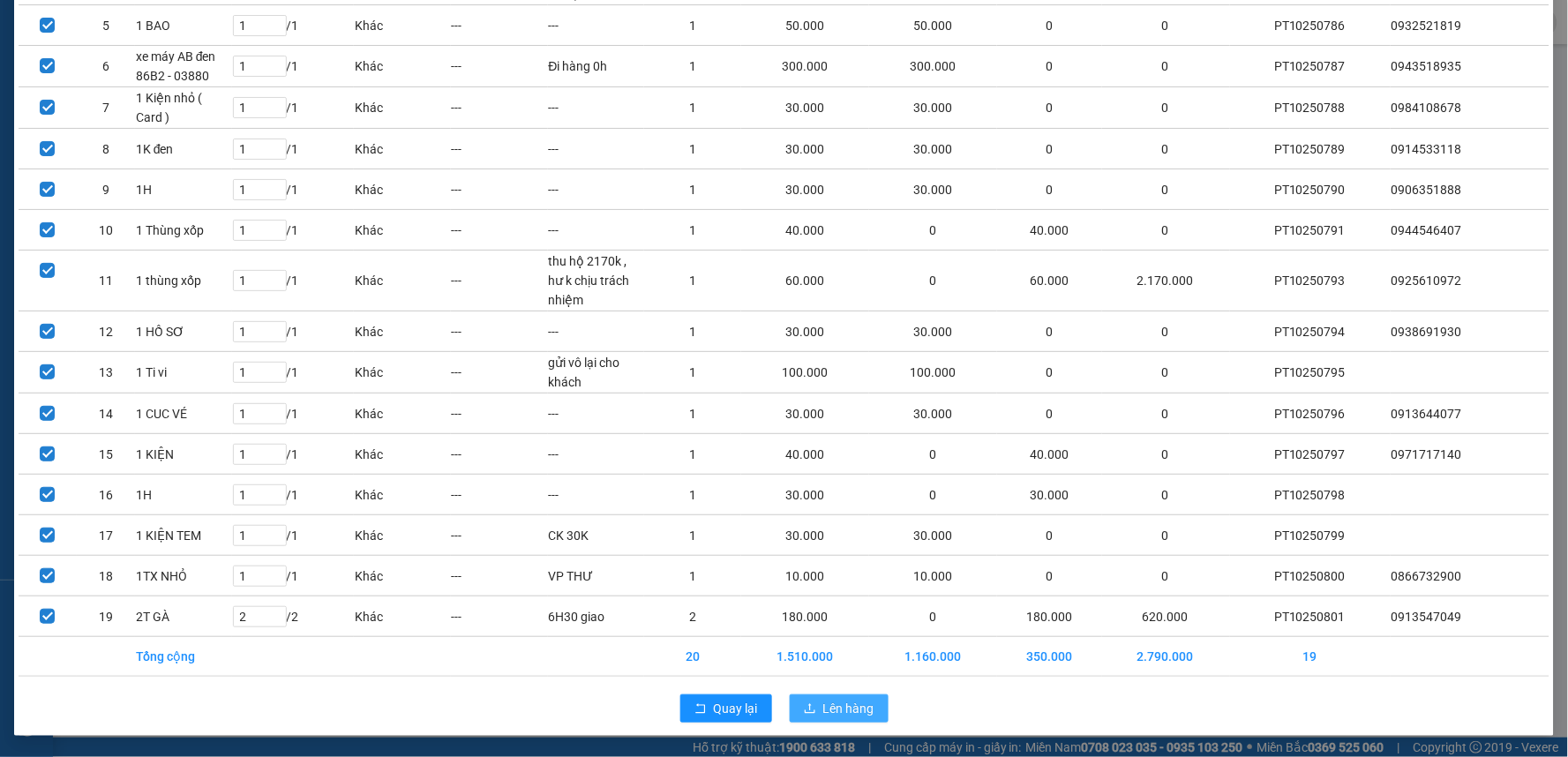
drag, startPoint x: 813, startPoint y: 702, endPoint x: 800, endPoint y: 674, distance: 30.9
click at [815, 702] on button "Lên hàng" at bounding box center [839, 707] width 99 height 28
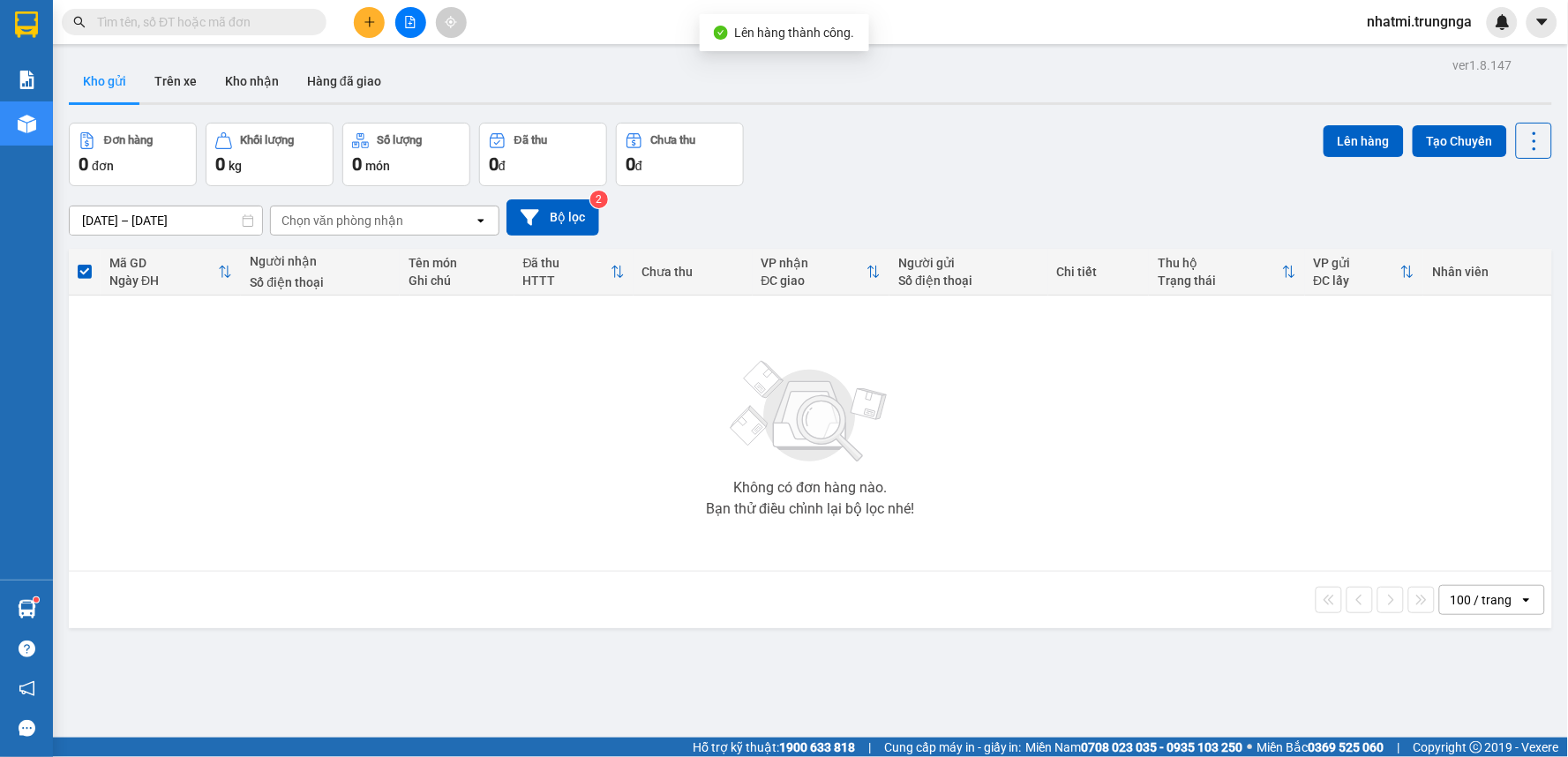
click at [407, 24] on icon "file-add" at bounding box center [410, 22] width 12 height 12
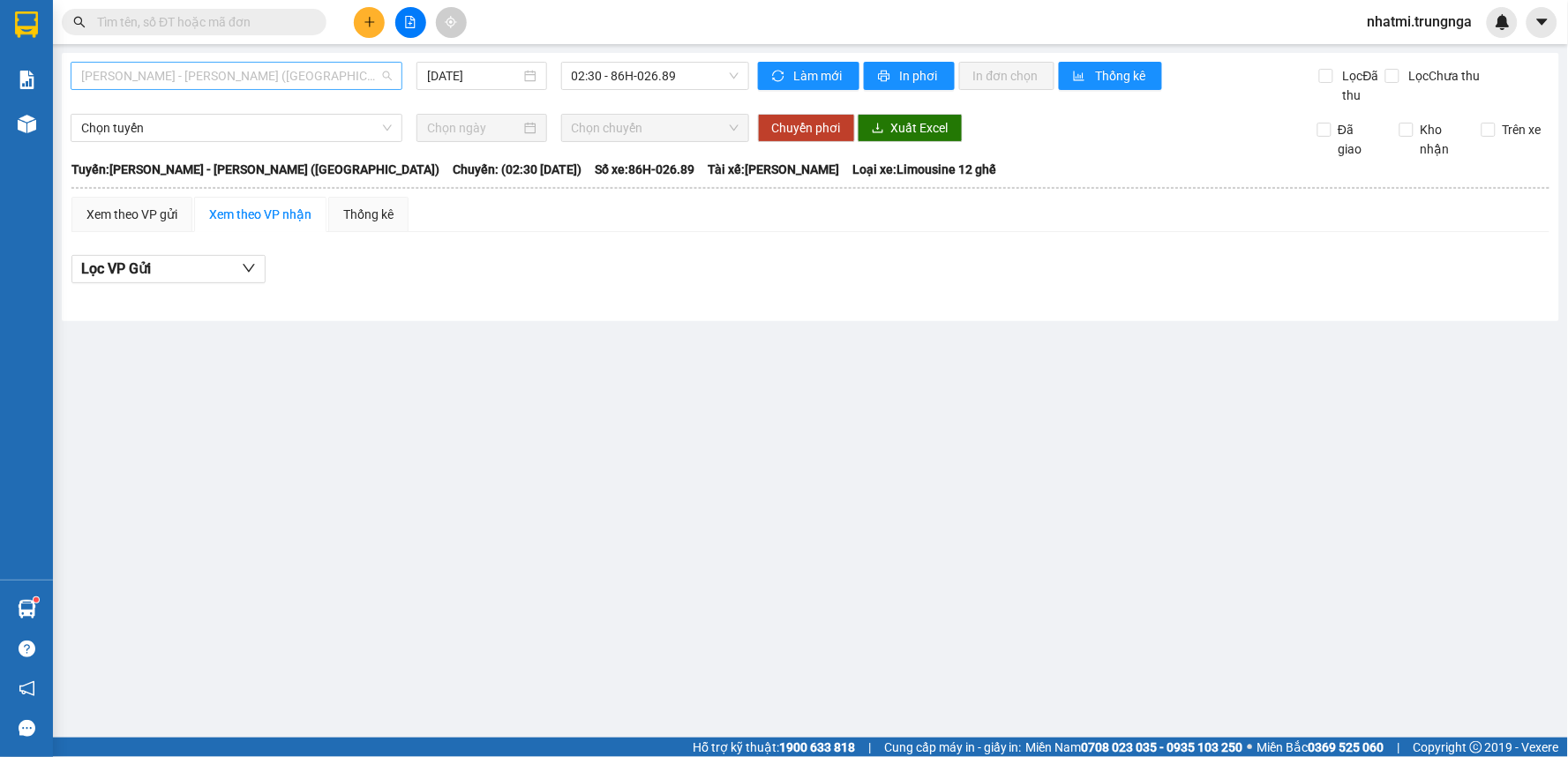
click at [236, 77] on span "[PERSON_NAME] - [PERSON_NAME] ([GEOGRAPHIC_DATA])" at bounding box center [237, 76] width 311 height 27
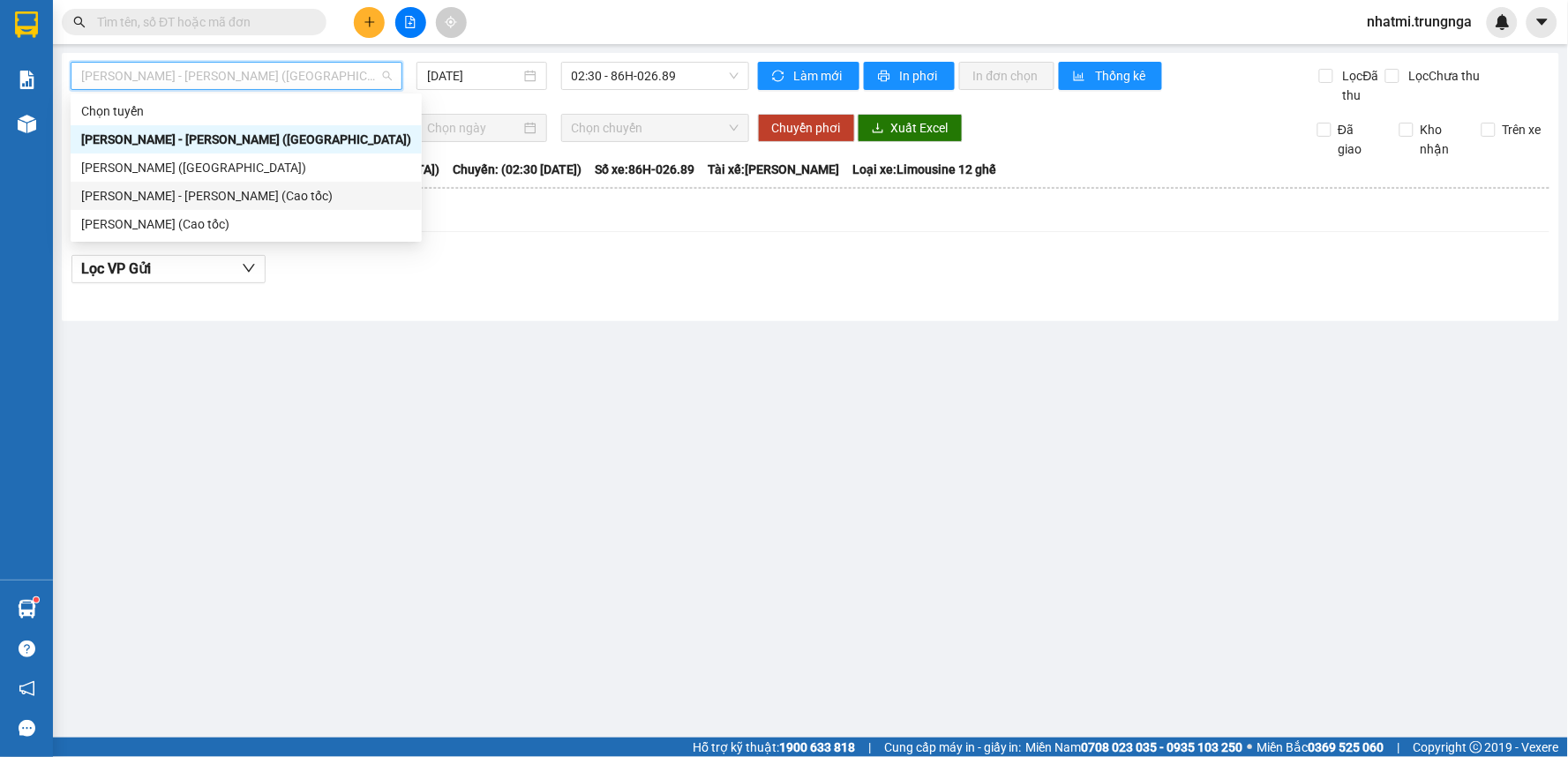
click at [225, 192] on div "[PERSON_NAME] - [PERSON_NAME] (Cao tốc)" at bounding box center [247, 196] width 330 height 19
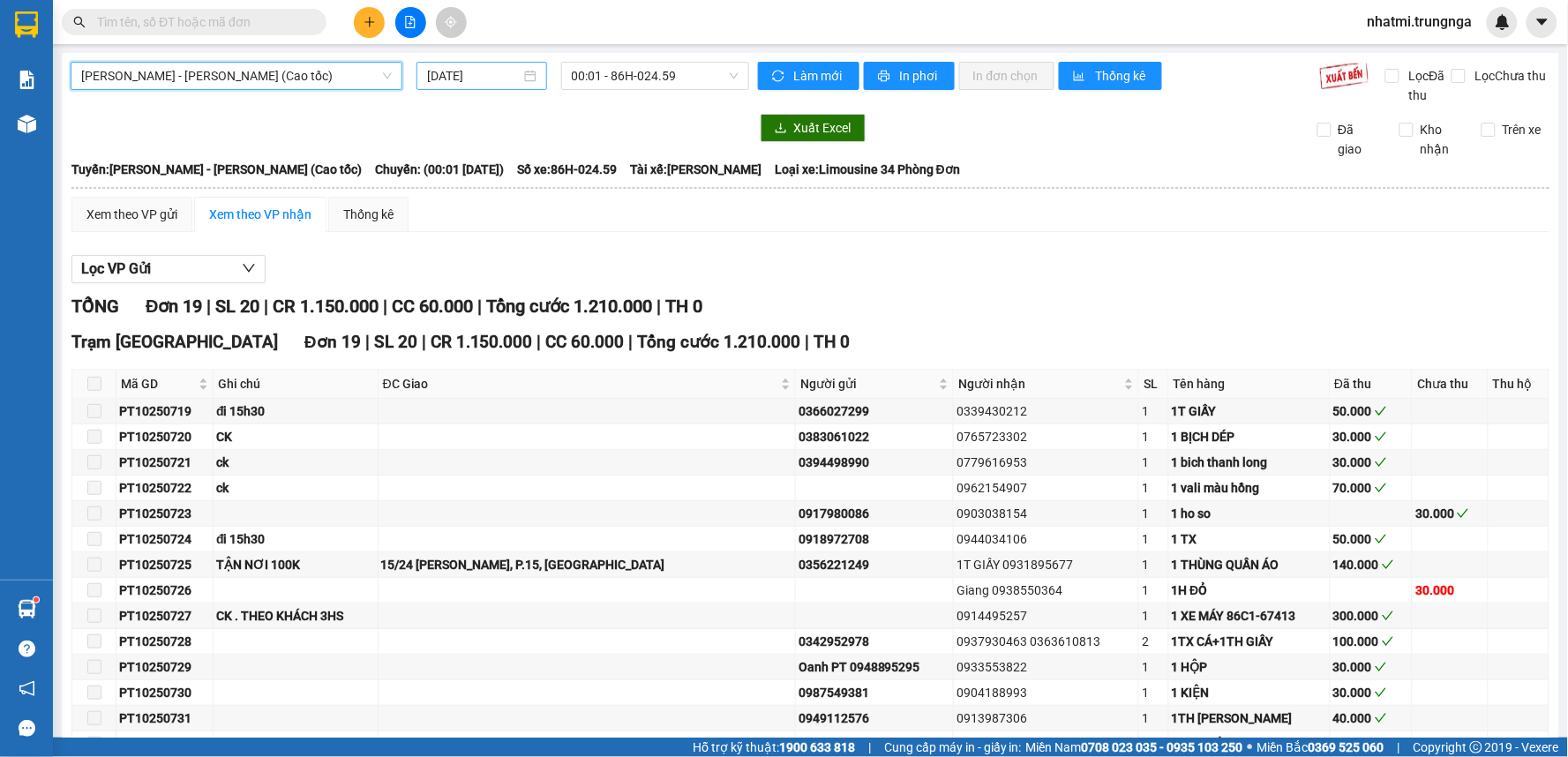
click at [483, 82] on input "[DATE]" at bounding box center [473, 76] width 93 height 19
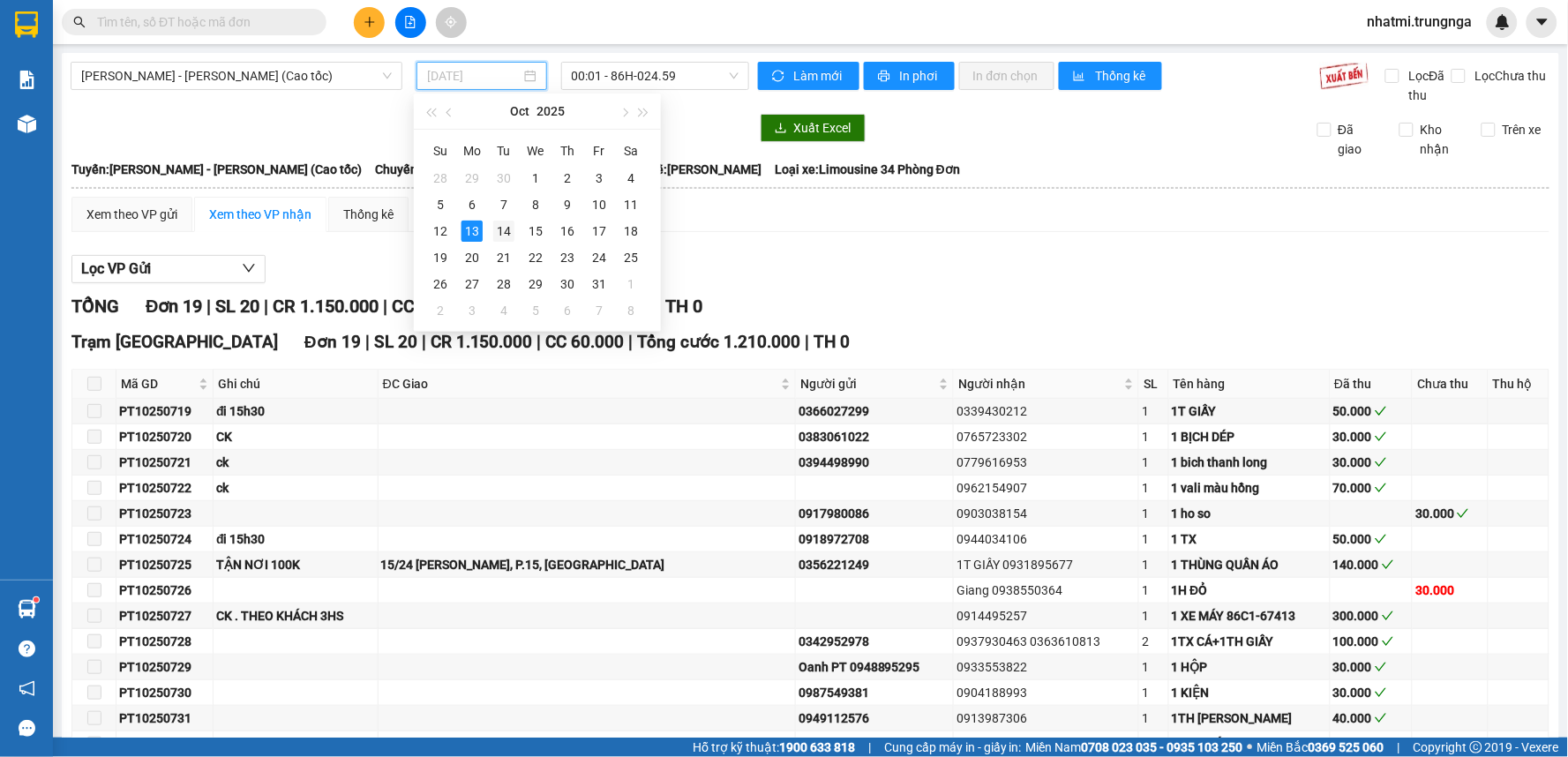
click at [507, 234] on div "14" at bounding box center [504, 231] width 21 height 21
type input "[DATE]"
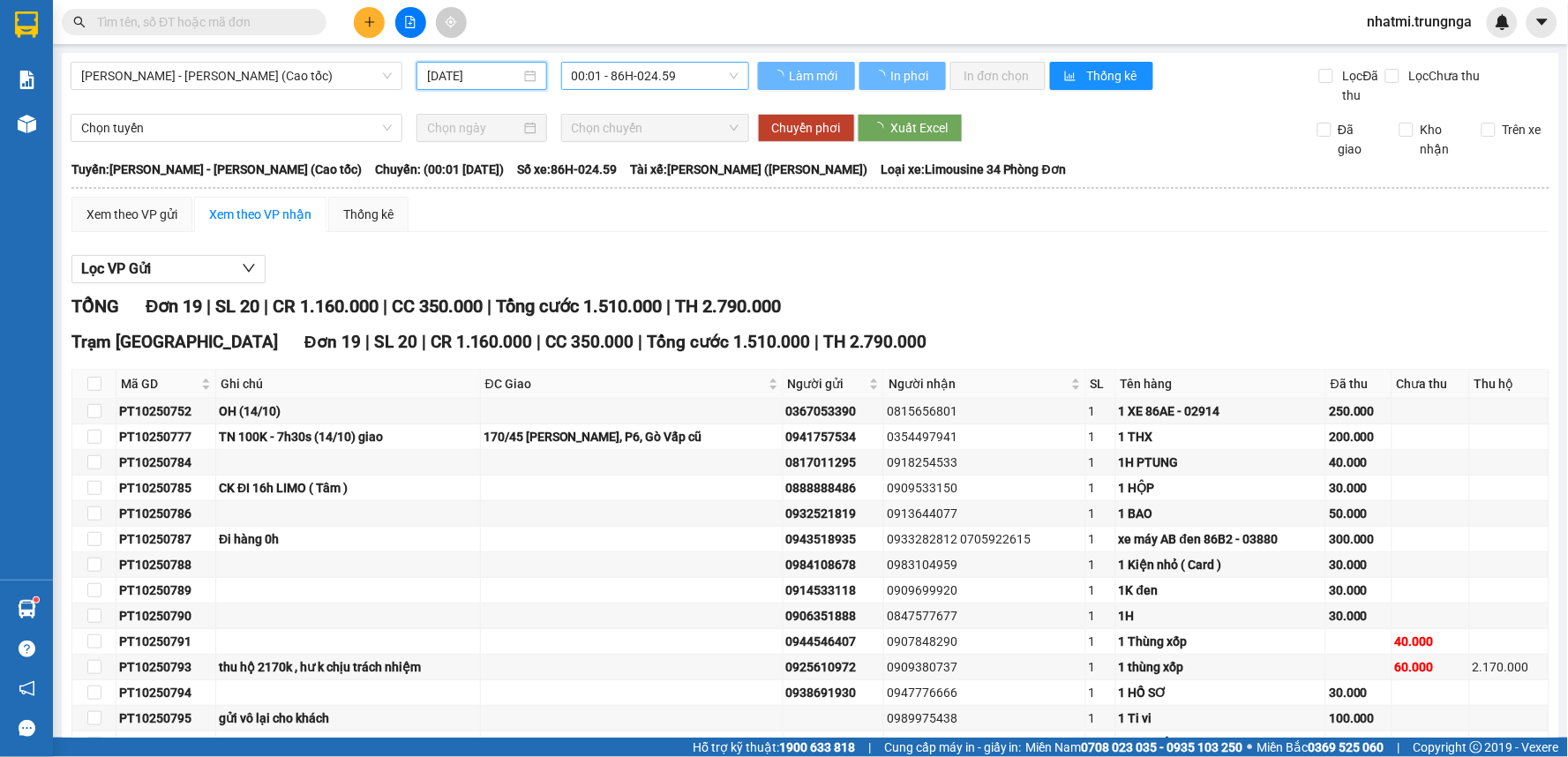
click at [650, 77] on span "00:01 - 86H-024.59" at bounding box center [655, 76] width 167 height 27
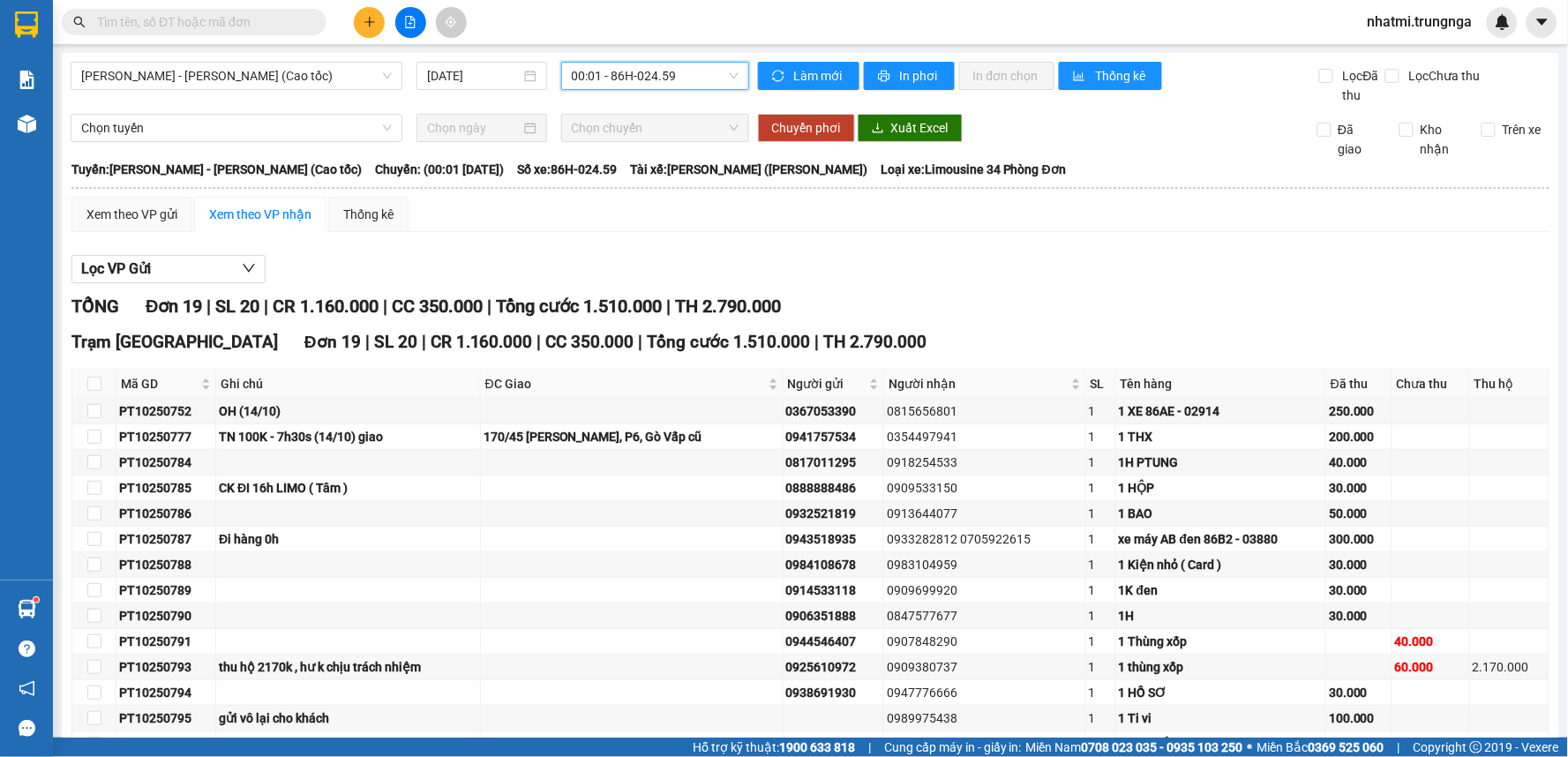
click at [650, 77] on span "00:01 - 86H-024.59" at bounding box center [655, 76] width 167 height 27
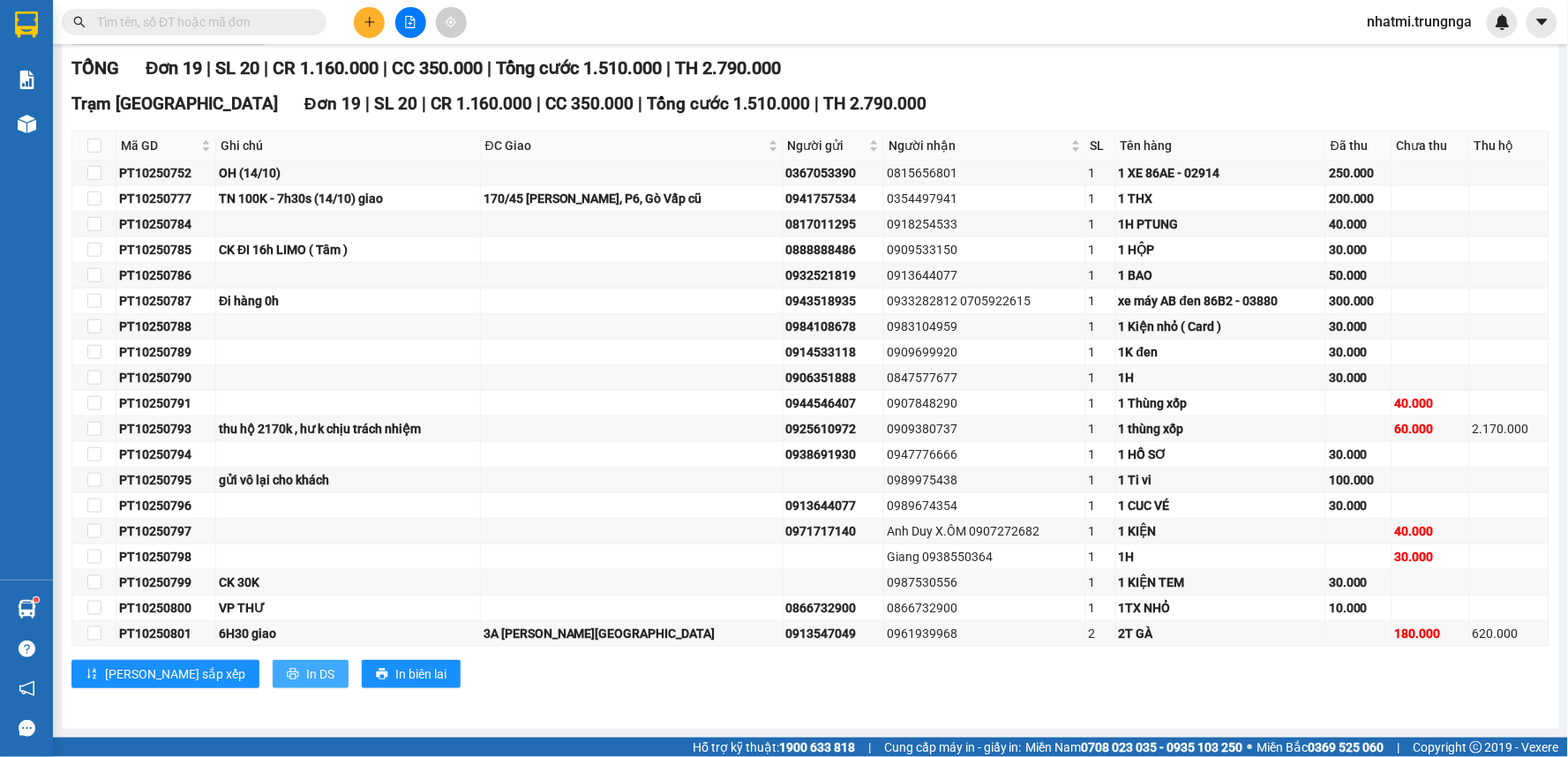
click at [273, 681] on button "In DS" at bounding box center [310, 674] width 76 height 28
click at [1052, 98] on div "Trạm [GEOGRAPHIC_DATA] 19 | SL 20 | CR 1.160.000 | CC 350.000 | Tổng cước 1.510…" at bounding box center [810, 105] width 1478 height 27
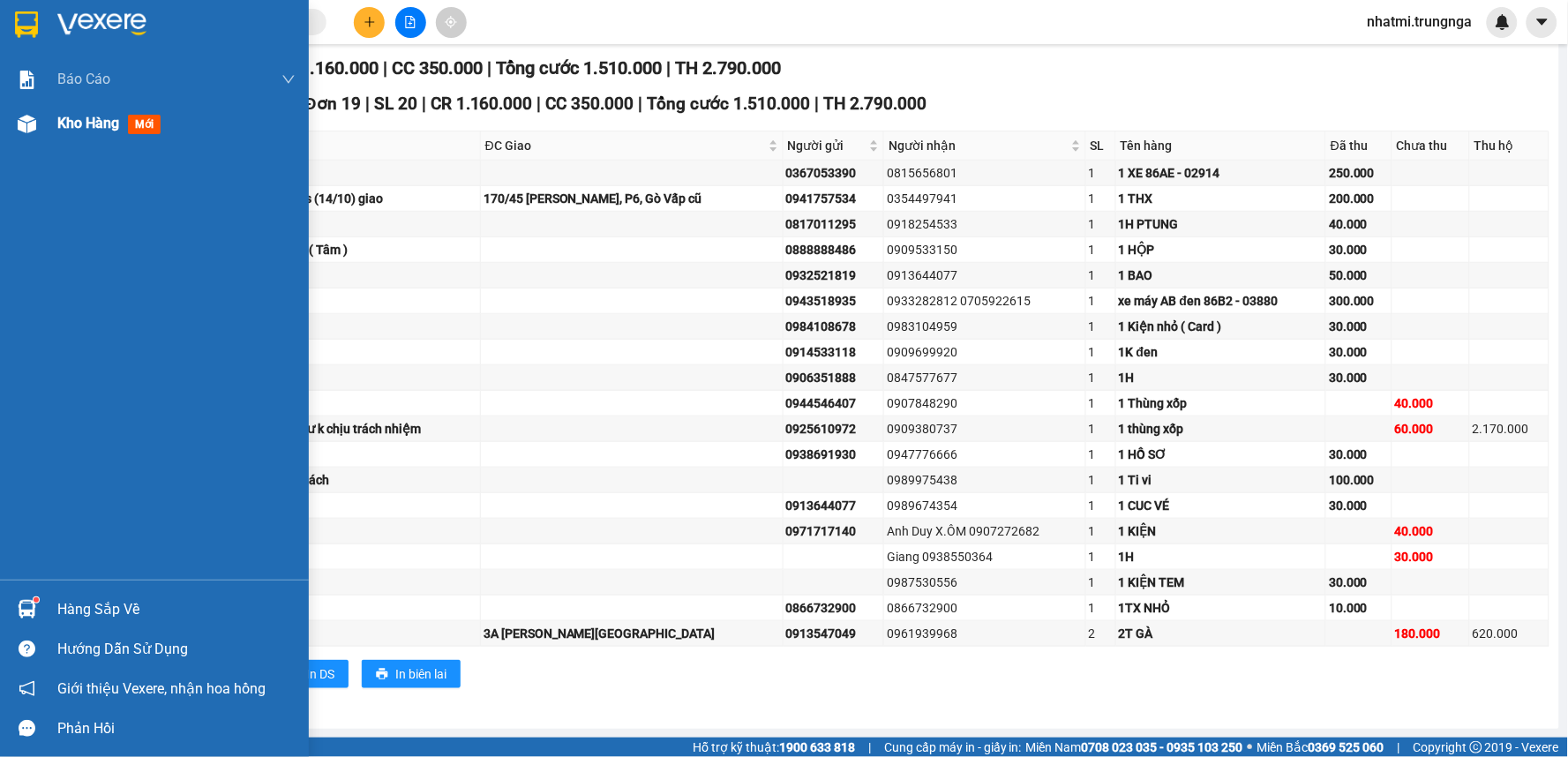
click at [108, 121] on span "Kho hàng" at bounding box center [88, 123] width 61 height 16
